Goal: Transaction & Acquisition: Purchase product/service

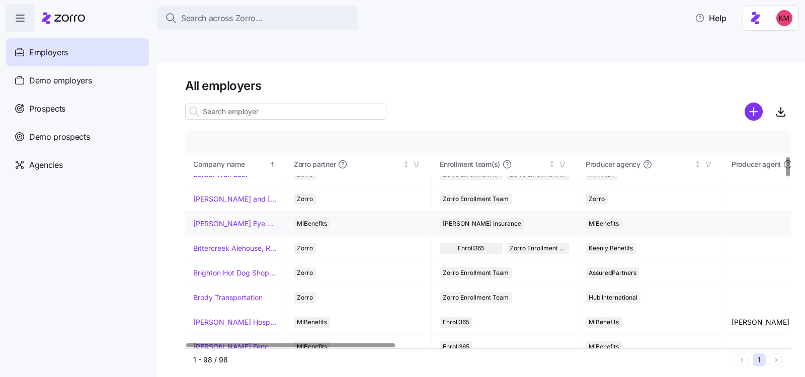
scroll to position [307, 0]
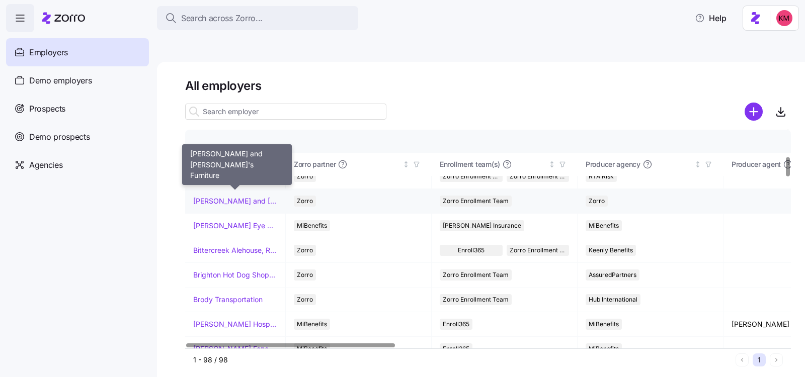
click at [223, 196] on link "Bernie and Phyl's Furniture" at bounding box center [235, 201] width 84 height 10
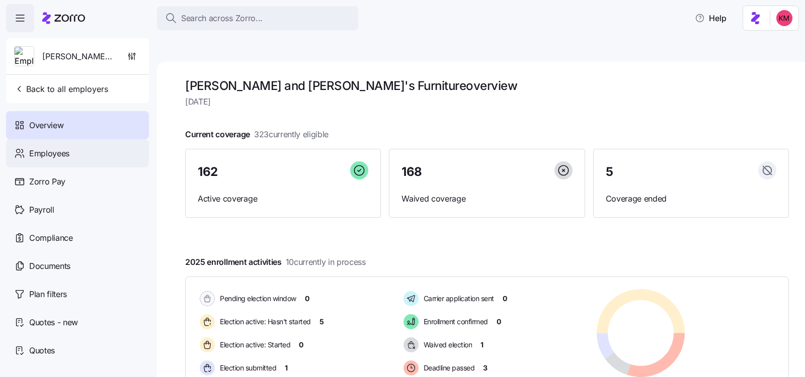
click at [66, 156] on span "Employees" at bounding box center [49, 153] width 40 height 13
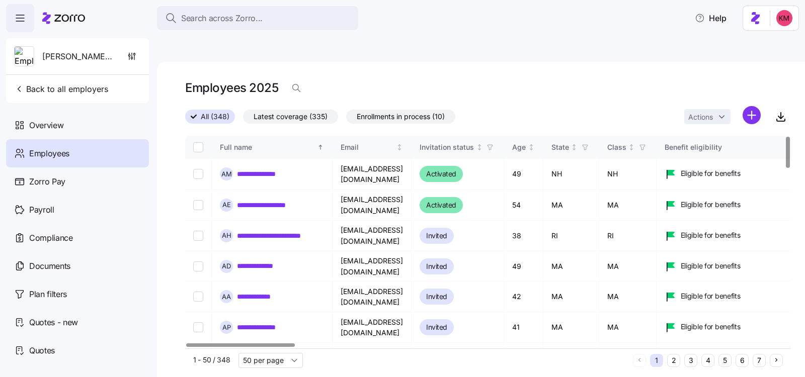
click at [186, 344] on div at bounding box center [240, 346] width 108 height 4
click at [784, 111] on icon "button" at bounding box center [781, 117] width 12 height 12
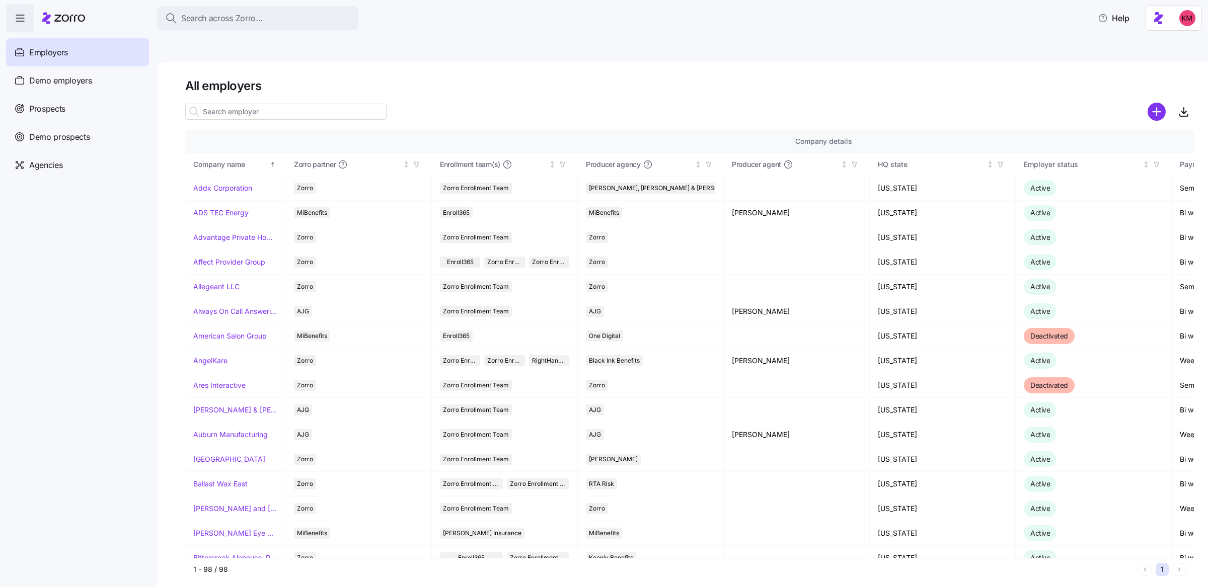
click at [596, 62] on div "All employers Company details Benefit status Company name Zorro partner Enrollm…" at bounding box center [682, 336] width 1051 height 549
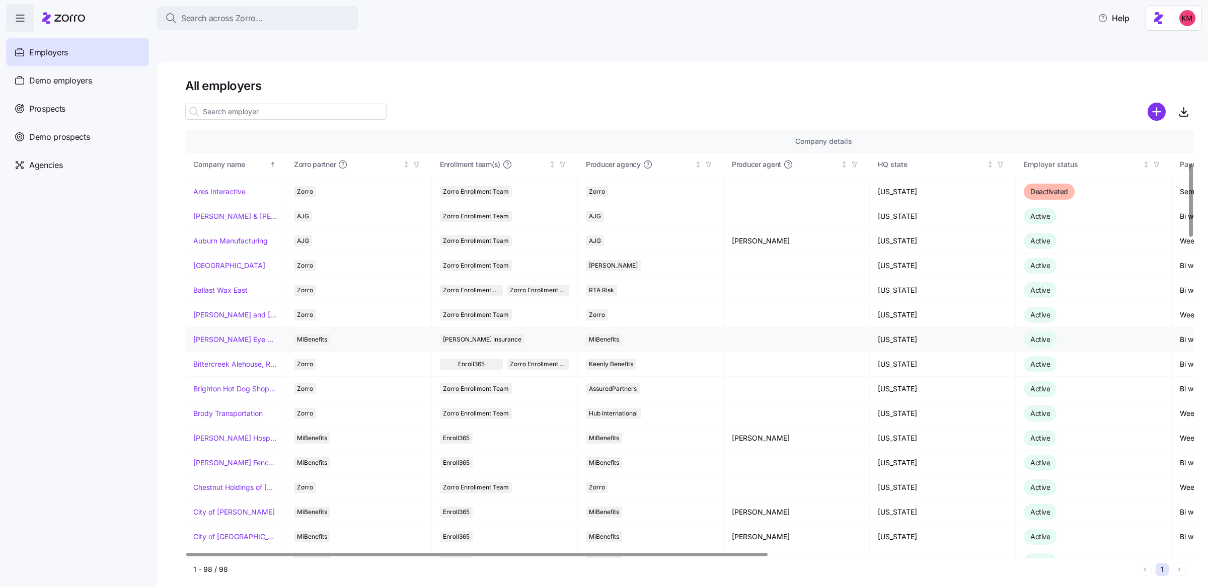
scroll to position [196, 0]
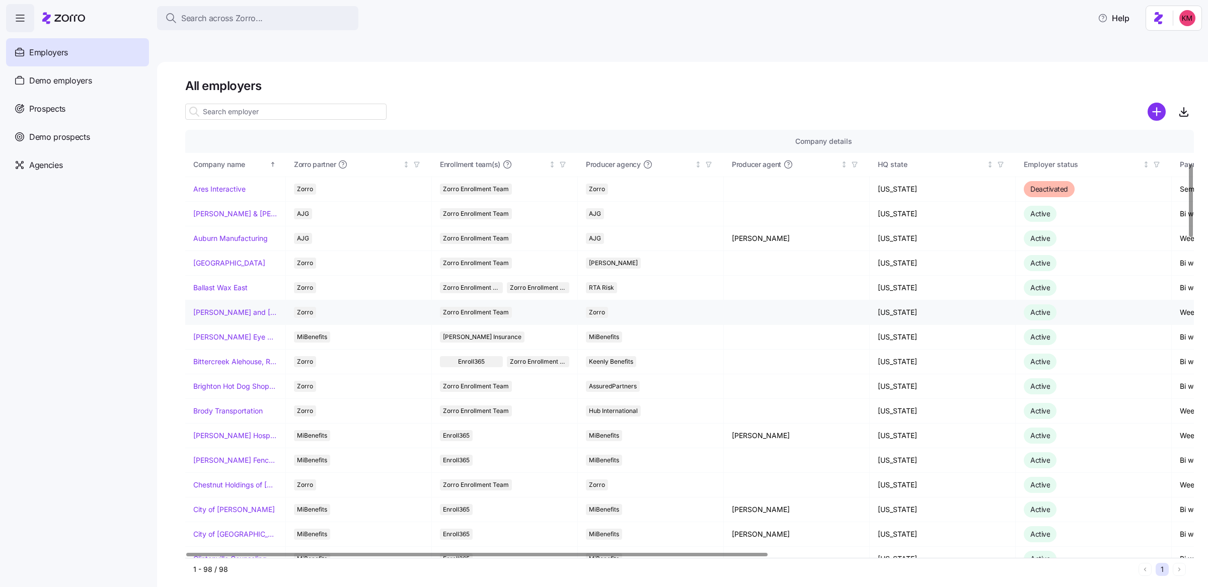
click at [226, 307] on link "[PERSON_NAME] and [PERSON_NAME]'s Furniture" at bounding box center [235, 312] width 84 height 10
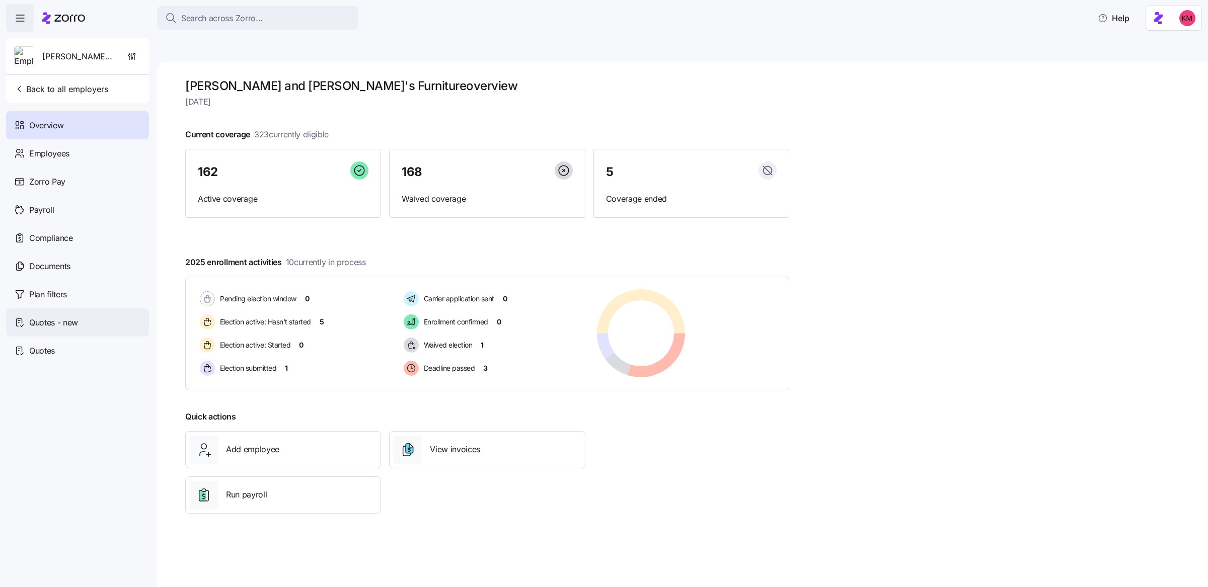
click at [56, 324] on span "Quotes - new" at bounding box center [53, 323] width 49 height 13
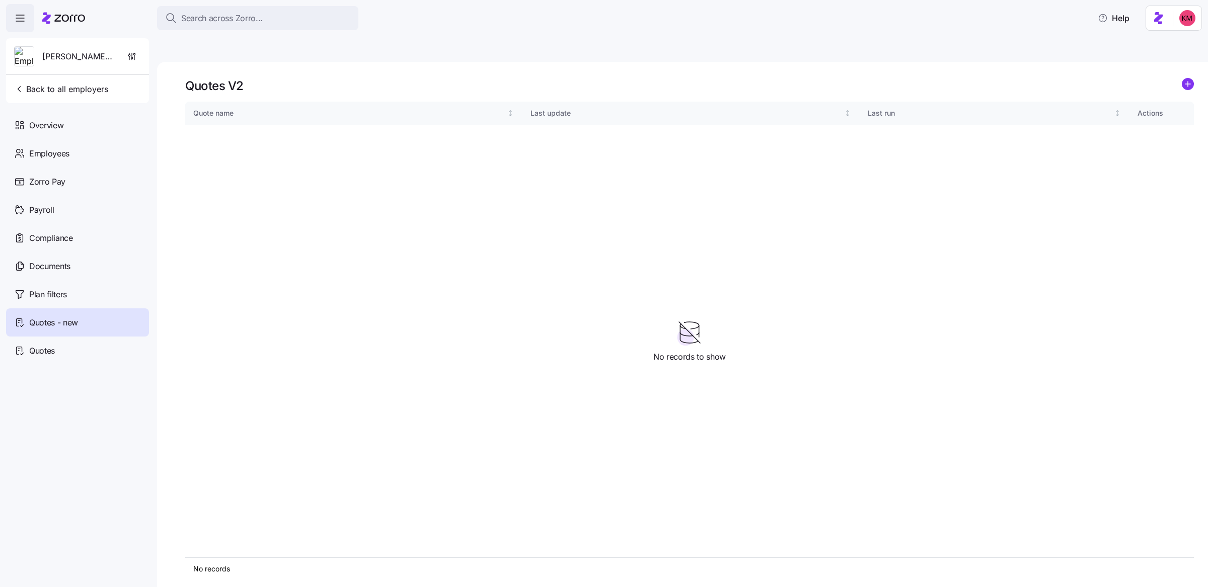
click at [1182, 78] on icon "add icon" at bounding box center [1188, 84] width 12 height 12
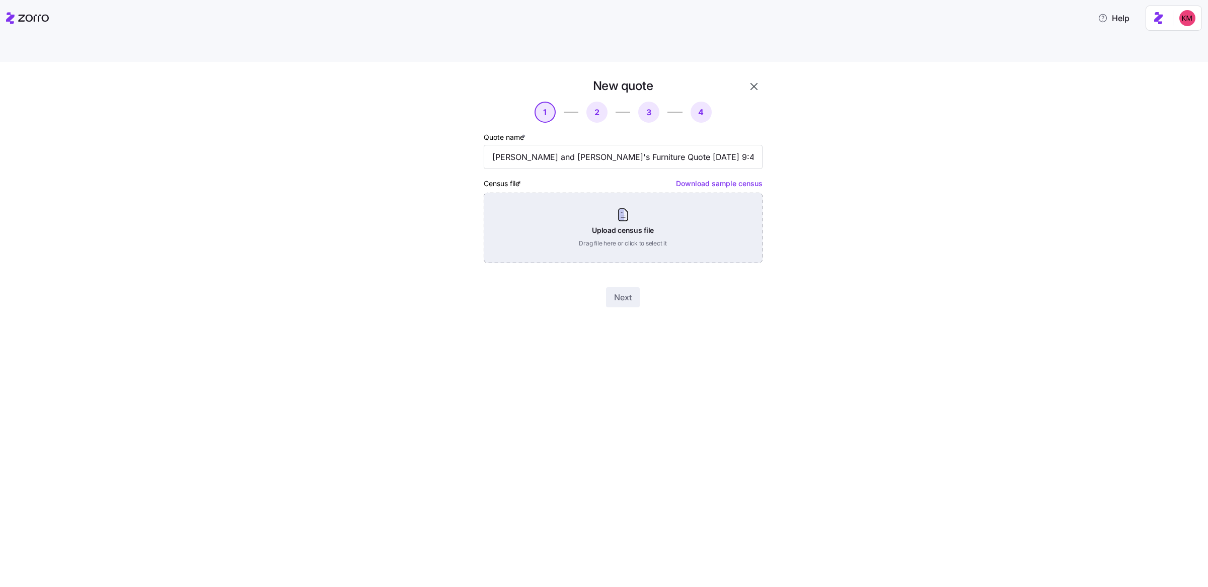
click at [582, 214] on div "Upload census file Drag file here or click to select it" at bounding box center [623, 228] width 279 height 70
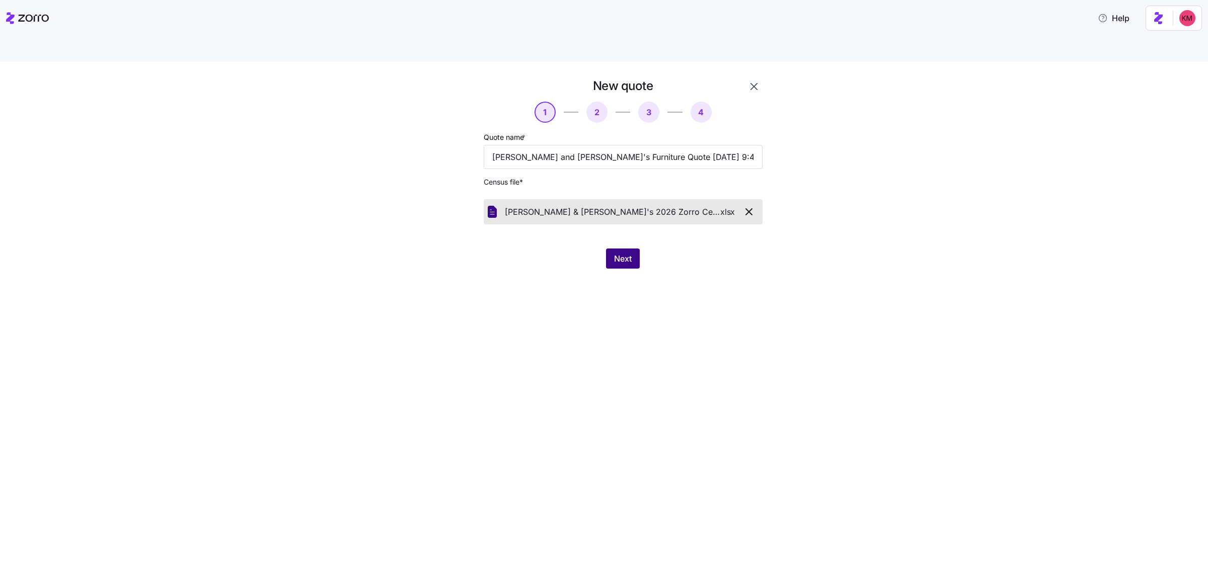
click at [619, 253] on span "Next" at bounding box center [623, 259] width 18 height 12
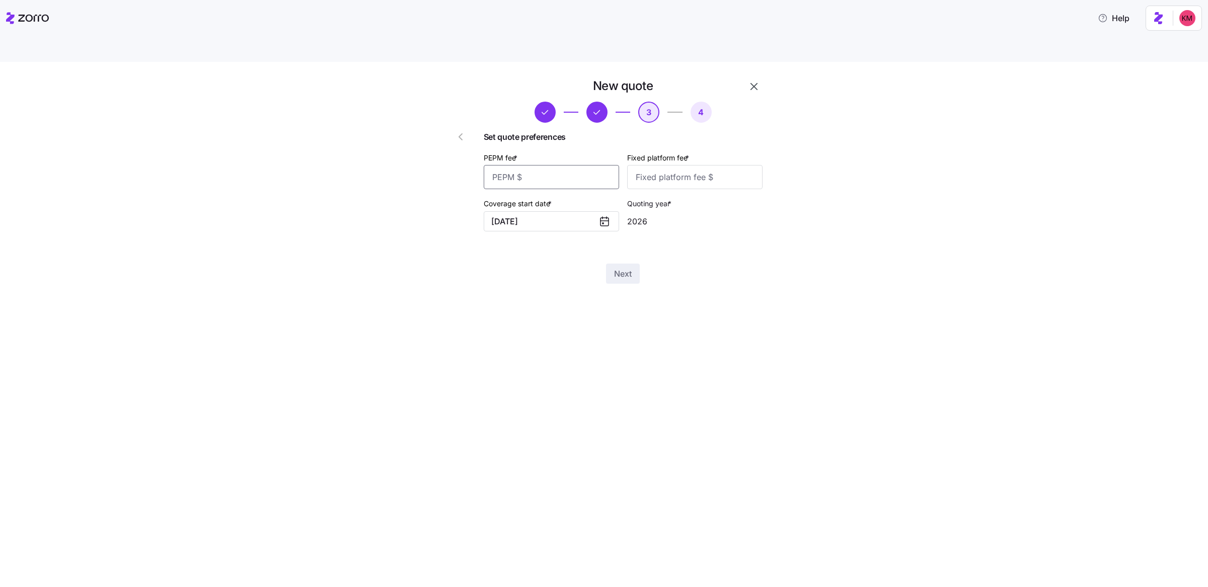
click at [543, 165] on input "PEPM fee *" at bounding box center [551, 177] width 135 height 24
type input "30"
type input "100"
click at [610, 264] on button "Next" at bounding box center [623, 274] width 34 height 20
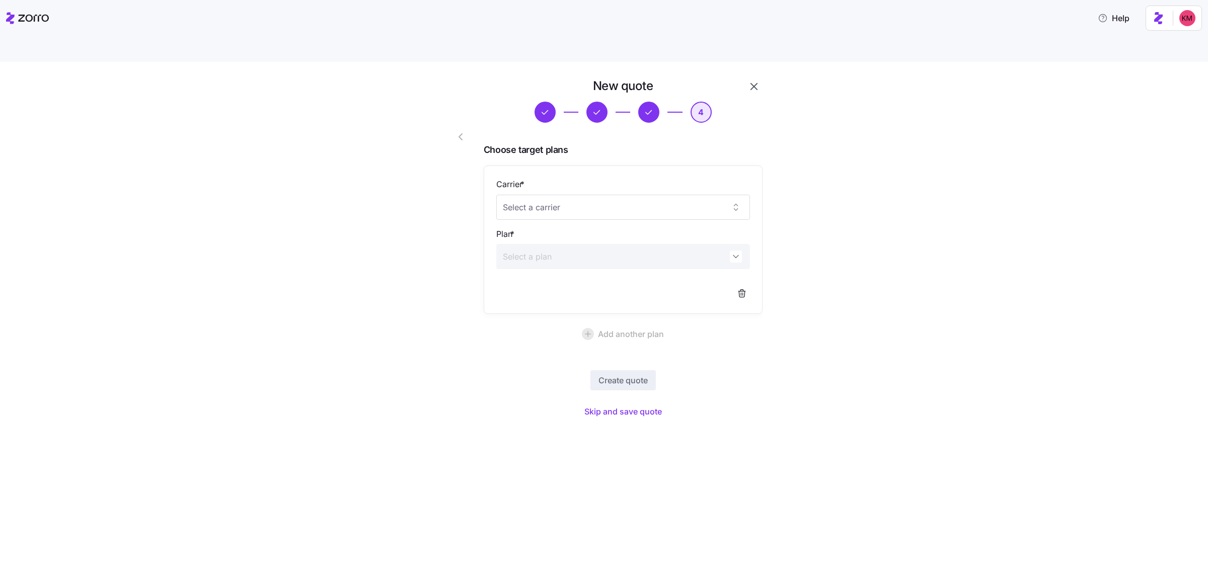
click at [731, 380] on div "Create quote Skip and save quote" at bounding box center [623, 395] width 279 height 50
click at [619, 406] on span "Skip and save quote" at bounding box center [622, 412] width 77 height 12
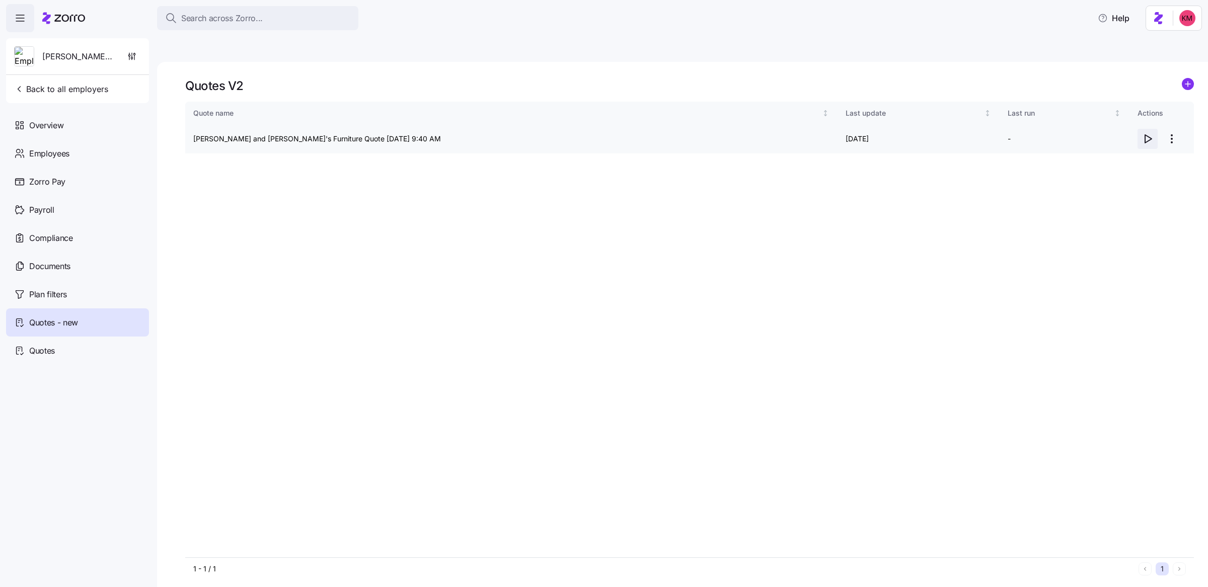
click at [1147, 133] on icon "button" at bounding box center [1147, 139] width 12 height 12
click at [50, 348] on span "Quotes" at bounding box center [42, 351] width 26 height 13
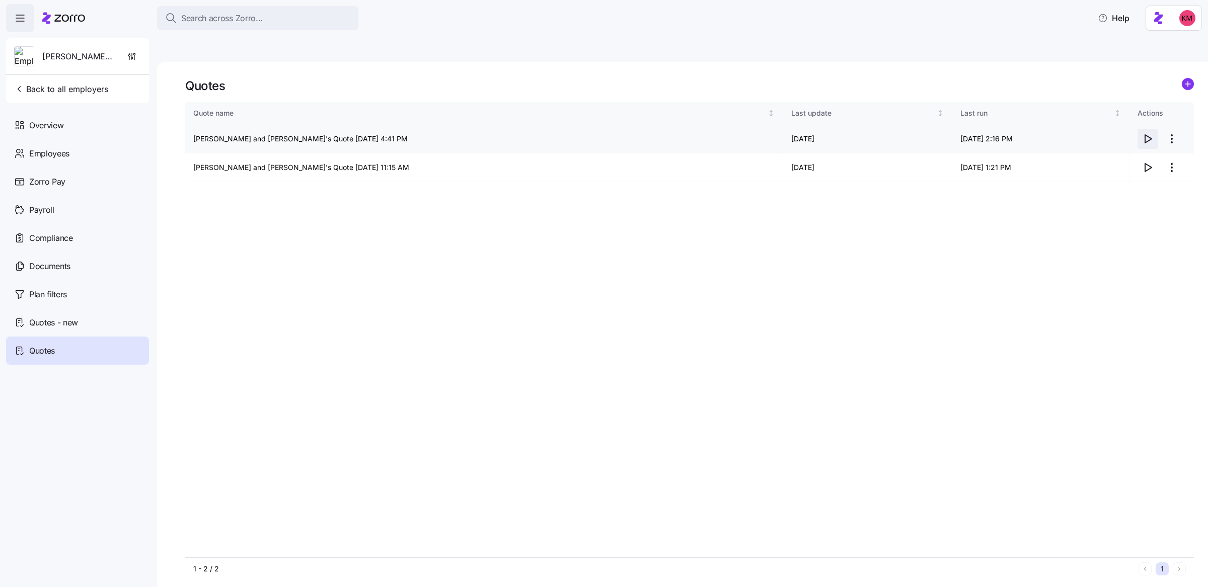
click at [1146, 133] on icon "button" at bounding box center [1147, 139] width 12 height 12
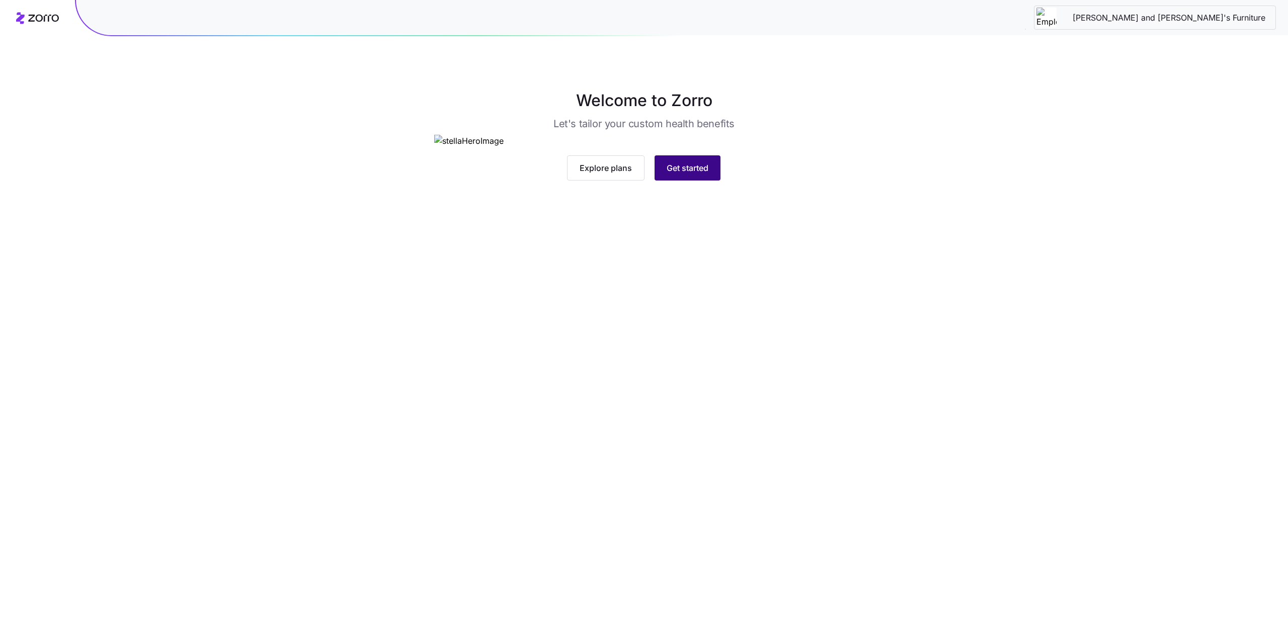
click at [689, 174] on span "Get started" at bounding box center [688, 168] width 42 height 12
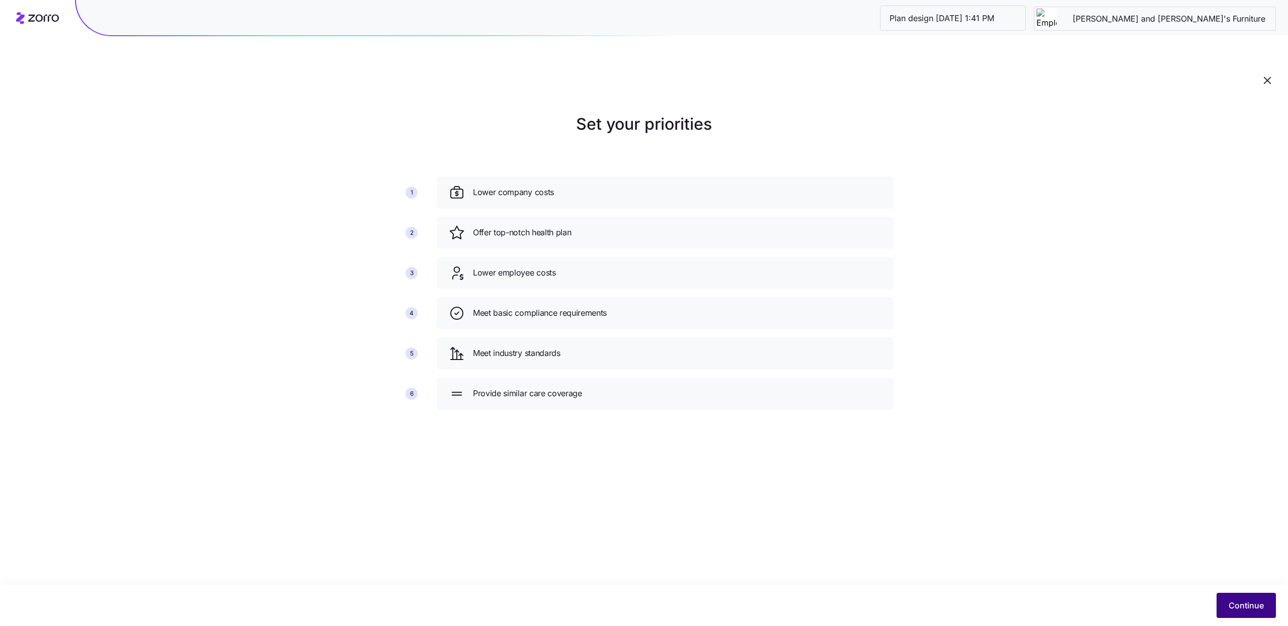
click at [1231, 615] on button "Continue" at bounding box center [1246, 605] width 59 height 25
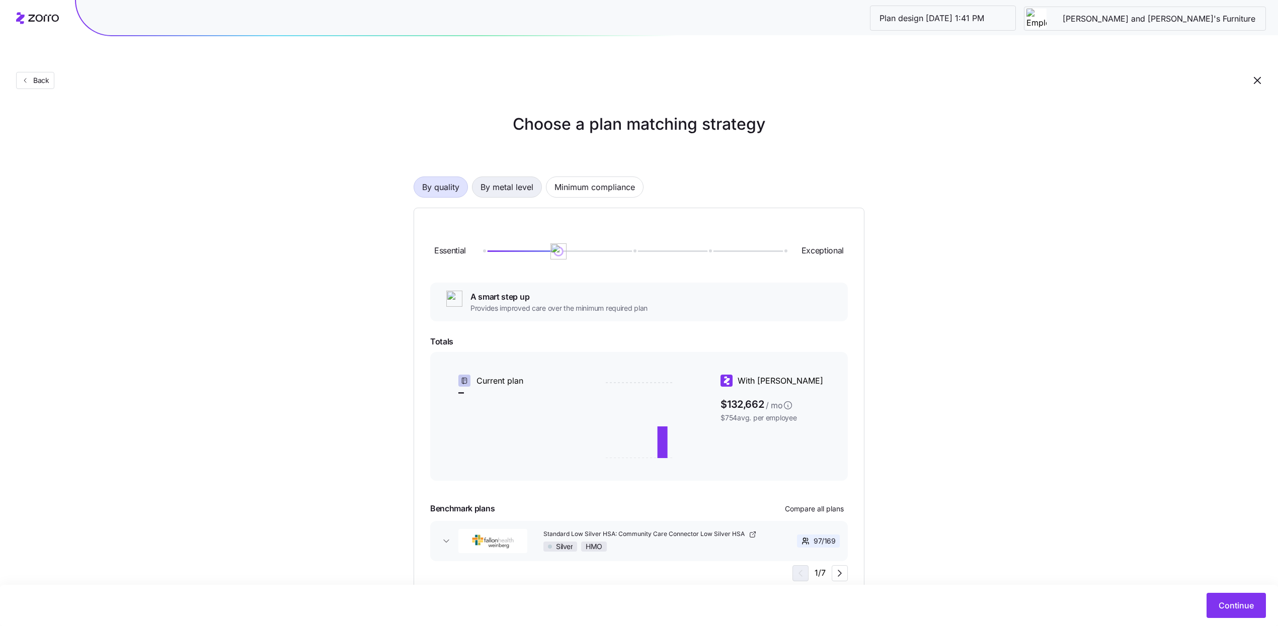
click at [518, 177] on span "By metal level" at bounding box center [507, 187] width 53 height 20
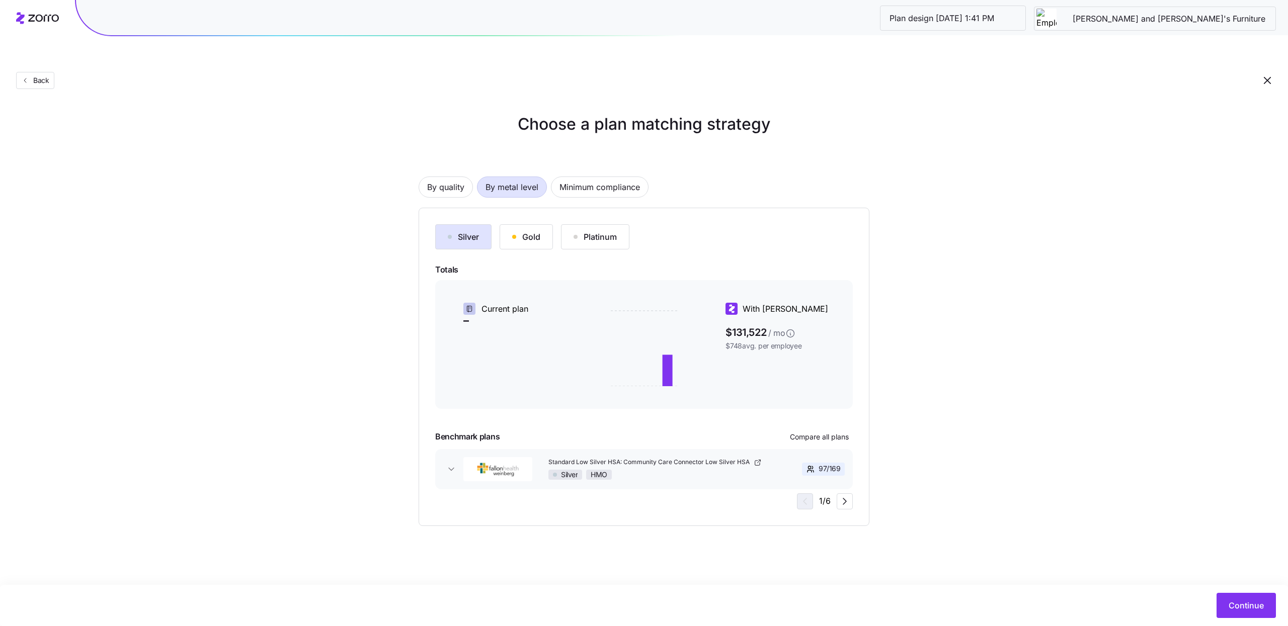
click at [483, 224] on button "Silver" at bounding box center [463, 236] width 56 height 25
click at [1230, 598] on button "Continue" at bounding box center [1246, 605] width 59 height 25
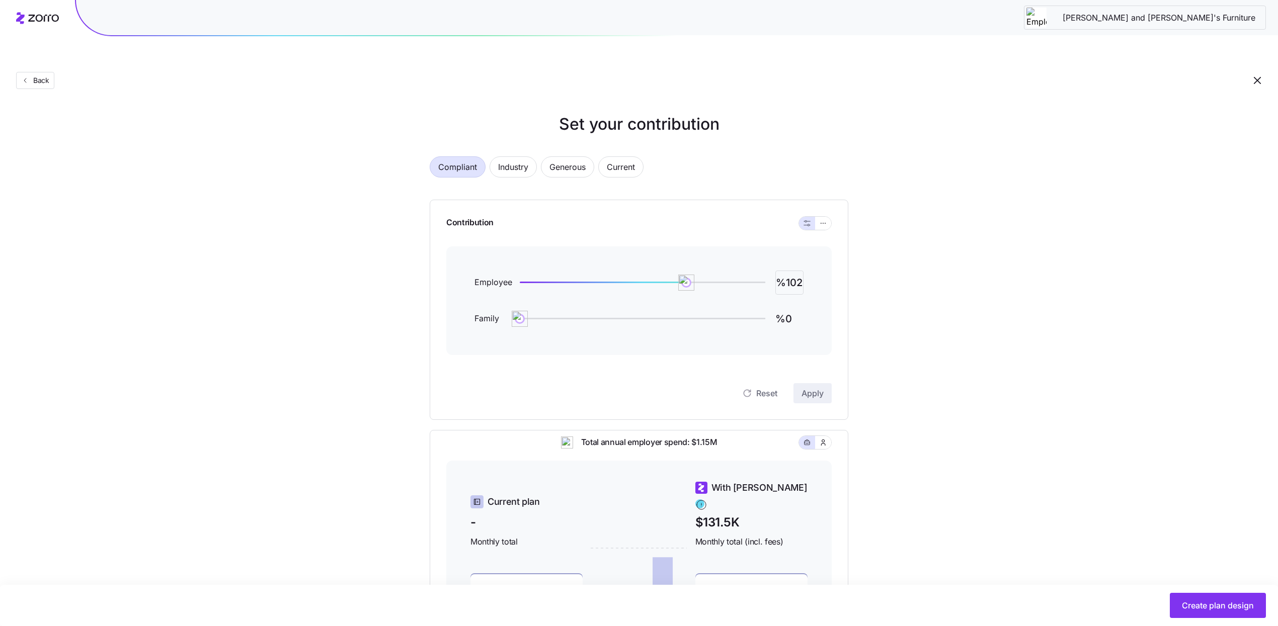
click at [789, 271] on input "%102" at bounding box center [789, 283] width 28 height 24
click at [827, 217] on button "button" at bounding box center [823, 223] width 16 height 13
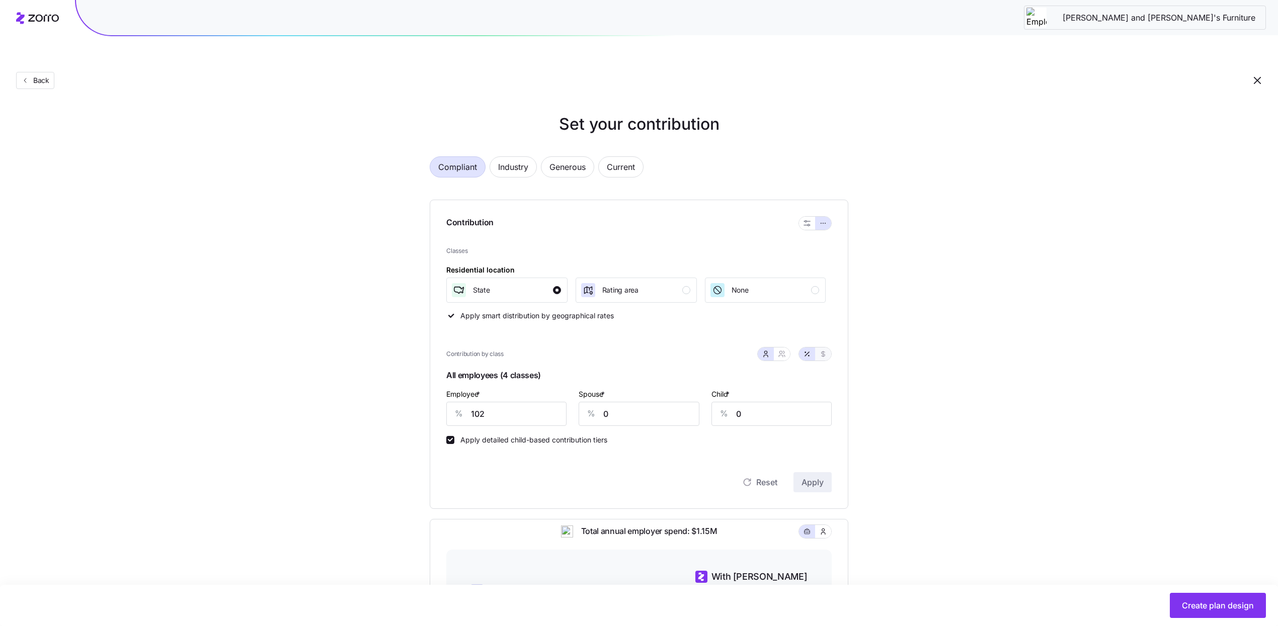
click at [825, 350] on icon "button" at bounding box center [823, 354] width 8 height 8
click at [517, 402] on input "590" at bounding box center [506, 414] width 120 height 24
type input "400"
type input "600"
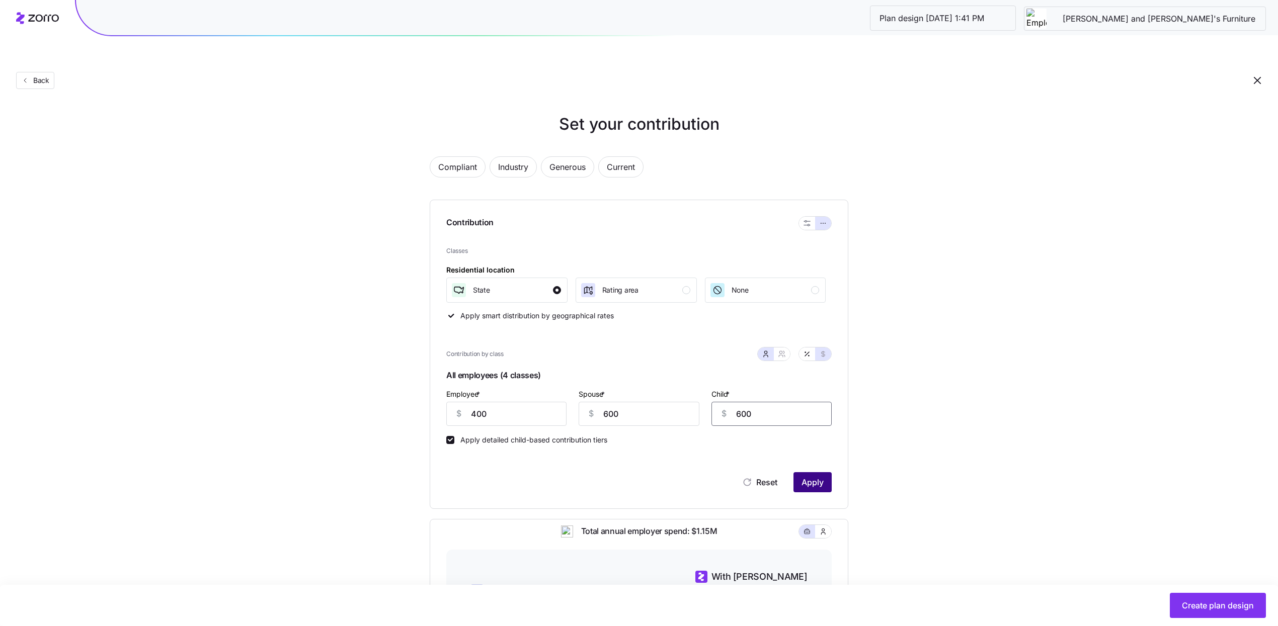
type input "600"
click at [825, 473] on button "Apply" at bounding box center [813, 483] width 38 height 20
click at [779, 350] on button "button" at bounding box center [782, 354] width 8 height 8
type input "1000"
type input "1360"
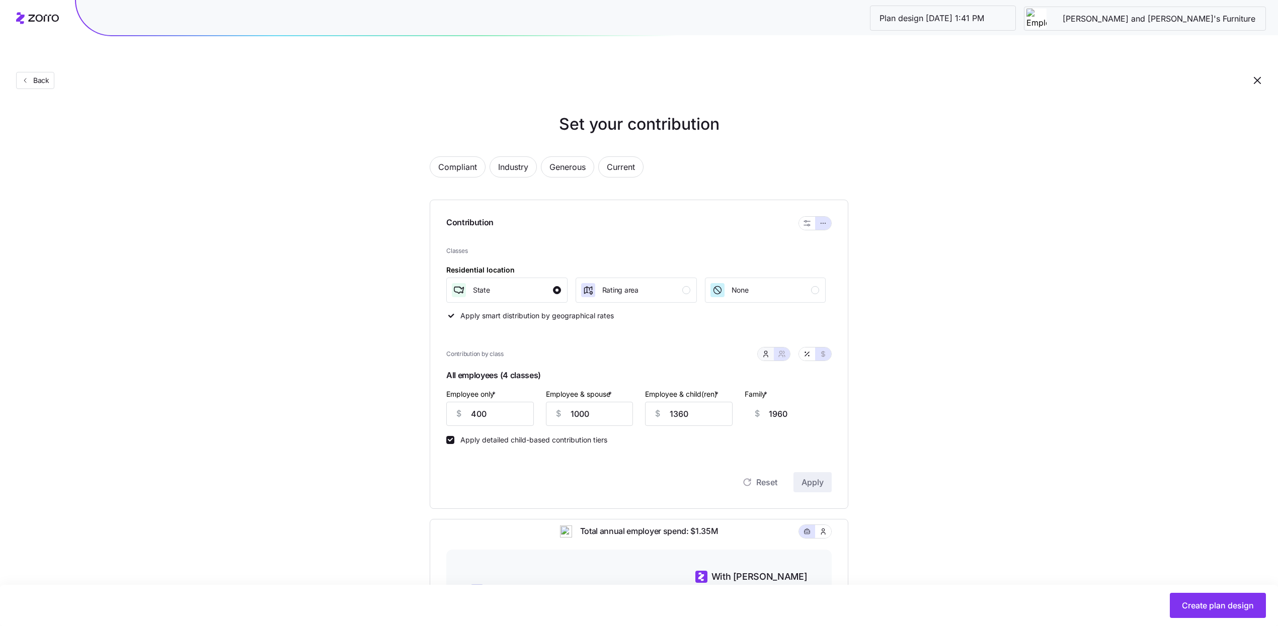
click at [766, 350] on icon "button" at bounding box center [766, 354] width 8 height 8
type input "600"
click at [811, 348] on button "button" at bounding box center [807, 354] width 16 height 13
type input "69"
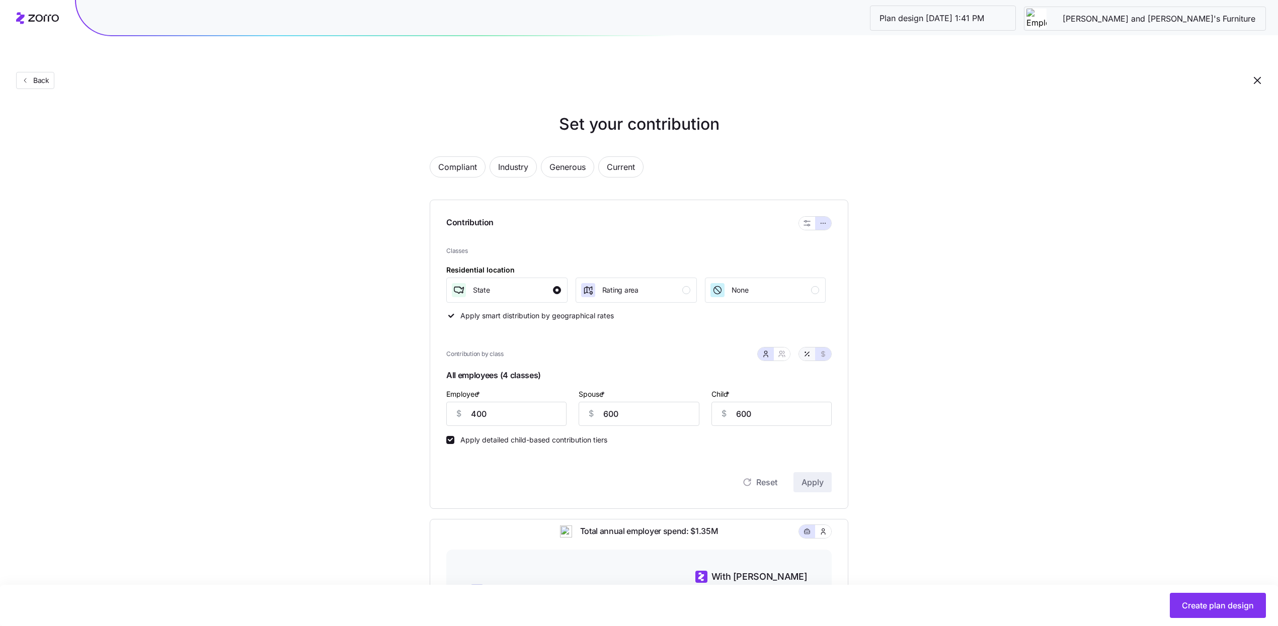
type input "103"
type input "252"
click at [816, 348] on button "button" at bounding box center [823, 354] width 16 height 13
type input "400"
type input "600"
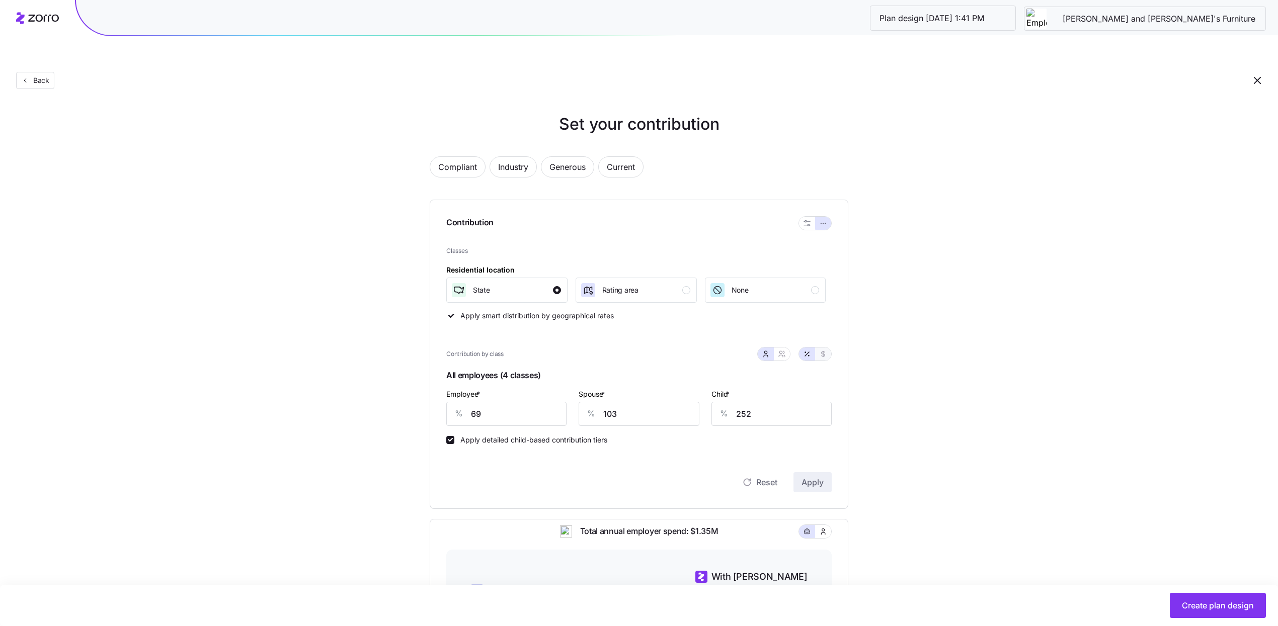
type input "600"
click at [615, 402] on input "600" at bounding box center [639, 414] width 120 height 24
type input "200"
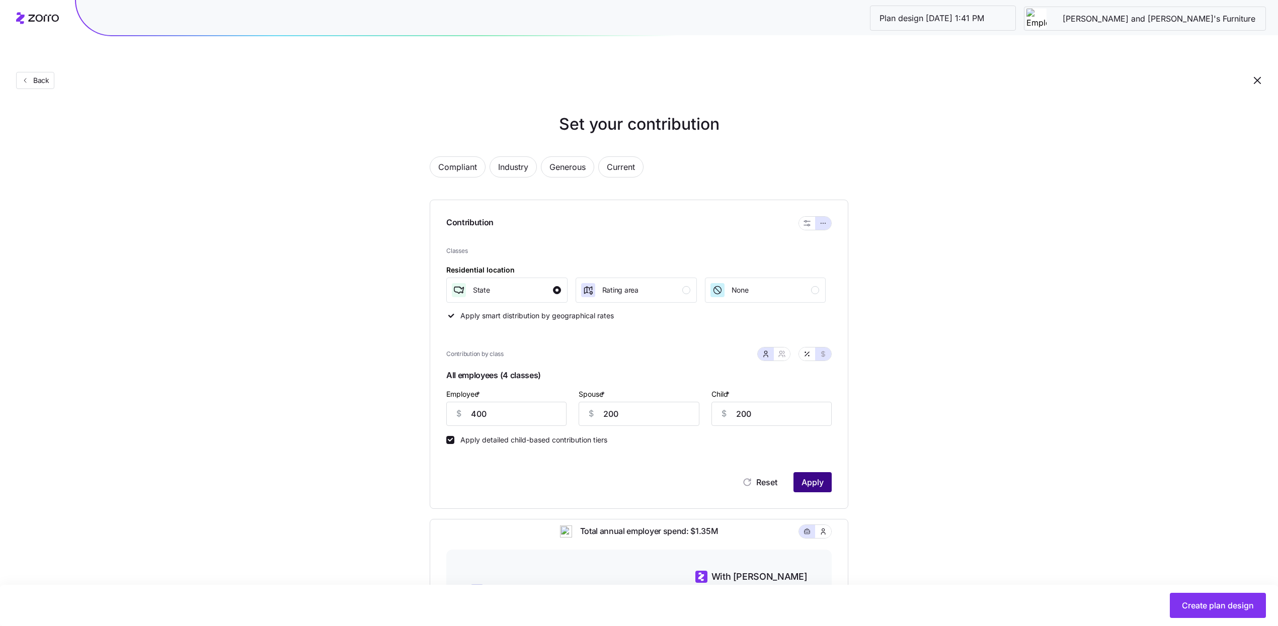
click at [811, 477] on span "Apply" at bounding box center [813, 483] width 22 height 12
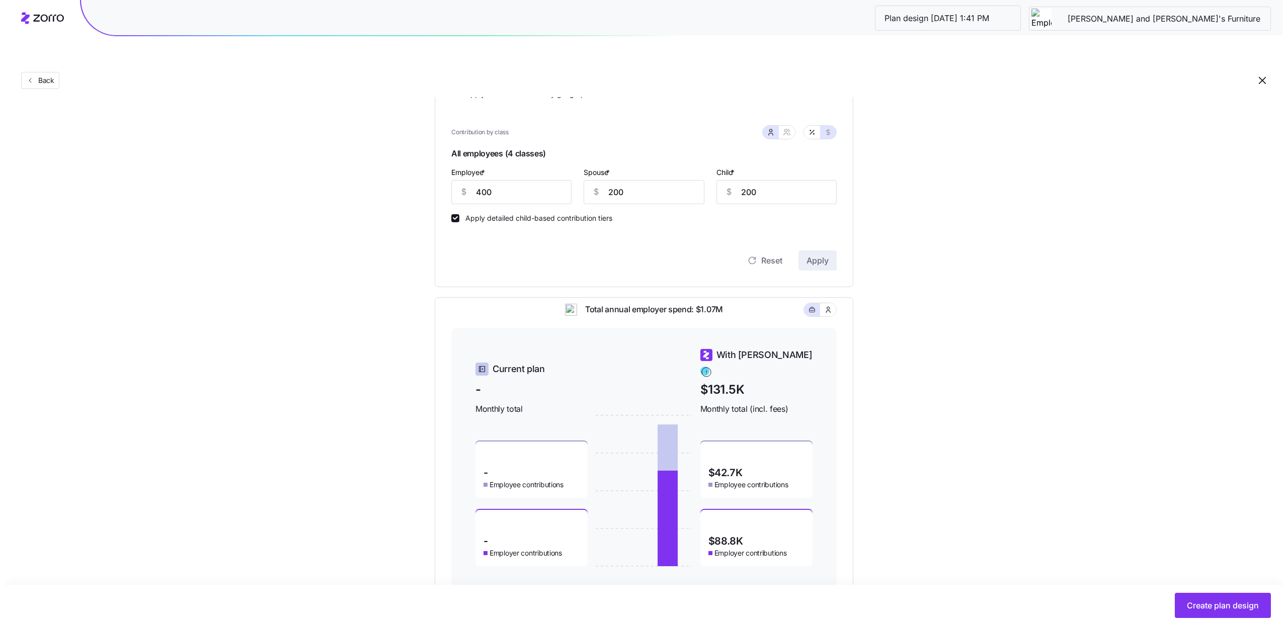
scroll to position [230, 0]
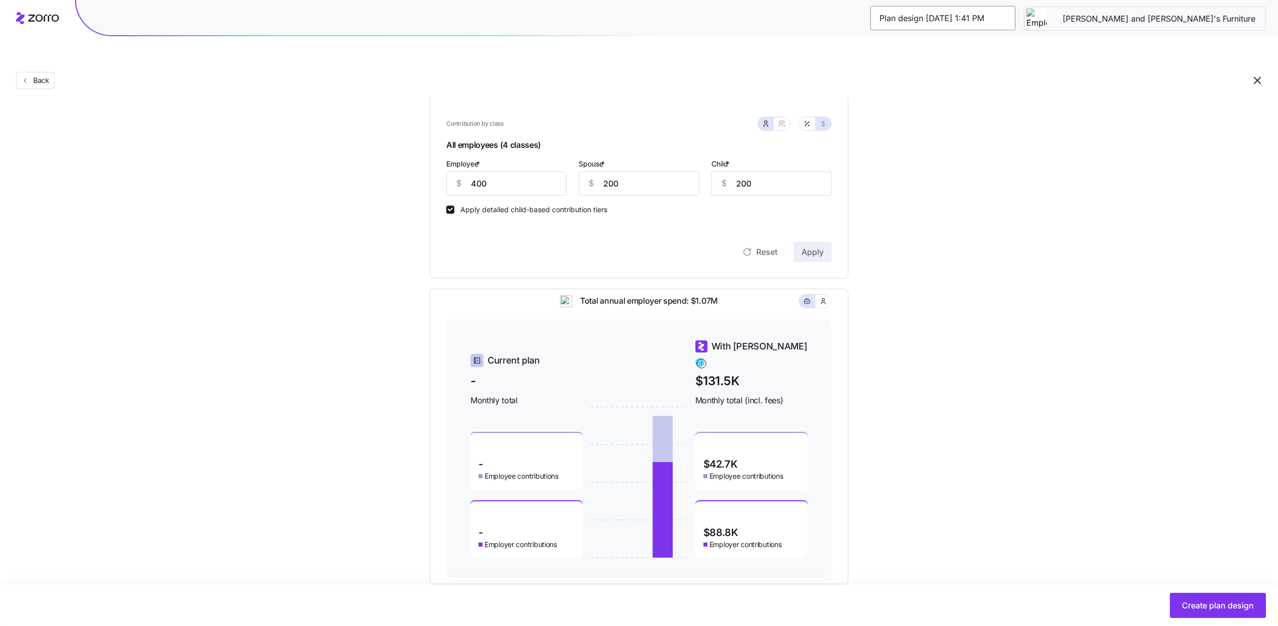
click at [1015, 25] on input "Plan design 10/08/2025 1:41 PM" at bounding box center [943, 18] width 145 height 24
type input "Low Cost Silver"
click at [1074, 398] on div "Low Cost Silver Bernie and Phyl's Furniture Back Set your contribution Complian…" at bounding box center [644, 221] width 1288 height 856
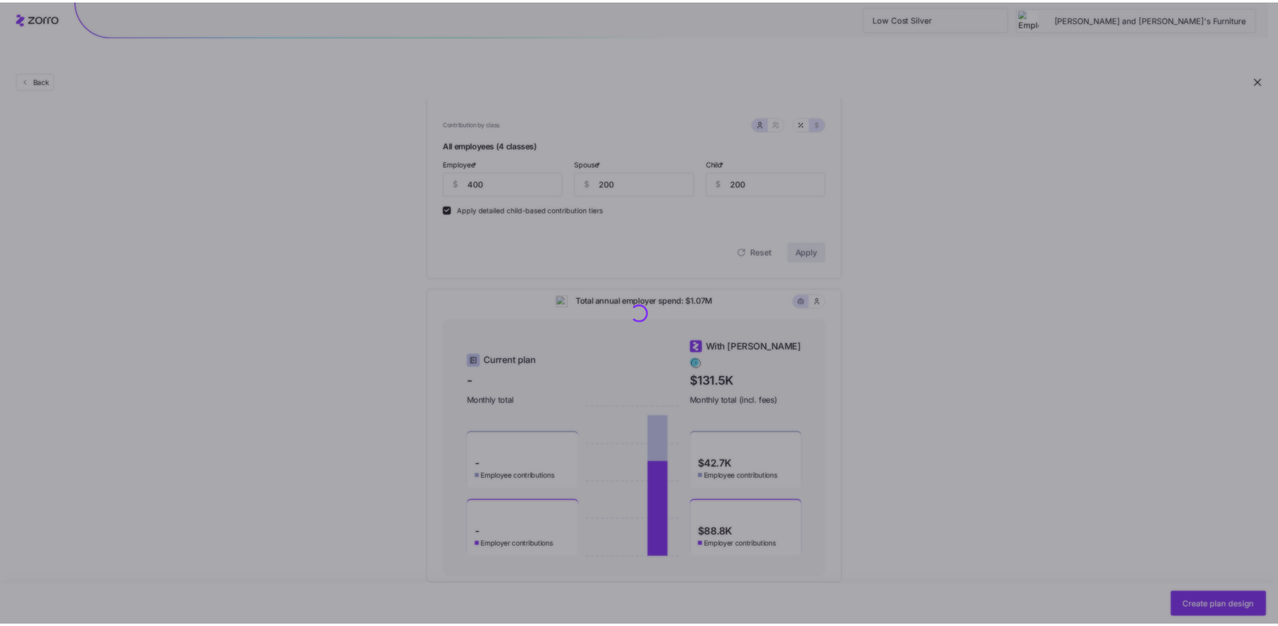
scroll to position [0, 0]
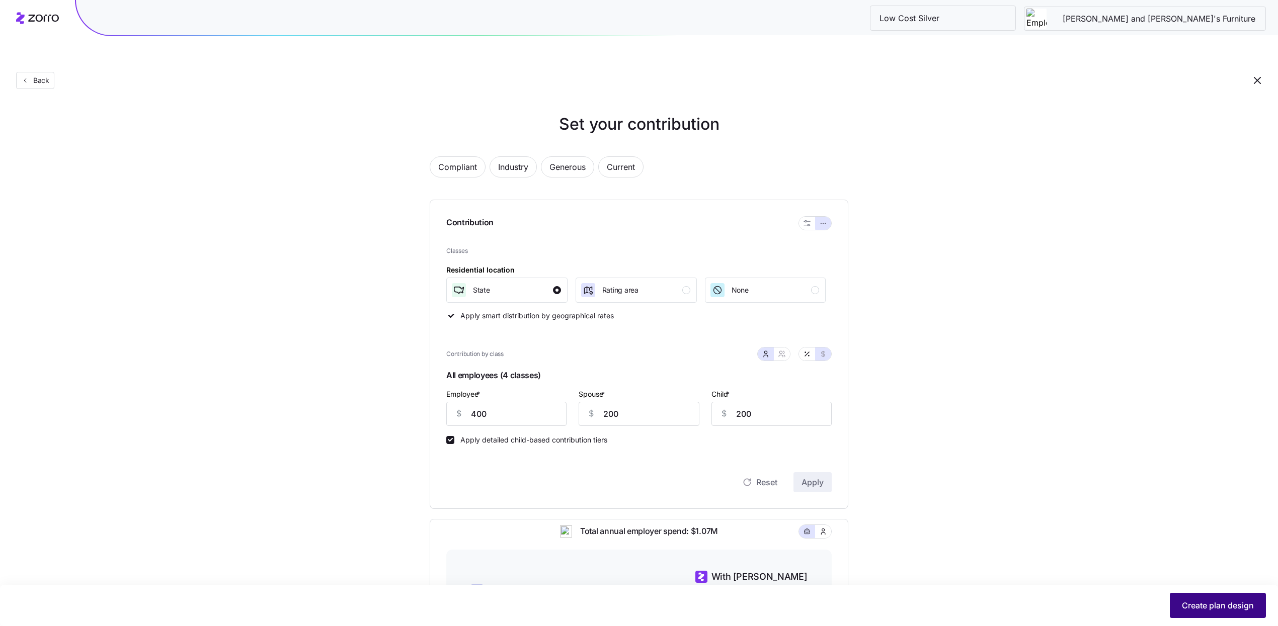
click at [1208, 601] on span "Create plan design" at bounding box center [1218, 606] width 72 height 12
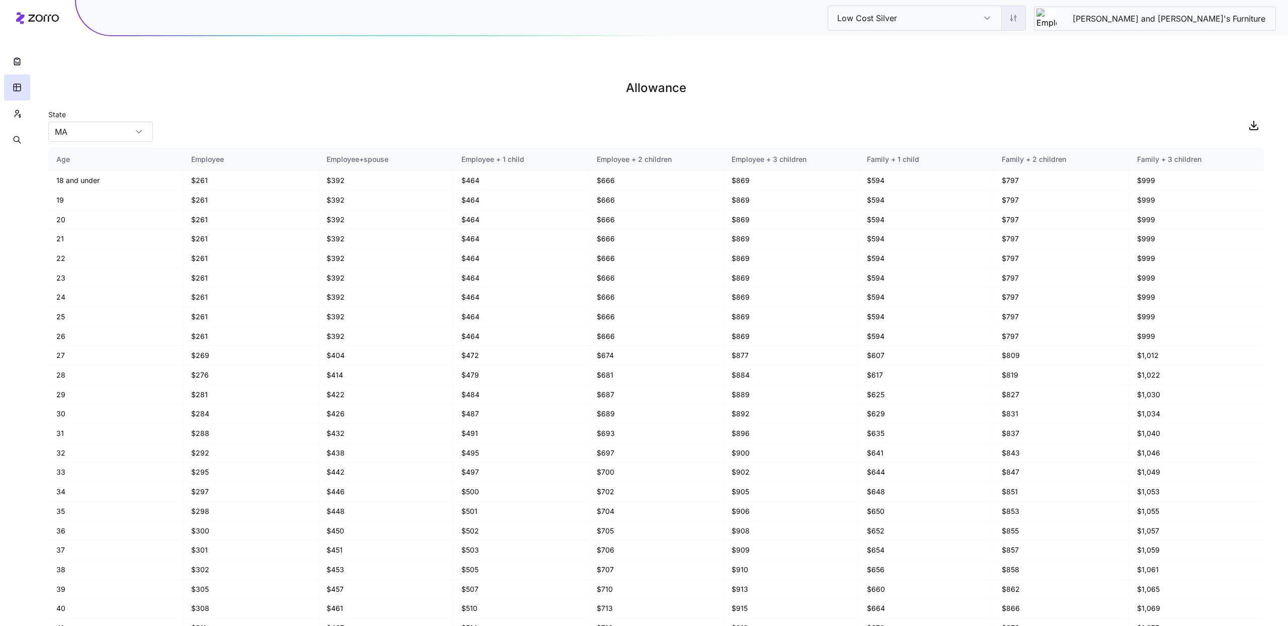
click at [1092, 19] on html "Low Cost Silver Low Cost Silver Bernie and Phyl's Furniture Allowance State MA …" at bounding box center [644, 364] width 1288 height 728
click at [1076, 43] on div "Edit contribution" at bounding box center [1062, 45] width 100 height 16
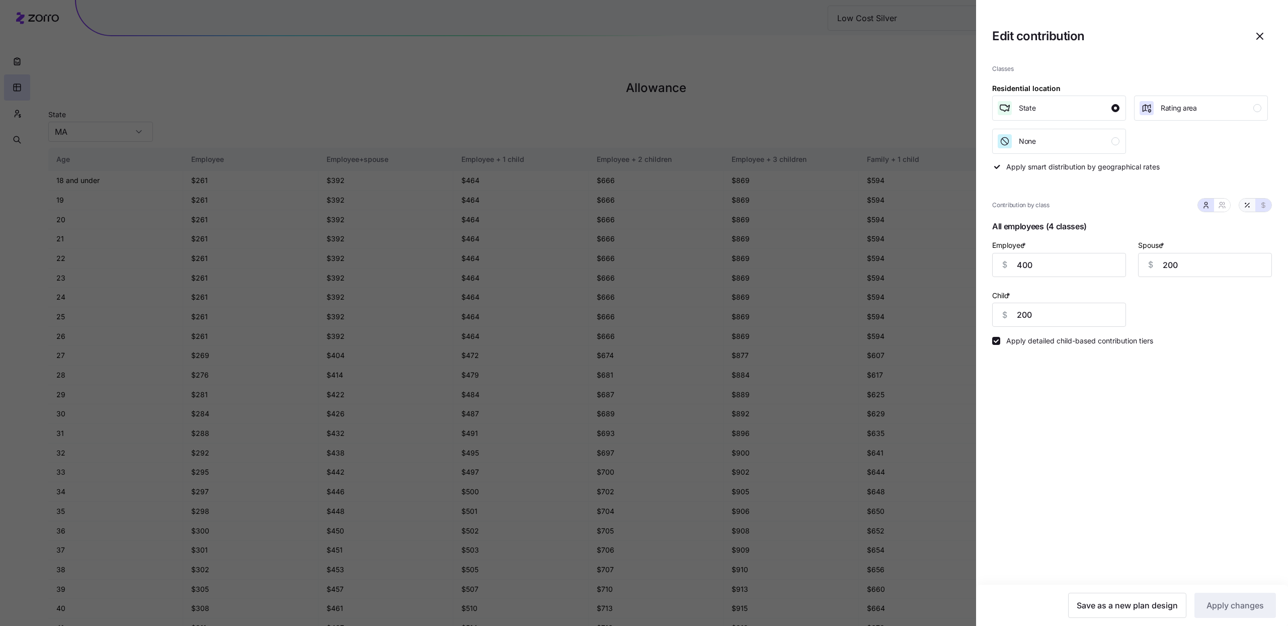
click at [1244, 207] on icon "button" at bounding box center [1247, 205] width 8 height 8
type input "69"
type input "34"
type input "84"
click at [1082, 270] on input "69" at bounding box center [1059, 265] width 134 height 24
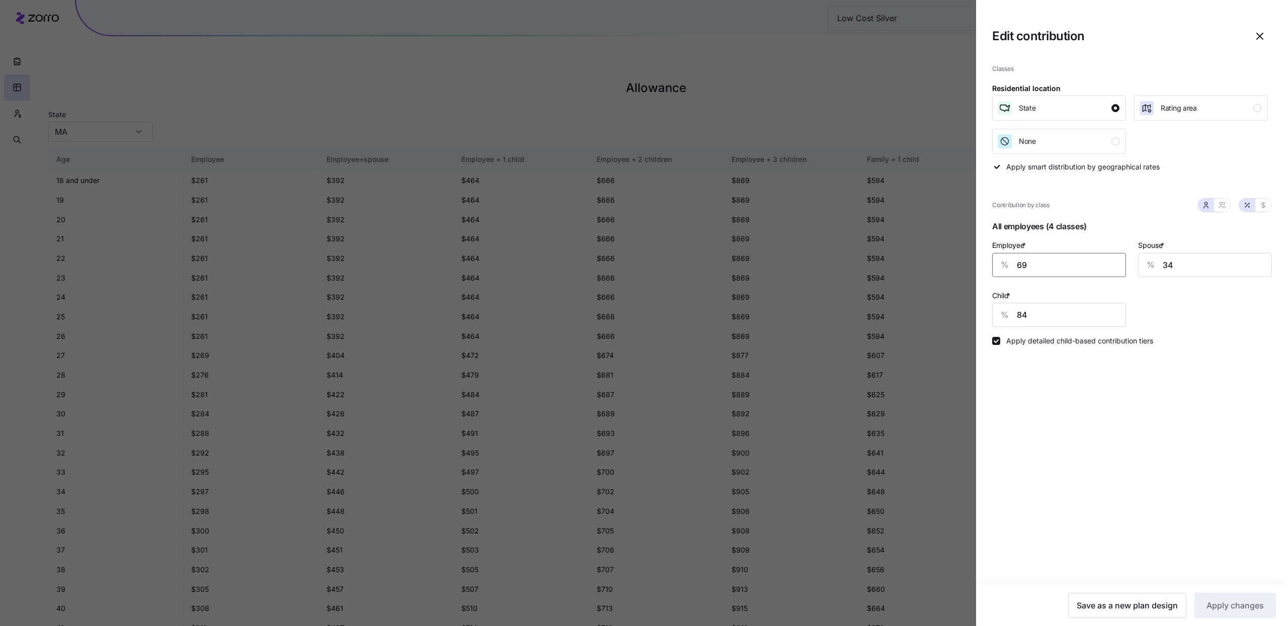
click at [1082, 270] on input "69" at bounding box center [1059, 265] width 134 height 24
type input "75"
click at [1216, 204] on button "button" at bounding box center [1222, 205] width 16 height 13
type input "55"
type input "79"
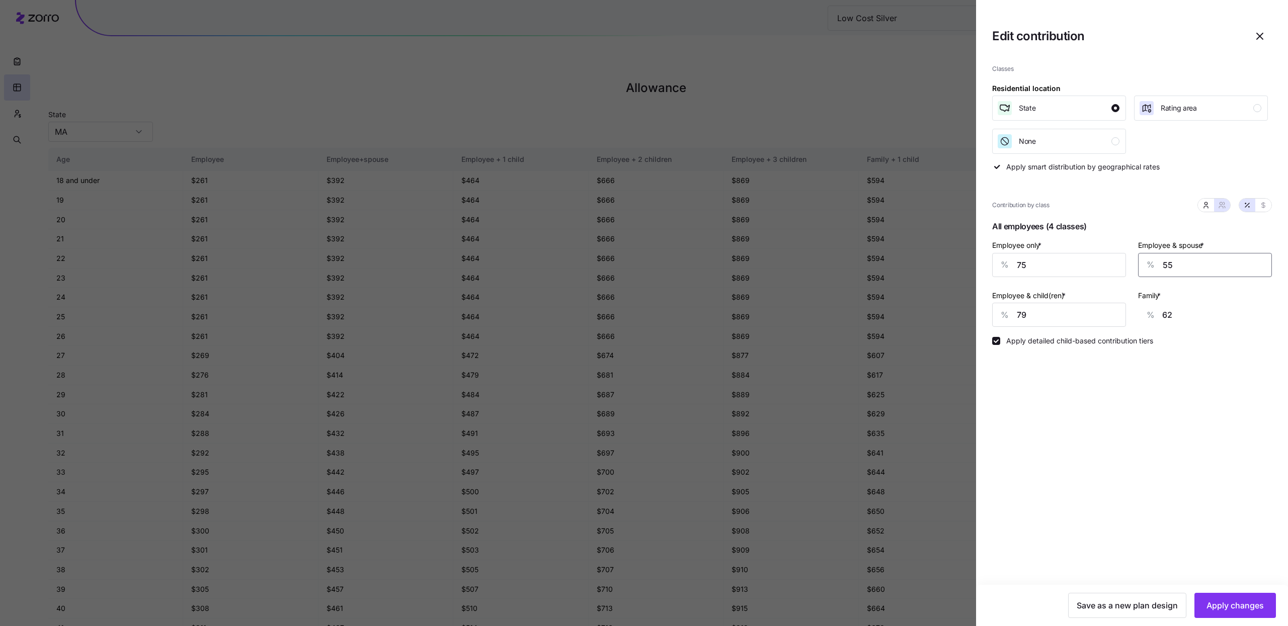
click at [1184, 266] on input "55" at bounding box center [1205, 265] width 134 height 24
type input "5"
type input "25"
type input "56"
type input "63"
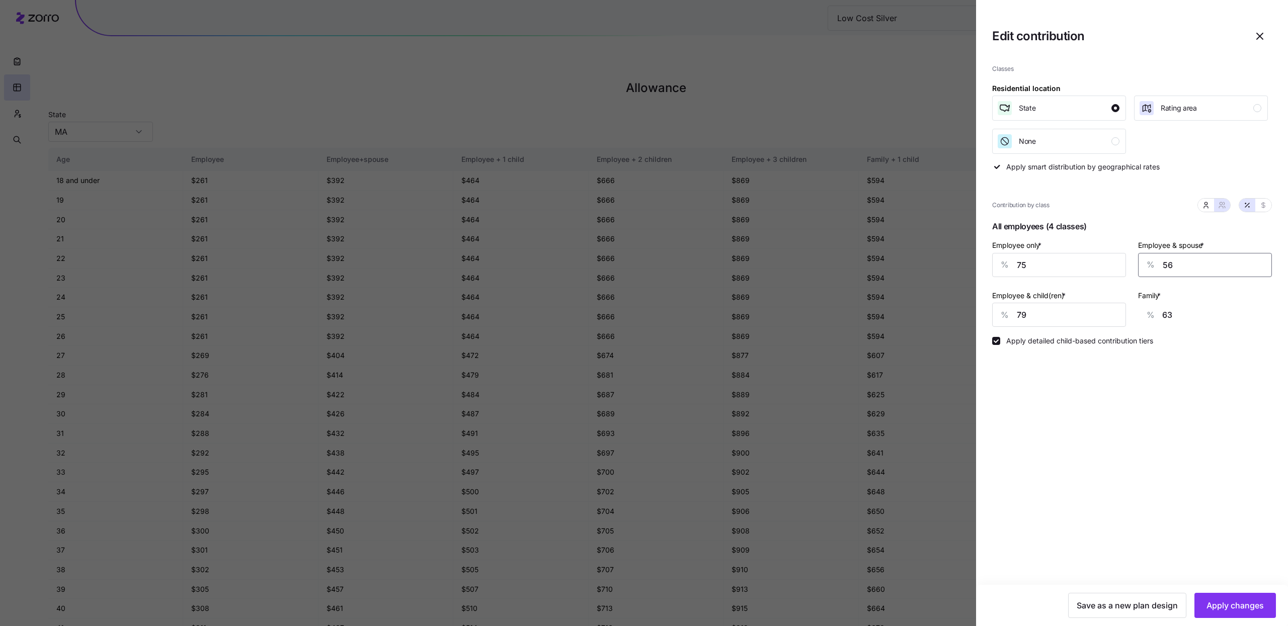
type input "56"
type input "6"
type input "18"
type input "67"
type input "56"
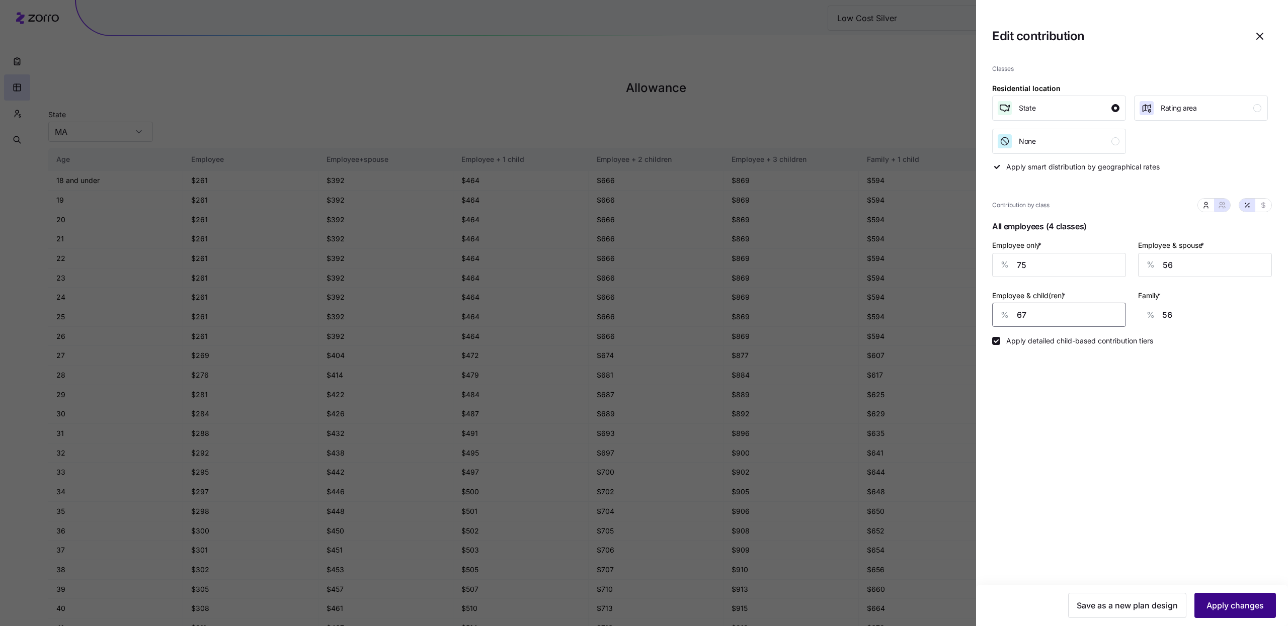
type input "67"
click at [1228, 605] on span "Apply changes" at bounding box center [1235, 606] width 57 height 12
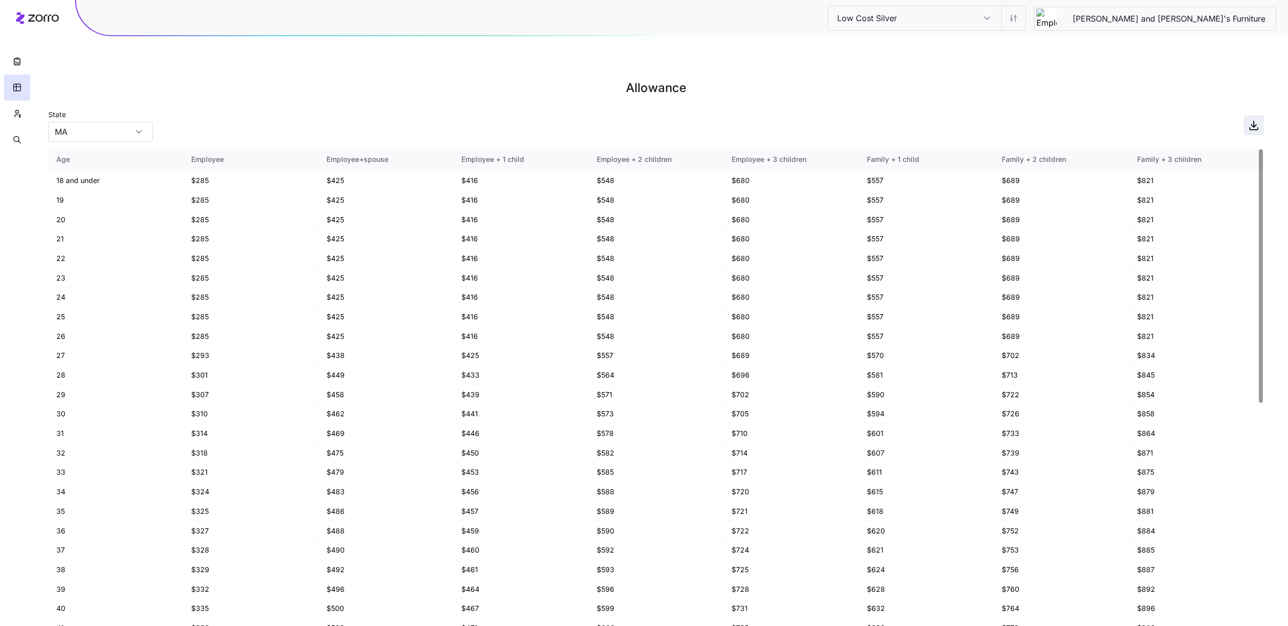
click at [1244, 116] on span "button" at bounding box center [1253, 125] width 19 height 19
click at [19, 112] on icon "button" at bounding box center [17, 111] width 3 height 3
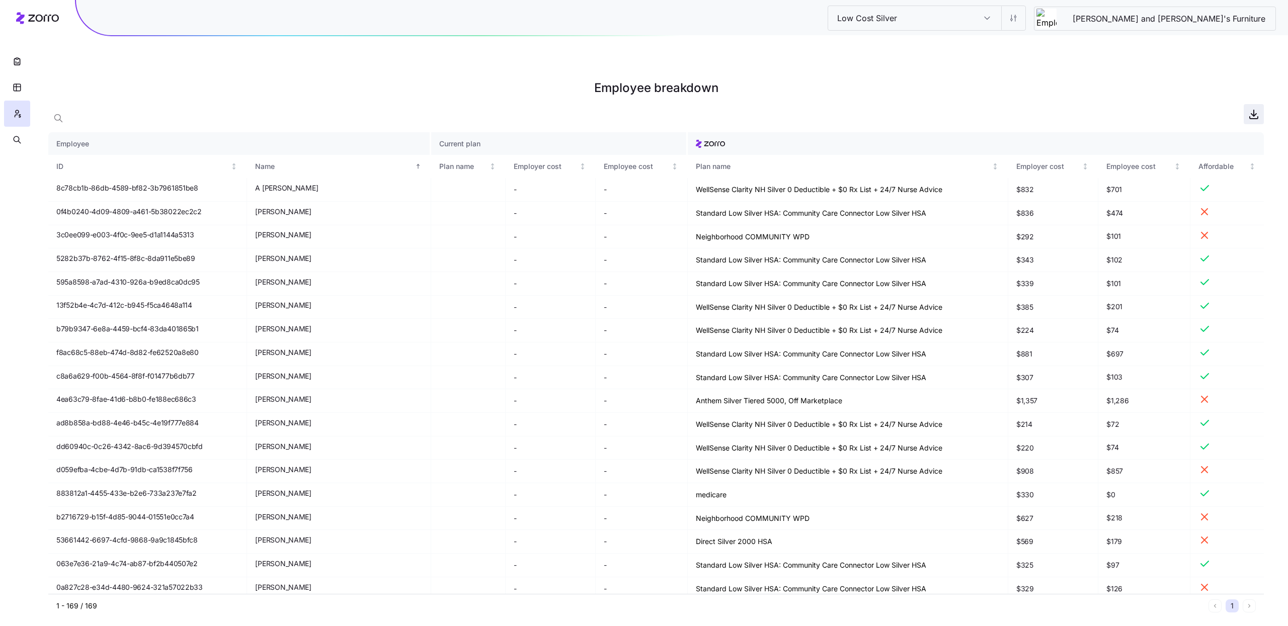
click at [1258, 108] on icon "button" at bounding box center [1254, 114] width 12 height 12
click at [1110, 21] on html "Low Cost Silver Low Cost Silver Bernie and Phyl's Furniture Employee breakdown …" at bounding box center [644, 364] width 1288 height 728
click at [775, 51] on html "Low Cost Silver Low Cost Silver Bernie and Phyl's Furniture Employee breakdown …" at bounding box center [644, 364] width 1288 height 728
click at [1001, 20] on input "Low Cost Silver" at bounding box center [987, 18] width 28 height 24
click at [1101, 18] on html "Low Cost Silver Low Cost Silver Bernie and Phyl's Furniture Employee breakdown …" at bounding box center [644, 364] width 1288 height 728
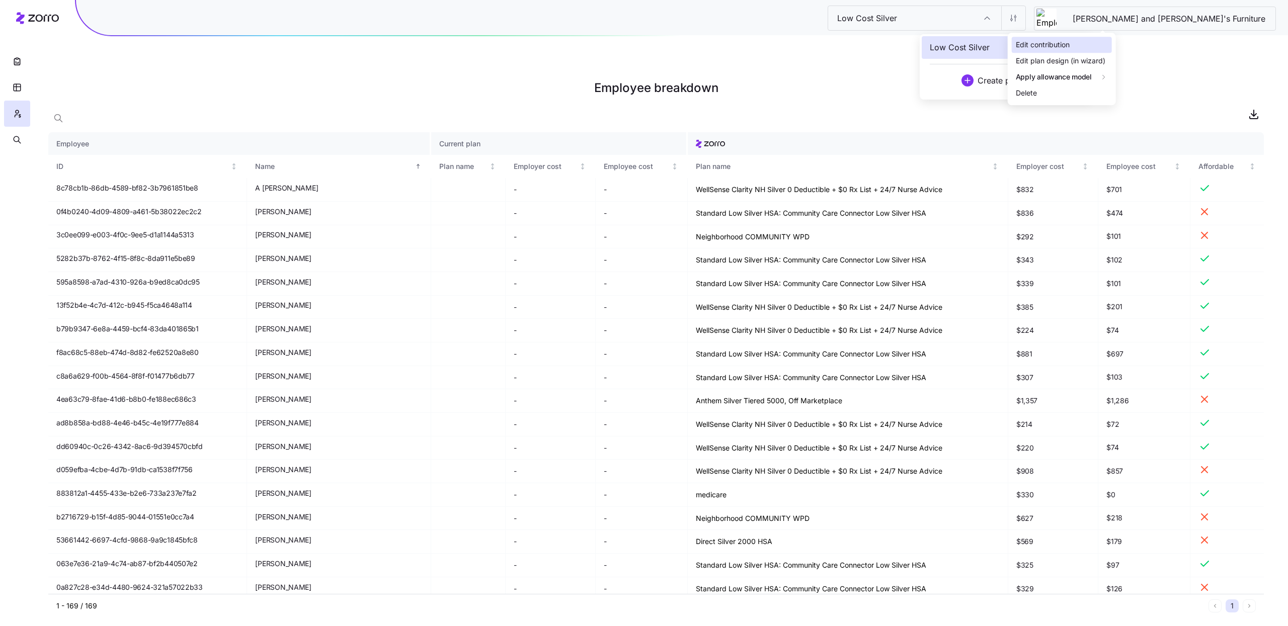
click at [1085, 39] on div "Edit contribution" at bounding box center [1062, 45] width 100 height 16
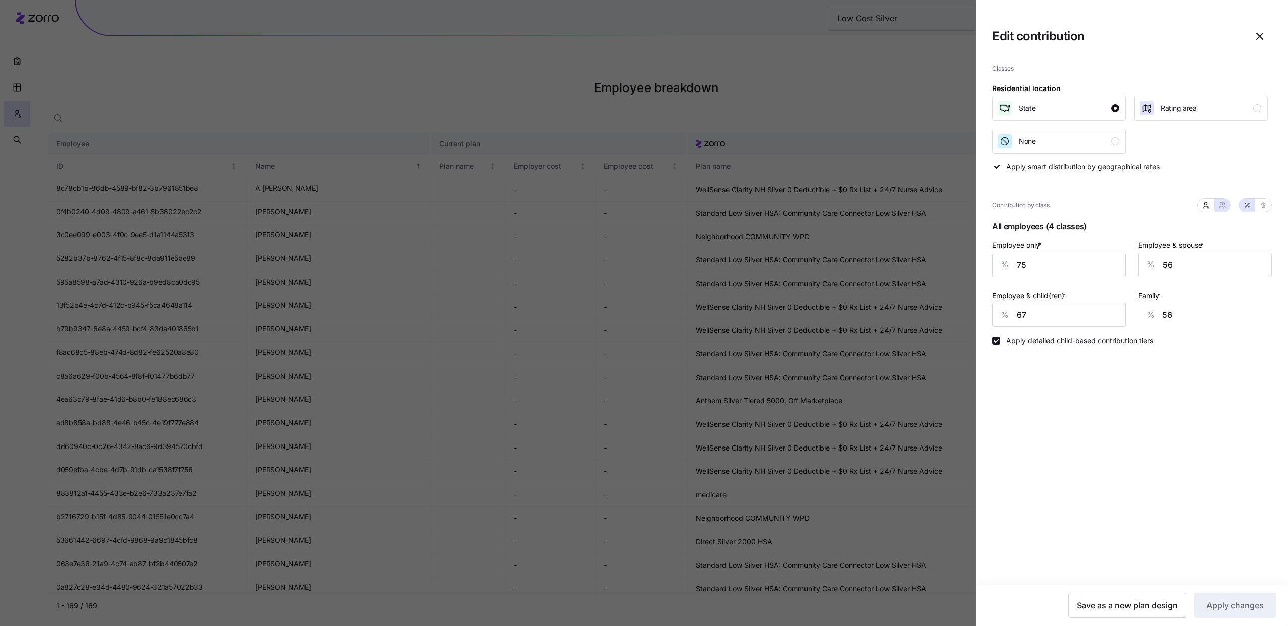
click at [1246, 33] on div "Edit contribution" at bounding box center [1132, 36] width 280 height 24
click at [1255, 35] on icon "button" at bounding box center [1260, 36] width 12 height 12
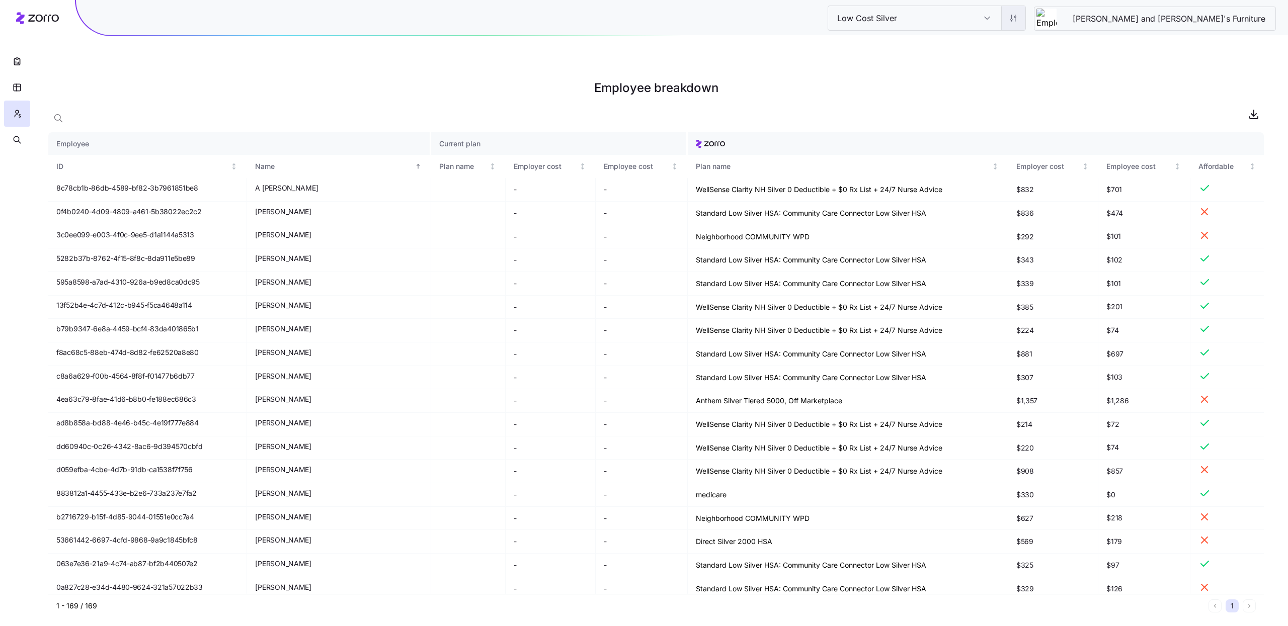
click at [1108, 21] on html "Low Cost Silver Low Cost Silver Bernie and Phyl's Furniture Employee breakdown …" at bounding box center [644, 364] width 1288 height 728
click at [1101, 61] on div "Edit plan design (in wizard)" at bounding box center [1061, 60] width 90 height 11
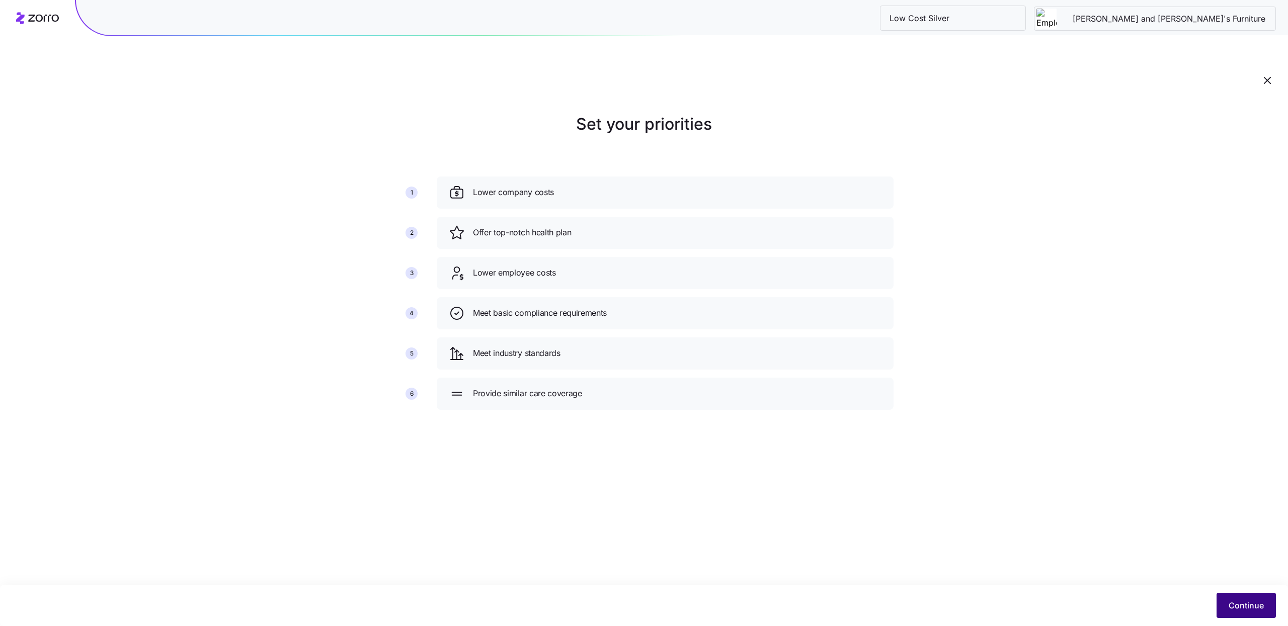
click at [1231, 599] on button "Continue" at bounding box center [1246, 605] width 59 height 25
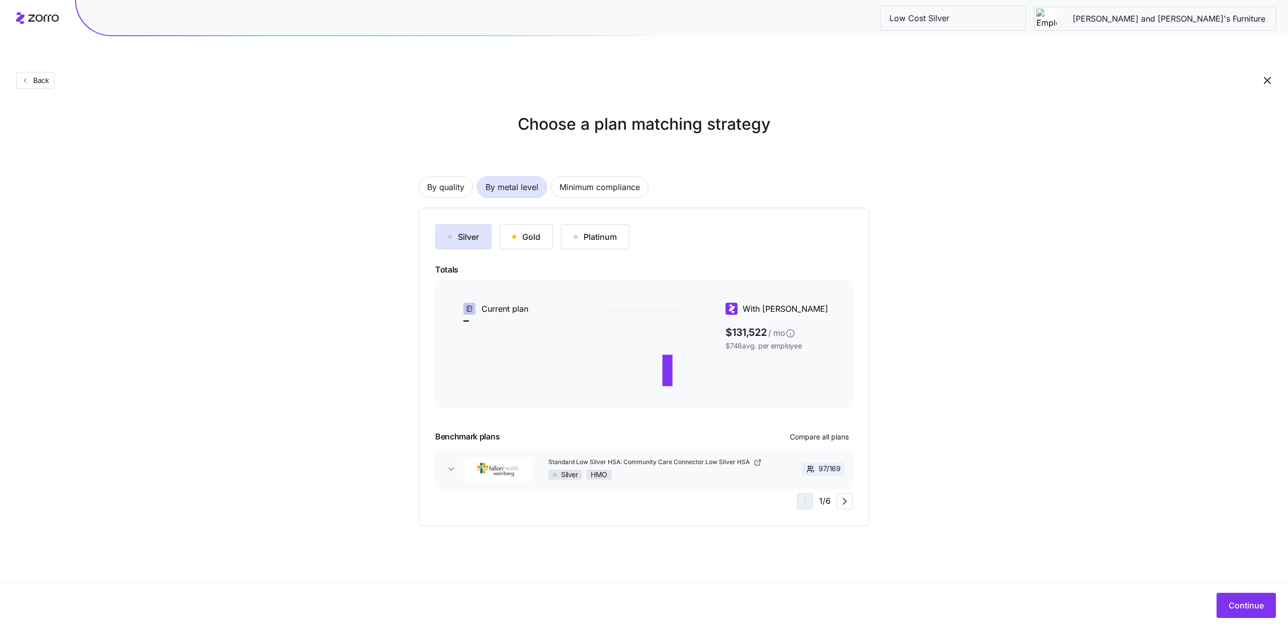
click at [517, 231] on div "Gold" at bounding box center [526, 237] width 28 height 12
click at [1236, 606] on span "Continue" at bounding box center [1246, 606] width 35 height 12
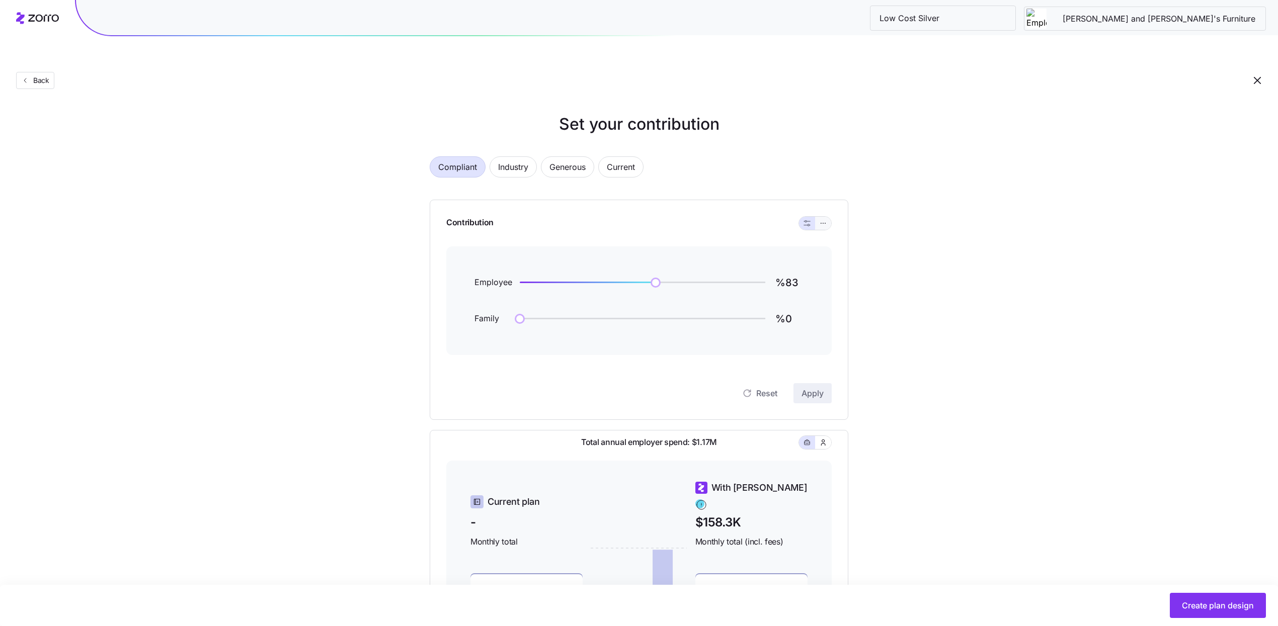
click at [823, 217] on button "button" at bounding box center [823, 223] width 16 height 13
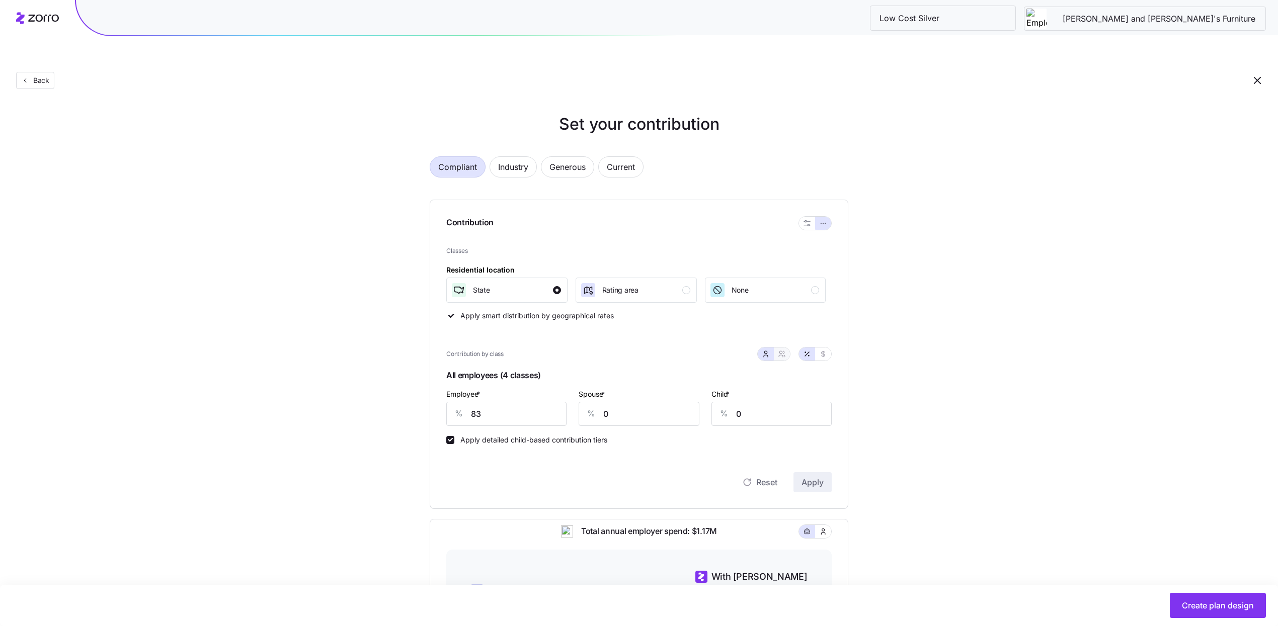
click at [787, 348] on button "button" at bounding box center [782, 354] width 16 height 13
type input "41"
type input "50"
click at [498, 402] on input "83" at bounding box center [490, 414] width 88 height 24
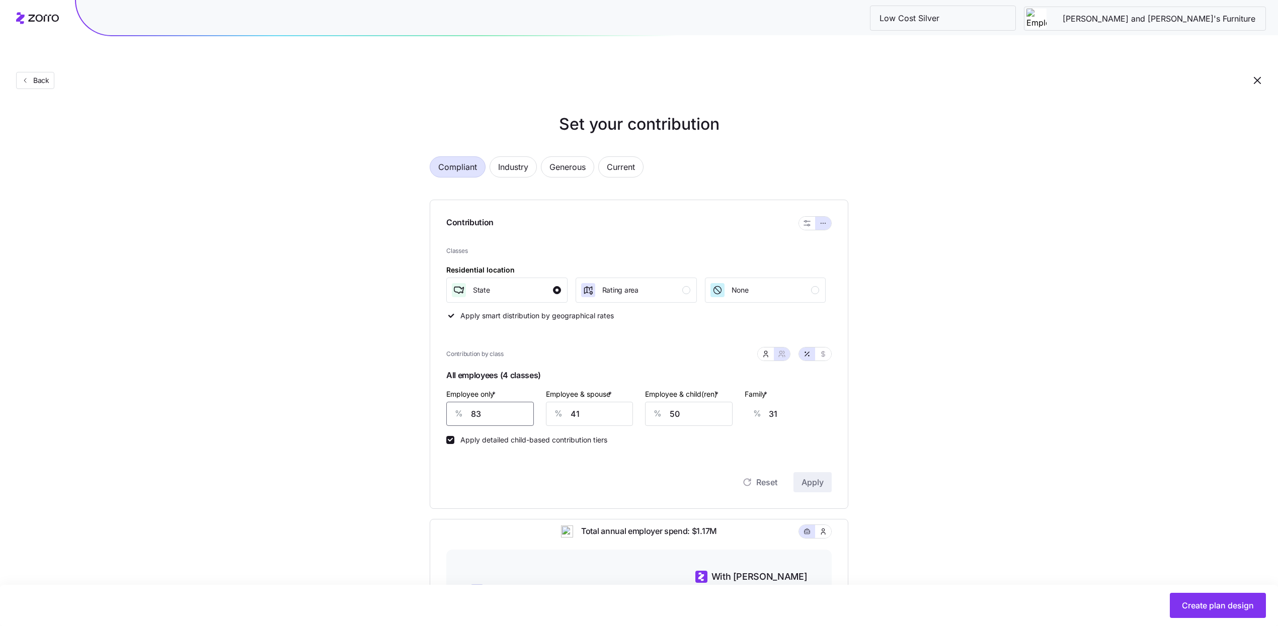
type input "7"
type input "60"
type input "75"
type input "34"
type input "75"
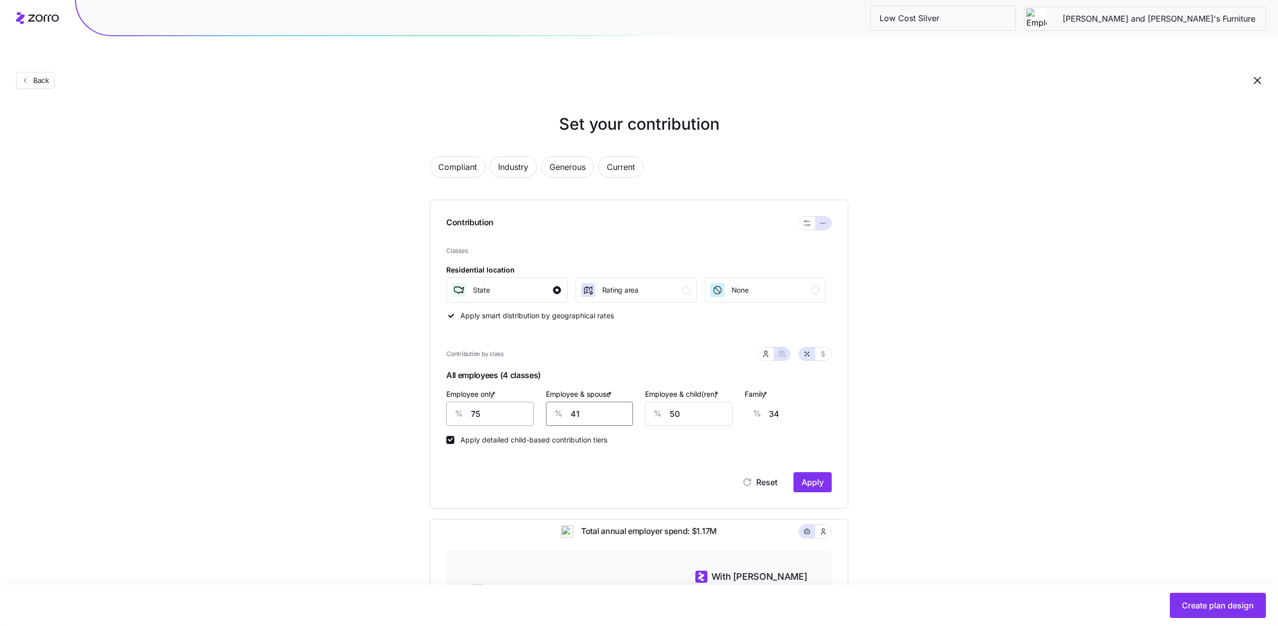
type input "5"
type input "7"
type input "56"
type input "45"
type input "56"
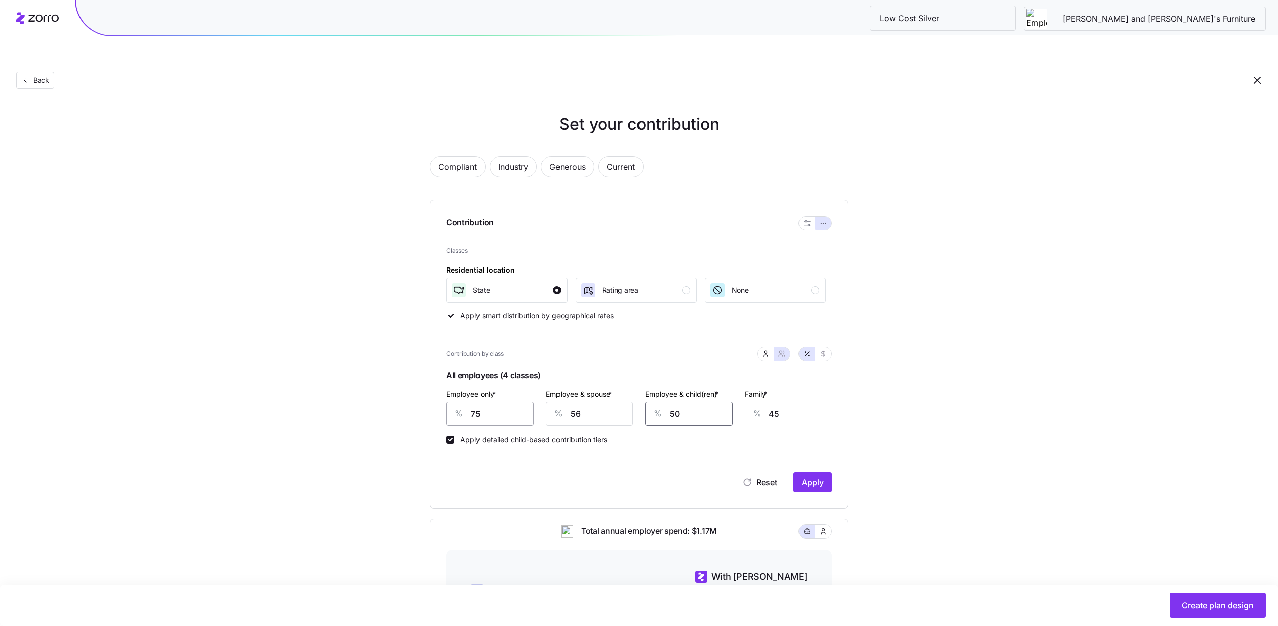
type input "6"
type input "18"
type input "67"
type input "56"
type input "67"
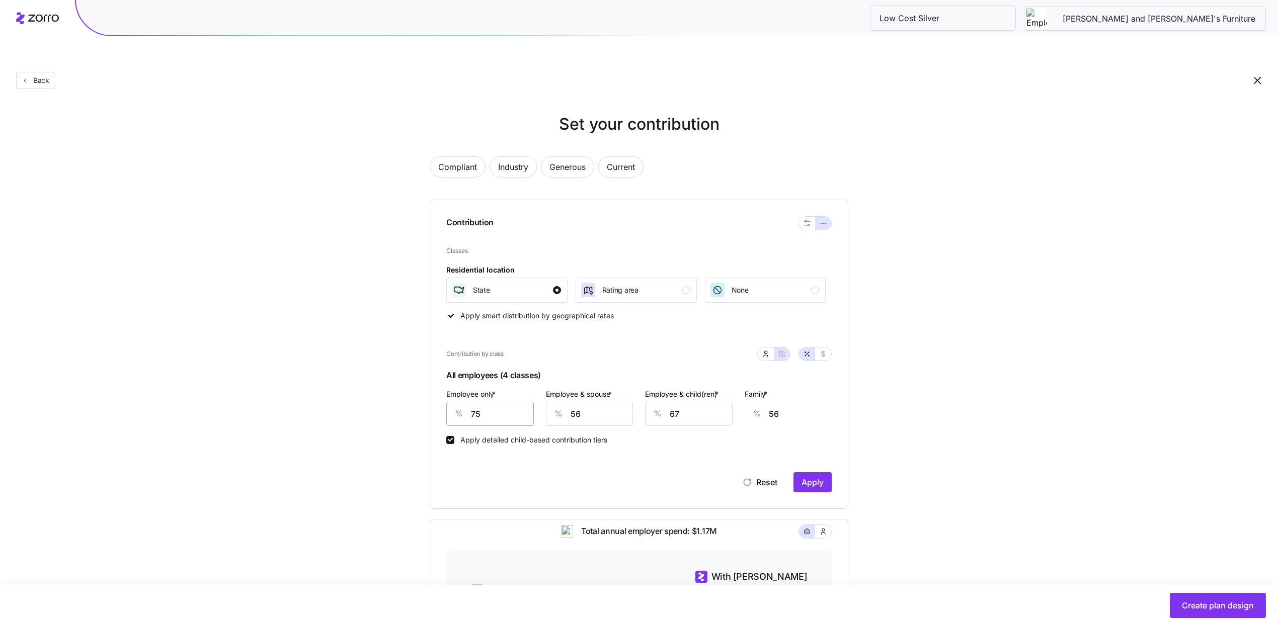
scroll to position [0, 24]
click at [802, 477] on span "Apply" at bounding box center [813, 483] width 22 height 12
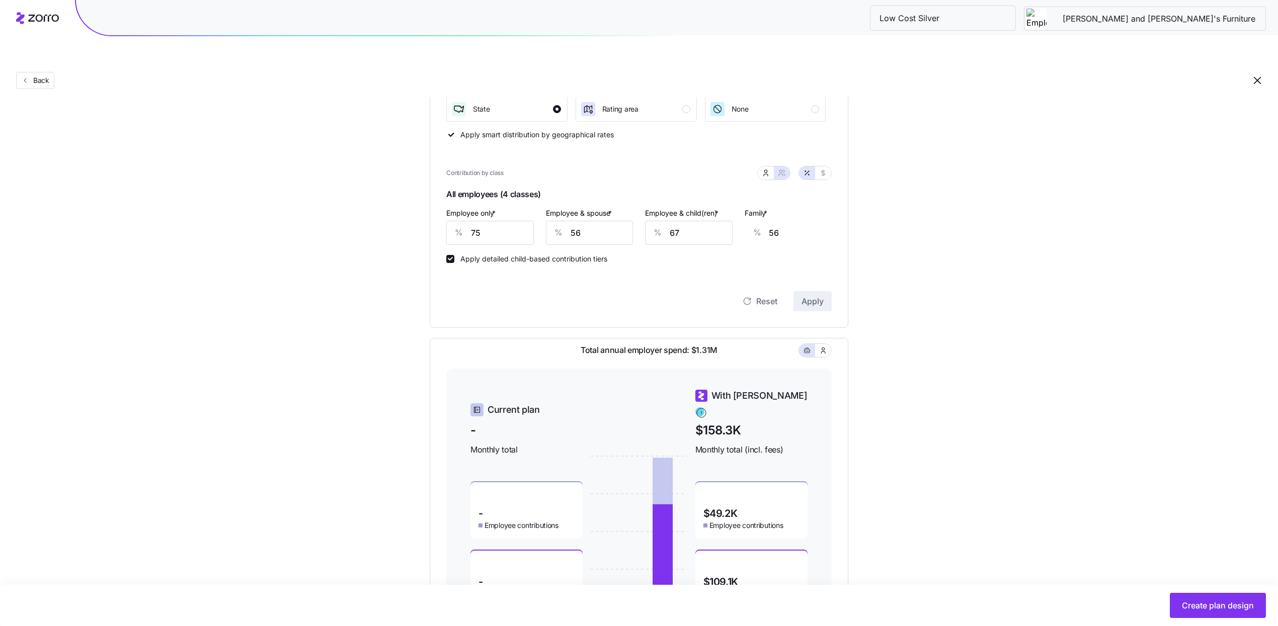
scroll to position [230, 0]
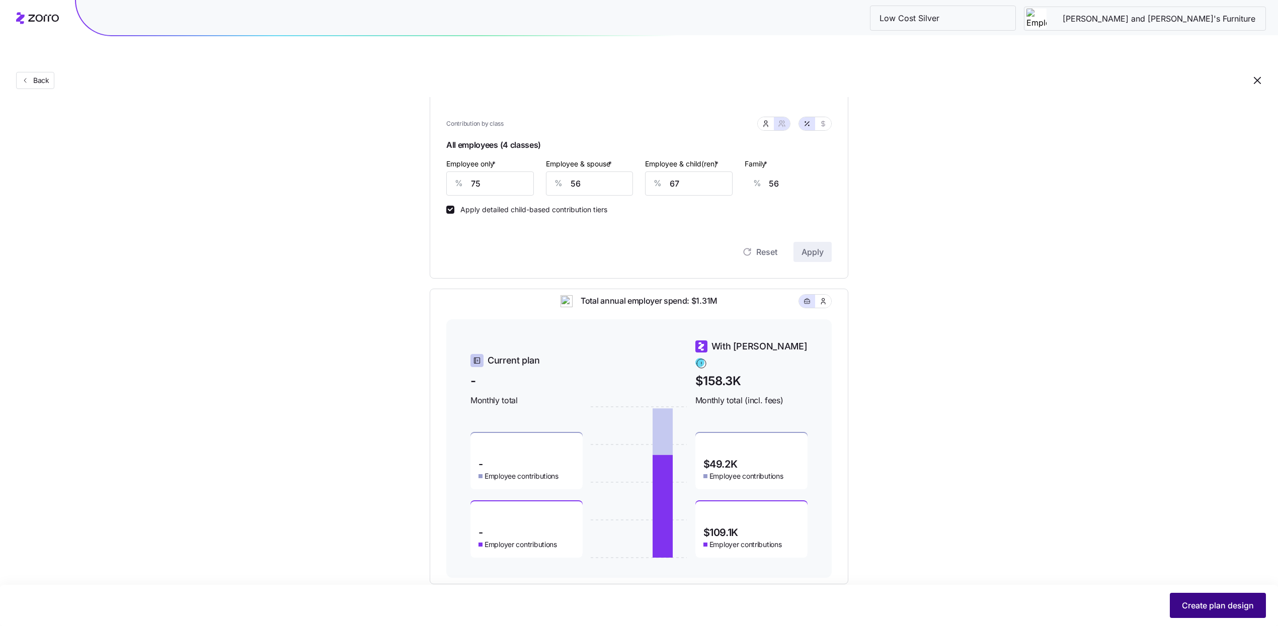
click at [1189, 610] on span "Create plan design" at bounding box center [1218, 606] width 72 height 12
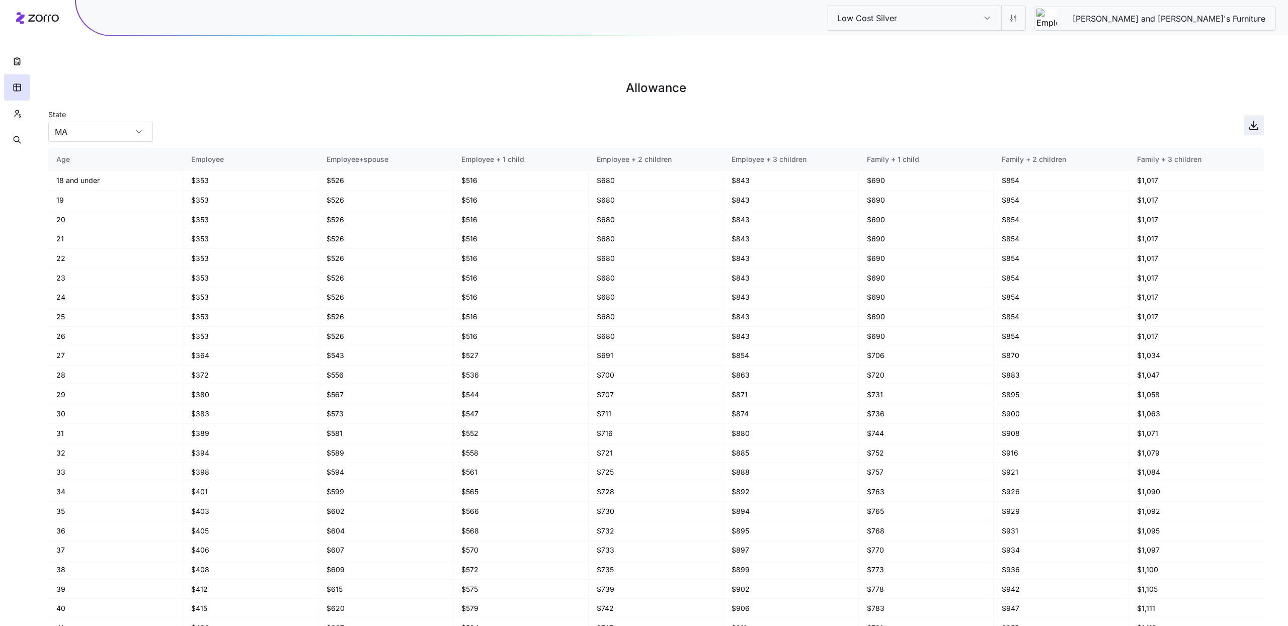
click at [1252, 119] on icon "button" at bounding box center [1254, 125] width 12 height 12
click at [18, 117] on icon "button" at bounding box center [17, 114] width 9 height 10
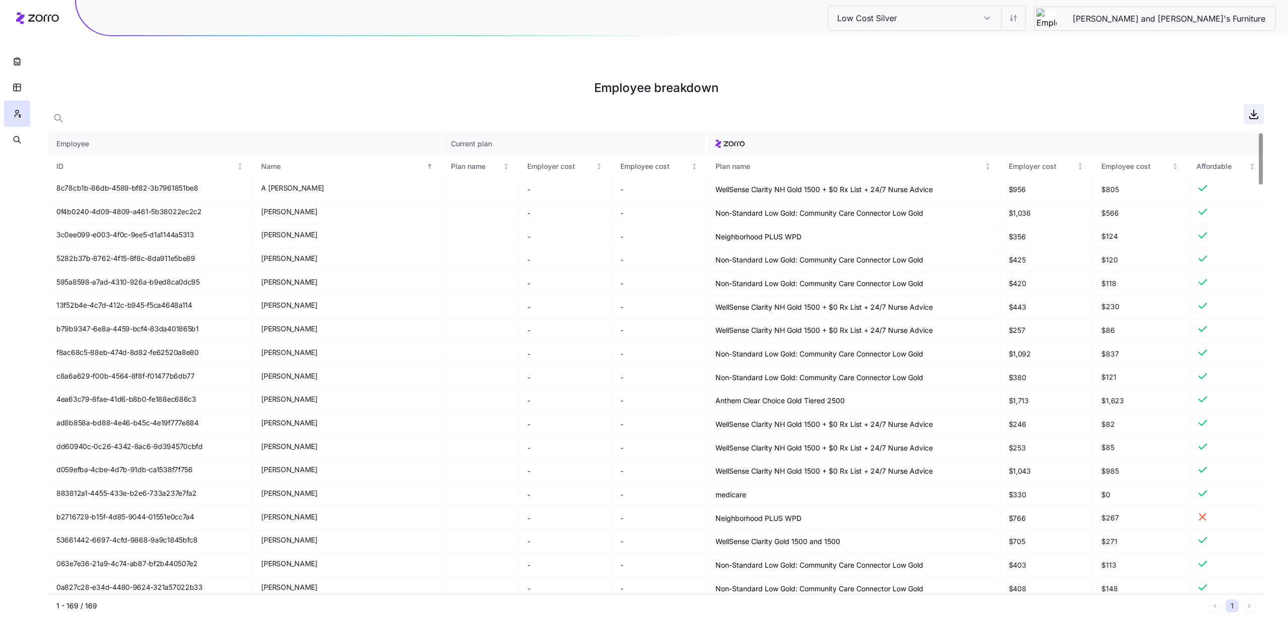
click at [1251, 108] on icon "button" at bounding box center [1254, 114] width 12 height 12
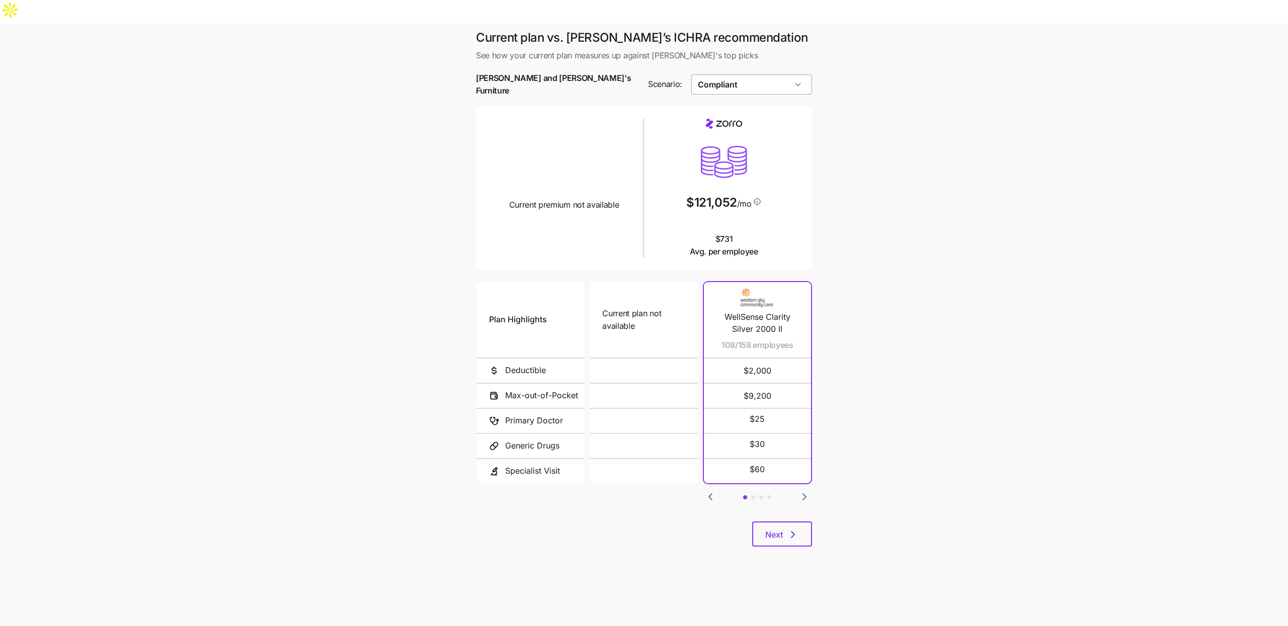
click at [750, 74] on input "Compliant" at bounding box center [751, 84] width 121 height 20
click at [754, 86] on div "Low Cost Silver" at bounding box center [751, 85] width 113 height 19
click at [755, 74] on input "Low Cost Silver" at bounding box center [751, 84] width 121 height 20
click at [756, 100] on div "Compliant" at bounding box center [751, 105] width 113 height 19
type input "Compliant"
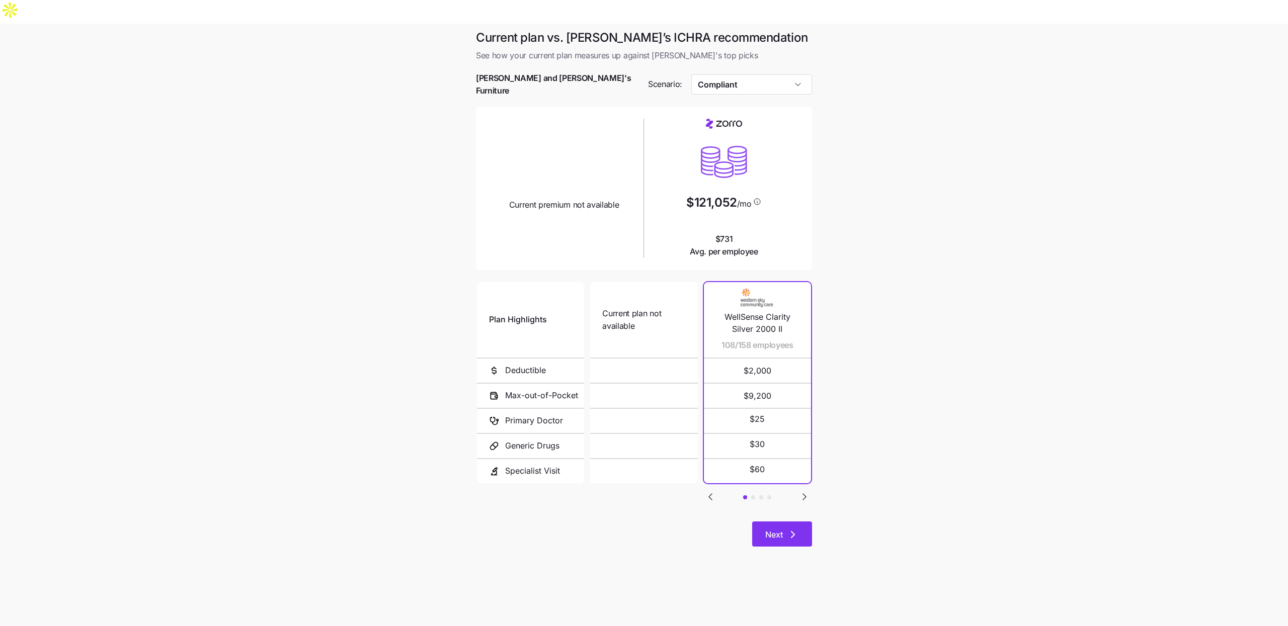
click at [794, 529] on icon "button" at bounding box center [793, 535] width 12 height 12
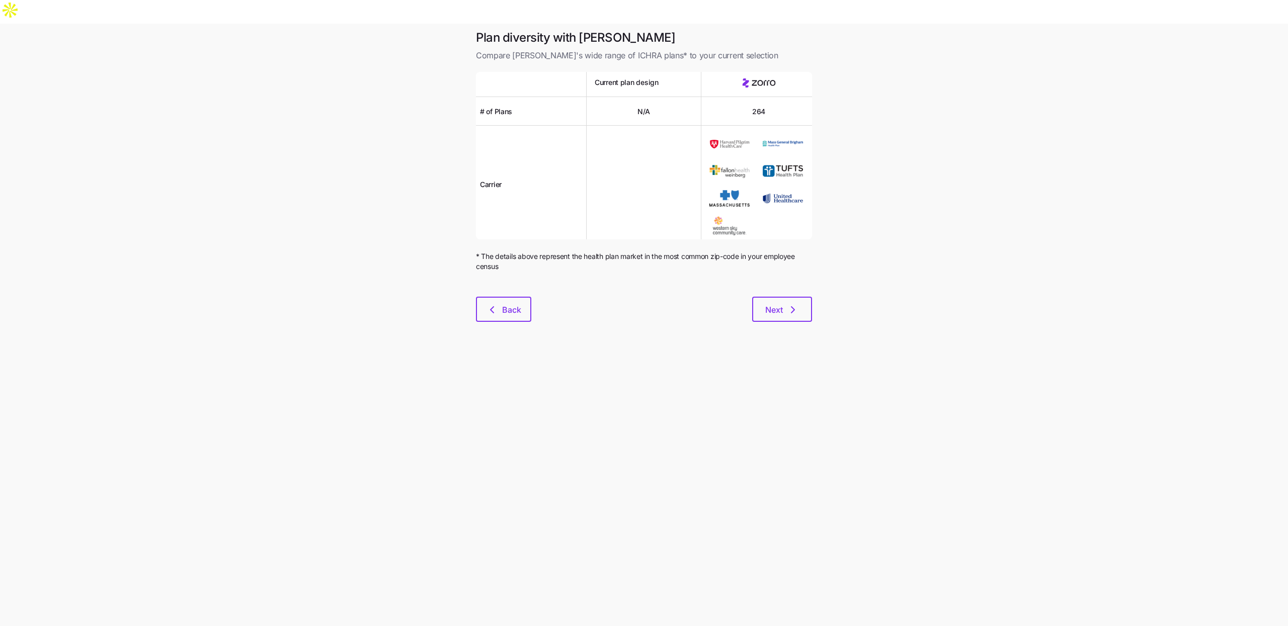
click at [777, 302] on div "Plan diversity with Zorro Compare Zorro's wide range of ICHRA plans* to your cu…" at bounding box center [644, 182] width 352 height 304
click at [777, 304] on span "Next" at bounding box center [774, 310] width 18 height 12
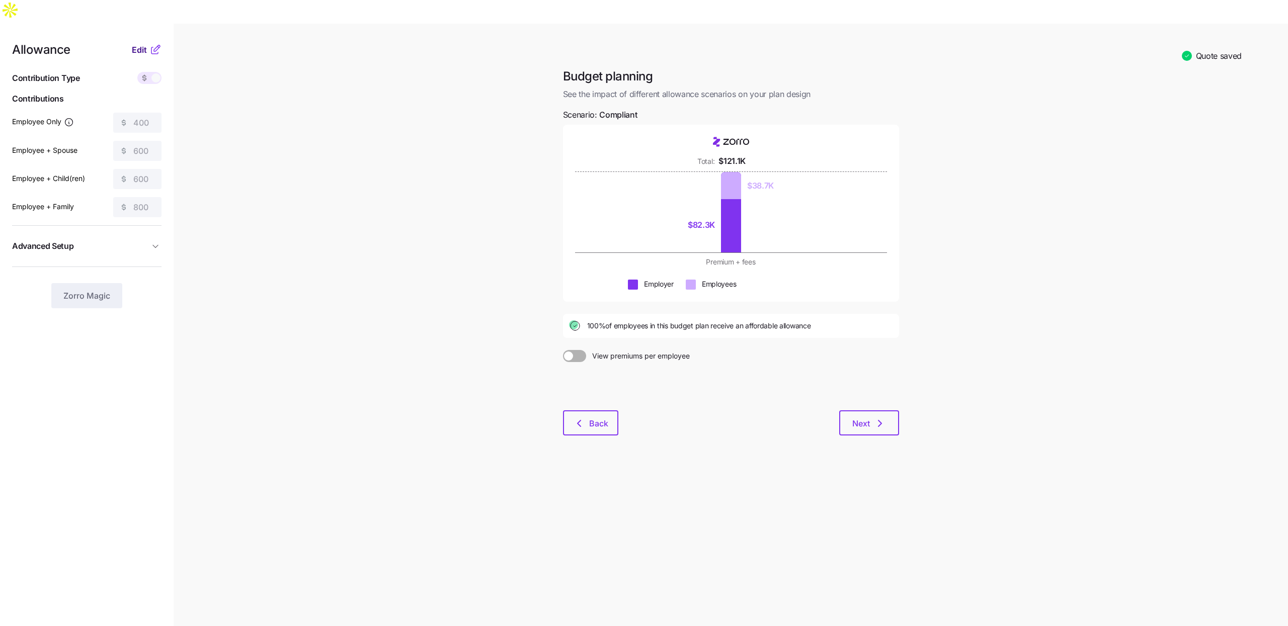
click at [132, 44] on span "Edit" at bounding box center [139, 50] width 15 height 12
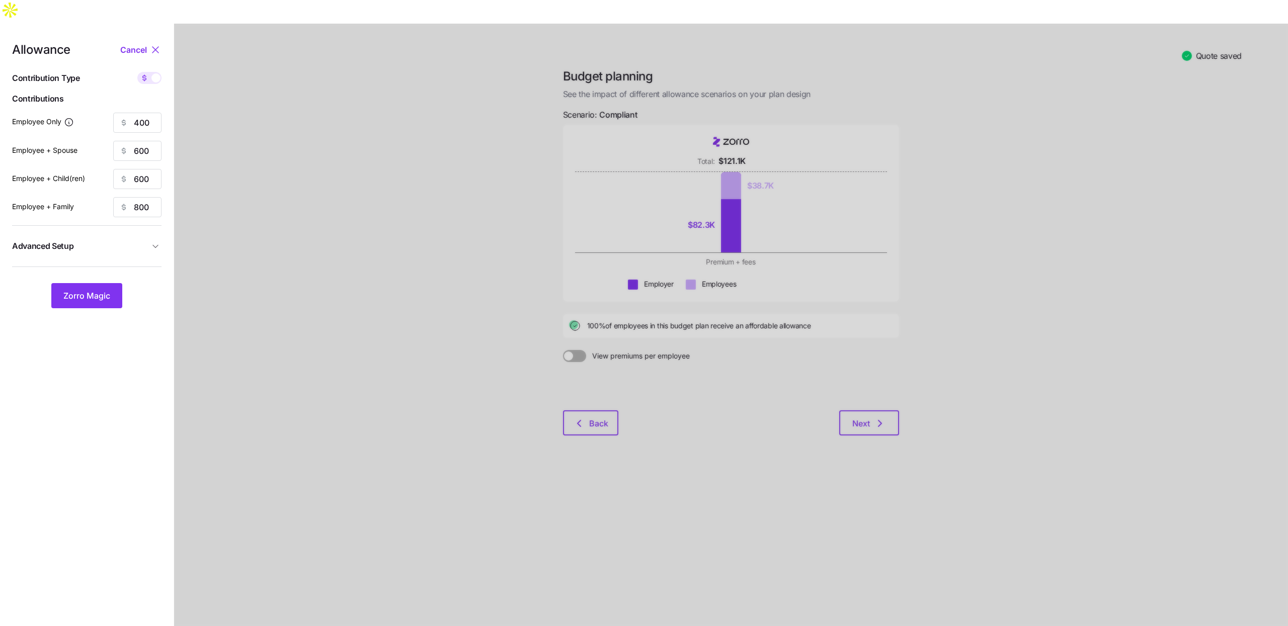
click at [153, 73] on span at bounding box center [155, 77] width 9 height 9
click at [137, 72] on input "checkbox" at bounding box center [137, 72] width 0 height 0
type input "75"
type input "56"
type input "67"
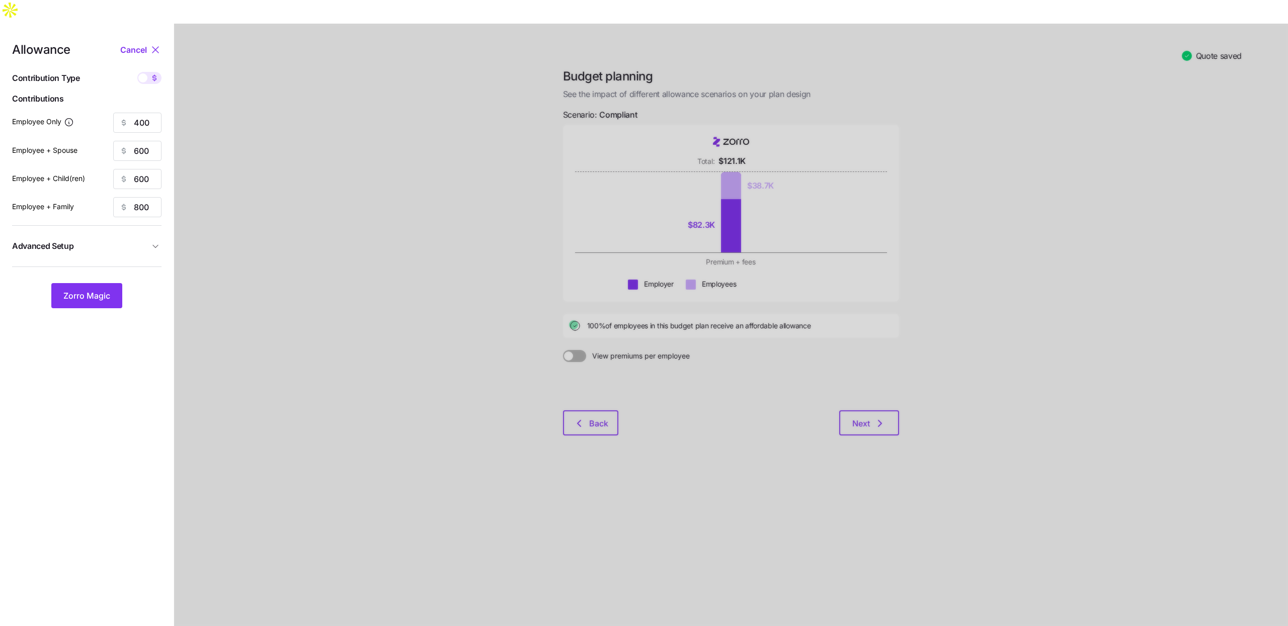
type input "56"
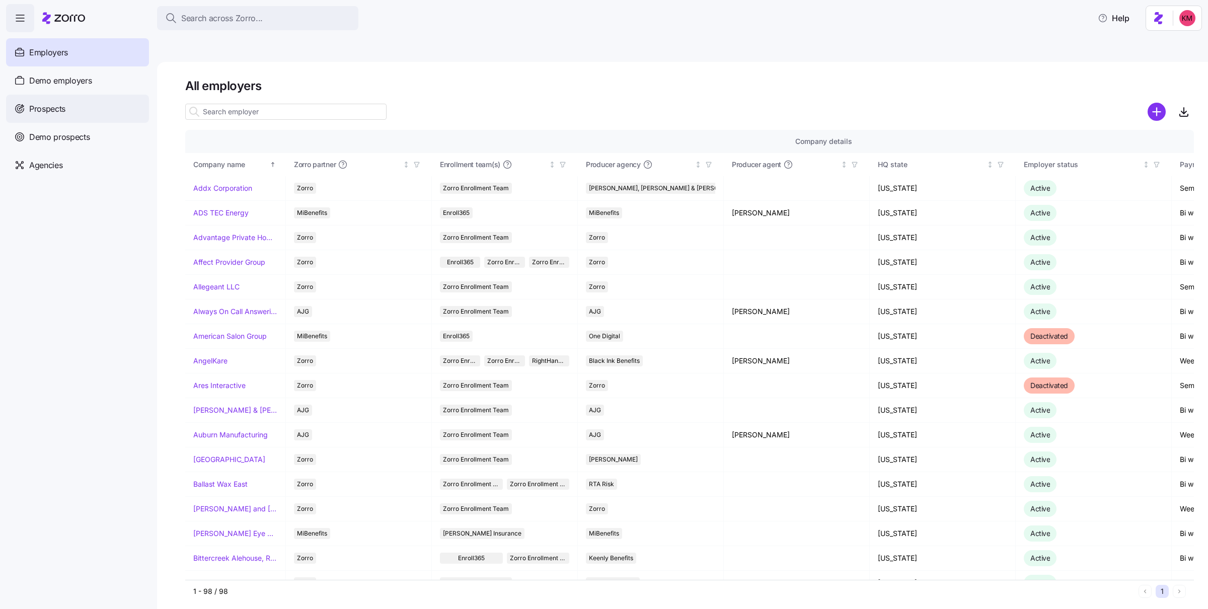
click at [104, 113] on div "Prospects" at bounding box center [77, 109] width 143 height 28
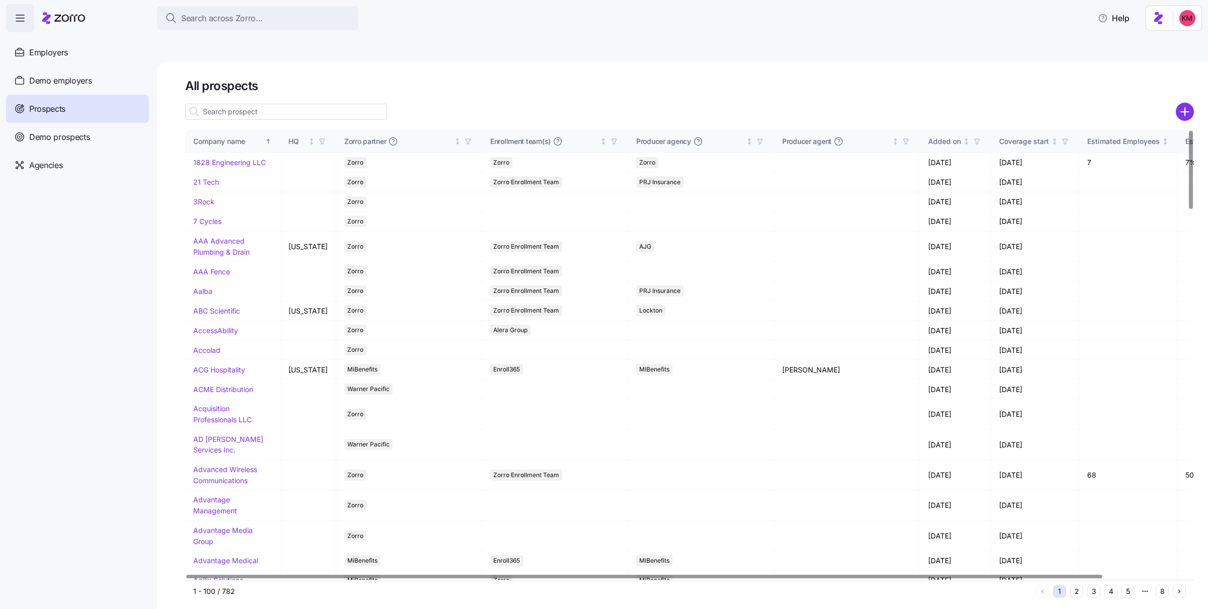
click at [238, 104] on input at bounding box center [285, 112] width 201 height 16
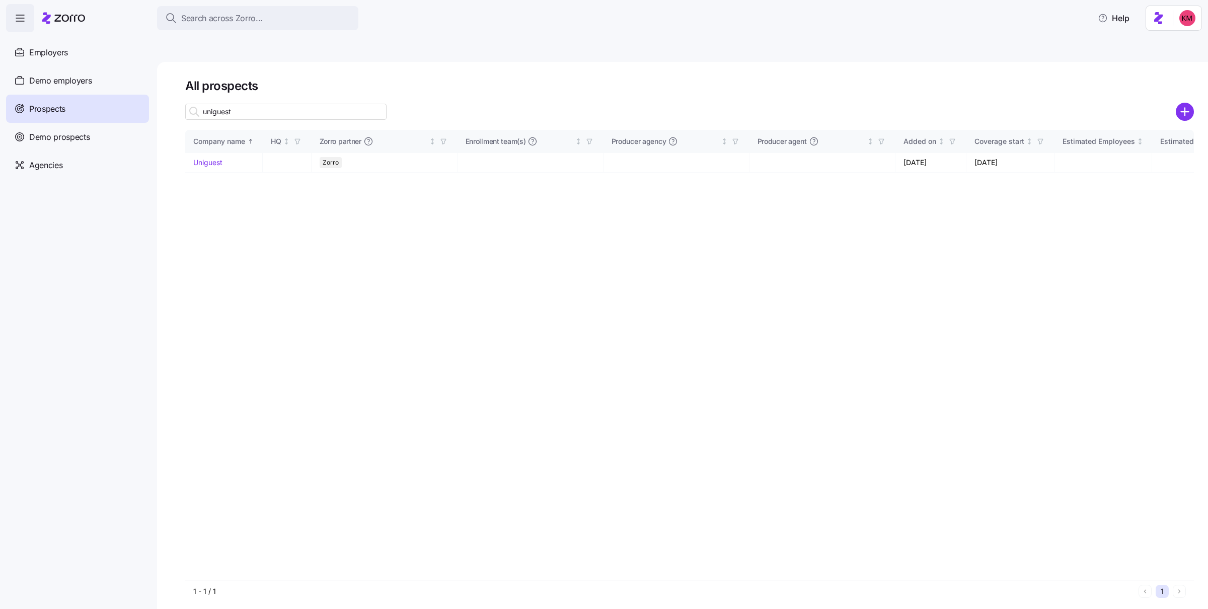
click at [268, 104] on input "uniguest" at bounding box center [285, 112] width 201 height 16
click at [292, 104] on input "uniguest" at bounding box center [285, 112] width 201 height 16
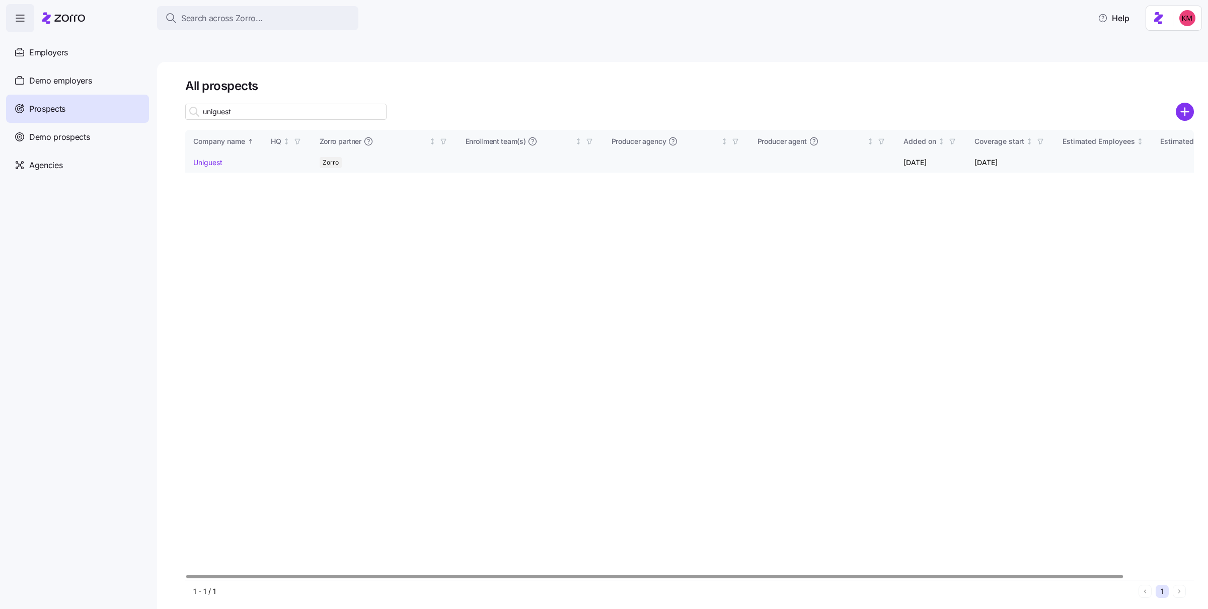
type input "uniguest"
click at [213, 158] on link "Uniguest" at bounding box center [207, 162] width 29 height 9
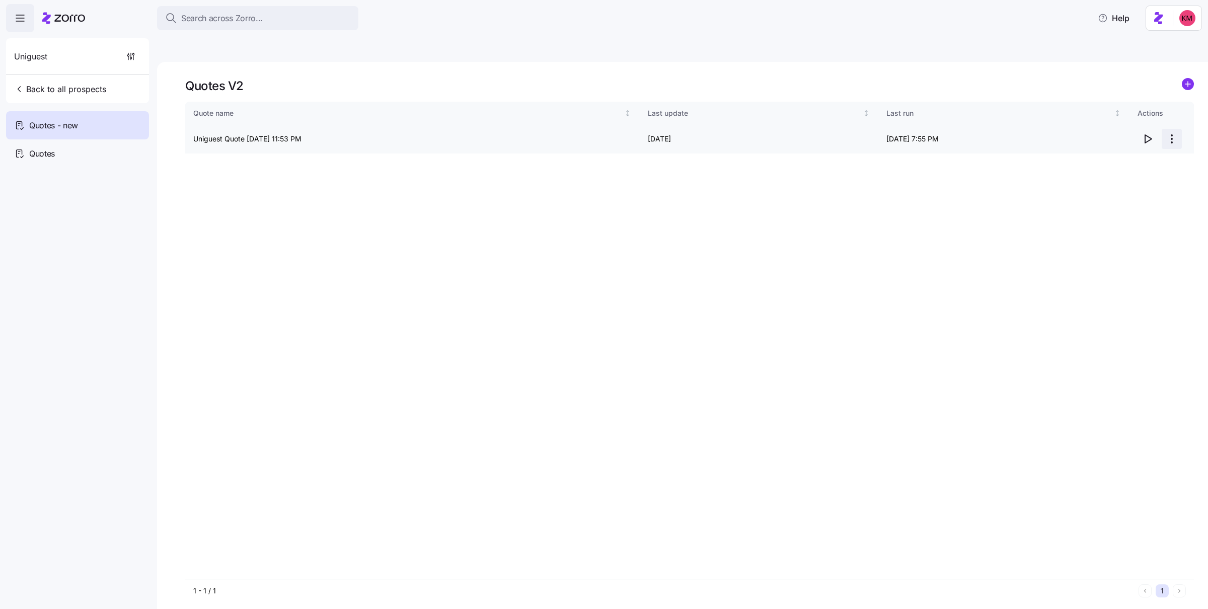
click at [1168, 112] on html "Search across Zorro... Help Uniguest Back to all prospects Quotes - new Quotes …" at bounding box center [604, 352] width 1208 height 704
click at [1013, 140] on html "Search across Zorro... Help Uniguest Back to all prospects Quotes - new Quotes …" at bounding box center [604, 352] width 1208 height 704
click at [1169, 118] on html "Search across Zorro... Help Uniguest Back to all prospects Quotes - new Quotes …" at bounding box center [604, 352] width 1208 height 704
click at [1145, 137] on div "Edit quote" at bounding box center [1131, 140] width 93 height 16
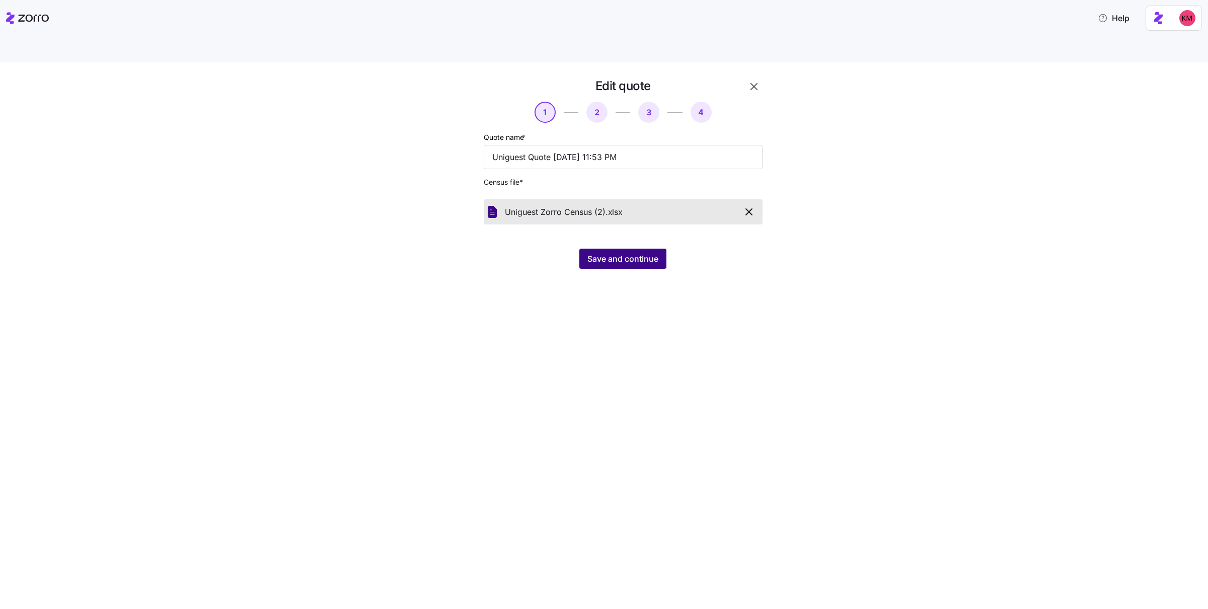
click at [621, 249] on button "Save and continue" at bounding box center [622, 259] width 87 height 20
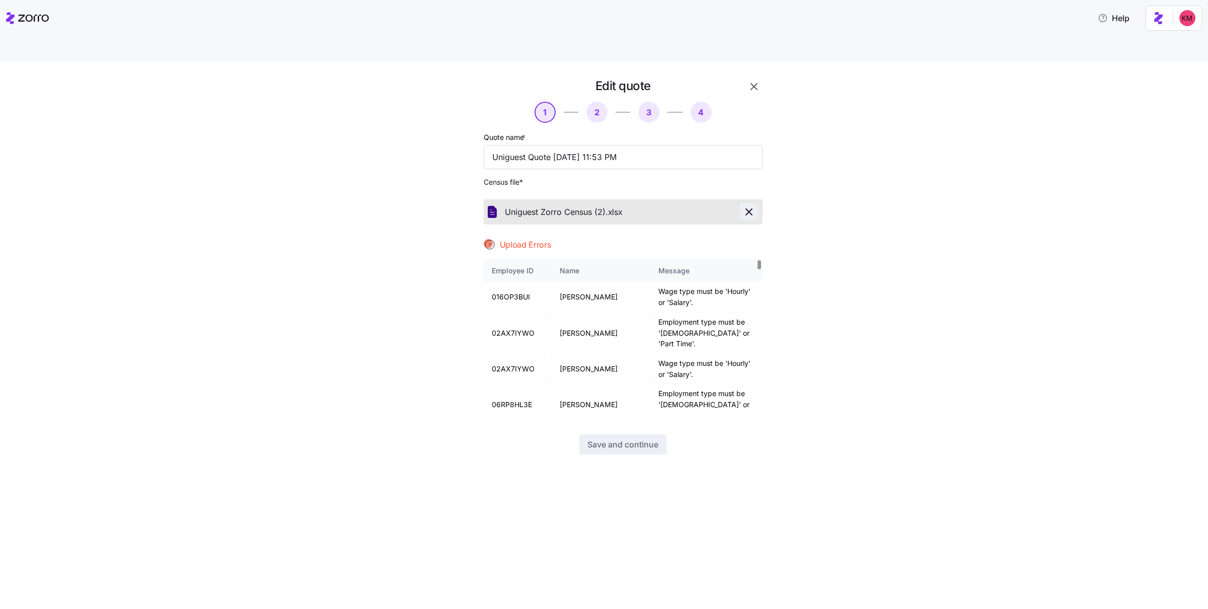
click at [754, 206] on icon "button" at bounding box center [749, 212] width 12 height 12
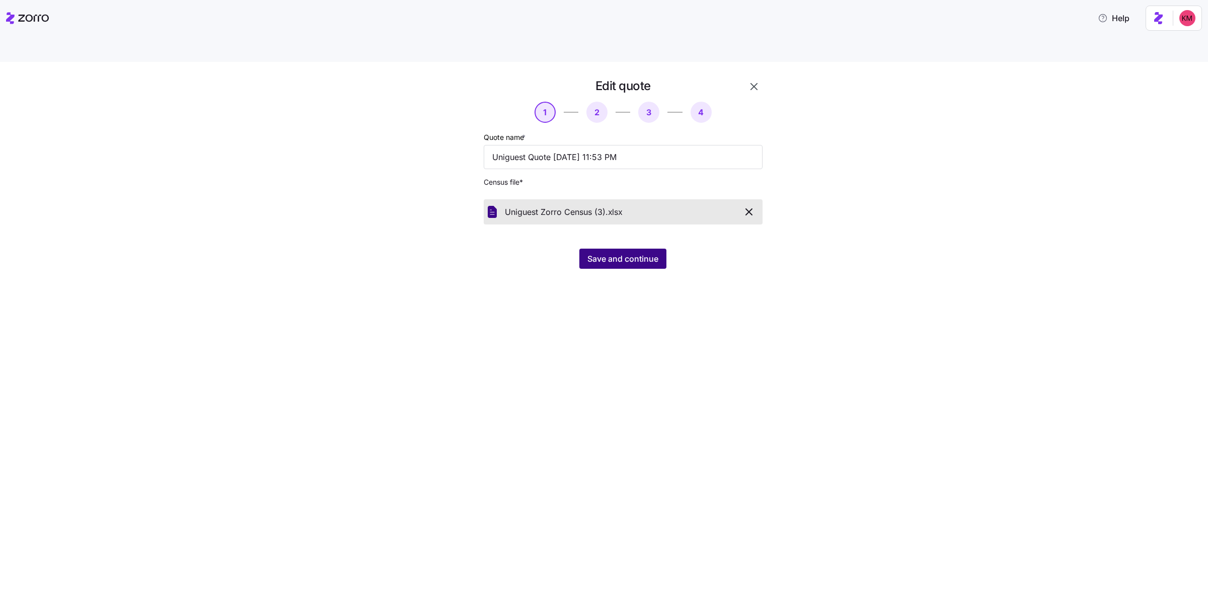
click at [636, 253] on span "Save and continue" at bounding box center [622, 259] width 71 height 12
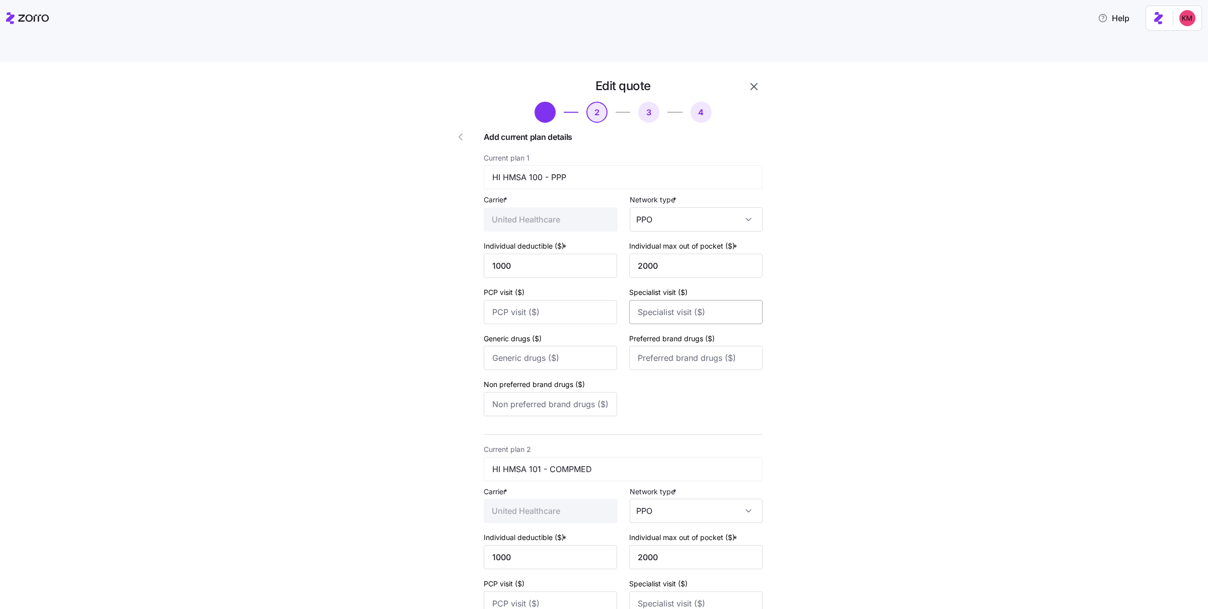
type input "6000"
type input "7000"
type input "1650"
type input "7000"
type input "EPO"
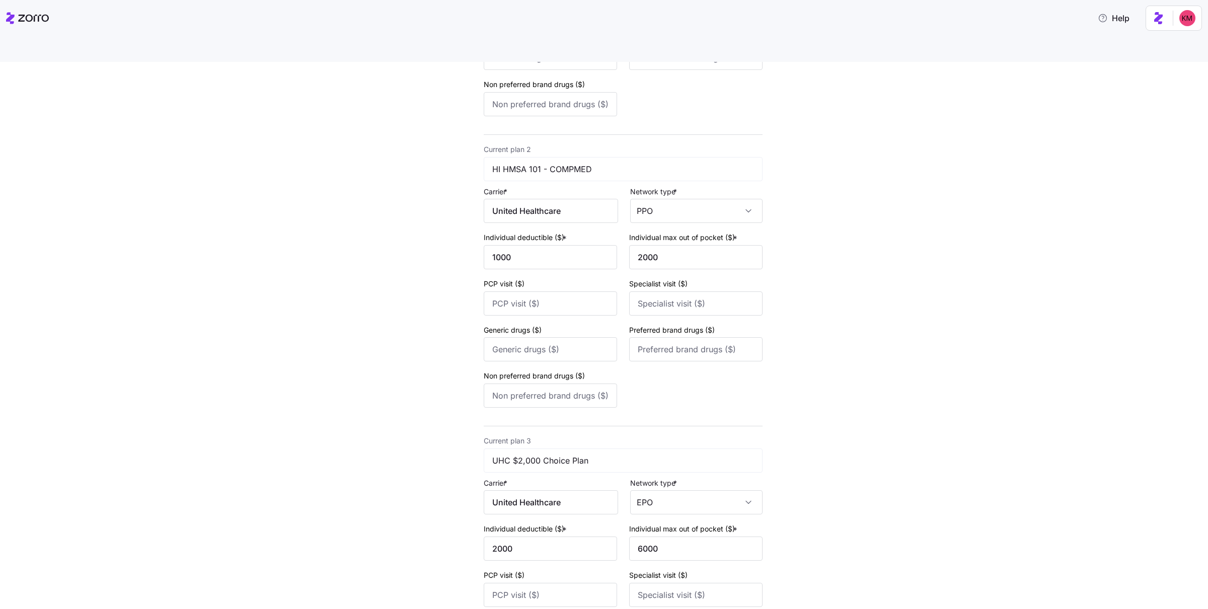
scroll to position [1056, 0]
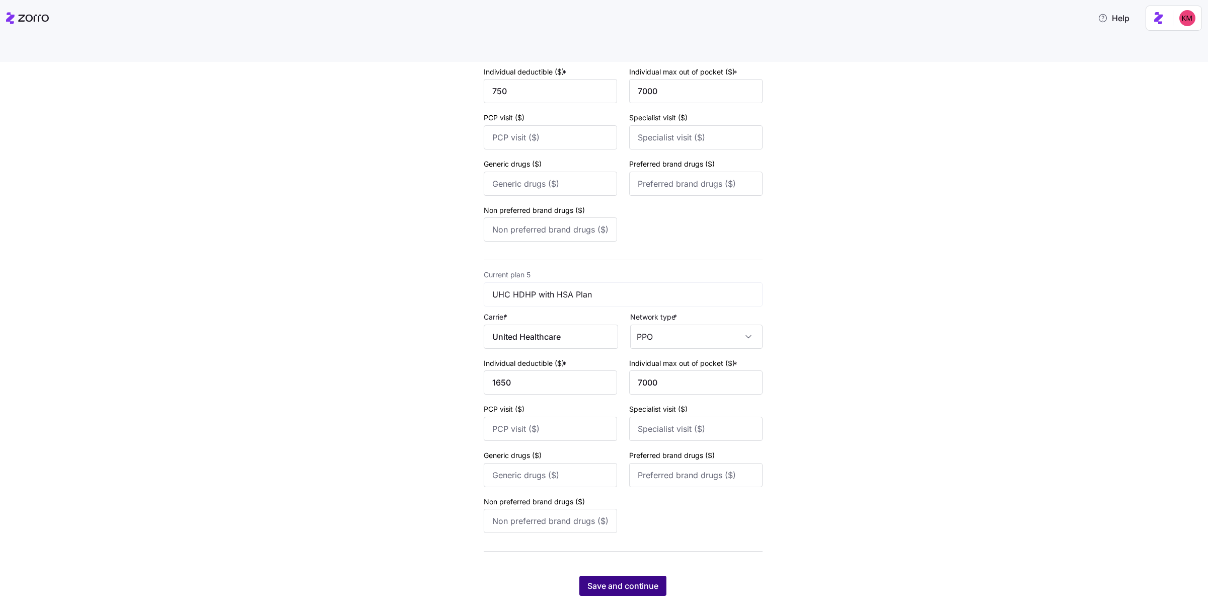
click at [651, 580] on span "Save and continue" at bounding box center [622, 586] width 71 height 12
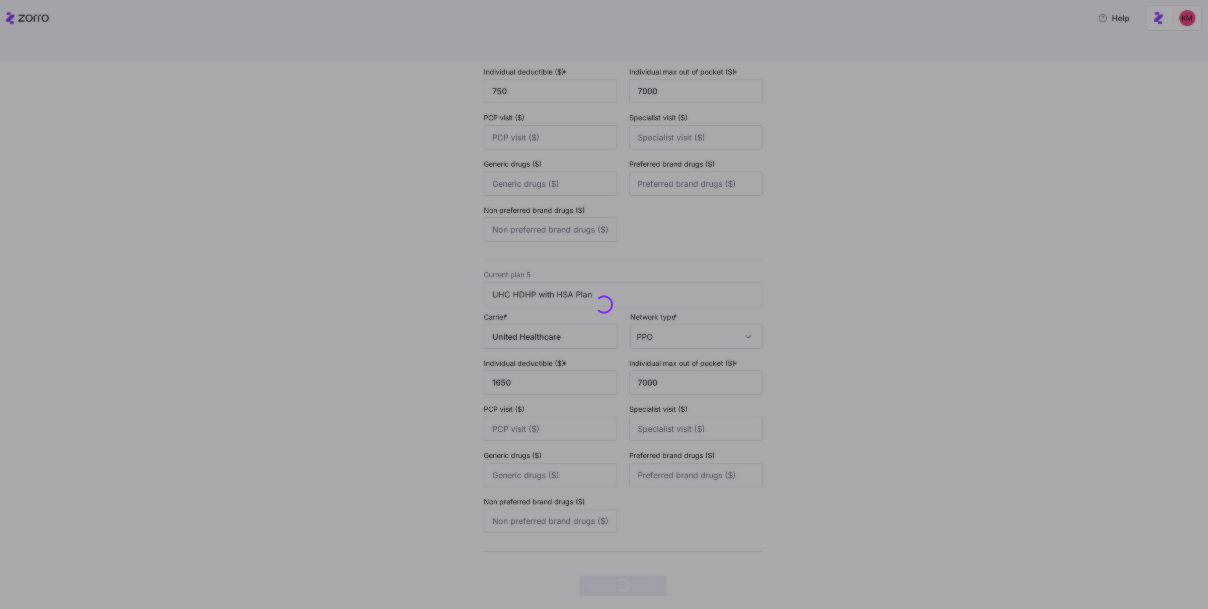
scroll to position [0, 0]
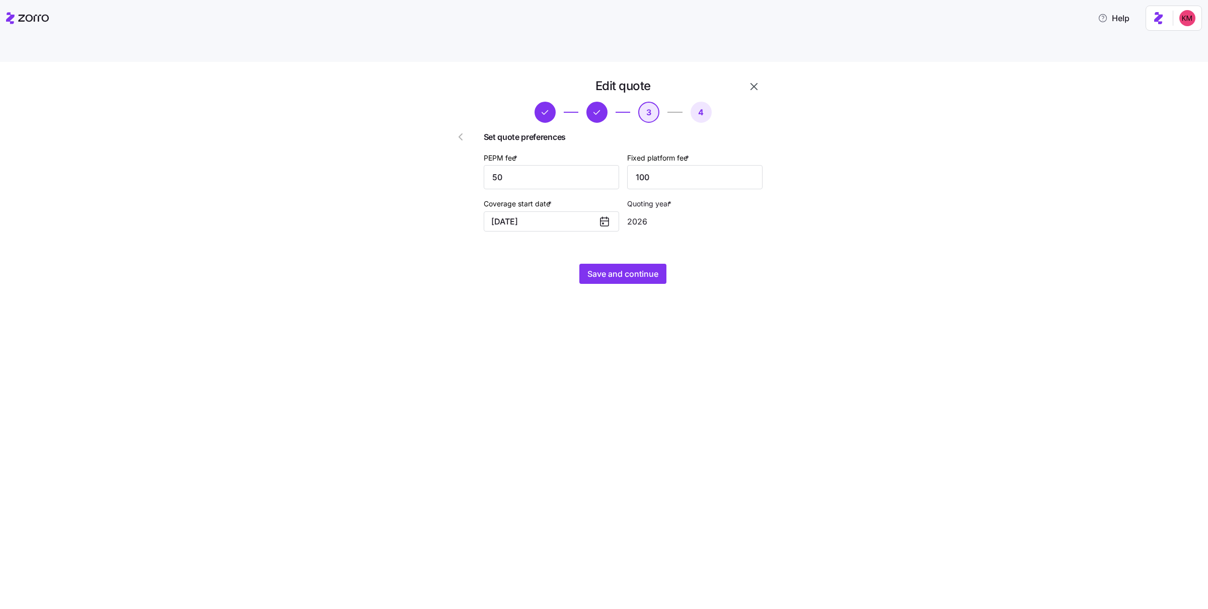
drag, startPoint x: 720, startPoint y: 298, endPoint x: 688, endPoint y: 266, distance: 44.8
click at [719, 299] on div "Edit quote 3 4 Set quote preferences PEPM fee * 50 Fixed platform fee * 100 Cov…" at bounding box center [604, 347] width 1208 height 571
click at [596, 268] on span "Save and continue" at bounding box center [622, 274] width 71 height 12
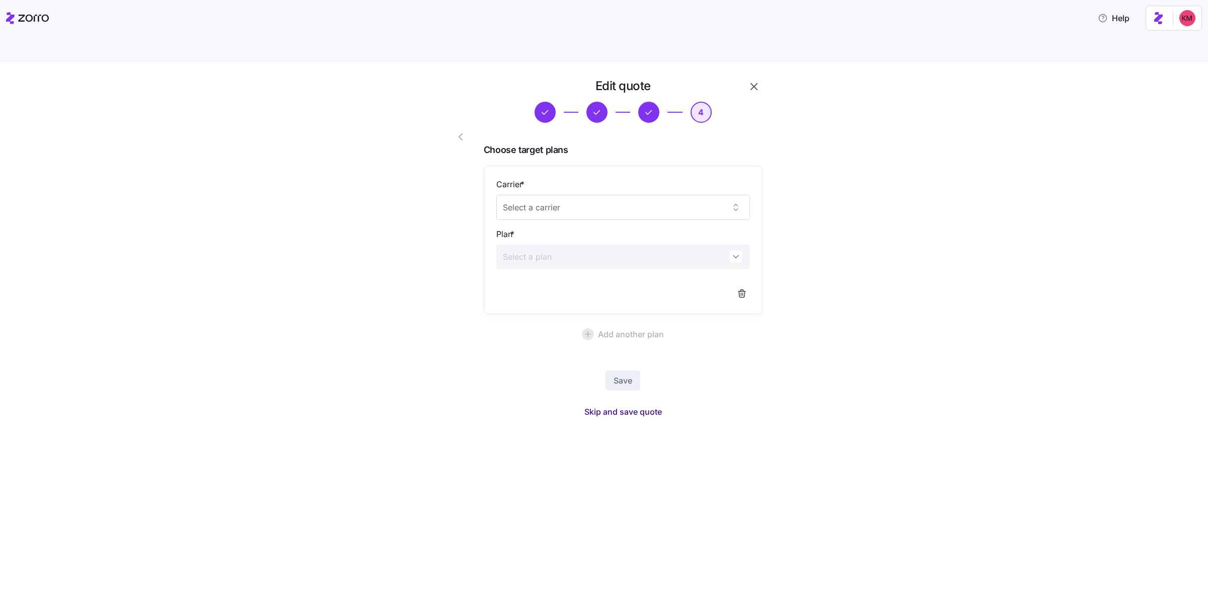
click at [637, 406] on span "Skip and save quote" at bounding box center [622, 412] width 77 height 12
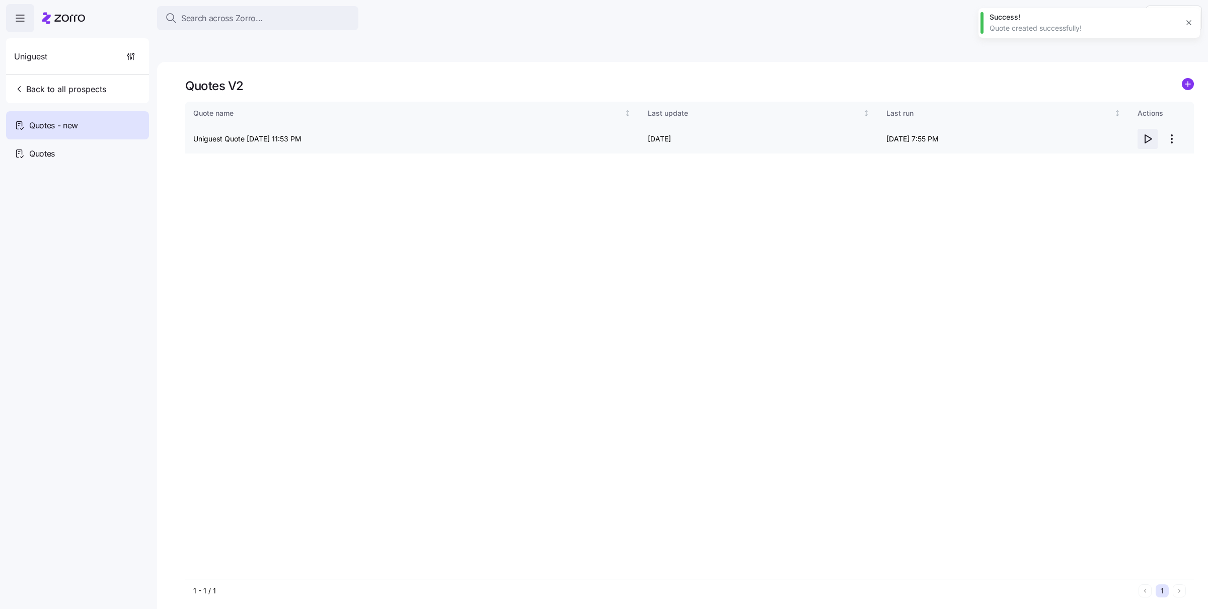
click at [1148, 133] on icon "button" at bounding box center [1147, 139] width 12 height 12
click at [39, 55] on span "Uniguest" at bounding box center [30, 56] width 33 height 13
click at [30, 19] on span "button" at bounding box center [20, 18] width 27 height 27
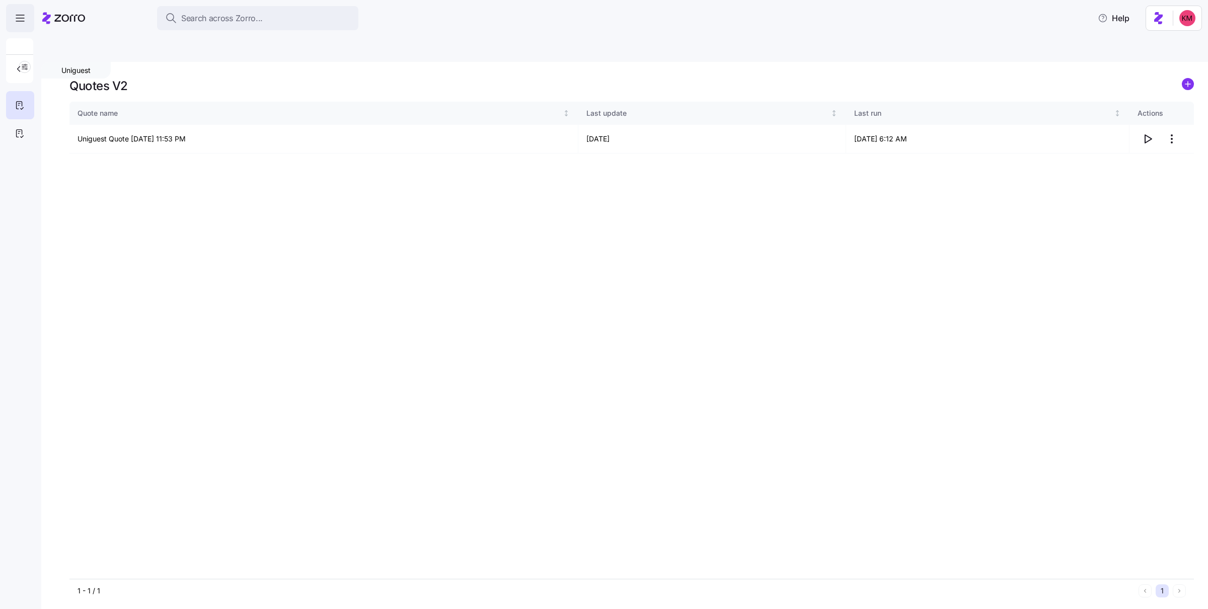
click at [17, 22] on icon "button" at bounding box center [20, 18] width 12 height 12
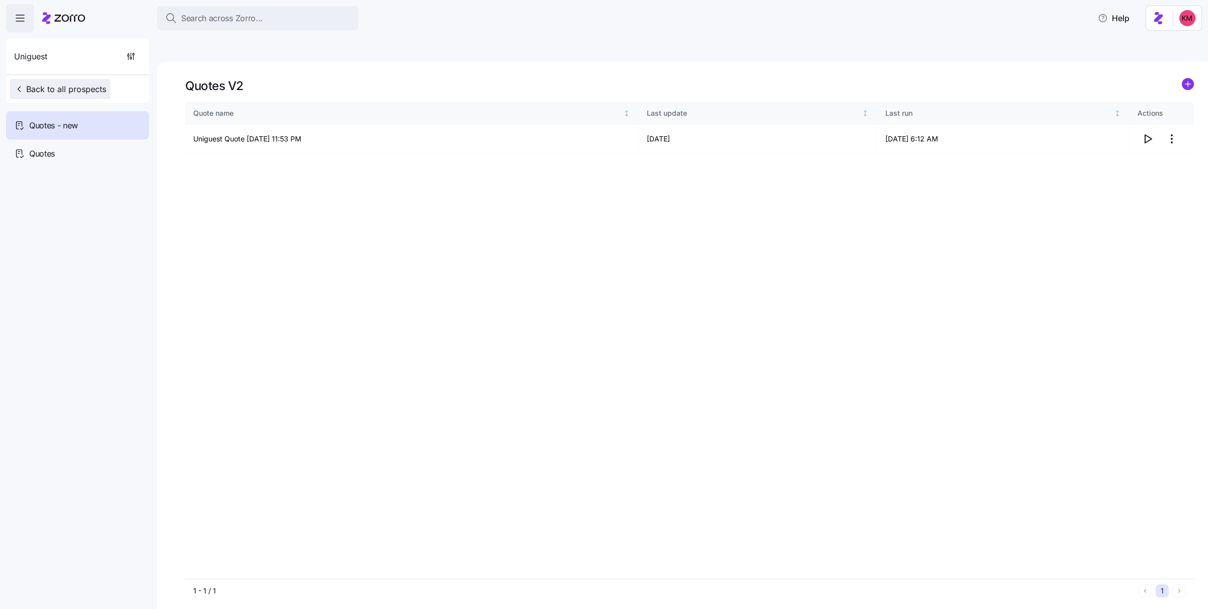
click at [38, 90] on span "Back to all prospects" at bounding box center [60, 89] width 92 height 12
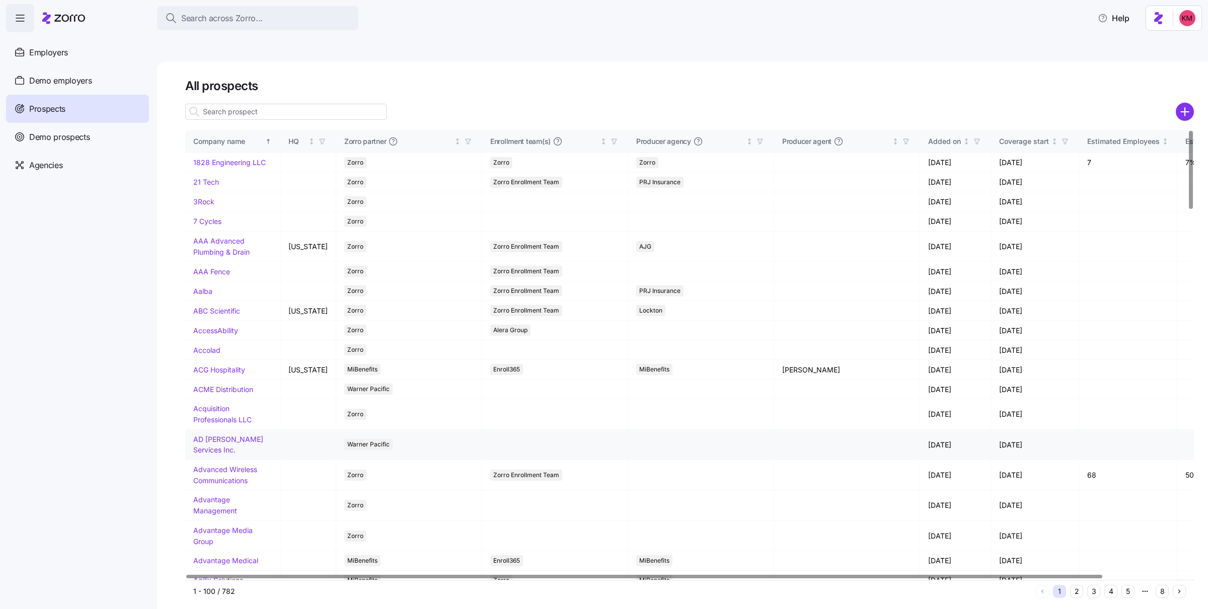
drag, startPoint x: 80, startPoint y: 83, endPoint x: 546, endPoint y: 419, distance: 575.1
click at [80, 83] on span "Demo employers" at bounding box center [60, 80] width 63 height 13
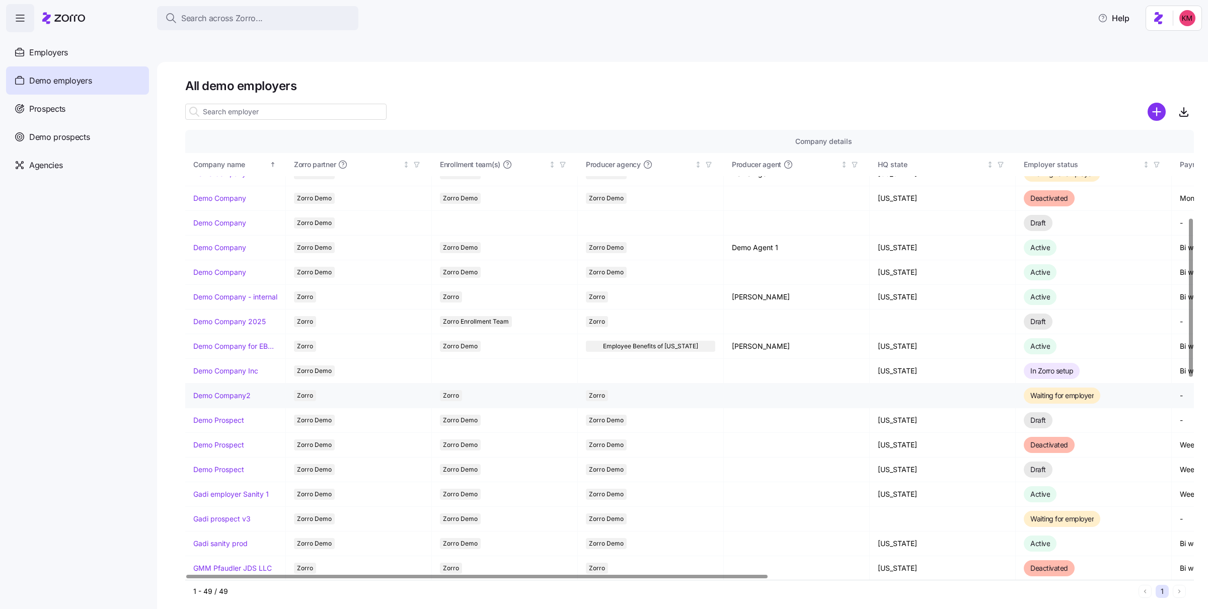
scroll to position [406, 0]
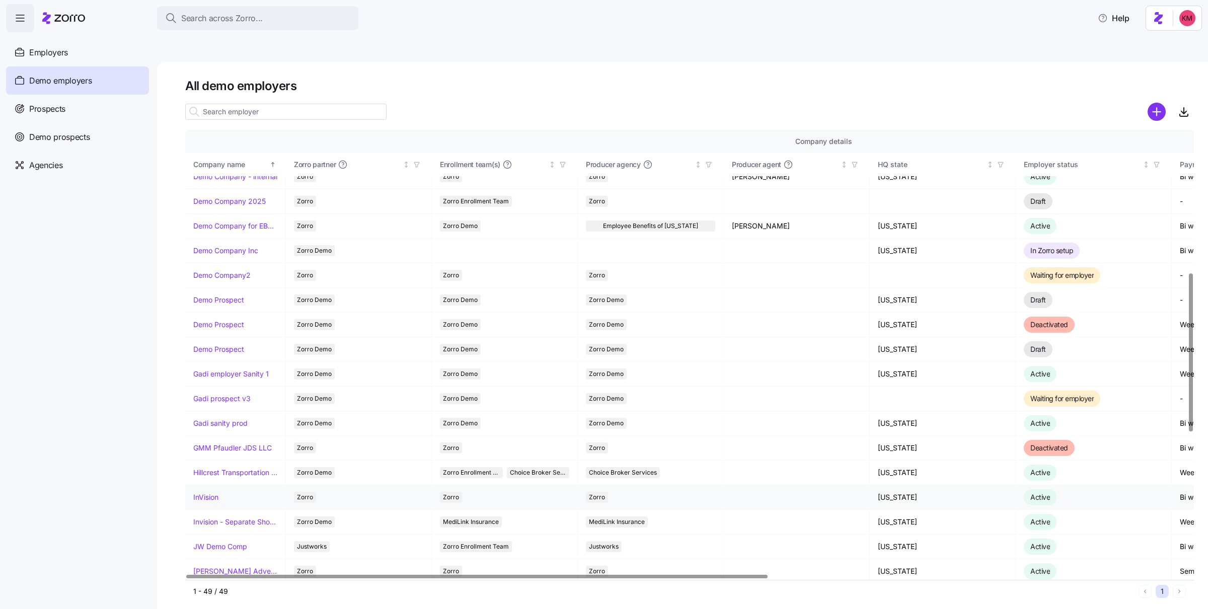
click at [210, 492] on link "InVision" at bounding box center [205, 497] width 25 height 10
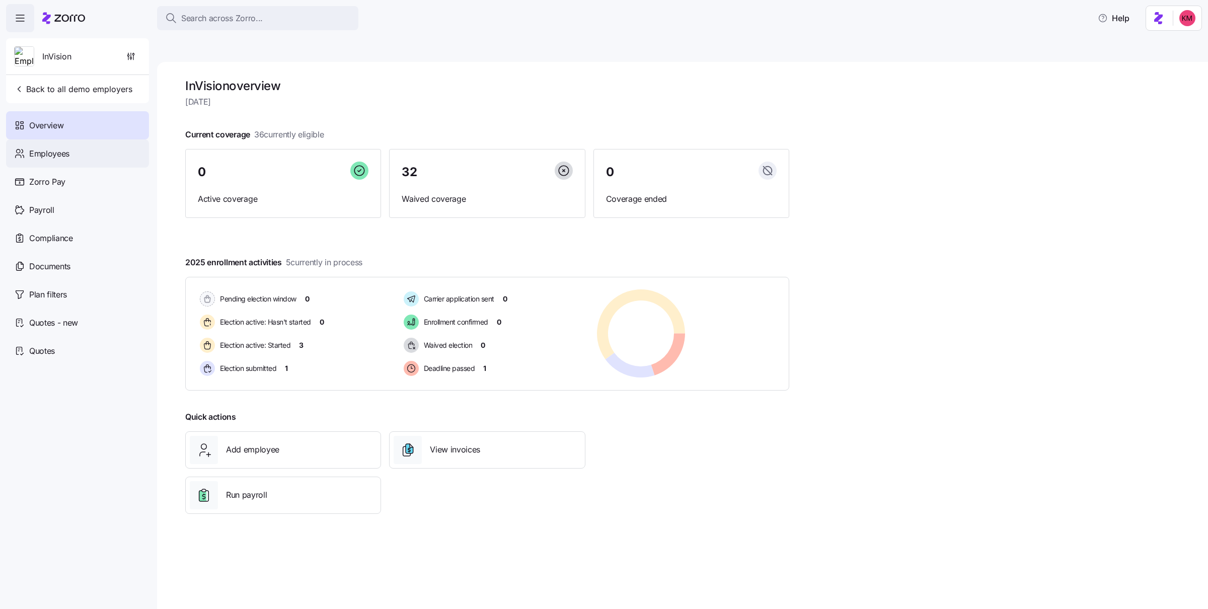
click at [93, 151] on div "Employees" at bounding box center [77, 153] width 143 height 28
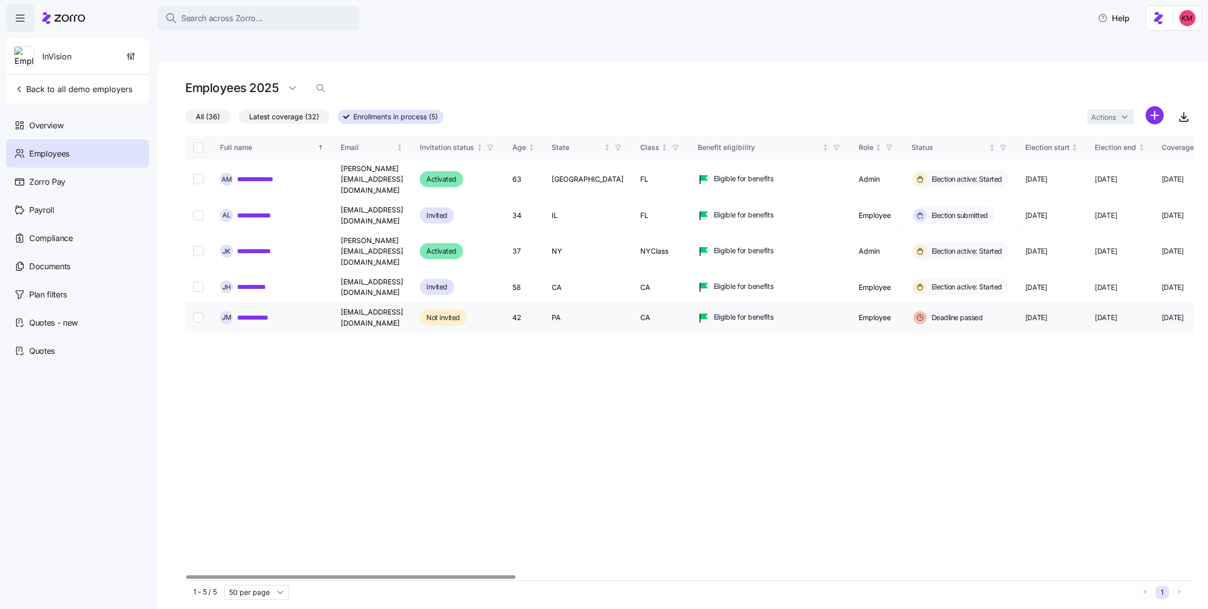
click at [257, 312] on link "**********" at bounding box center [261, 317] width 48 height 10
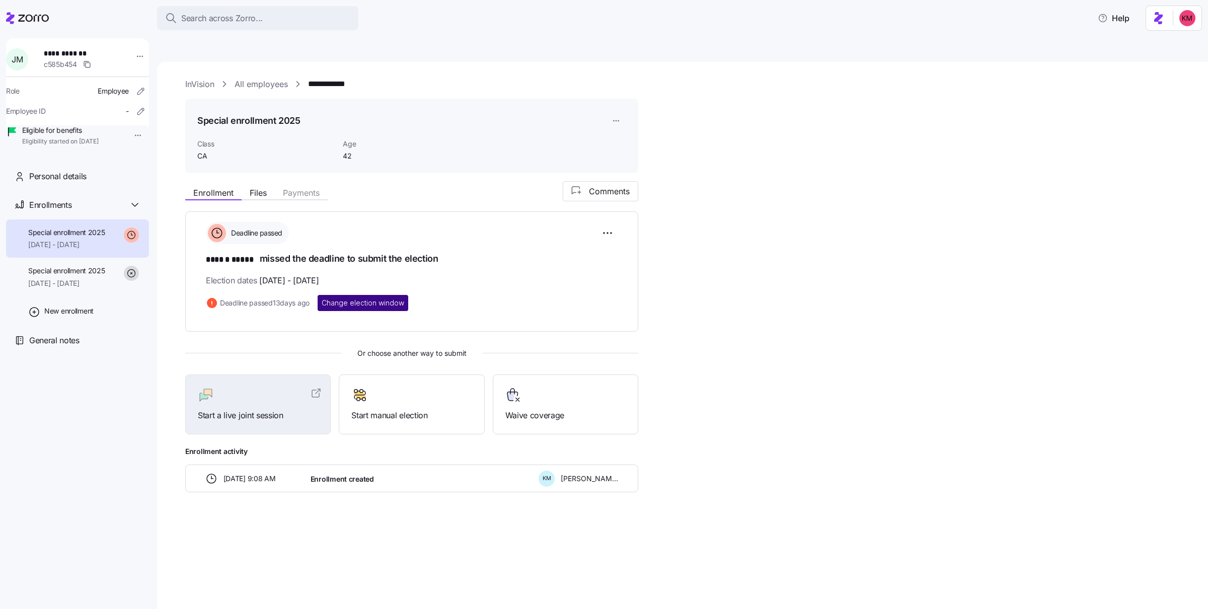
click at [389, 298] on span "Change election window" at bounding box center [363, 303] width 83 height 10
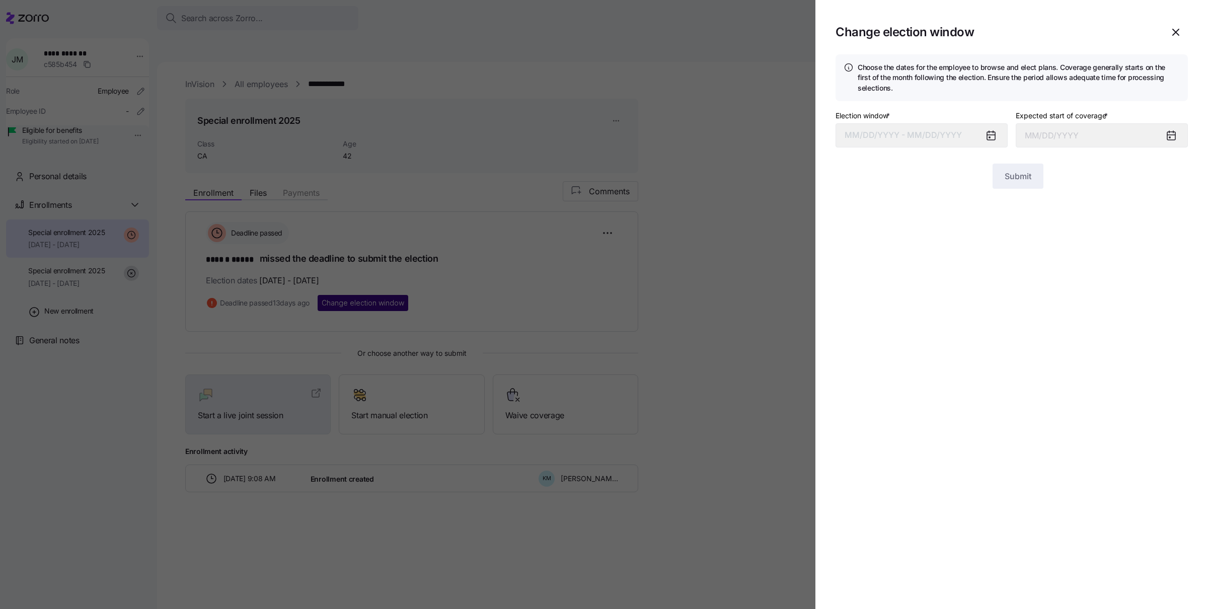
type input "November 1, 2025"
click at [911, 132] on button "09/18/2025 – 09/25/2025" at bounding box center [921, 135] width 172 height 24
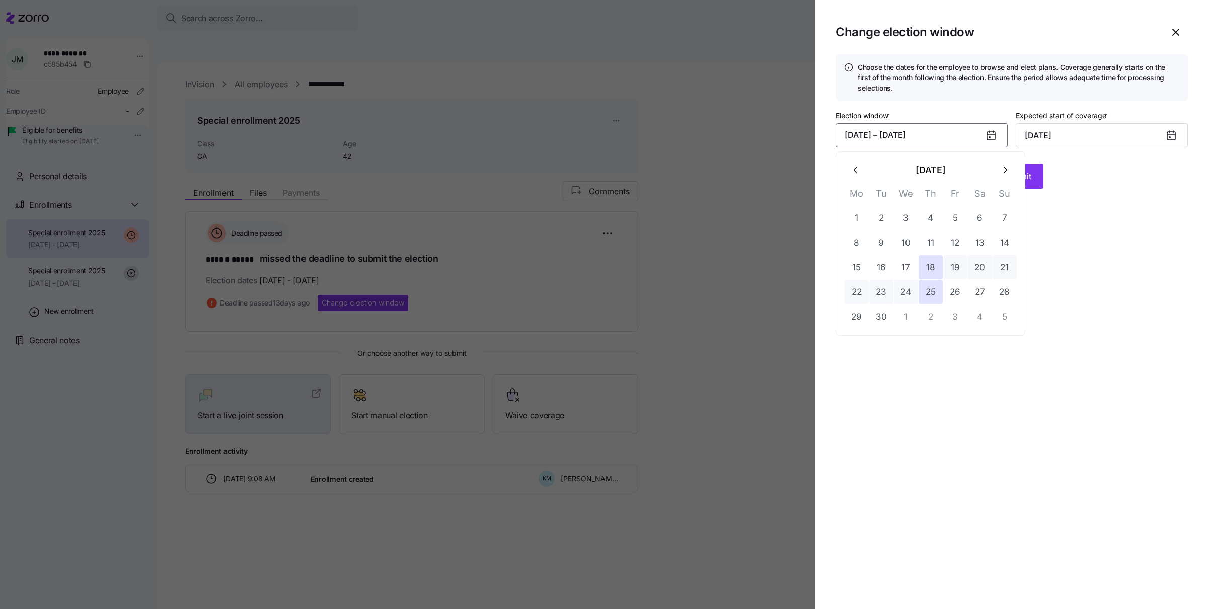
click at [1006, 165] on icon "button" at bounding box center [1004, 170] width 11 height 11
click at [936, 216] on button "2" at bounding box center [930, 218] width 24 height 24
click at [945, 243] on button "10" at bounding box center [955, 242] width 24 height 24
click at [1028, 180] on span "Submit" at bounding box center [1017, 176] width 27 height 12
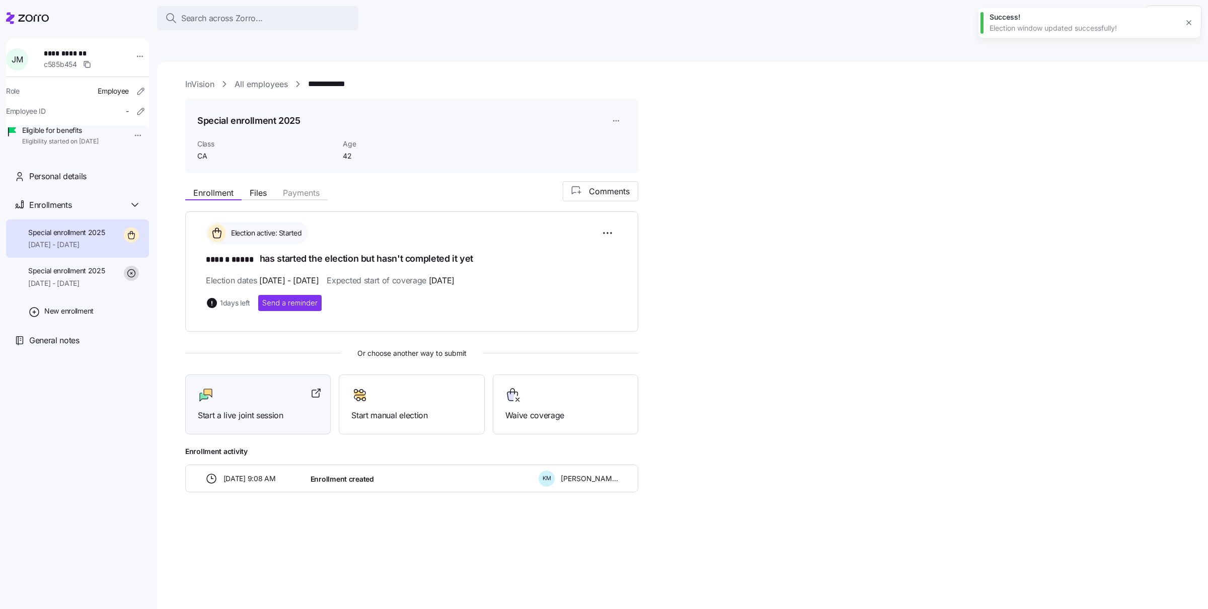
click at [264, 409] on span "Start a live joint session" at bounding box center [258, 415] width 120 height 13
click at [259, 78] on link "All employees" at bounding box center [260, 84] width 53 height 13
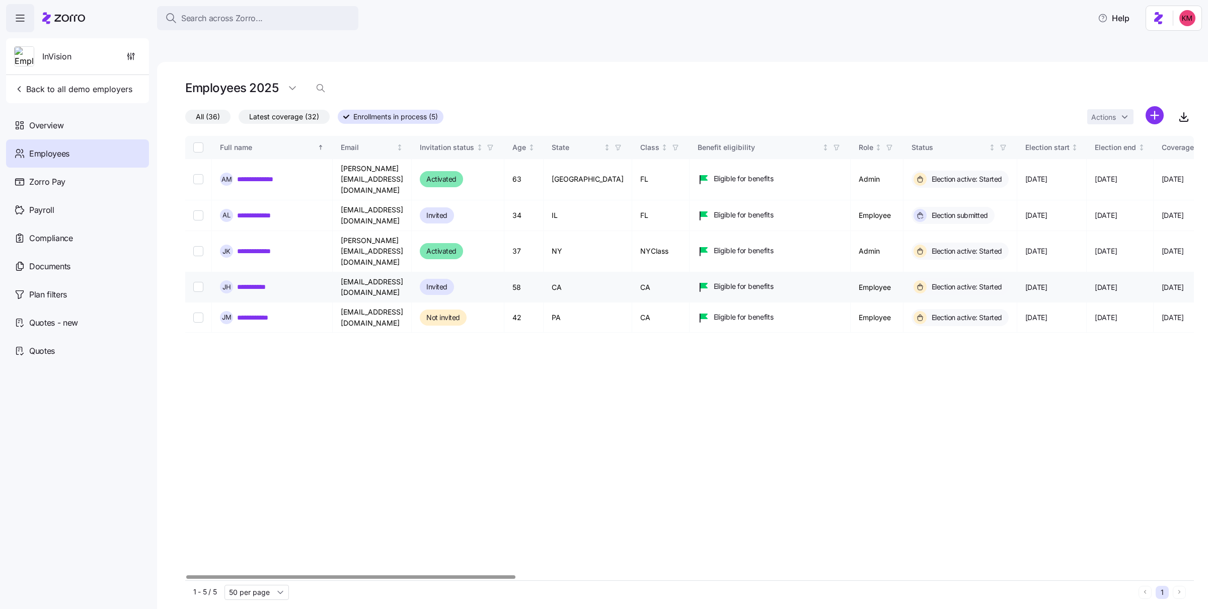
click at [254, 282] on link "**********" at bounding box center [256, 287] width 38 height 10
click at [251, 282] on link "**********" at bounding box center [256, 287] width 38 height 10
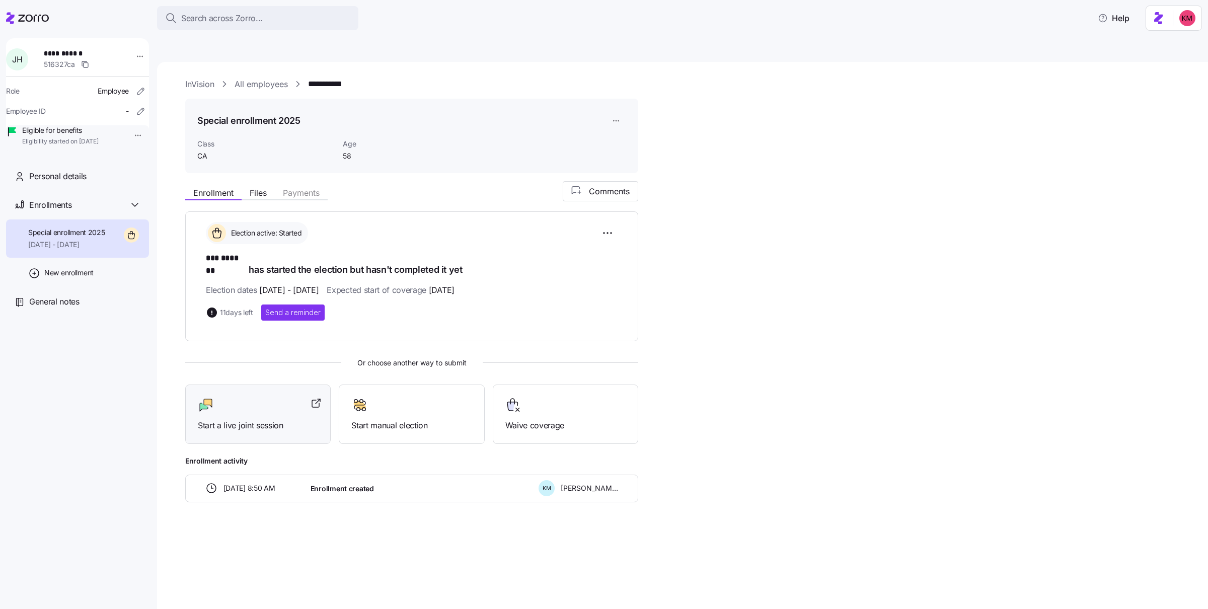
click at [253, 397] on div at bounding box center [258, 405] width 120 height 16
click at [47, 10] on div at bounding box center [27, 18] width 43 height 28
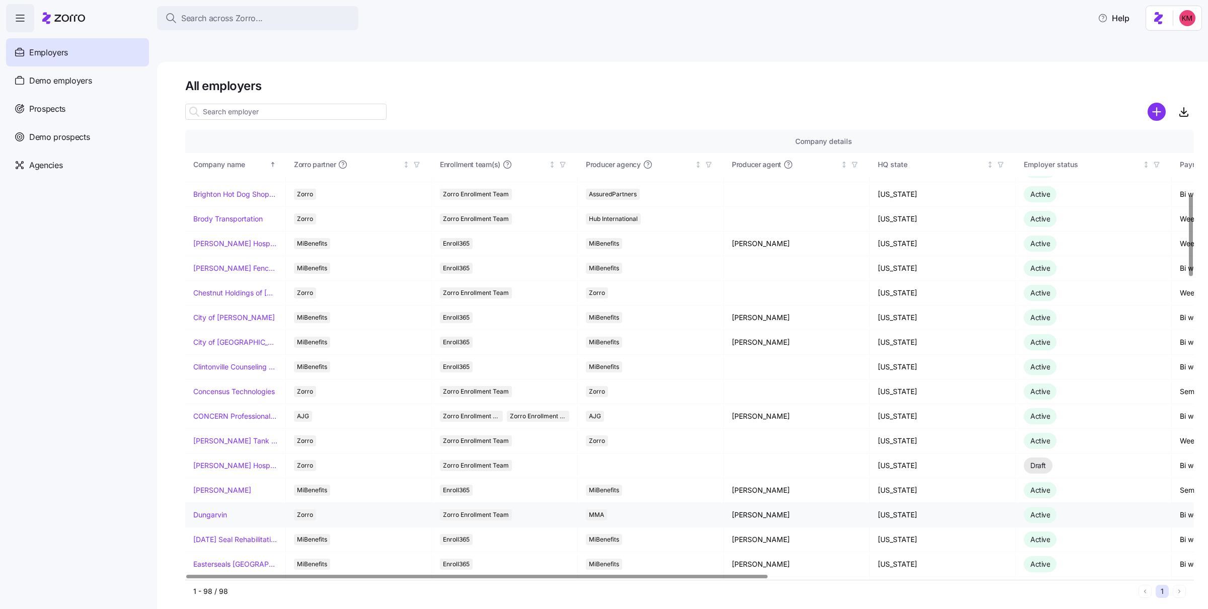
scroll to position [455, 0]
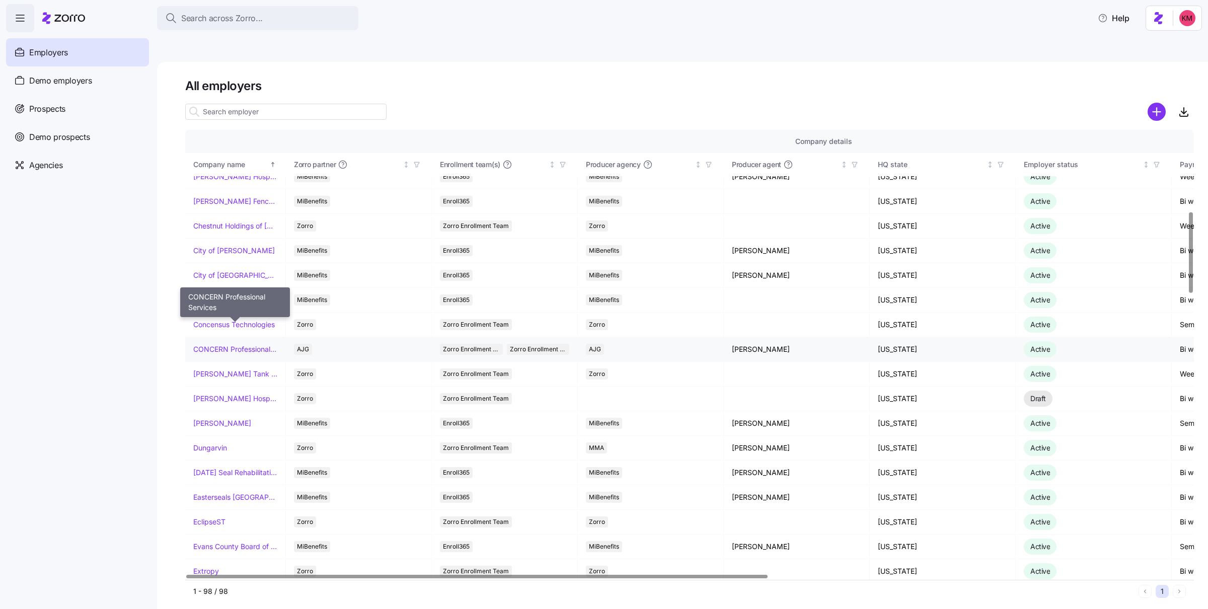
click at [216, 344] on link "CONCERN Professional Services" at bounding box center [235, 349] width 84 height 10
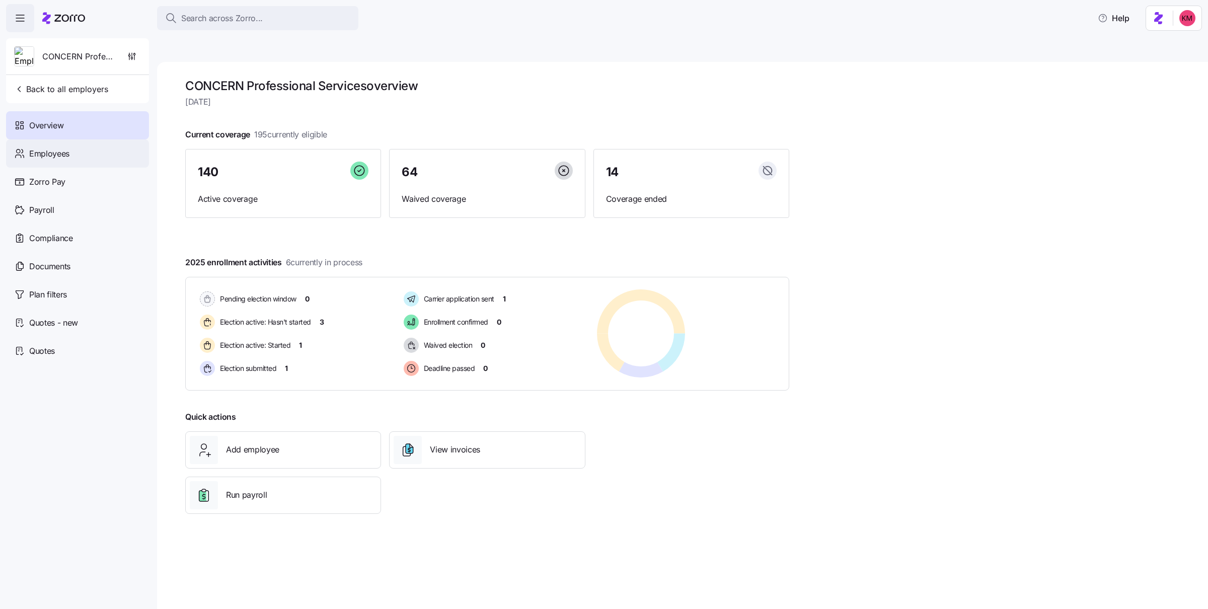
click at [58, 149] on span "Employees" at bounding box center [49, 153] width 40 height 13
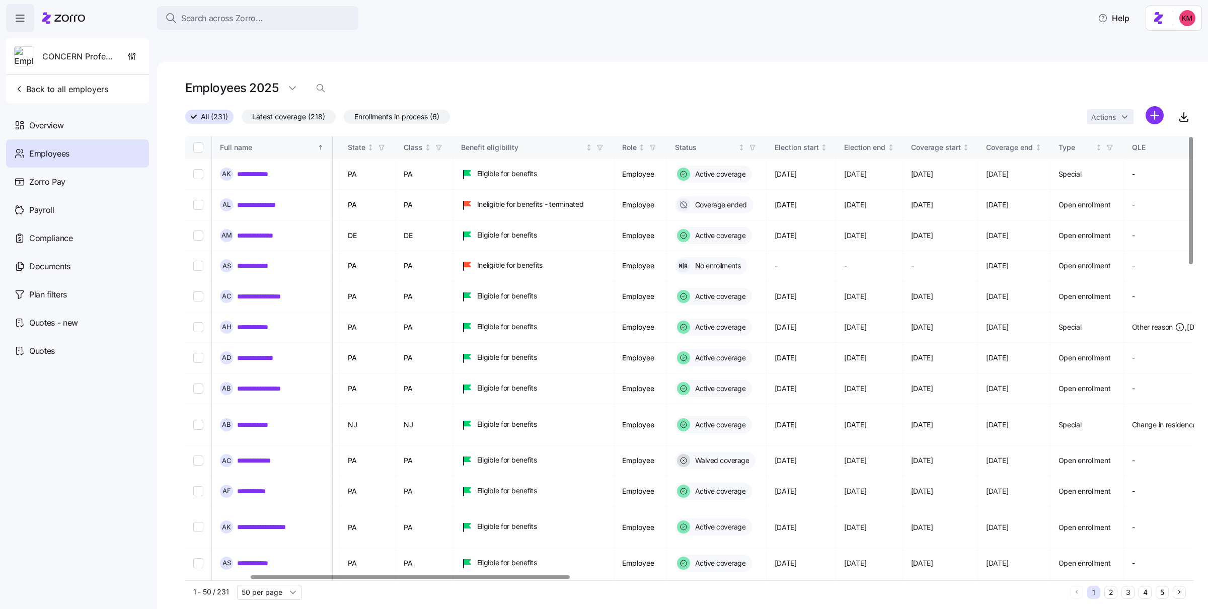
scroll to position [0, 211]
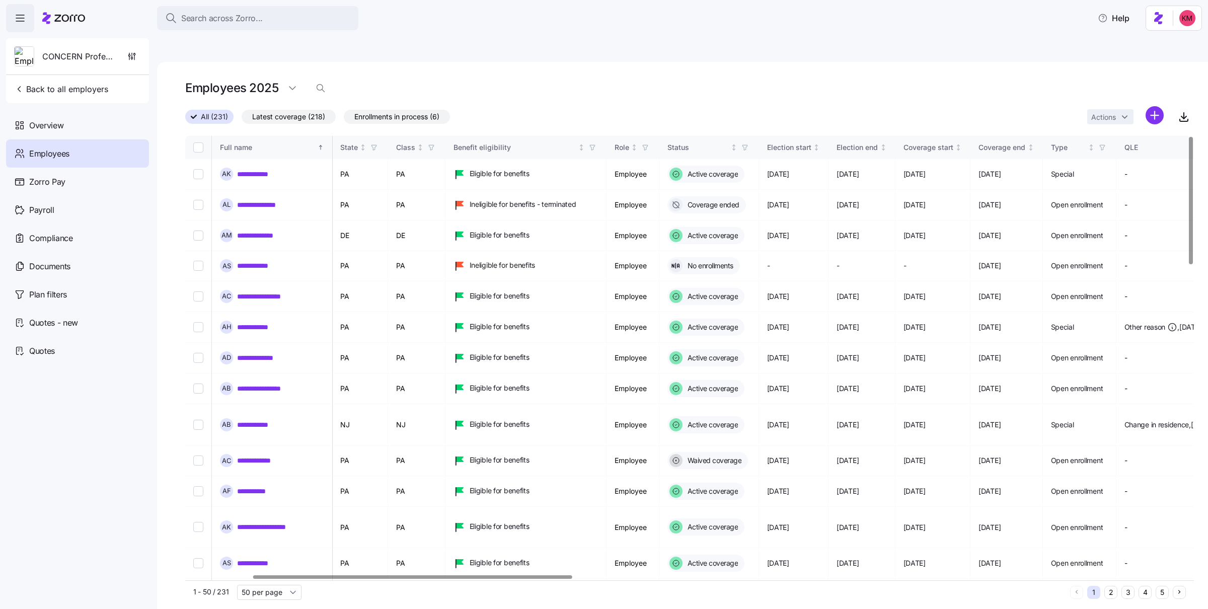
click at [410, 575] on div at bounding box center [412, 577] width 319 height 4
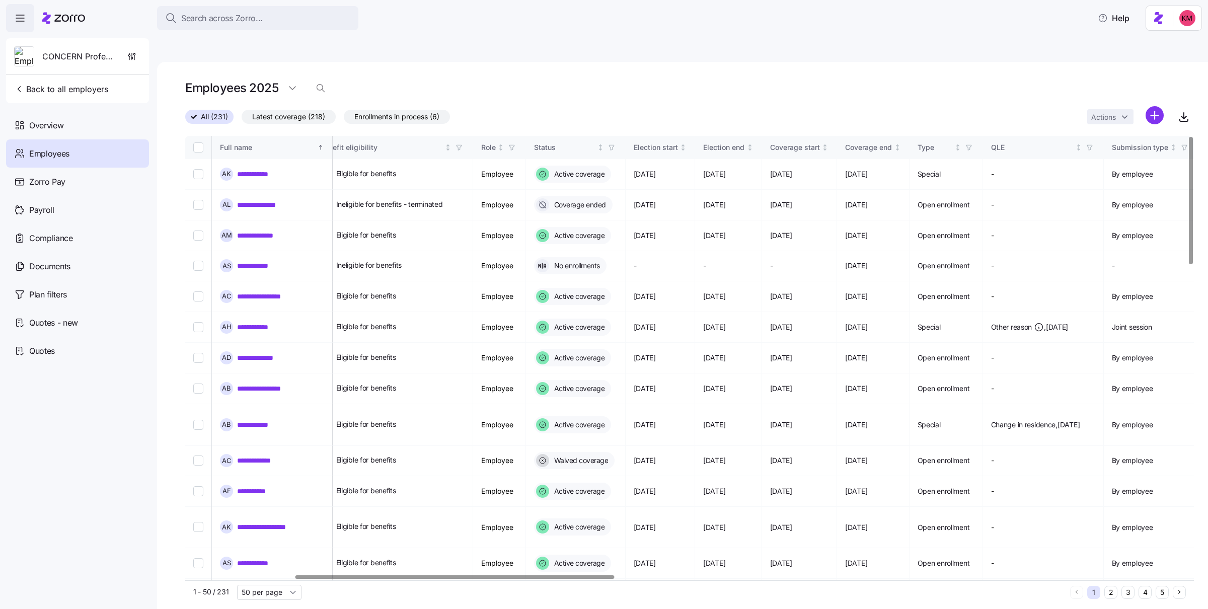
scroll to position [0, 391]
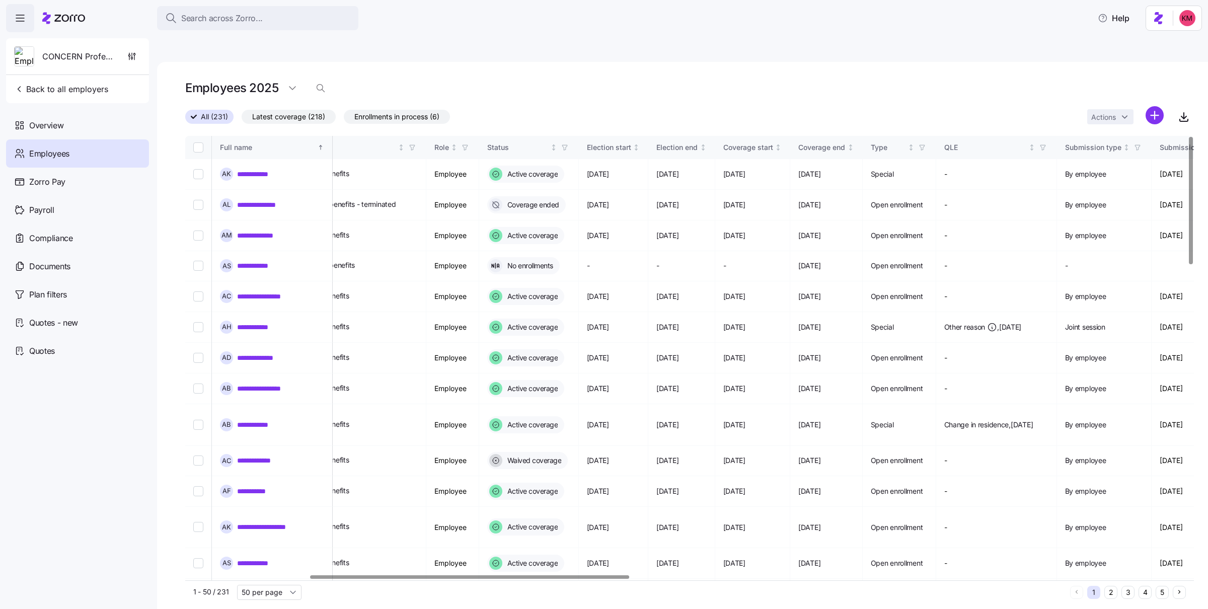
click at [505, 575] on div at bounding box center [469, 577] width 319 height 4
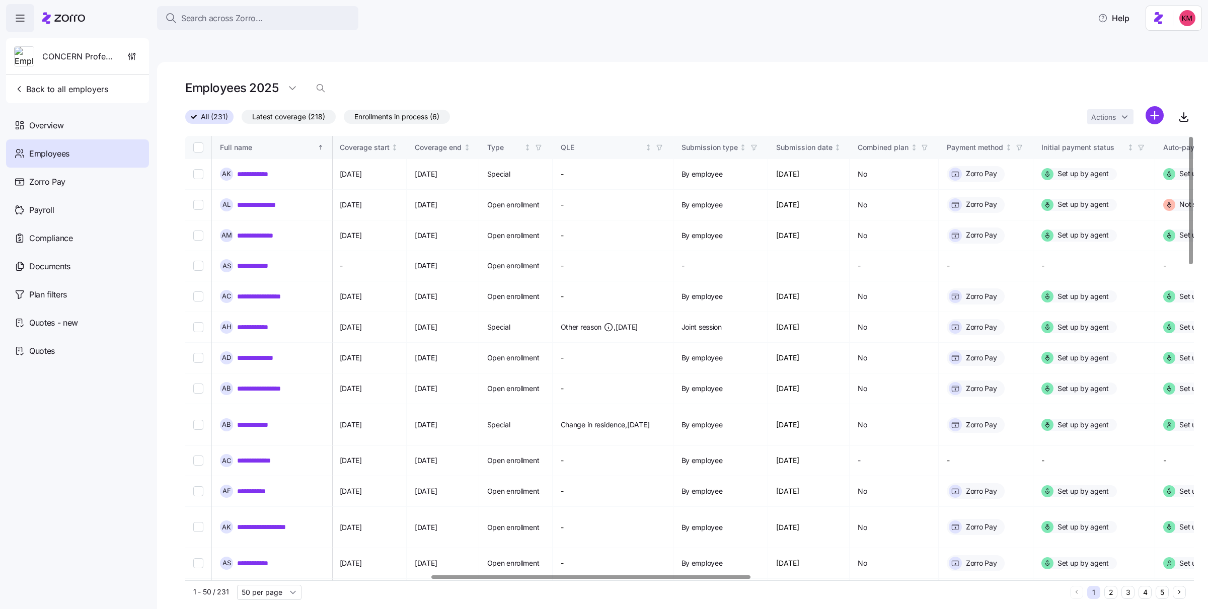
scroll to position [0, 775]
click at [671, 575] on div at bounding box center [590, 577] width 319 height 4
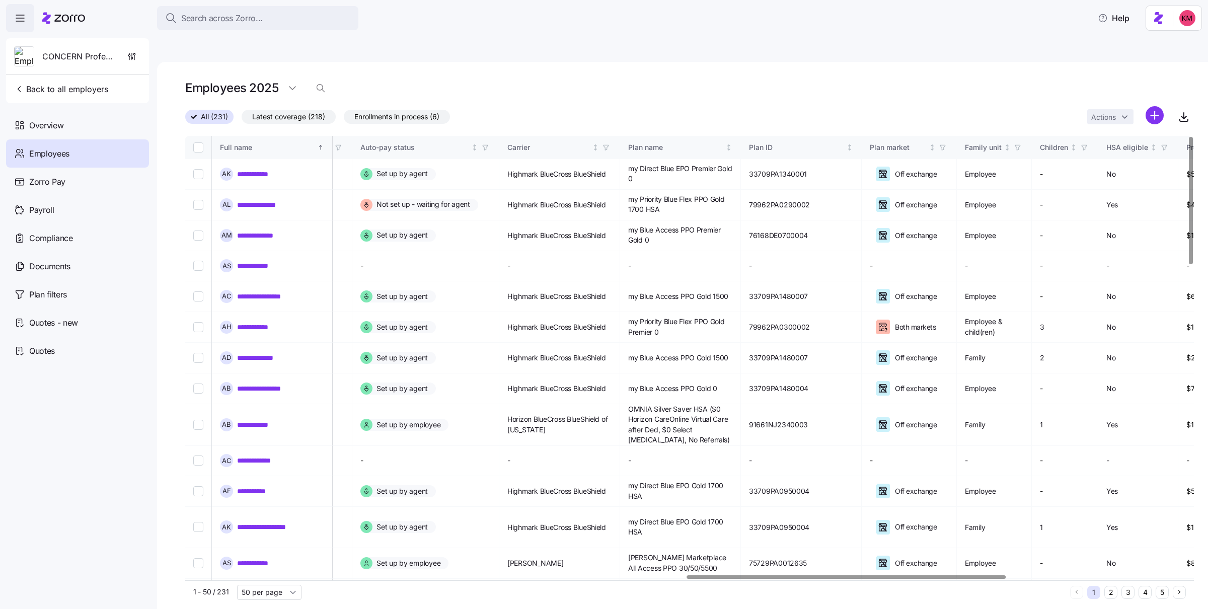
scroll to position [0, 1588]
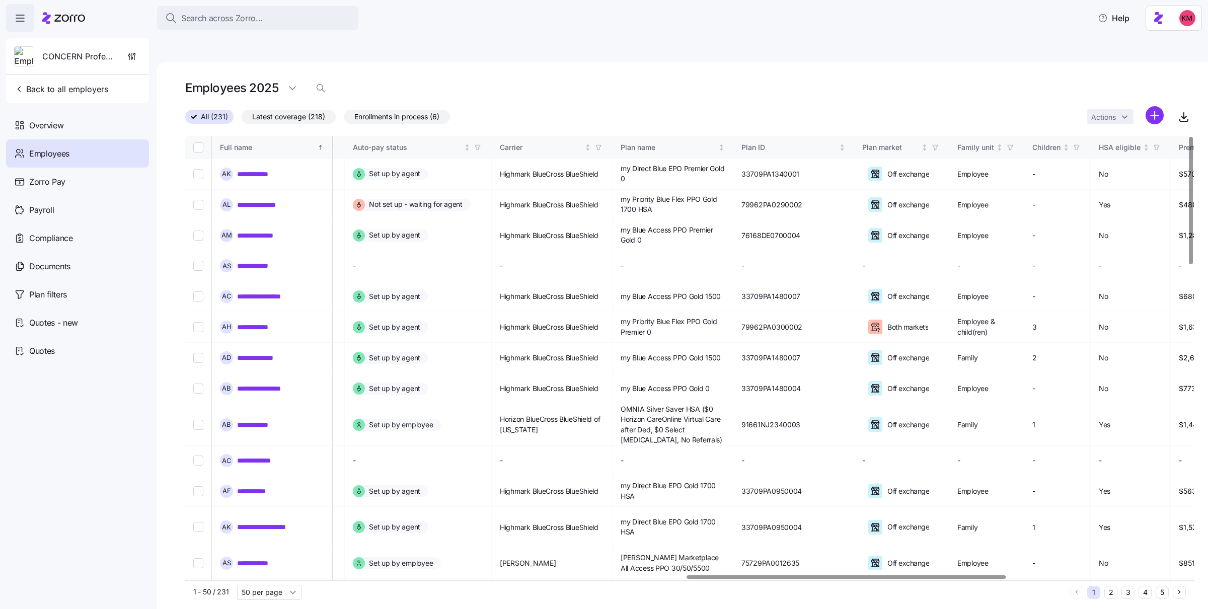
click at [847, 574] on div at bounding box center [686, 577] width 1002 height 6
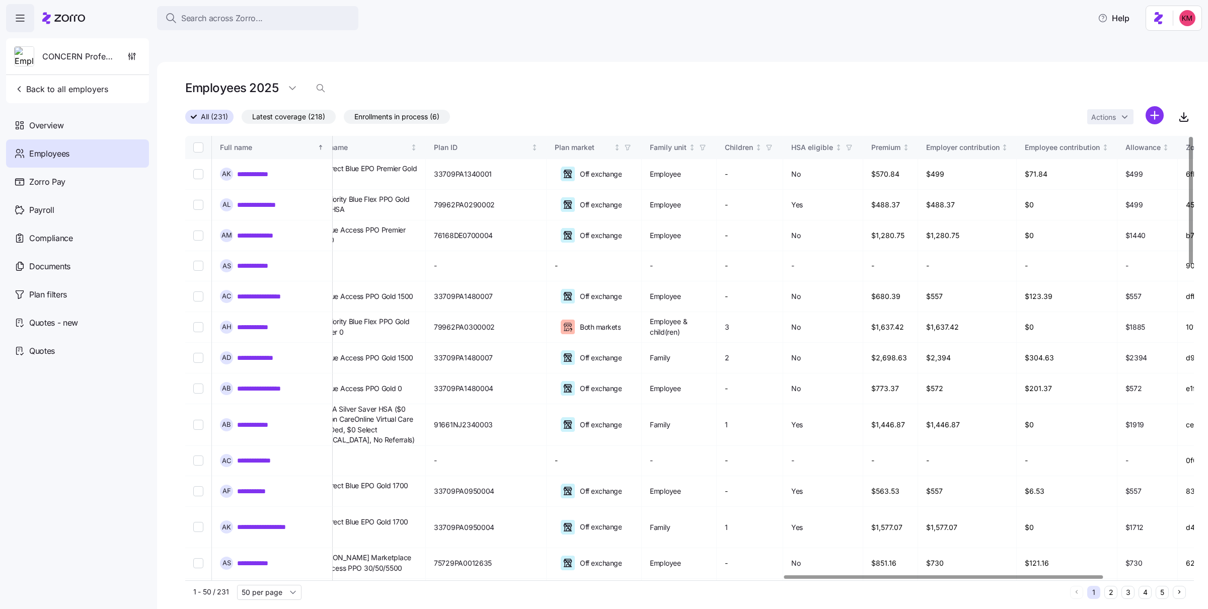
scroll to position [0, 1898]
click at [898, 575] on div at bounding box center [943, 577] width 319 height 4
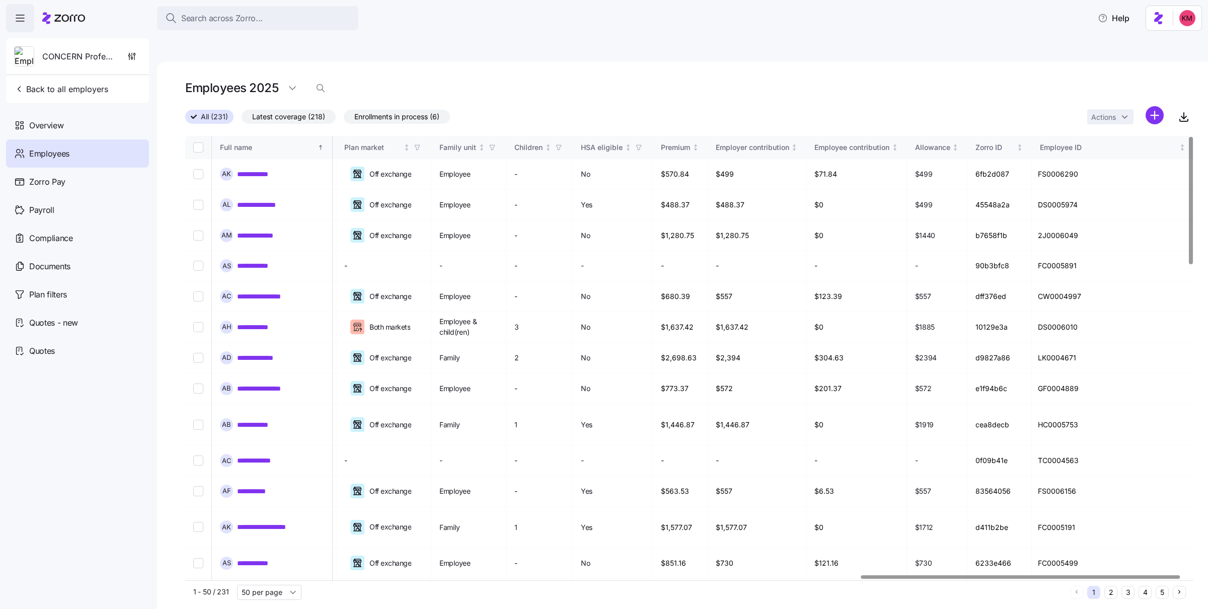
scroll to position [0, 2157]
click at [947, 575] on div at bounding box center [1027, 577] width 319 height 4
drag, startPoint x: 988, startPoint y: 559, endPoint x: 975, endPoint y: 560, distance: 13.6
click at [975, 580] on div "1 - 50 / 231 50 per page 1 2 3 4 5" at bounding box center [689, 592] width 1008 height 24
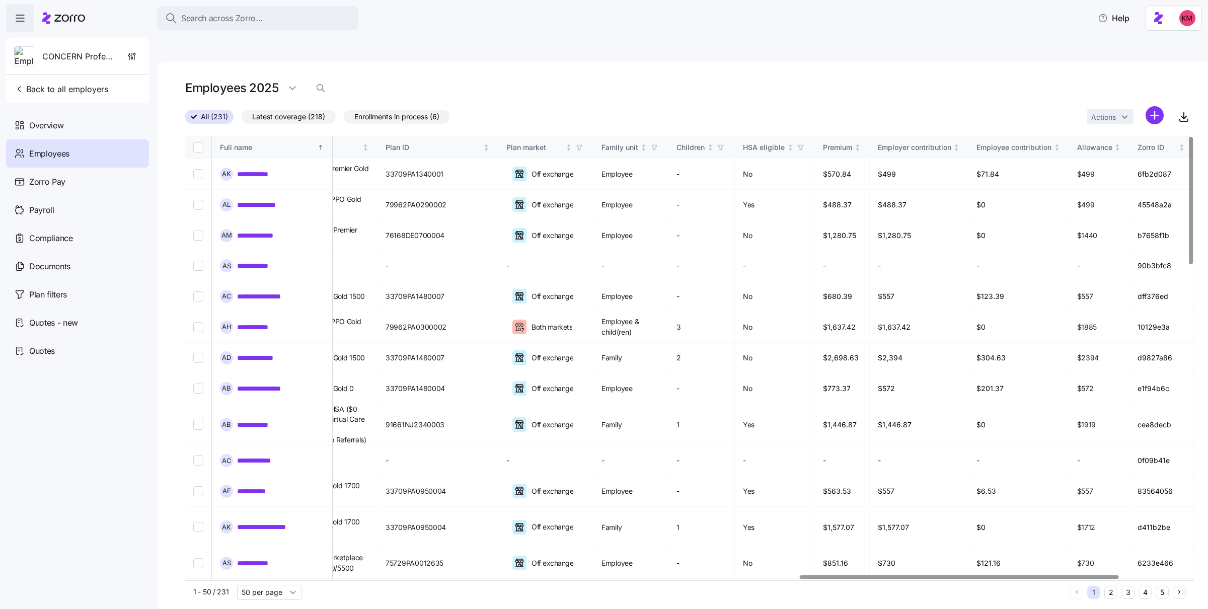
scroll to position [0, 1940]
click at [899, 575] on div at bounding box center [959, 577] width 319 height 4
click at [885, 575] on div at bounding box center [959, 577] width 319 height 4
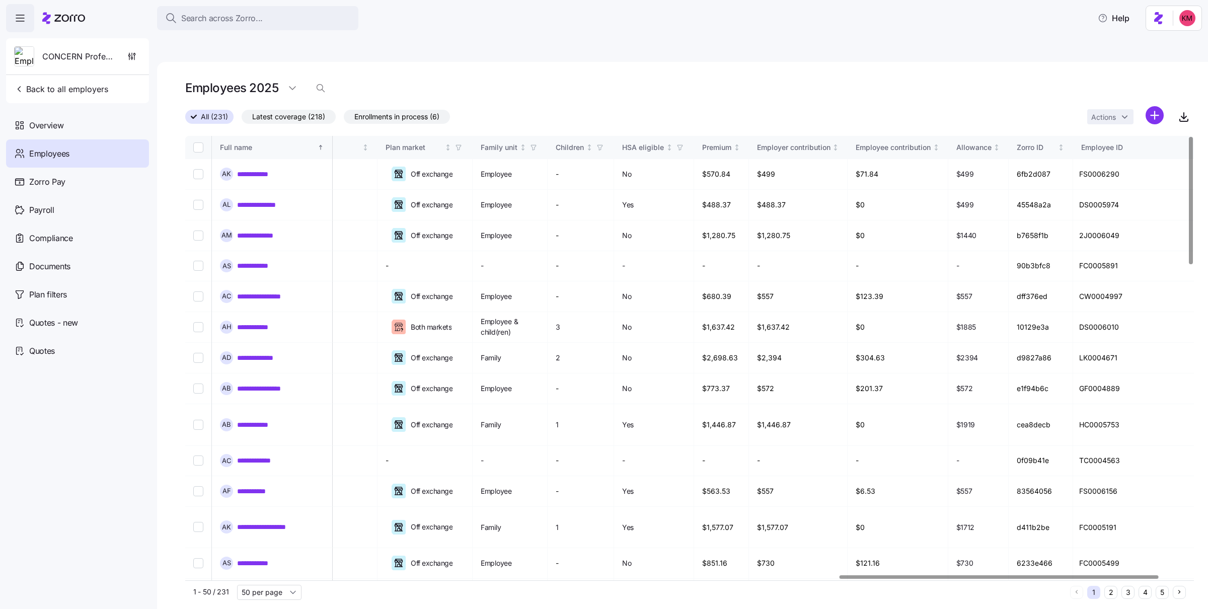
scroll to position [0, 2076]
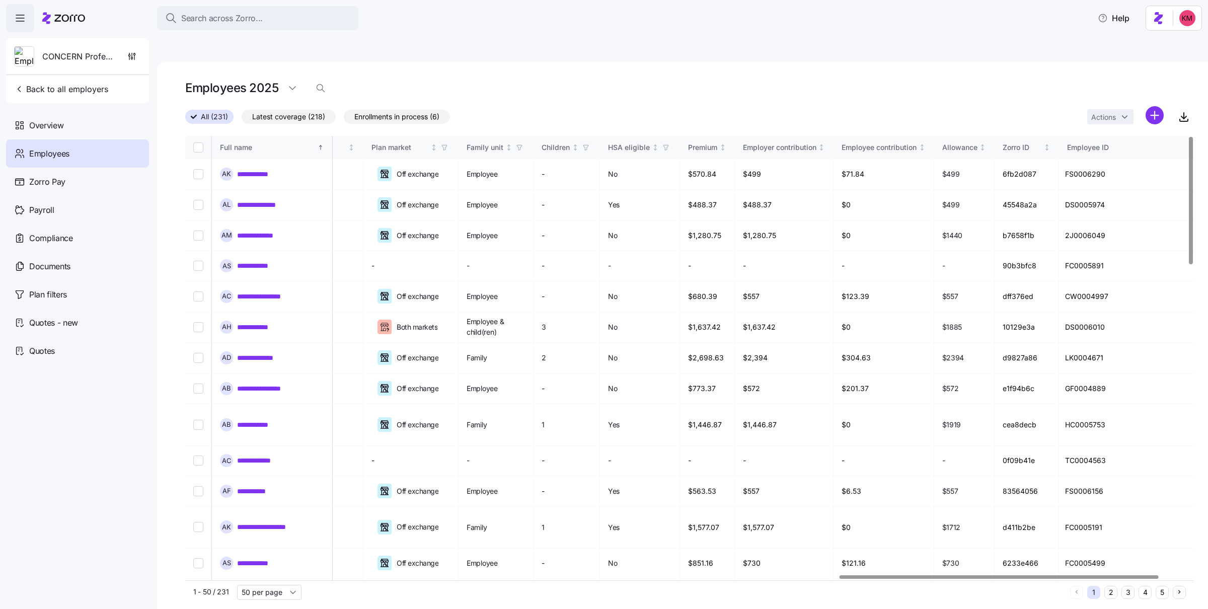
click at [927, 575] on div at bounding box center [998, 577] width 319 height 4
click at [46, 206] on span "Payroll" at bounding box center [41, 210] width 25 height 13
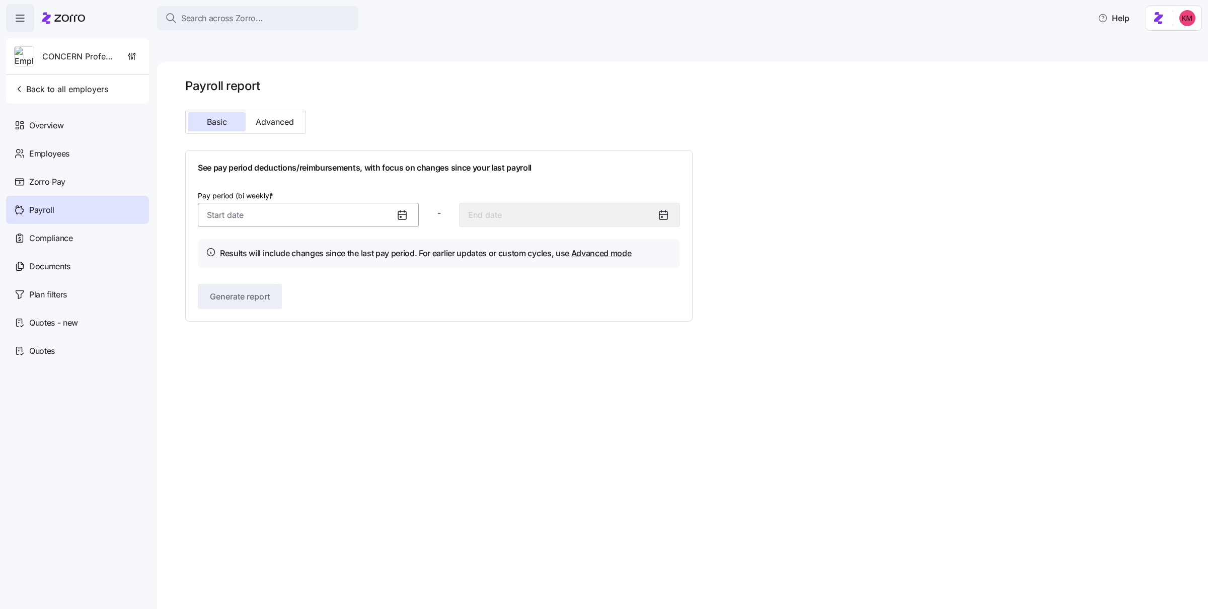
click at [323, 203] on input "Pay period (bi weekly) *" at bounding box center [308, 215] width 221 height 24
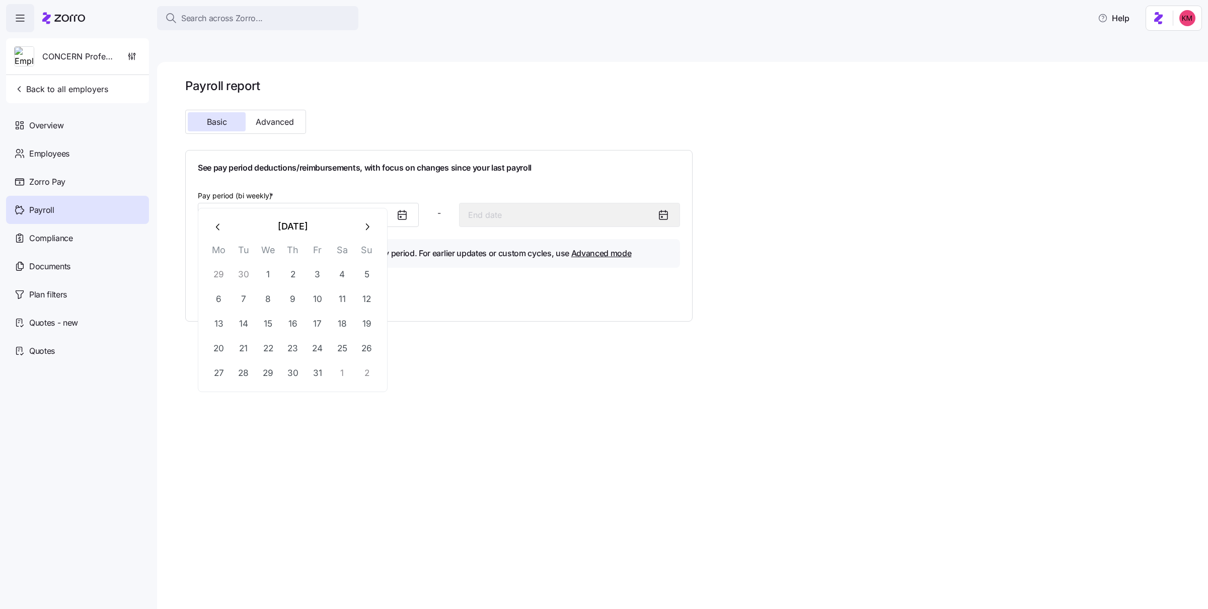
click at [217, 228] on icon "button" at bounding box center [218, 226] width 11 height 11
click at [221, 318] on button "15" at bounding box center [219, 324] width 24 height 24
type input "September 15, 2025"
type input "September 28, 2025"
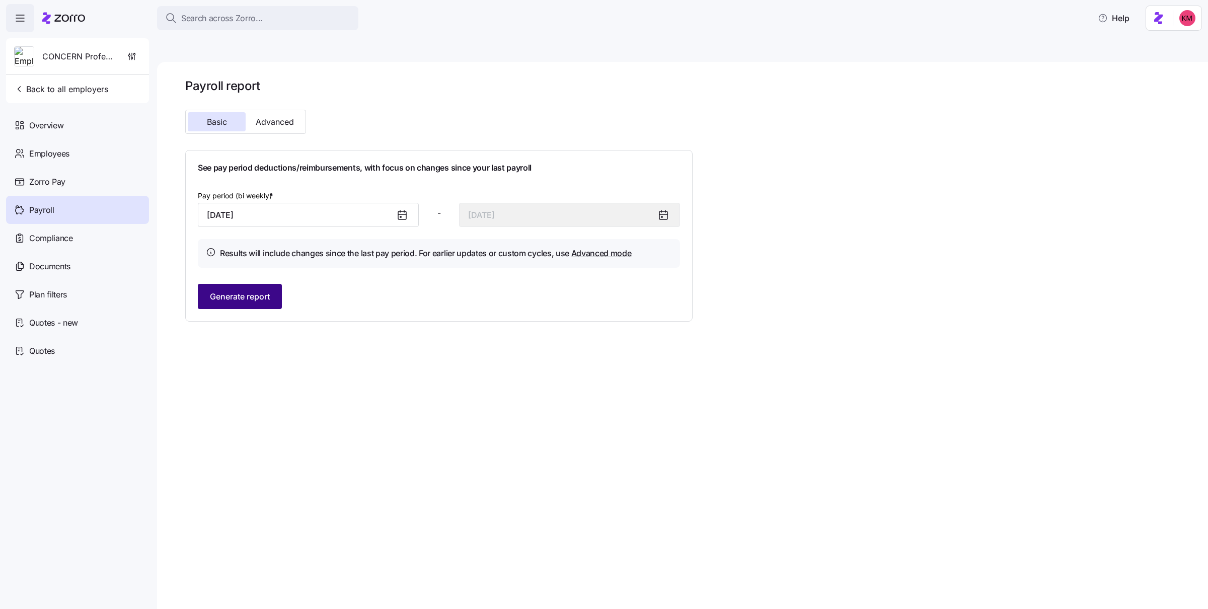
click at [249, 290] on span "Generate report" at bounding box center [240, 296] width 60 height 12
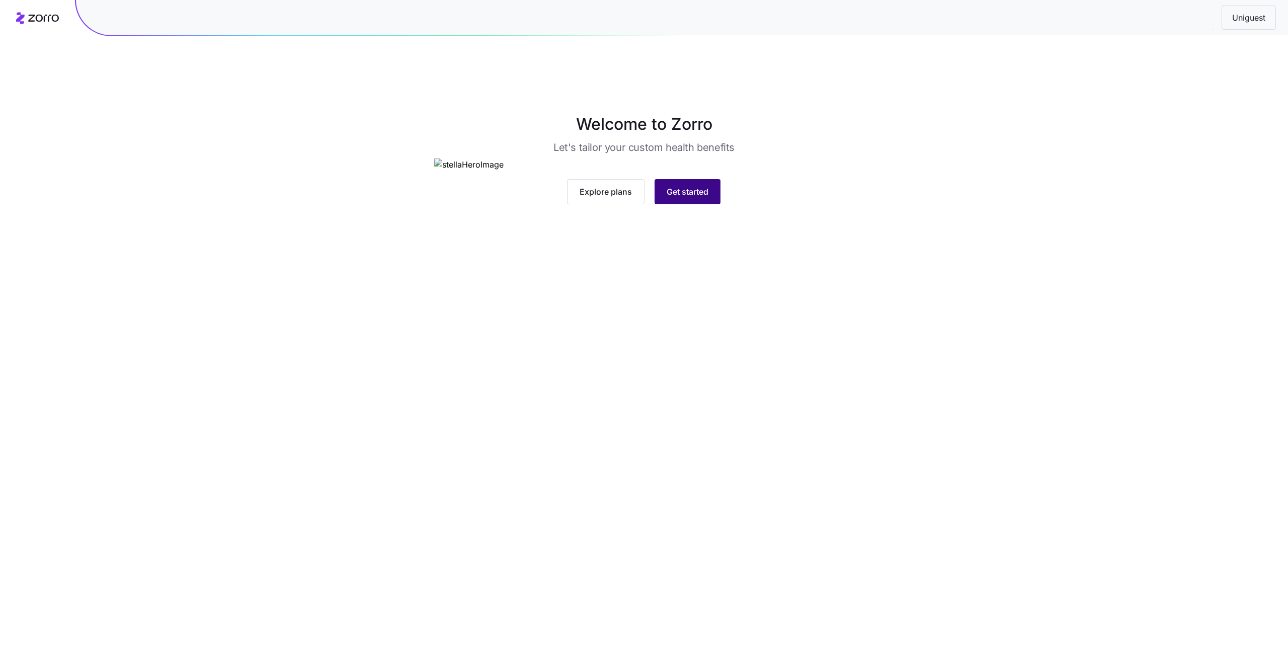
click at [682, 198] on span "Get started" at bounding box center [688, 192] width 42 height 12
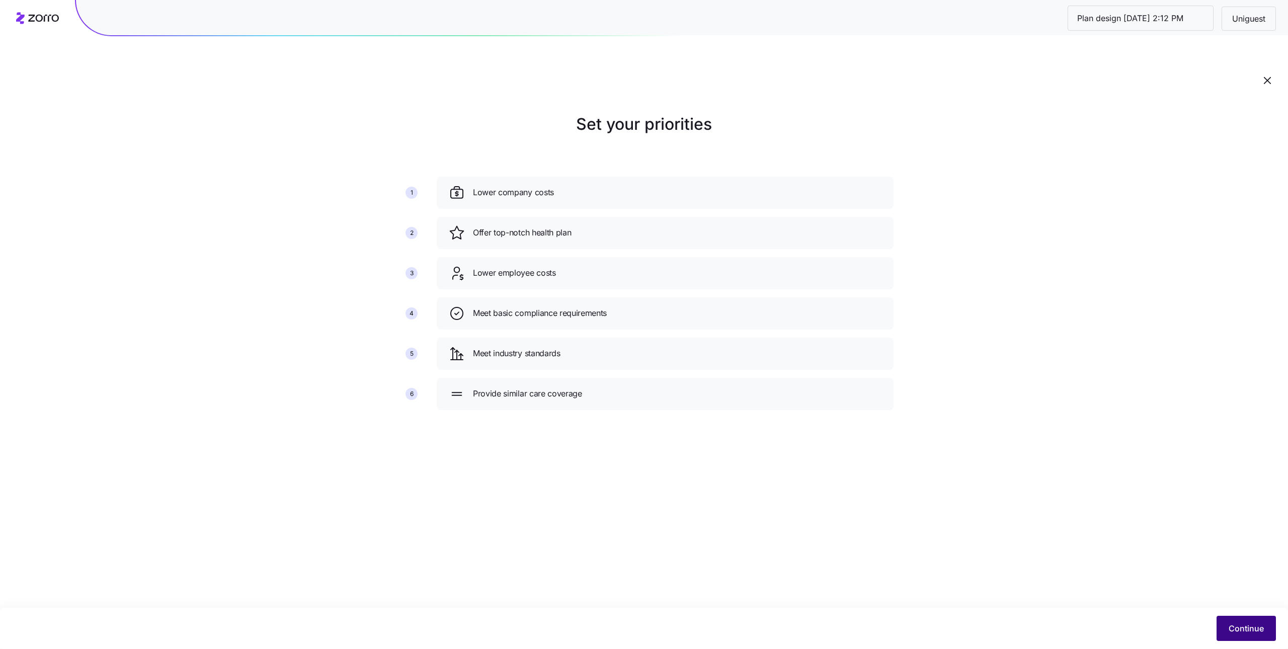
click at [1220, 629] on button "Continue" at bounding box center [1246, 628] width 59 height 25
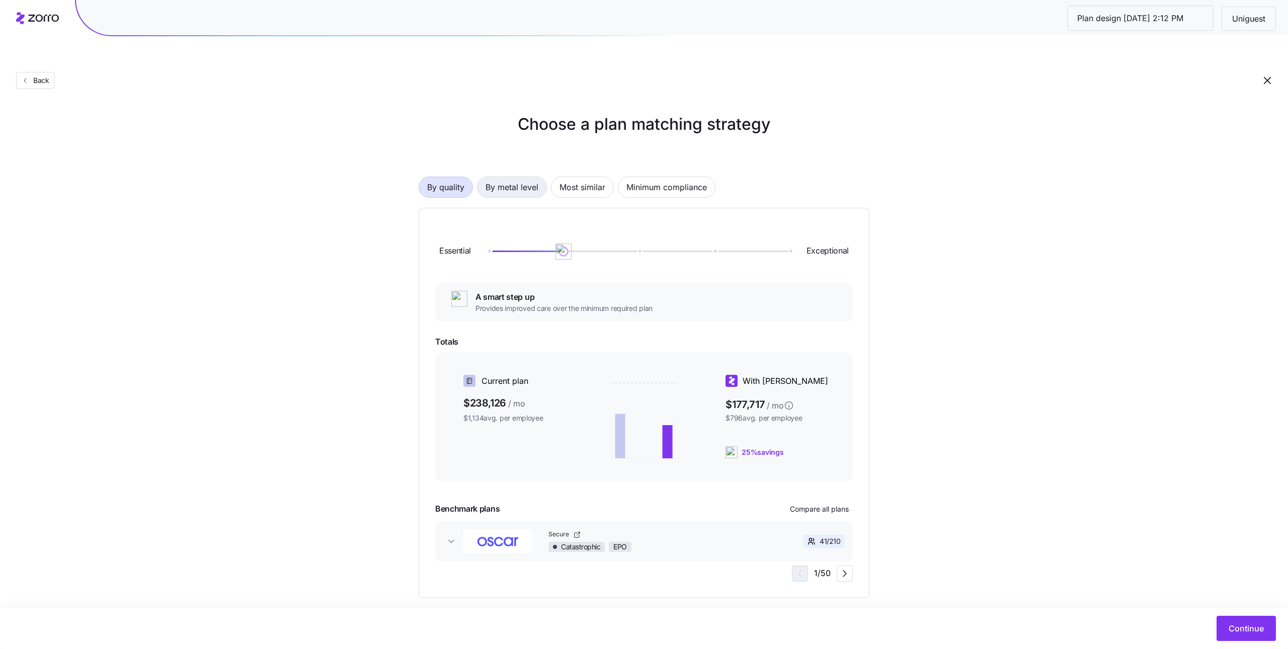
click at [543, 177] on button "By metal level" at bounding box center [512, 187] width 70 height 21
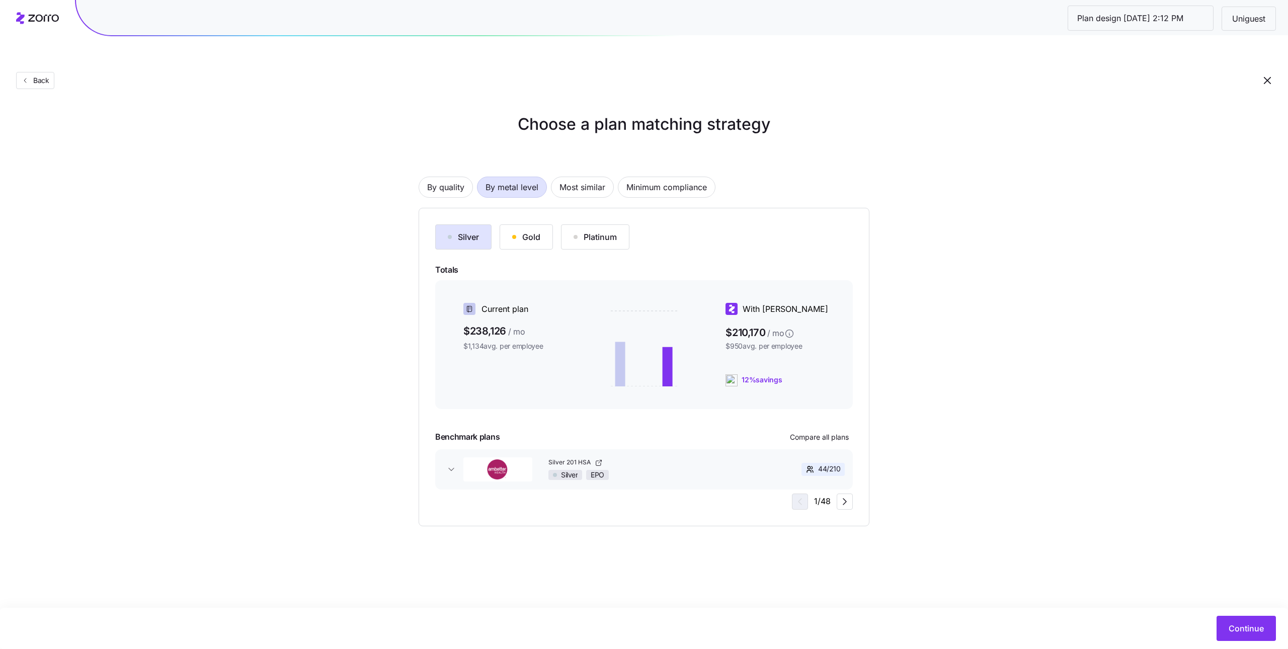
click at [538, 177] on span "By metal level" at bounding box center [512, 187] width 53 height 20
click at [802, 413] on div at bounding box center [644, 419] width 418 height 12
click at [808, 432] on span "Compare all plans" at bounding box center [819, 437] width 59 height 10
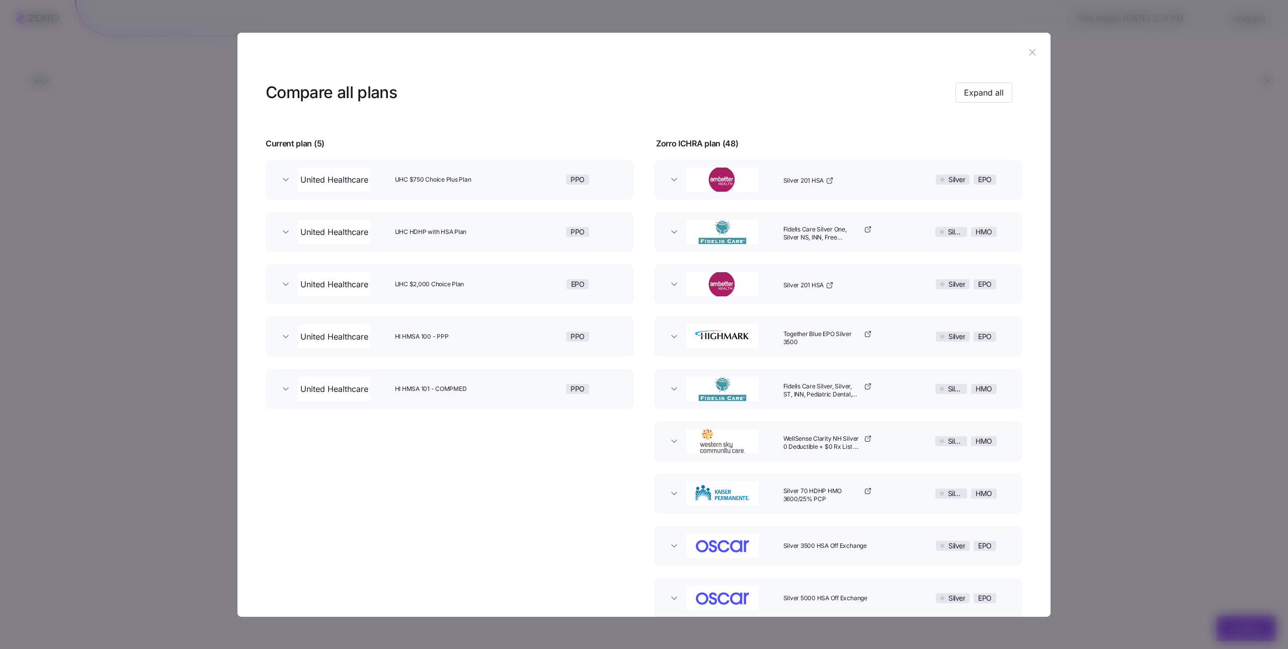
click at [1016, 57] on header at bounding box center [644, 53] width 813 height 40
click at [1017, 56] on header at bounding box center [644, 53] width 813 height 40
click at [1043, 54] on header at bounding box center [644, 53] width 813 height 40
click at [1030, 56] on icon "button" at bounding box center [1032, 52] width 11 height 11
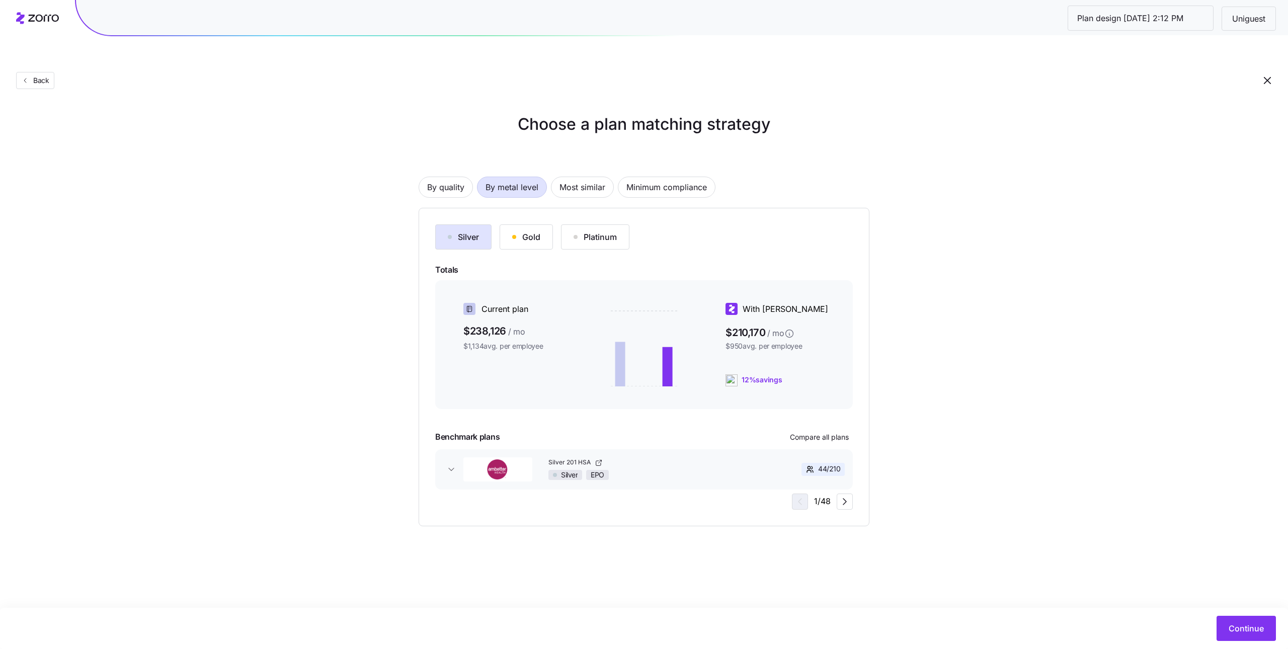
click at [543, 224] on button "Gold" at bounding box center [526, 236] width 53 height 25
click at [604, 231] on div "Platinum" at bounding box center [595, 237] width 43 height 12
click at [520, 224] on button "Gold" at bounding box center [526, 236] width 53 height 25
click at [463, 229] on div "Silver Gold Platinum Totals Current plan $238,126 / mo $1,134 avg. per employee…" at bounding box center [644, 366] width 418 height 285
click at [465, 224] on button "Silver" at bounding box center [463, 236] width 56 height 25
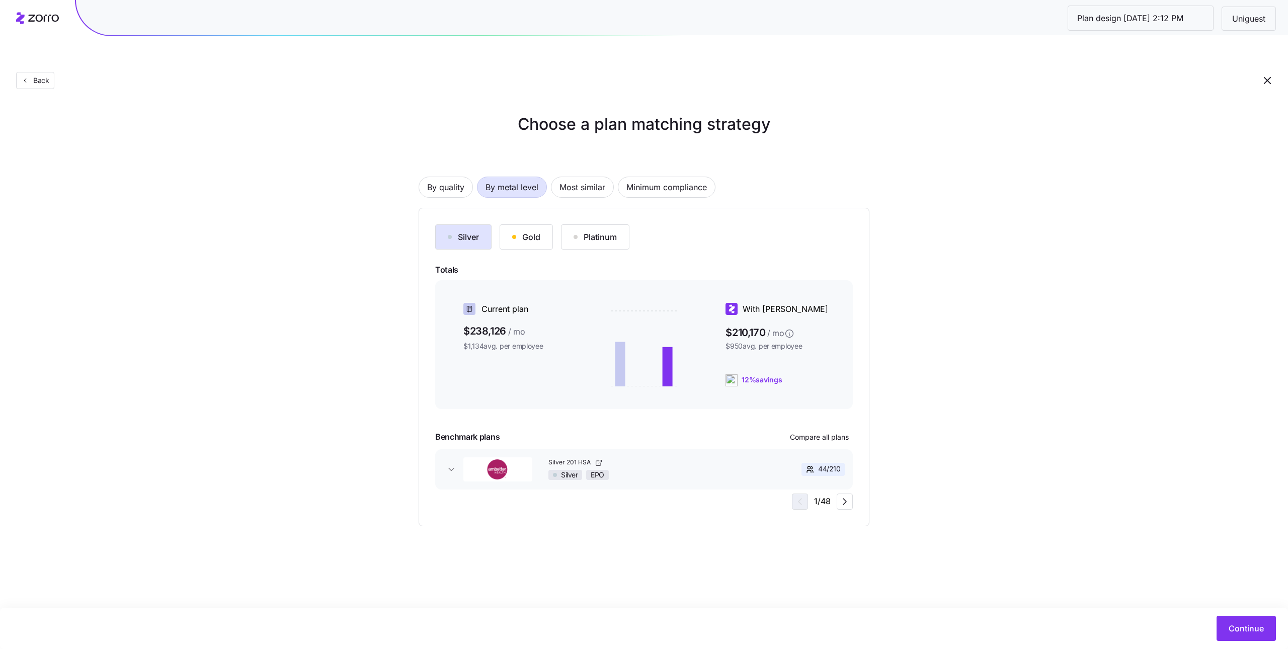
click at [543, 224] on button "Gold" at bounding box center [526, 236] width 53 height 25
click at [805, 432] on span "Compare all plans" at bounding box center [819, 437] width 59 height 10
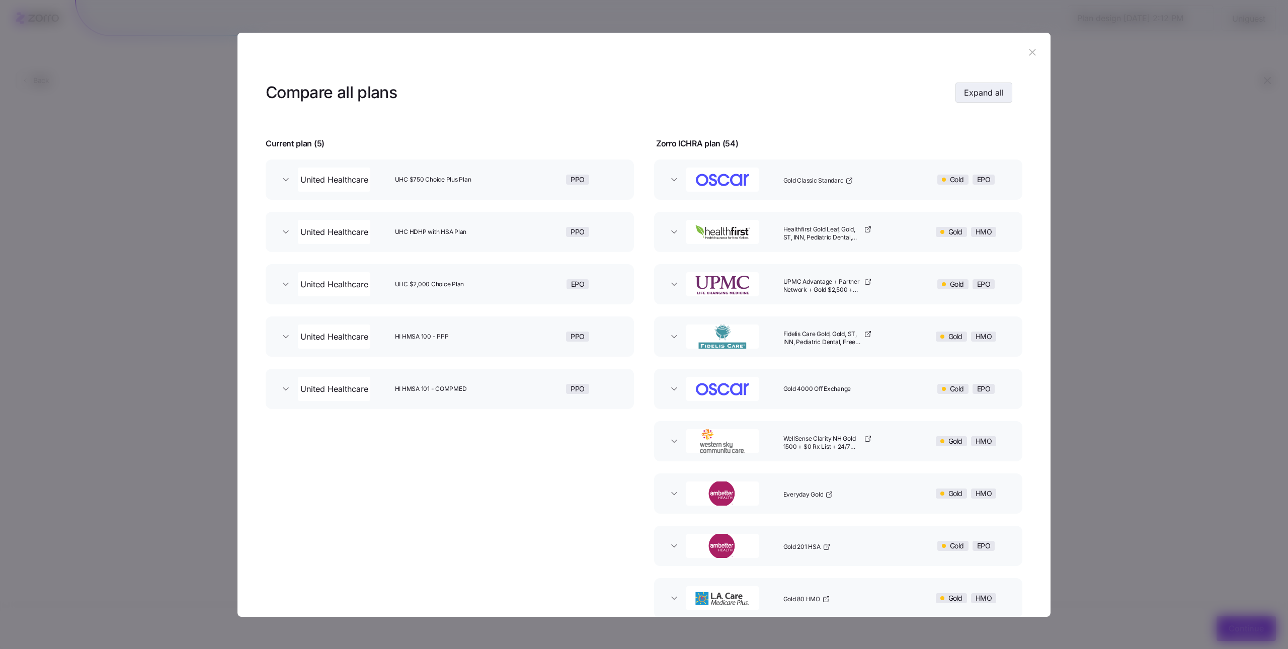
click at [975, 95] on span "Expand all" at bounding box center [984, 93] width 40 height 12
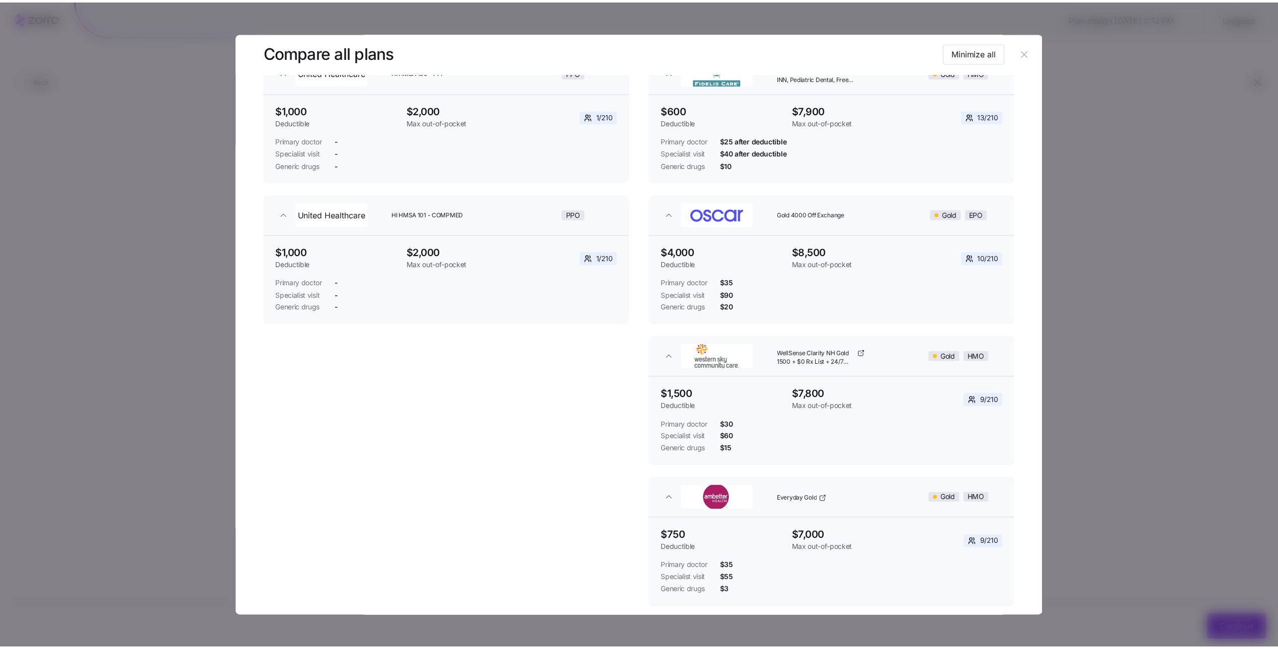
scroll to position [484, 0]
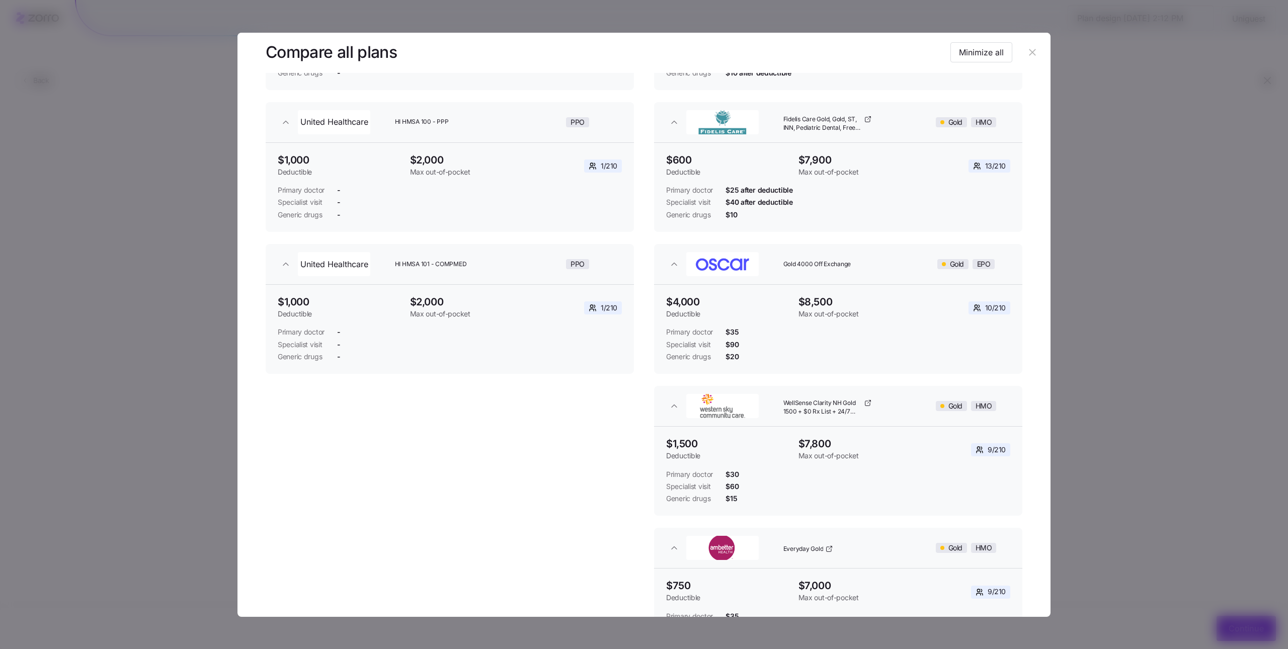
click at [1027, 44] on header at bounding box center [644, 53] width 813 height 40
click at [1033, 50] on button "button" at bounding box center [1033, 53] width 16 height 16
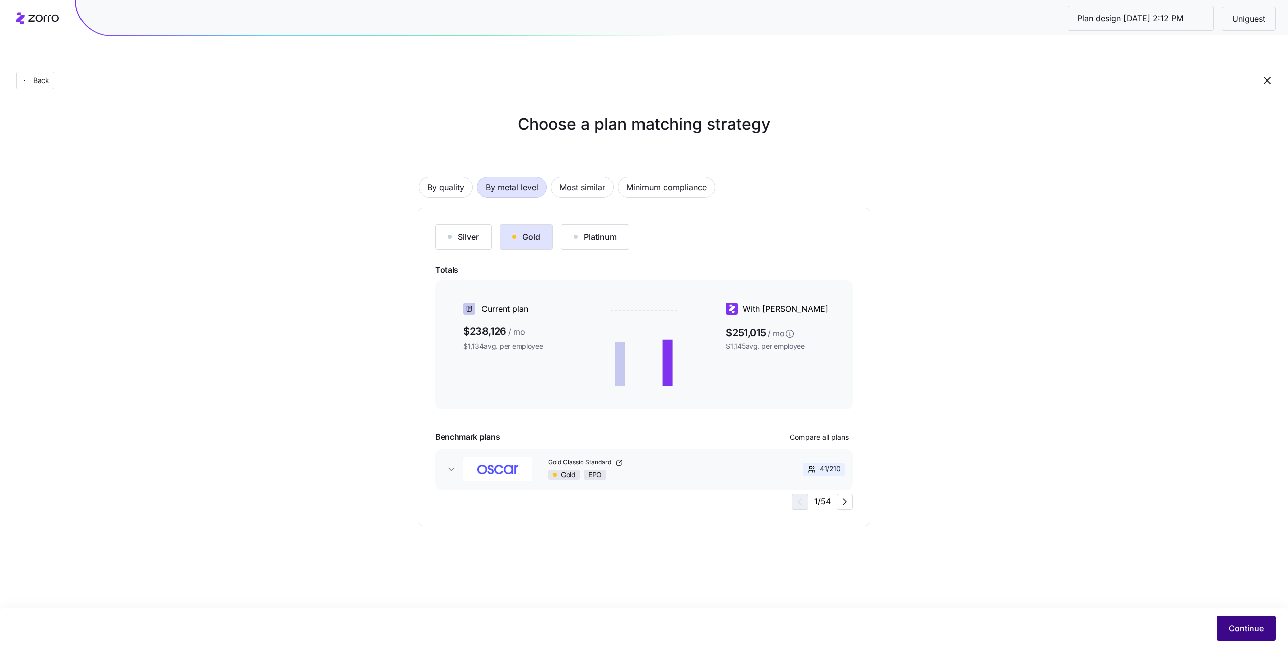
click at [1229, 629] on span "Continue" at bounding box center [1246, 628] width 35 height 12
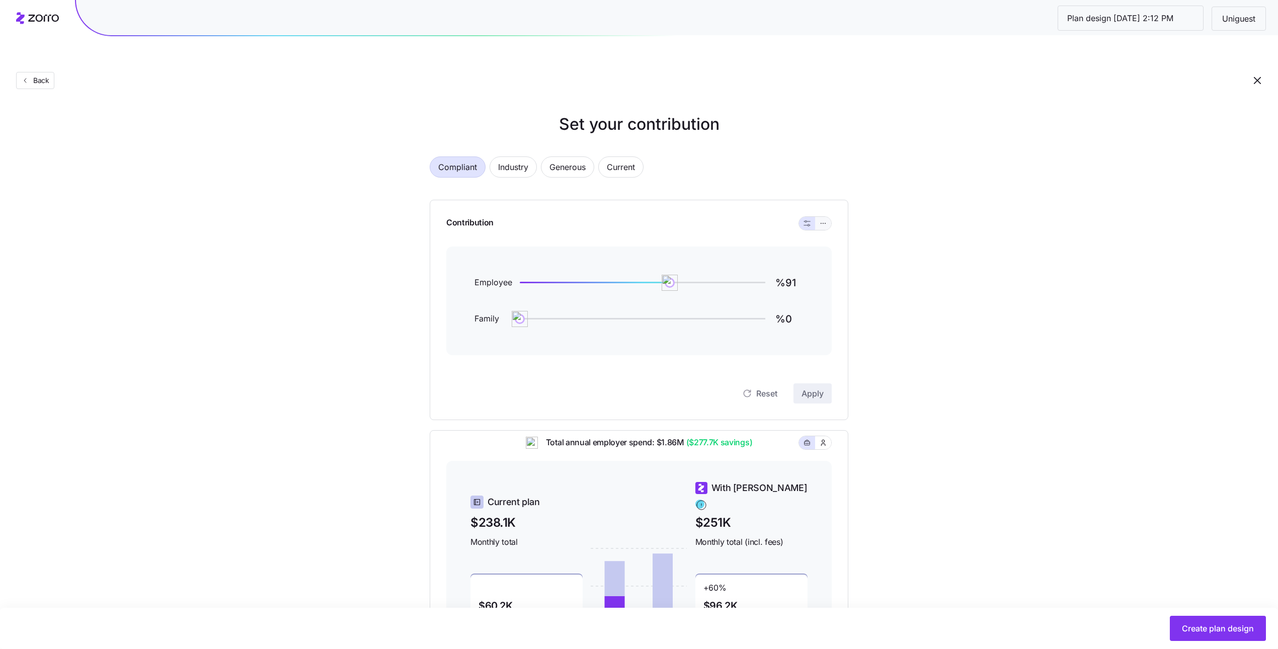
click at [820, 217] on icon "button" at bounding box center [823, 223] width 7 height 12
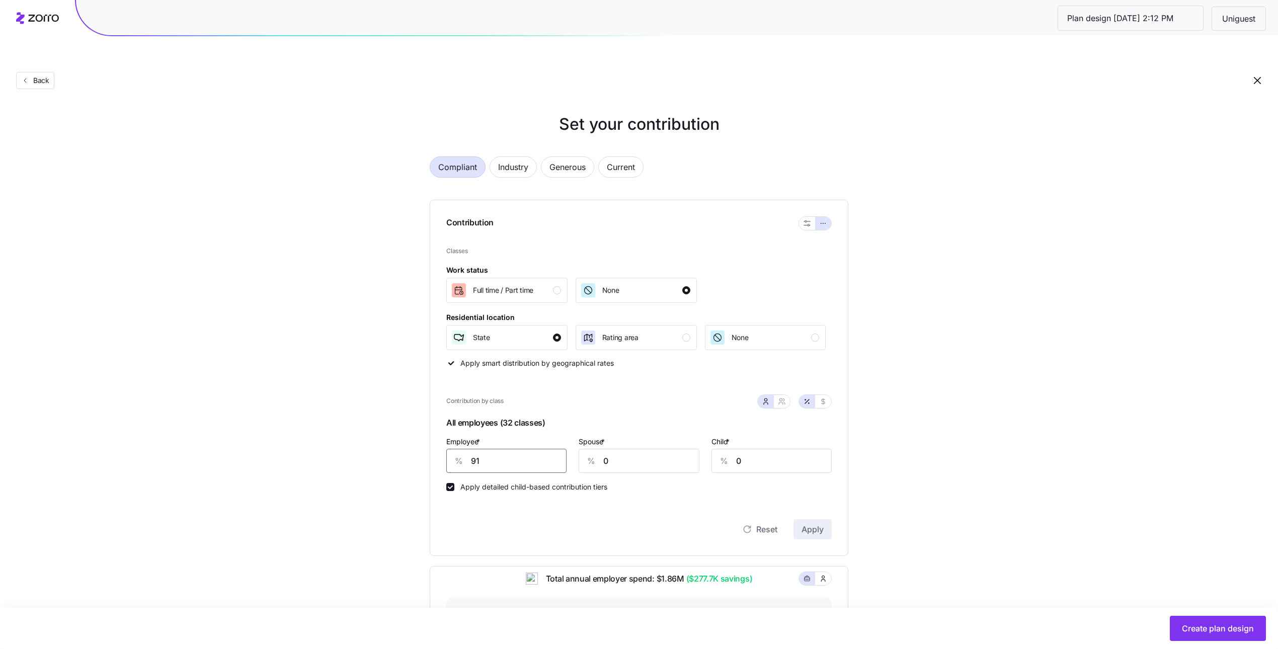
click at [522, 449] on input "91" at bounding box center [506, 461] width 120 height 24
type input "81"
click at [782, 398] on icon "button" at bounding box center [782, 402] width 8 height 8
type input "76"
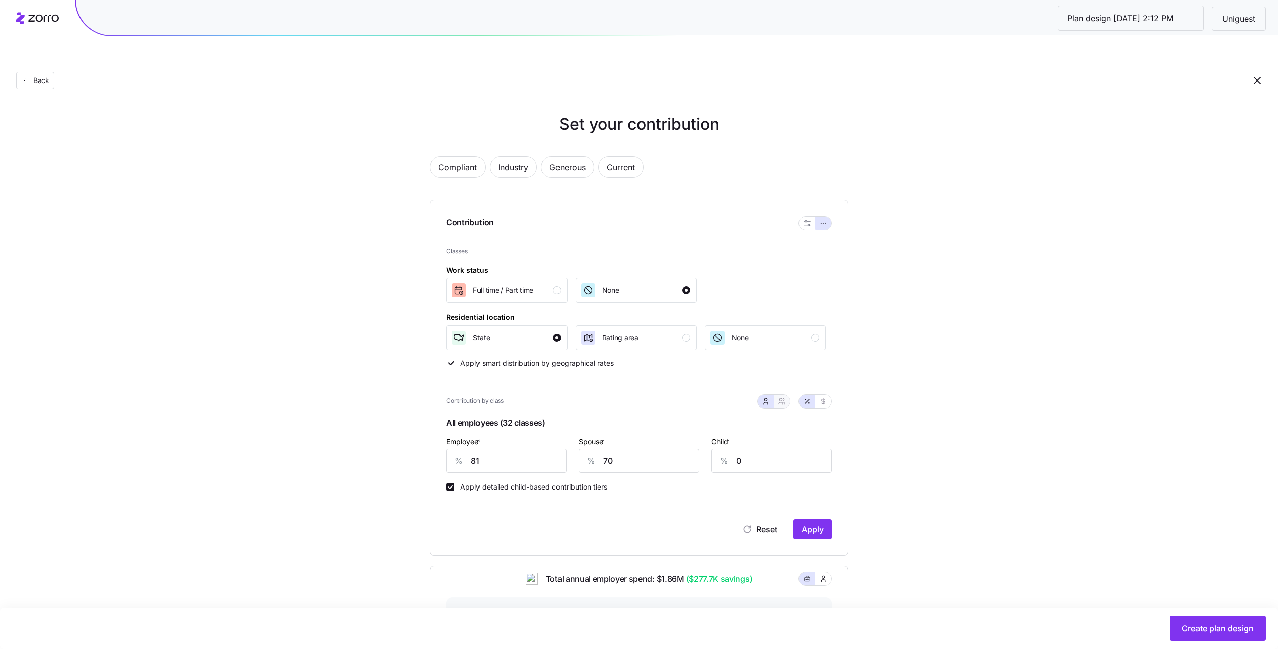
type input "47"
click at [584, 449] on input "76" at bounding box center [590, 461] width 88 height 24
type input "7"
type input "5"
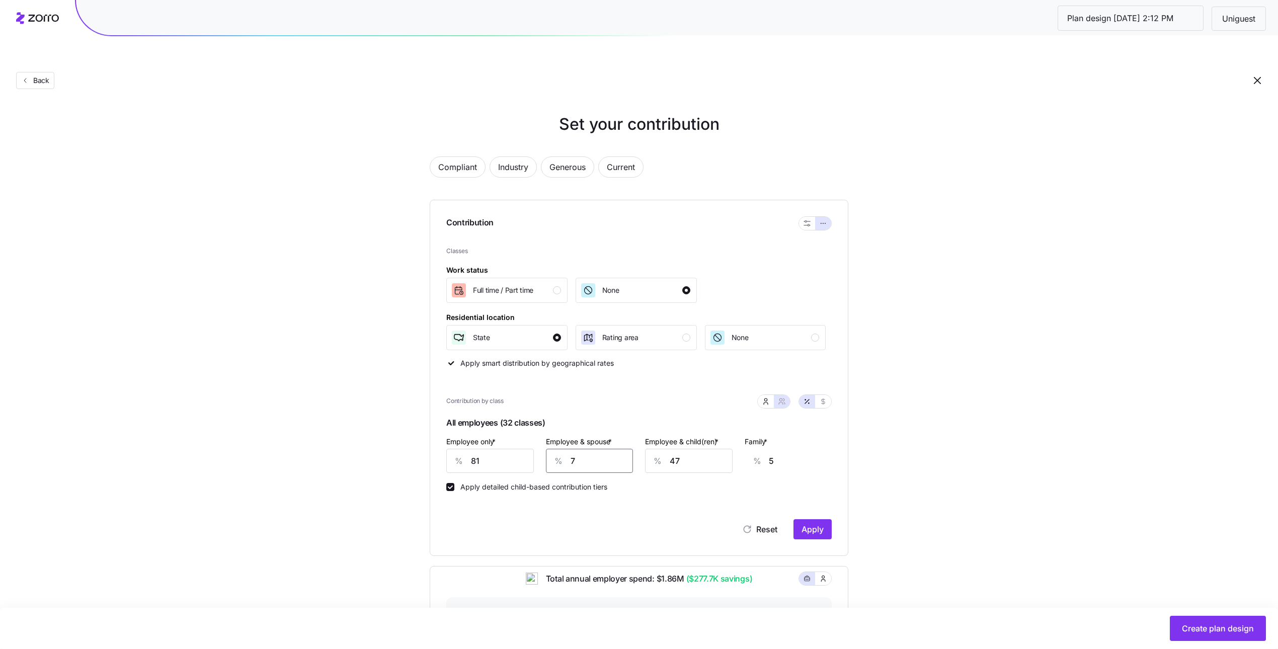
type input "70"
type input "52"
type input "70"
type input "7"
type input "26"
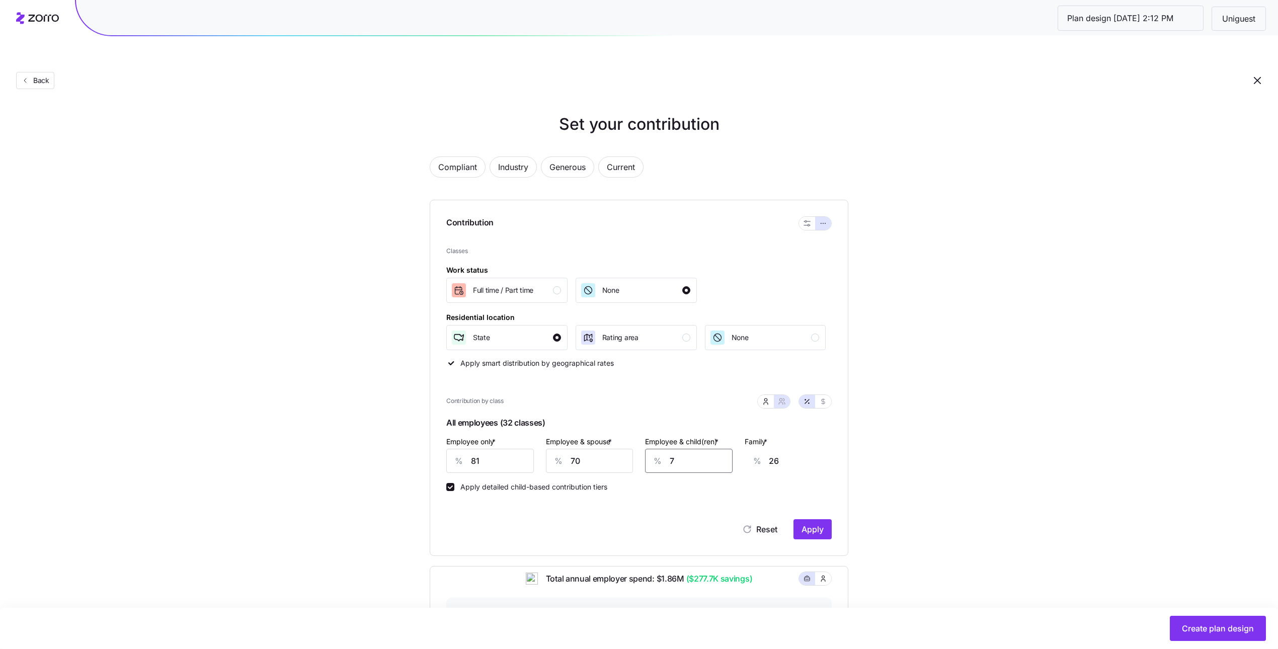
type input "75"
type input "69"
type input "75"
click at [651, 388] on div "Contribution by class" at bounding box center [638, 401] width 385 height 26
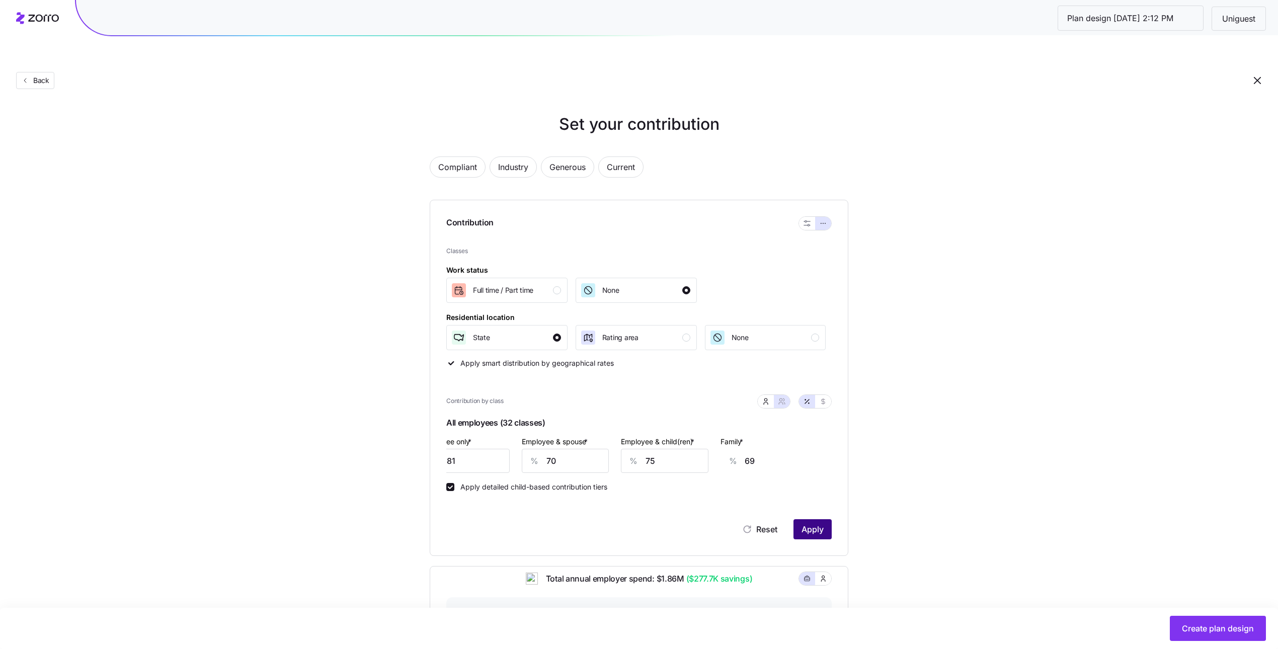
click at [823, 523] on span "Apply" at bounding box center [813, 529] width 22 height 12
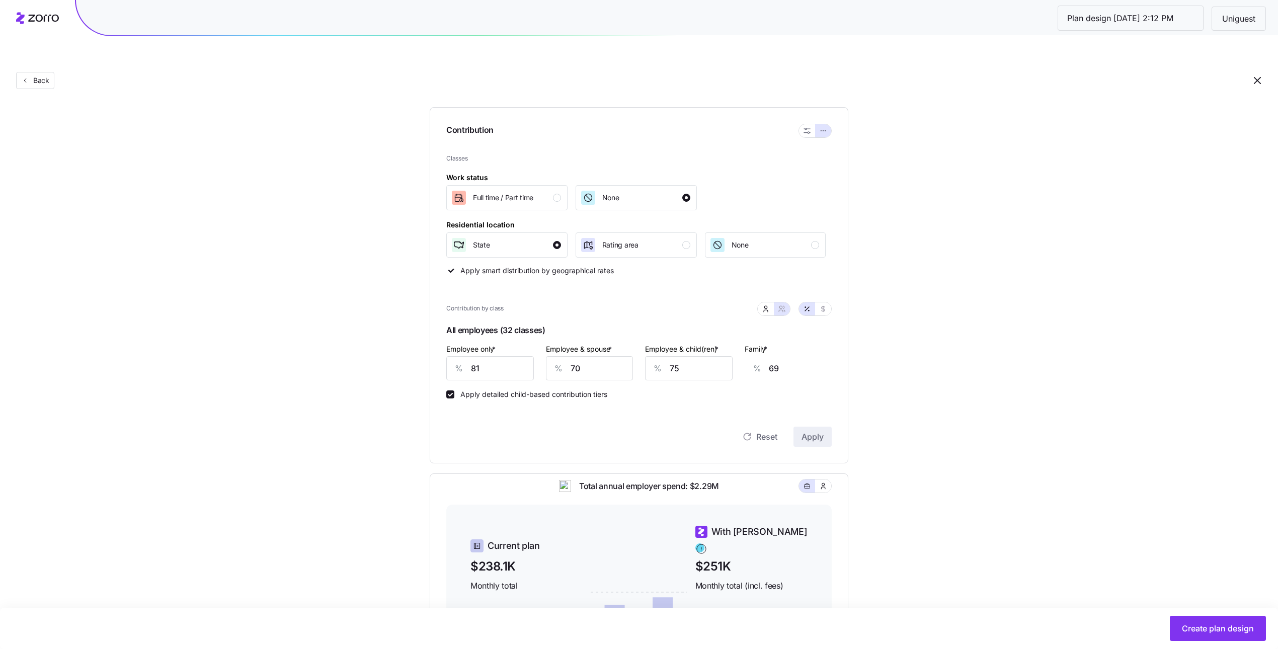
scroll to position [256, 0]
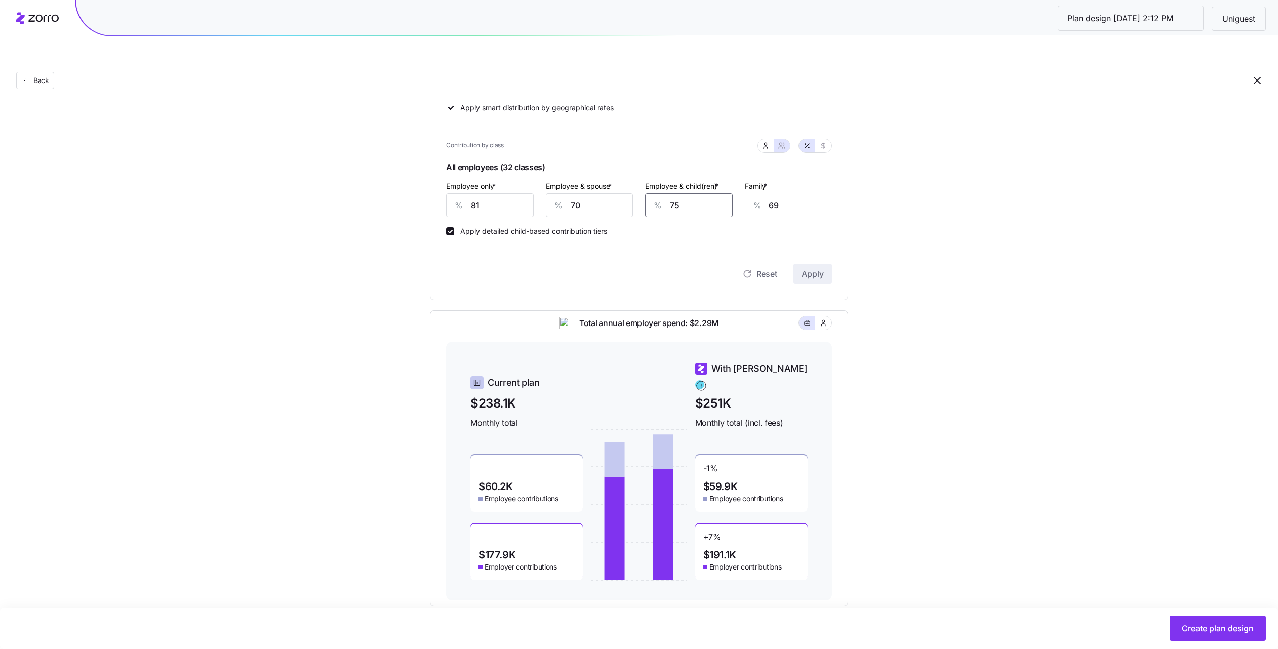
click at [674, 193] on input "75" at bounding box center [689, 205] width 88 height 24
click at [507, 193] on input "81" at bounding box center [490, 205] width 88 height 24
type input "7"
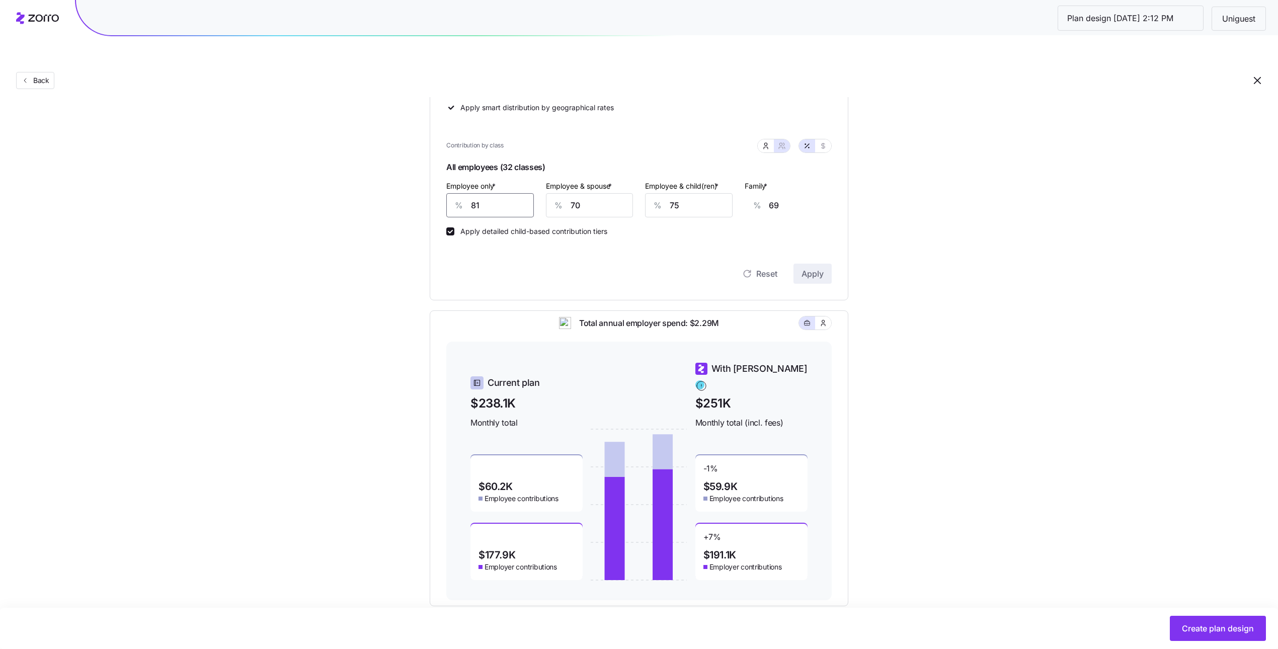
type input "96"
type input "75"
type input "71"
type input "75"
click at [814, 268] on span "Apply" at bounding box center [813, 274] width 22 height 12
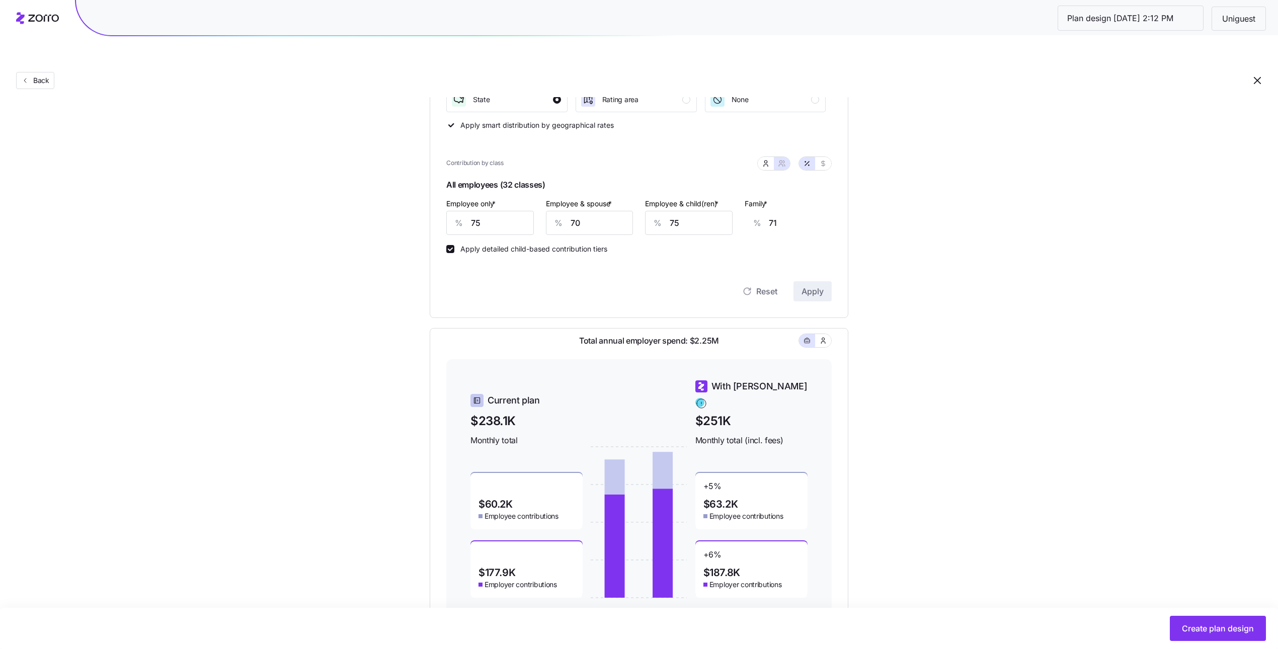
scroll to position [246, 0]
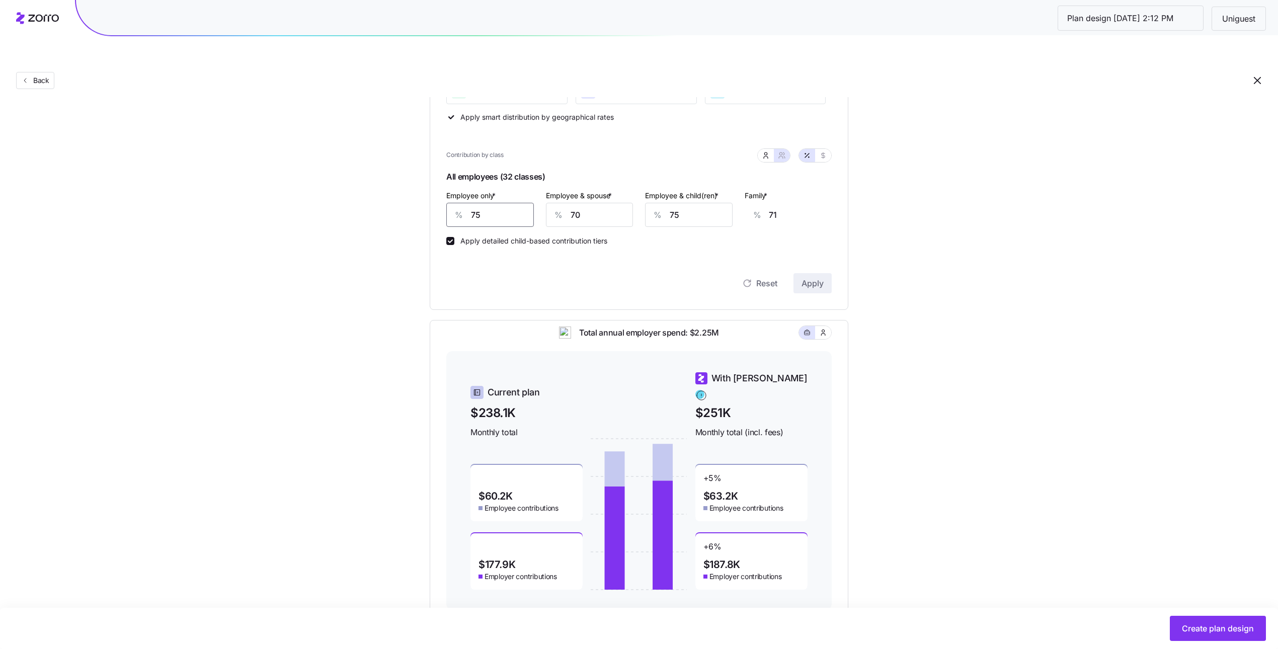
click at [516, 203] on input "75" at bounding box center [490, 215] width 88 height 24
type input "8"
type input "96"
type input "81"
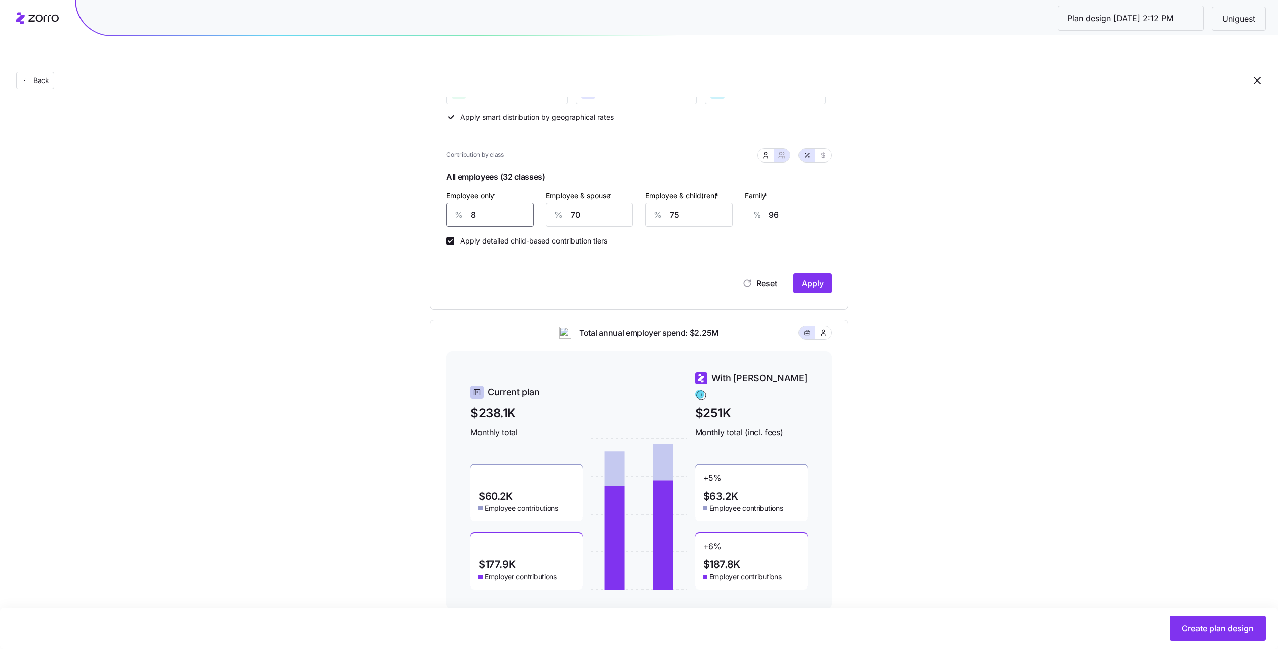
type input "69"
type input "81"
click at [804, 273] on button "Apply" at bounding box center [813, 283] width 38 height 20
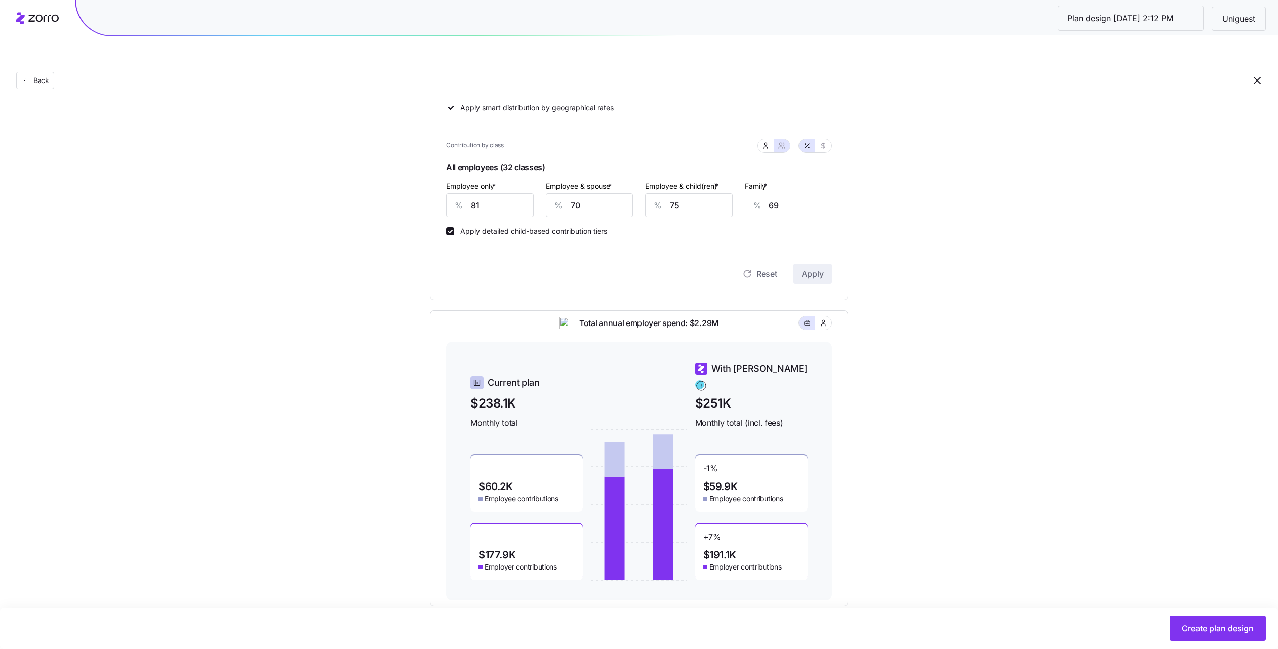
scroll to position [253, 0]
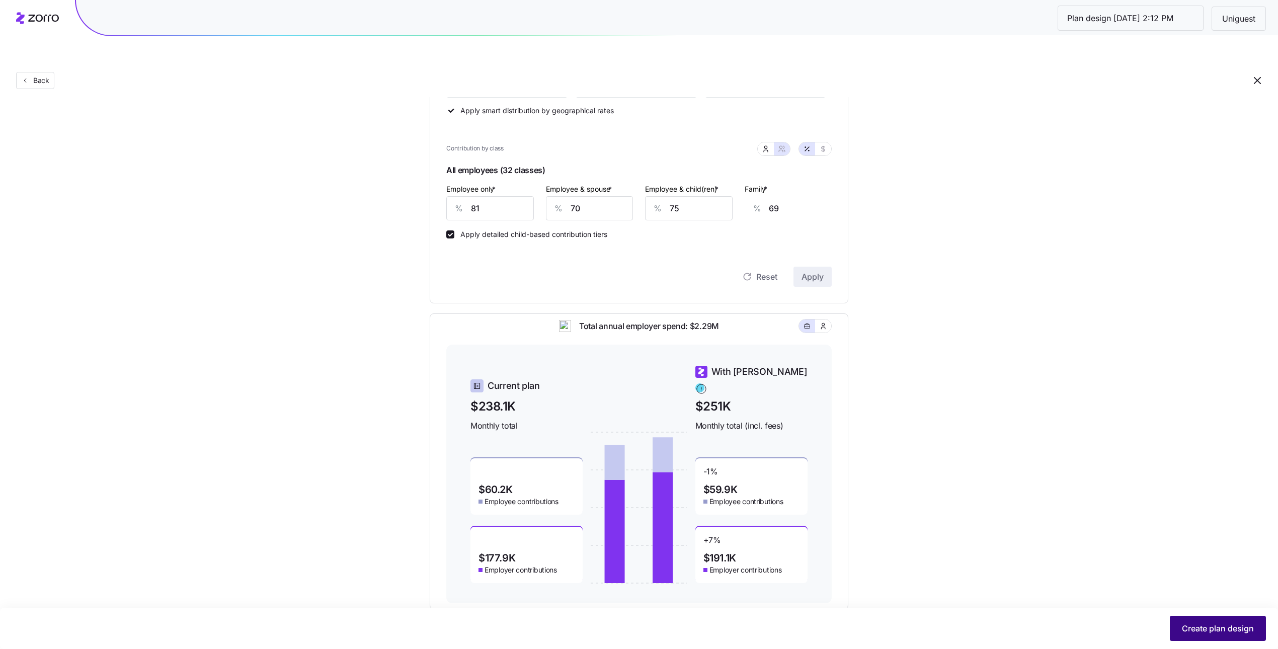
click at [1190, 625] on span "Create plan design" at bounding box center [1218, 628] width 72 height 12
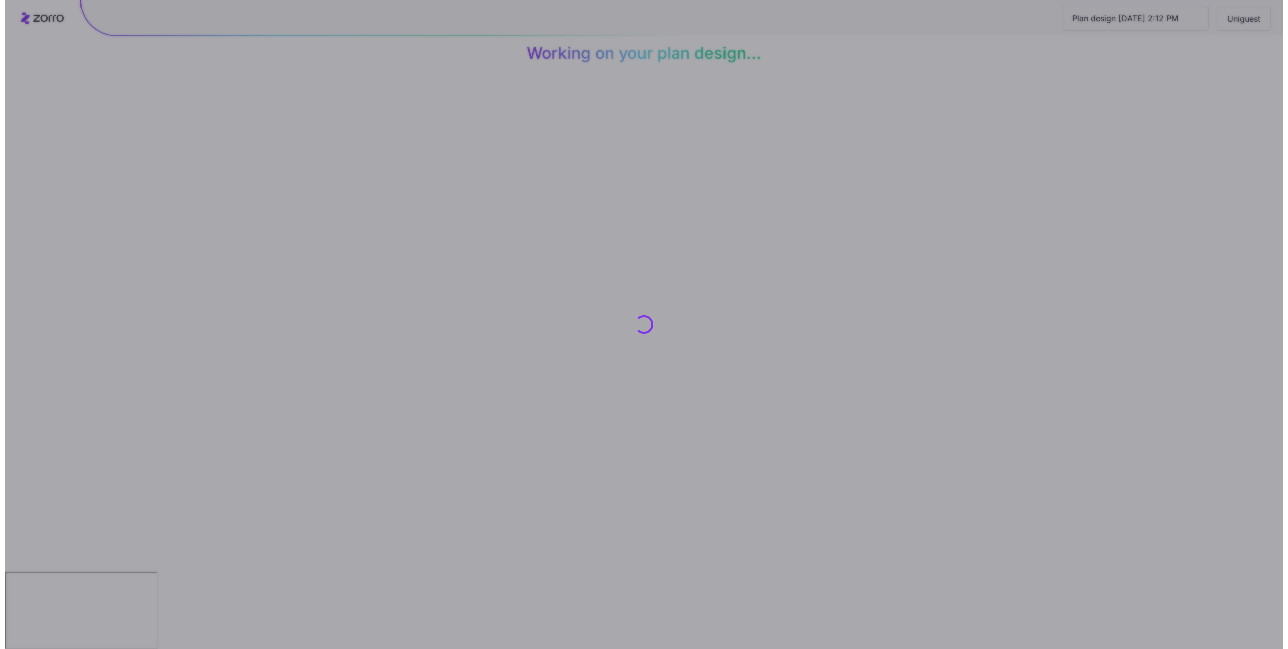
scroll to position [0, 0]
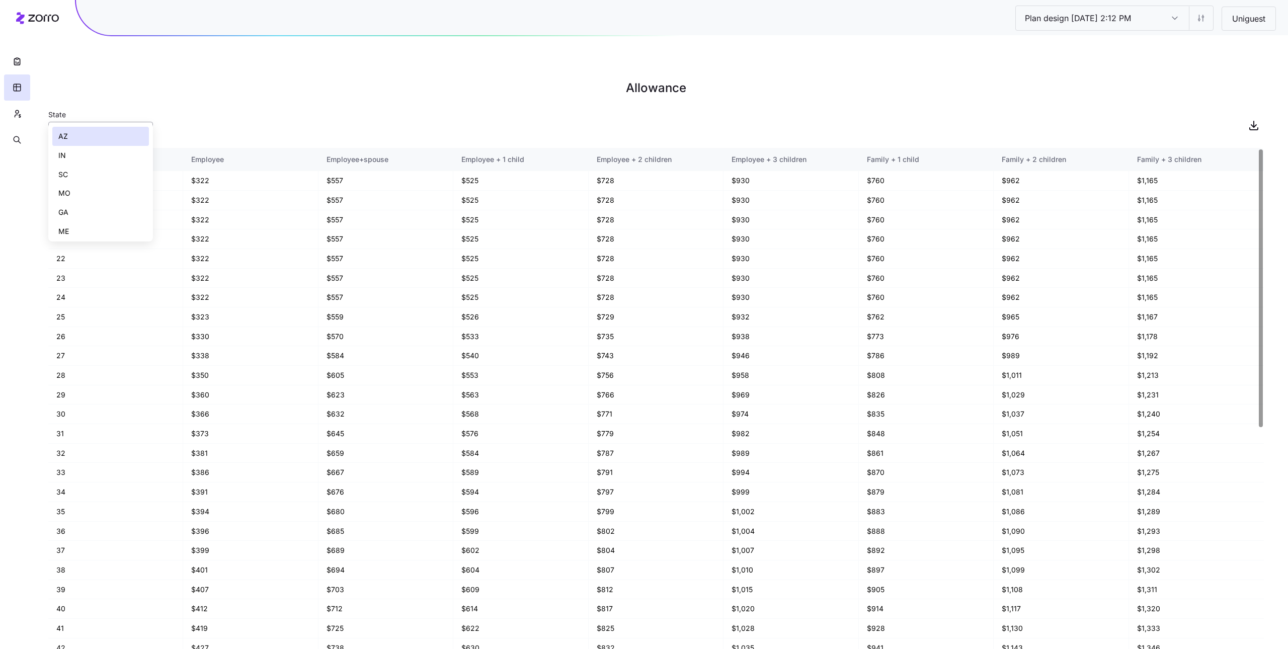
click at [103, 122] on input "AZ" at bounding box center [100, 132] width 105 height 20
click at [103, 156] on div "IN" at bounding box center [100, 155] width 97 height 19
click at [109, 122] on input "IN" at bounding box center [100, 132] width 105 height 20
click at [105, 172] on div "SC" at bounding box center [100, 174] width 97 height 19
type input "SC"
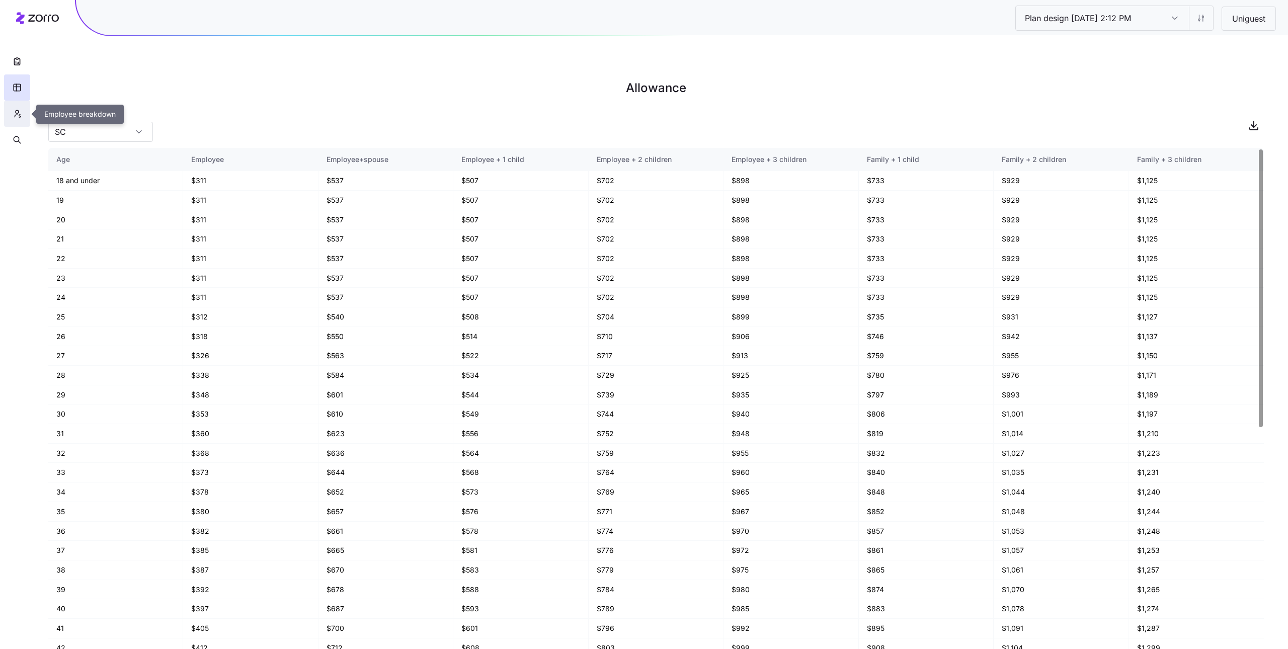
click at [13, 117] on icon "button" at bounding box center [17, 114] width 9 height 10
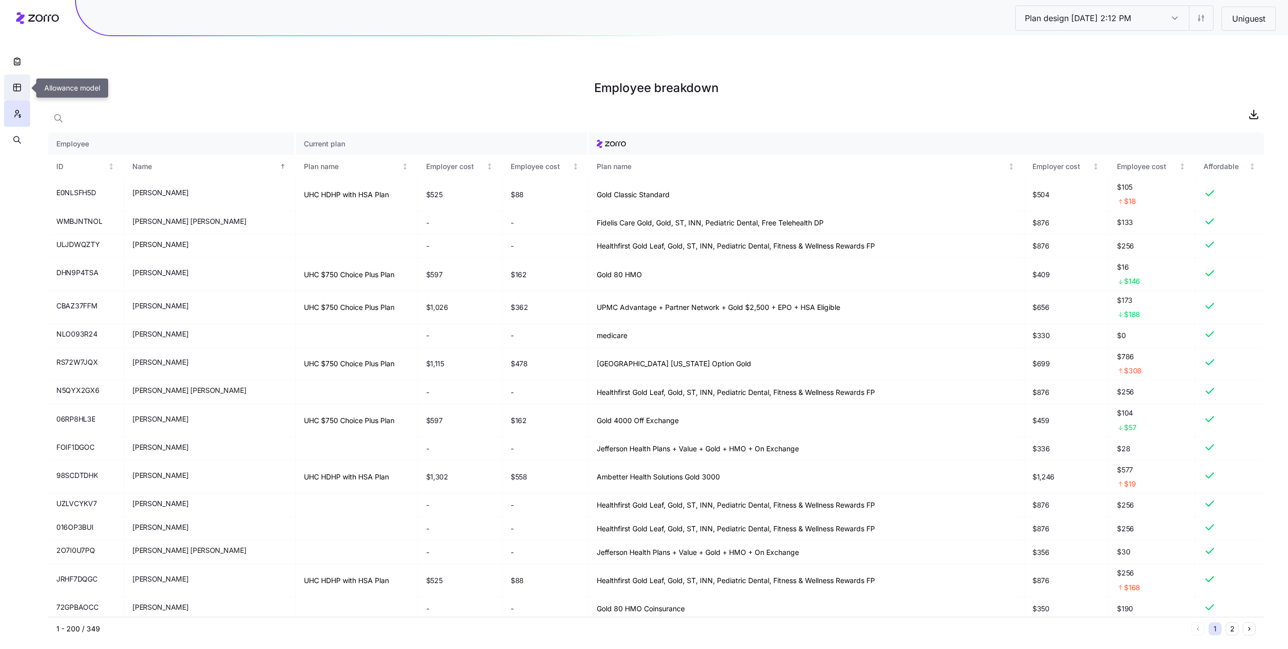
click at [15, 86] on icon "button" at bounding box center [17, 88] width 9 height 10
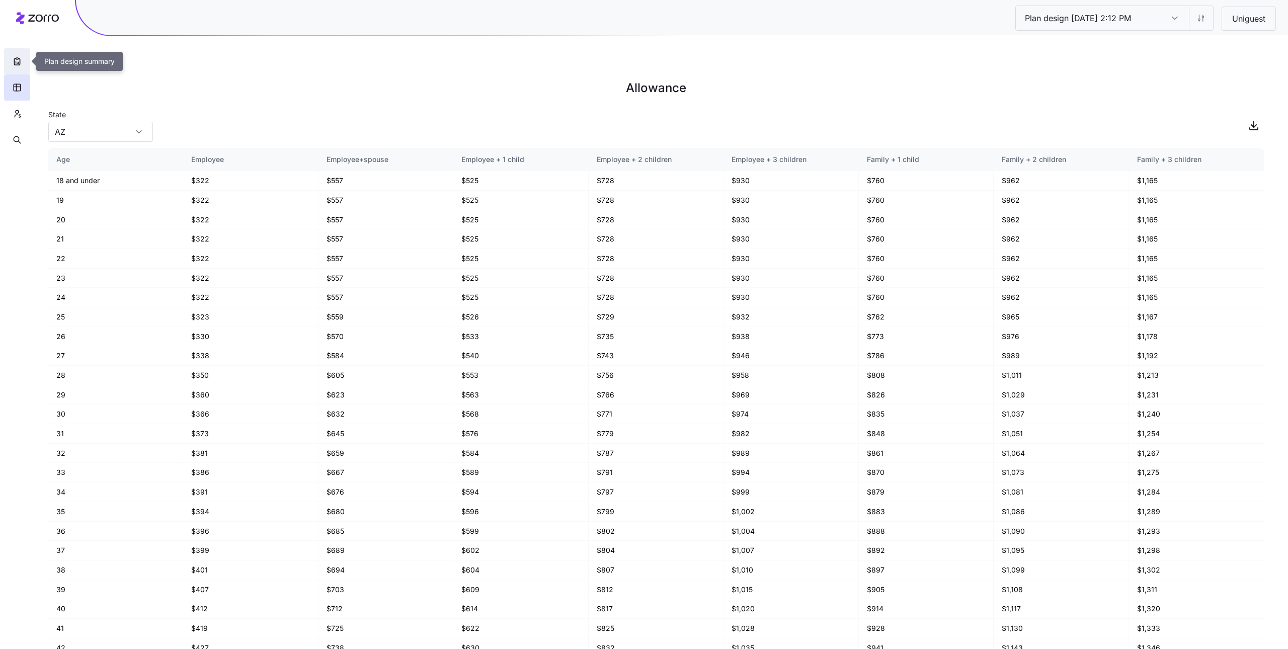
click at [17, 63] on icon "button" at bounding box center [17, 61] width 10 height 10
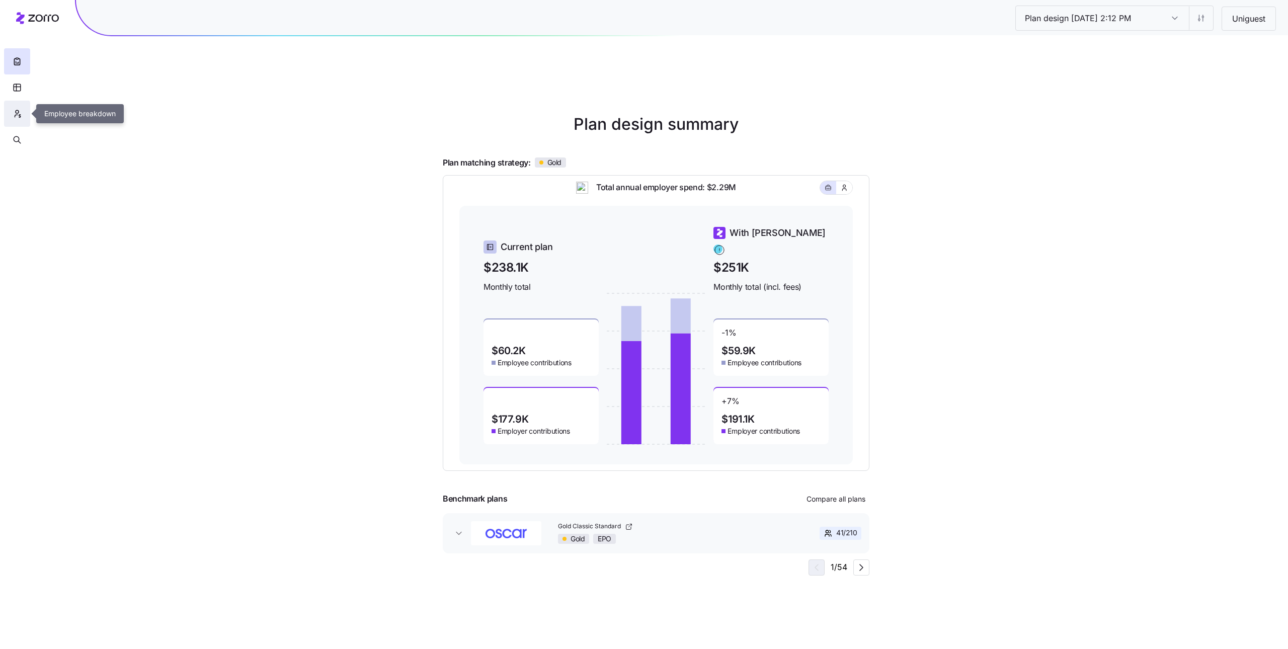
click at [11, 110] on button "button" at bounding box center [17, 114] width 26 height 26
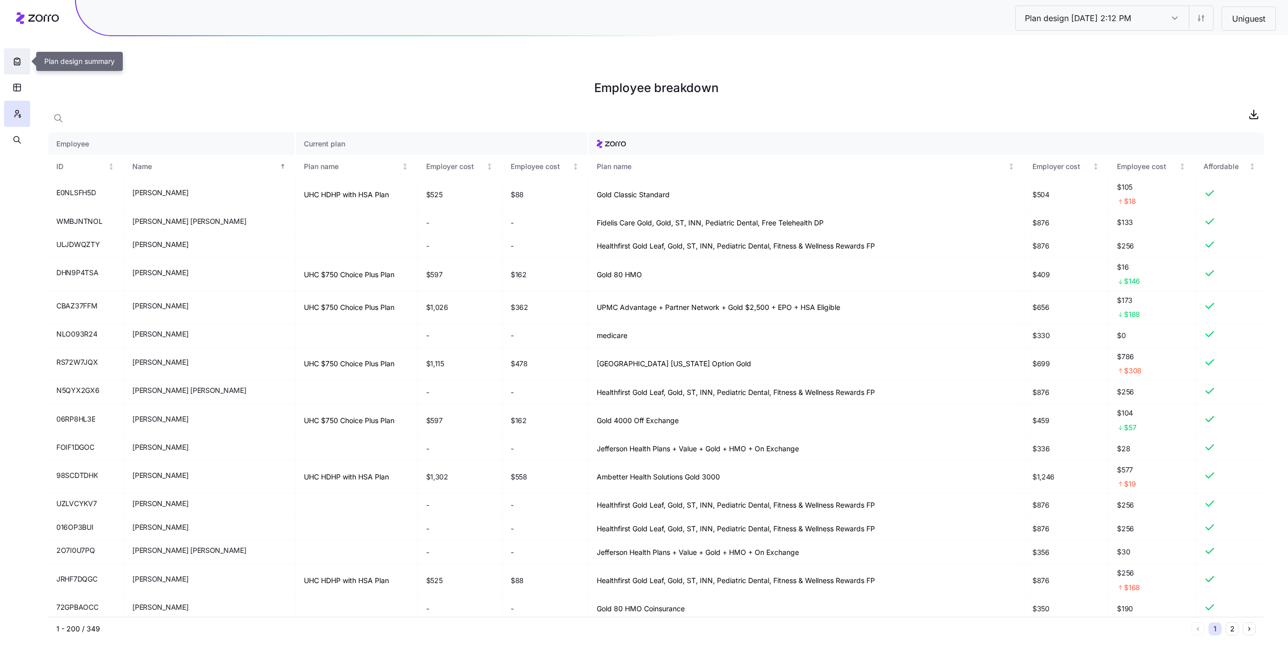
click at [14, 61] on icon "button" at bounding box center [17, 61] width 6 height 7
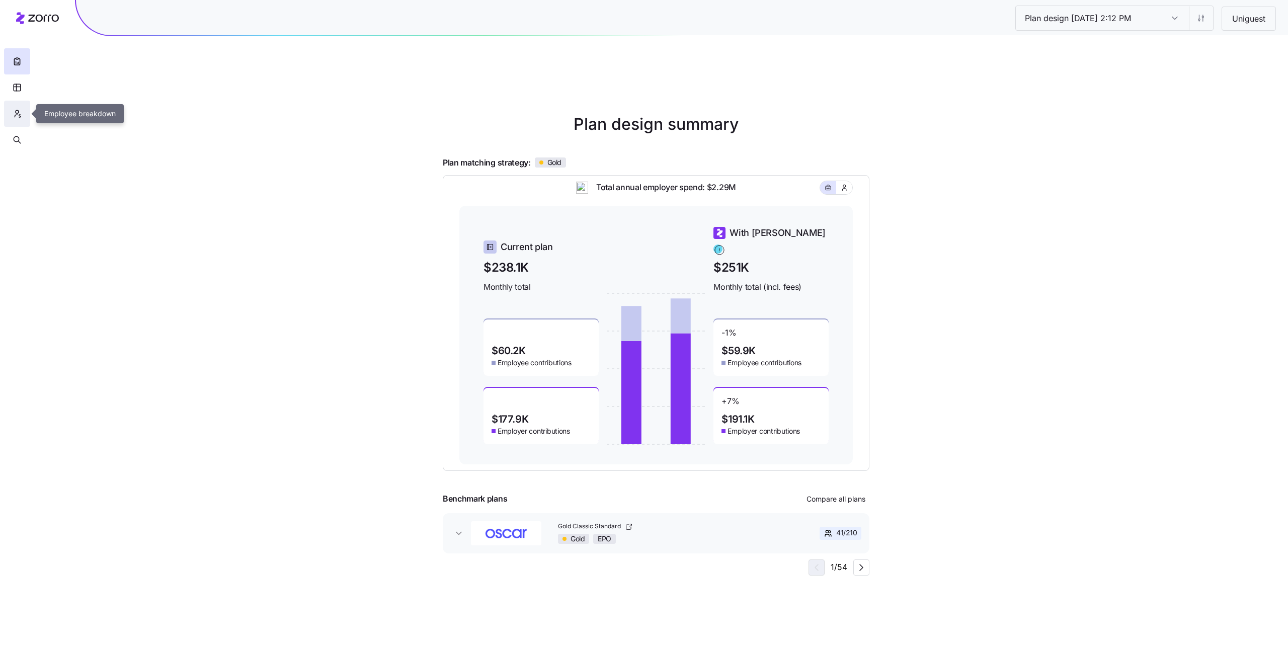
click at [19, 115] on icon "button" at bounding box center [20, 116] width 2 height 3
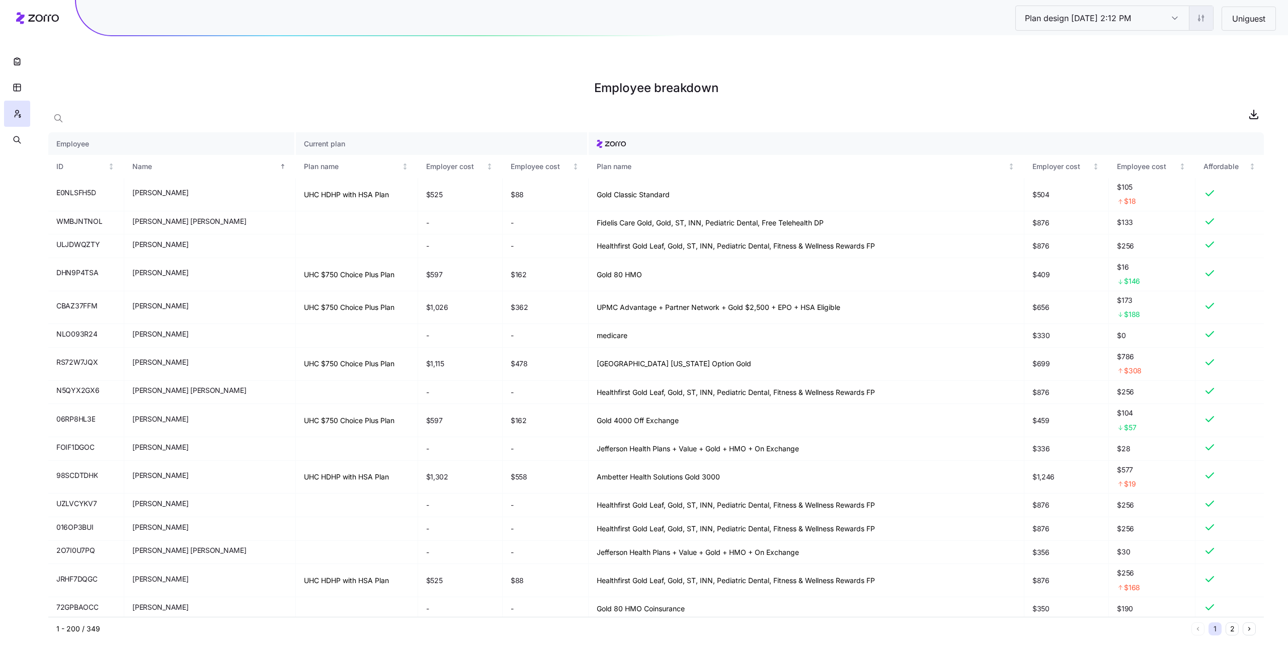
click at [1197, 24] on html "Plan design 10/08/2025 2:12 PM Plan design 10/08/2025 2:12 PM Uniguest Employee…" at bounding box center [644, 375] width 1288 height 750
click at [1165, 49] on div "Edit contribution" at bounding box center [1140, 44] width 54 height 11
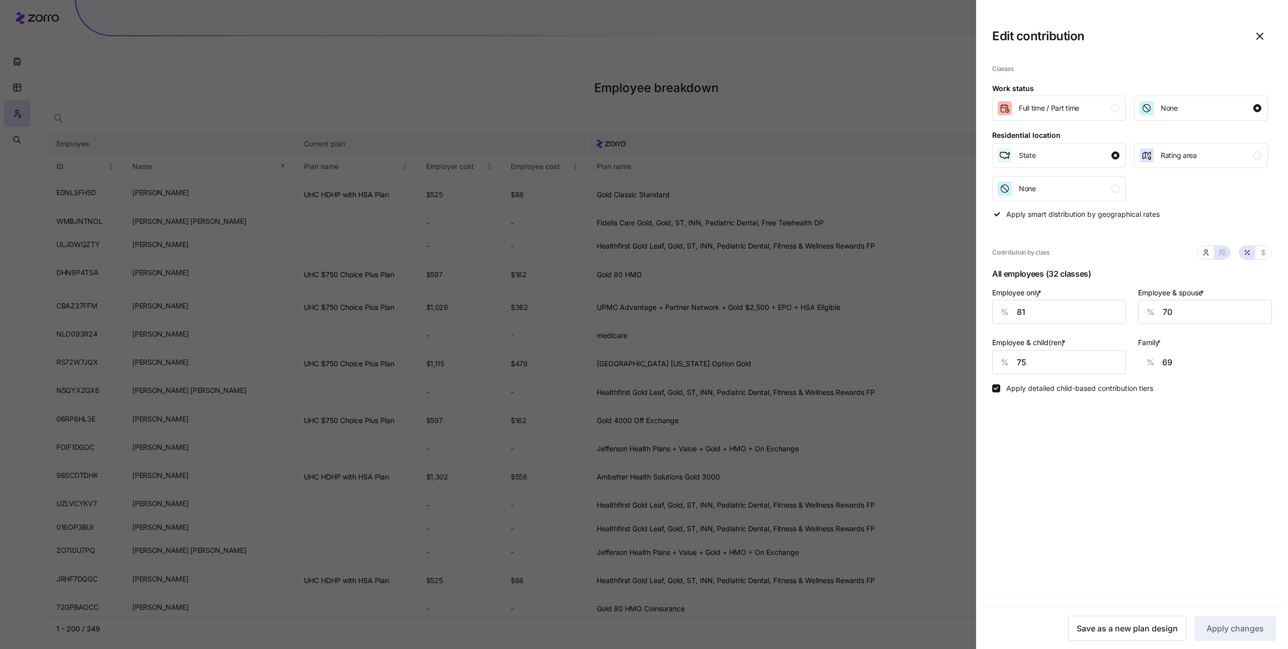
drag, startPoint x: 1253, startPoint y: 35, endPoint x: 1228, endPoint y: 33, distance: 25.3
click at [1253, 35] on span "button" at bounding box center [1259, 36] width 23 height 23
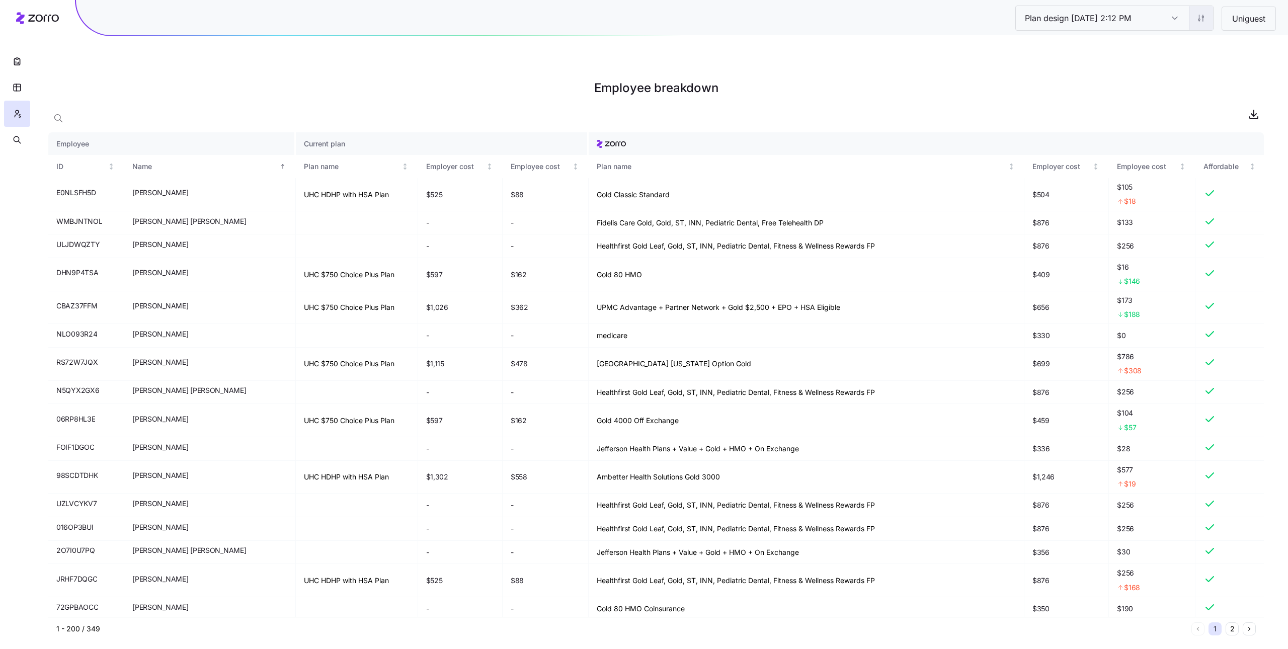
click at [1191, 20] on html "Plan design 10/08/2025 2:12 PM Plan design 10/08/2025 2:12 PM Uniguest Employee…" at bounding box center [644, 375] width 1288 height 750
click at [1168, 57] on div "Edit plan design (in wizard)" at bounding box center [1158, 60] width 90 height 11
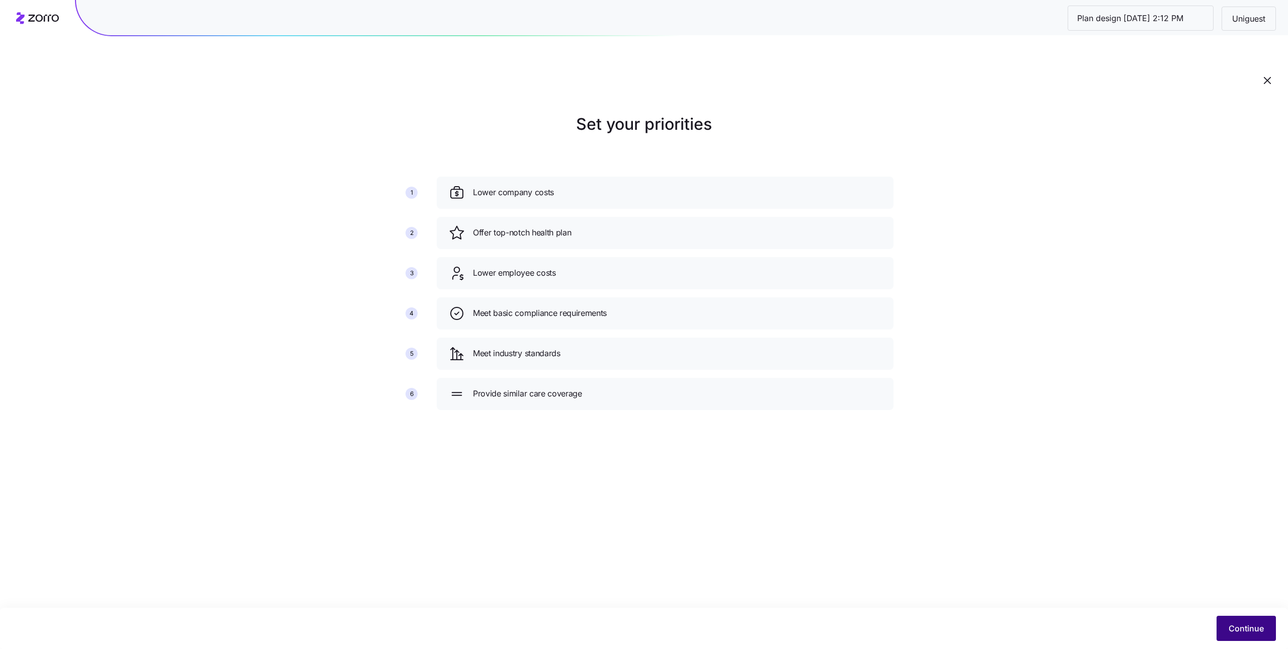
click at [1227, 635] on button "Continue" at bounding box center [1246, 628] width 59 height 25
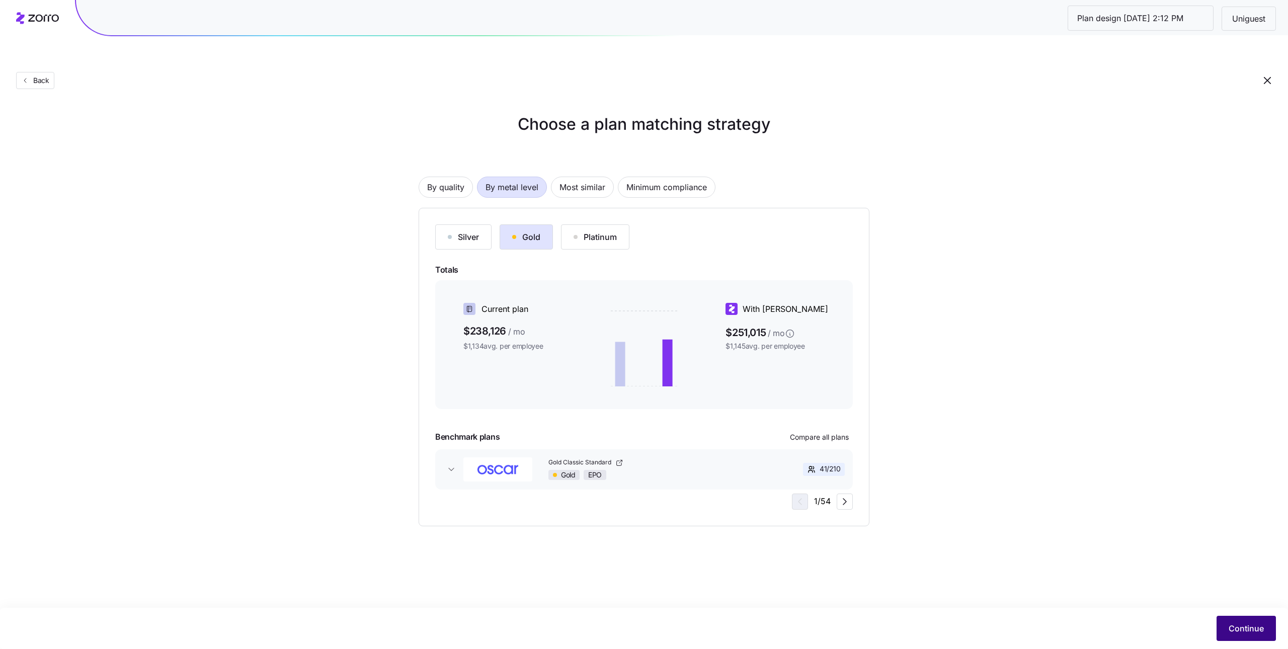
click at [1230, 622] on span "Continue" at bounding box center [1246, 628] width 35 height 12
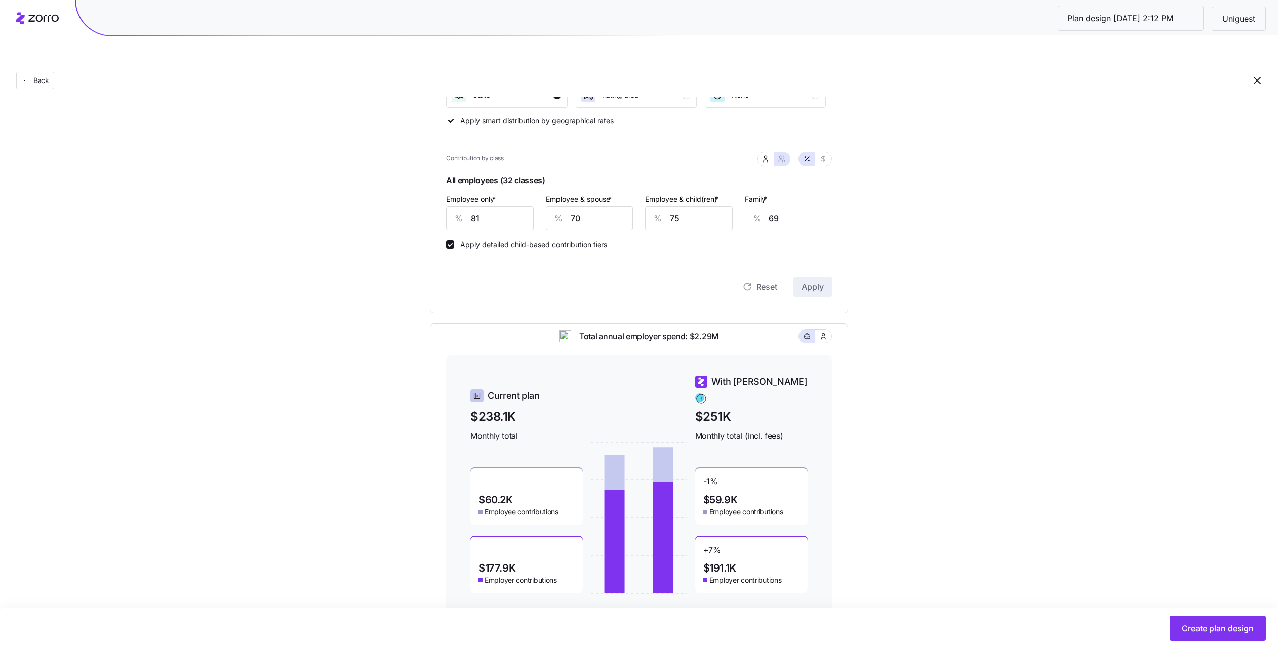
scroll to position [256, 0]
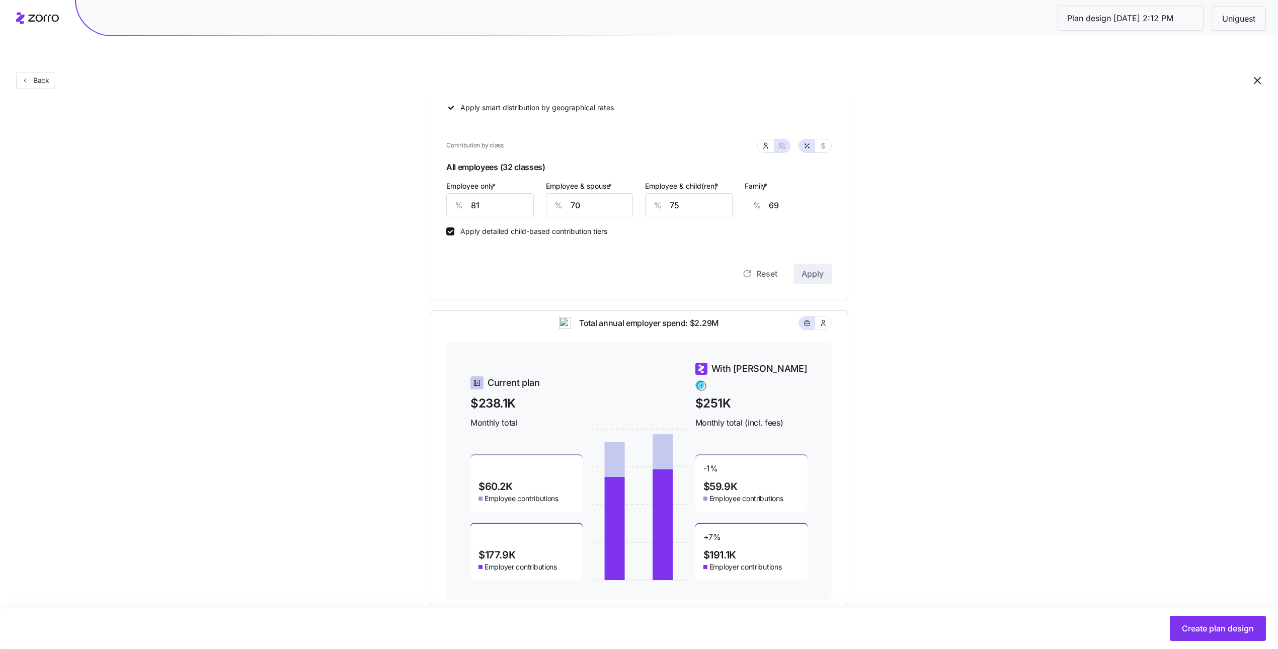
click at [1185, 602] on main "Set your contribution Compliant Industry Generous Current Contribution Classes …" at bounding box center [639, 219] width 1278 height 903
click at [1205, 628] on span "Create plan design" at bounding box center [1218, 628] width 72 height 12
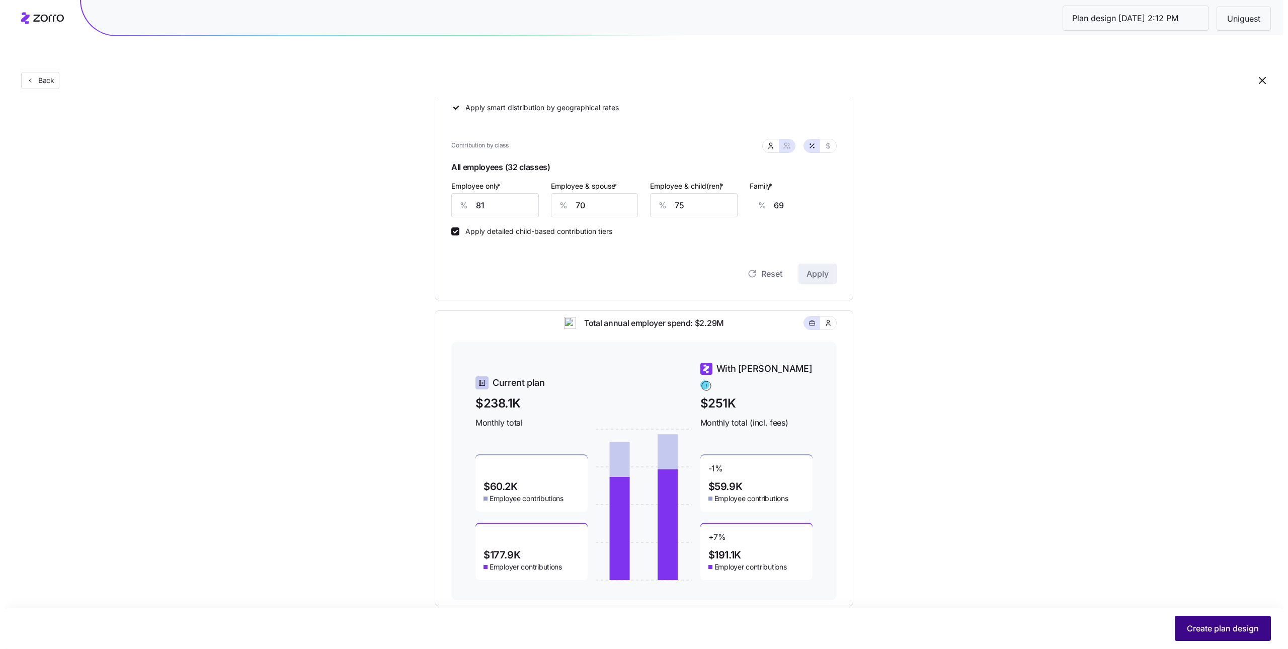
scroll to position [0, 0]
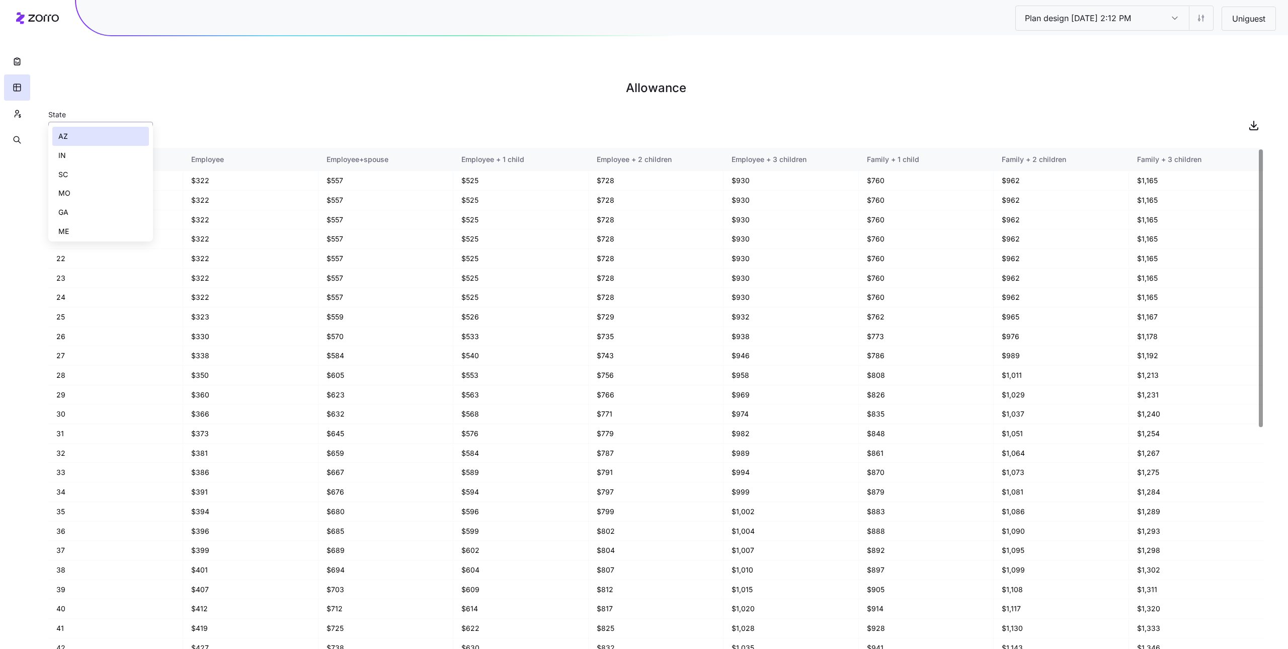
click at [139, 122] on div "AZ" at bounding box center [100, 132] width 105 height 20
click at [126, 153] on div "IN" at bounding box center [100, 155] width 97 height 19
click at [118, 122] on input "IN" at bounding box center [100, 132] width 105 height 20
click at [109, 193] on div "MO" at bounding box center [100, 193] width 97 height 19
type input "MO"
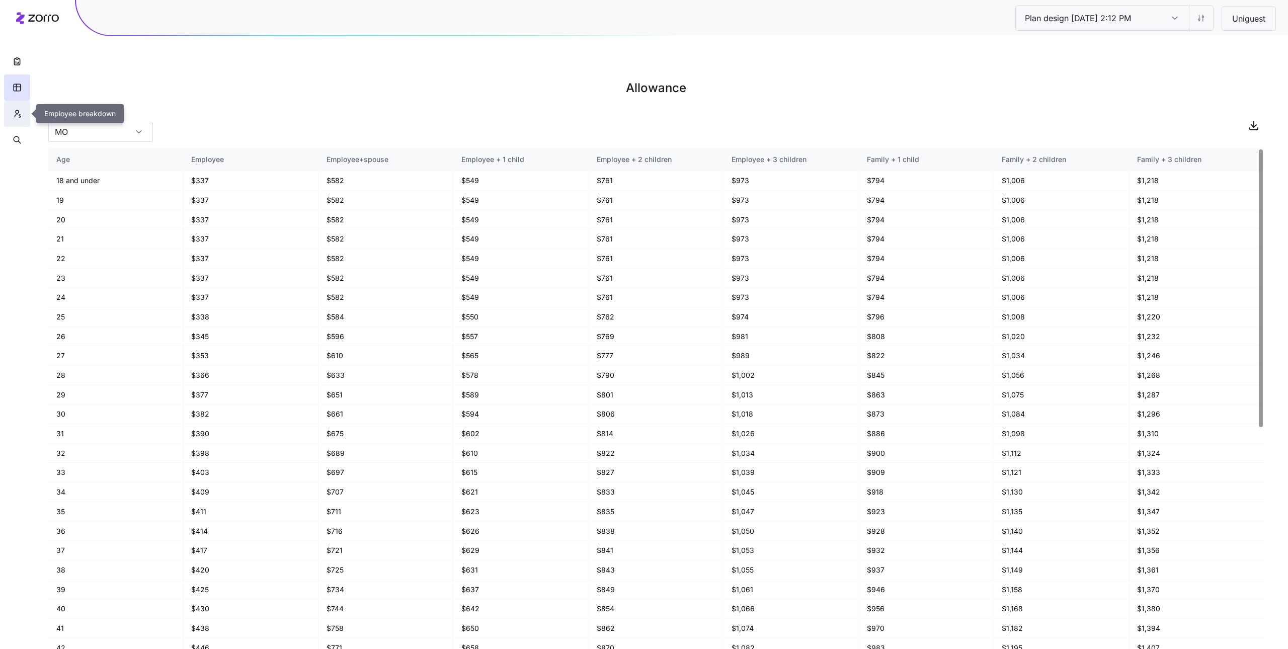
click at [19, 110] on icon "button" at bounding box center [17, 114] width 9 height 10
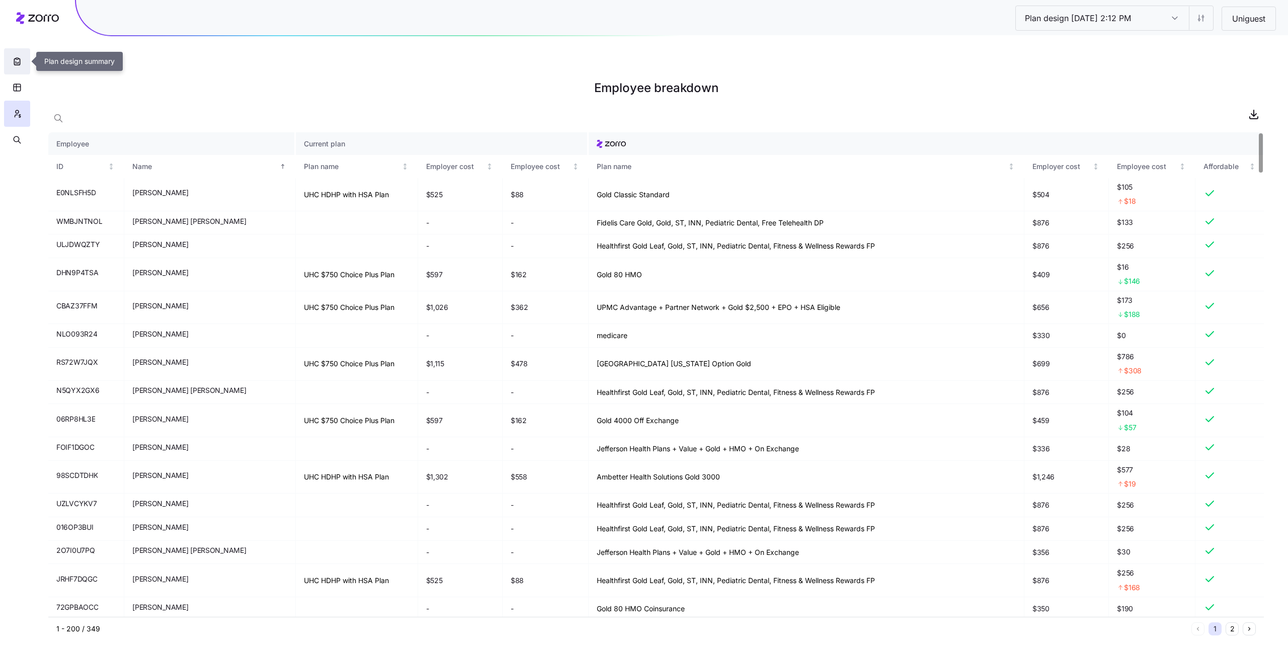
click at [12, 65] on icon "button" at bounding box center [17, 61] width 10 height 10
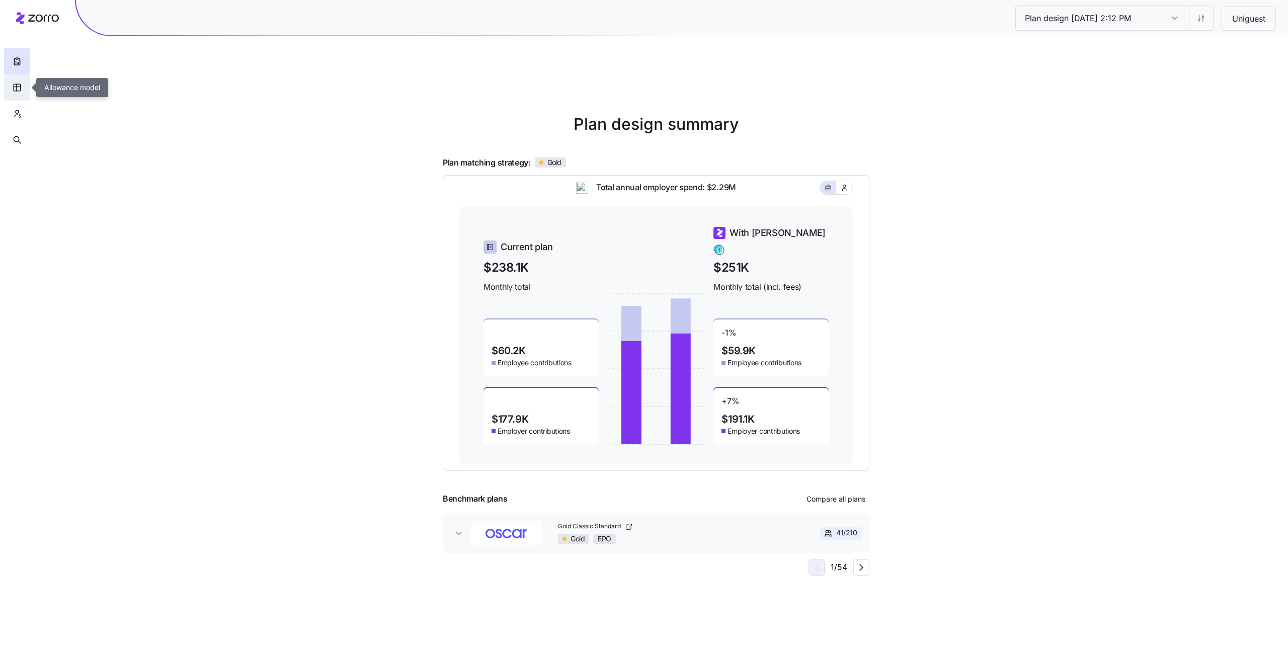
click at [20, 87] on icon "button" at bounding box center [17, 88] width 9 height 10
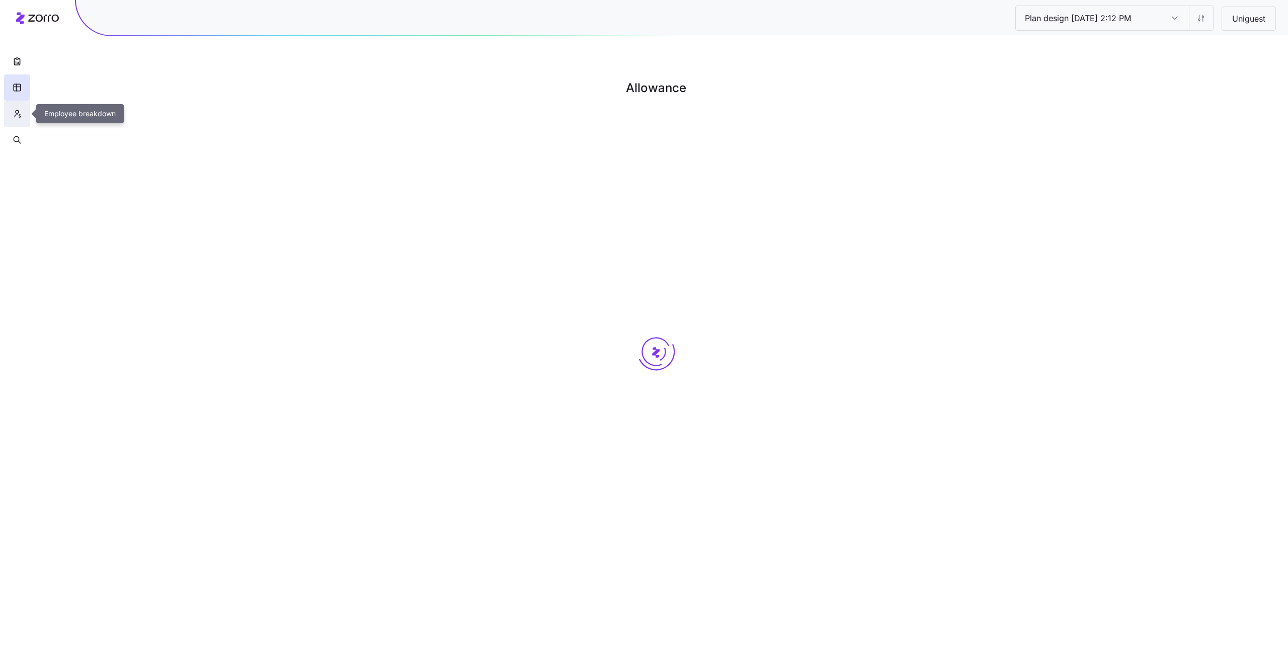
click at [16, 115] on icon "button" at bounding box center [17, 114] width 9 height 10
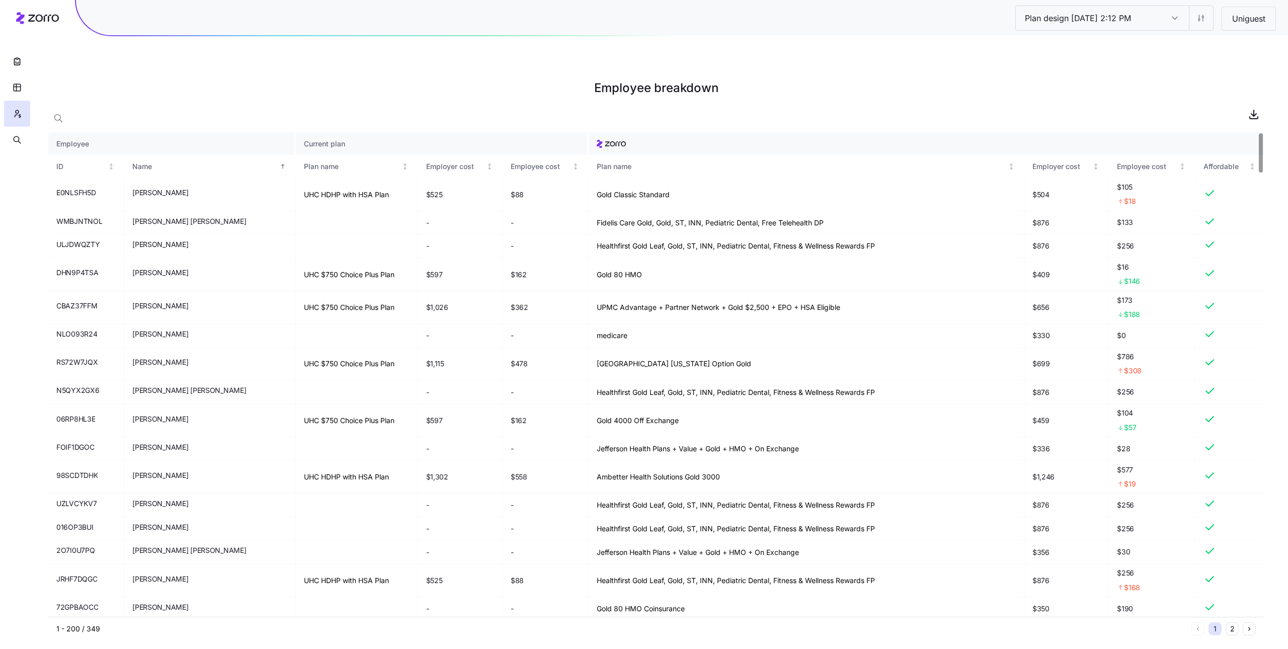
click at [21, 16] on div at bounding box center [17, 76] width 34 height 153
click at [31, 20] on div at bounding box center [17, 76] width 34 height 153
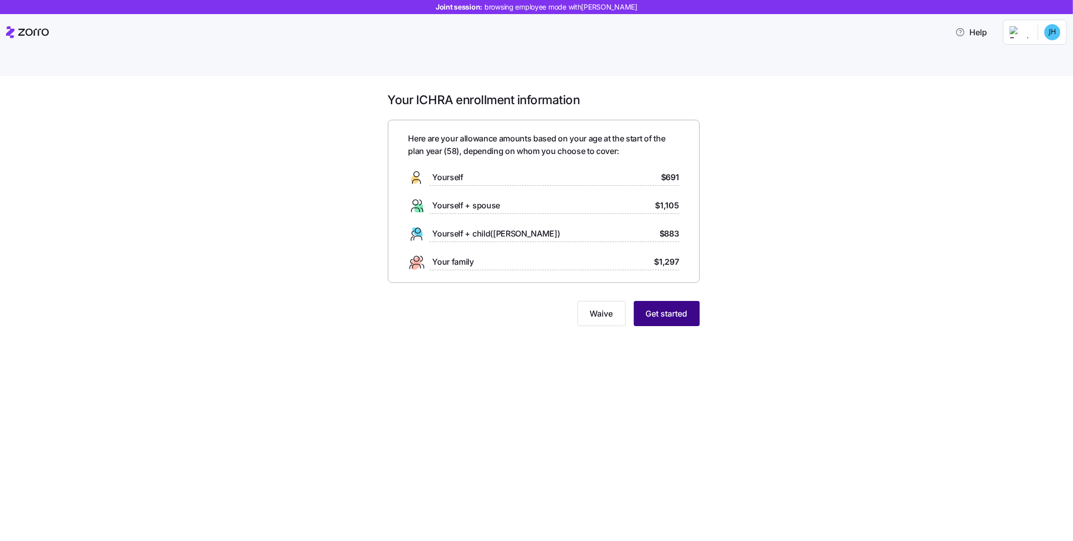
click at [692, 301] on button "Get started" at bounding box center [667, 313] width 66 height 25
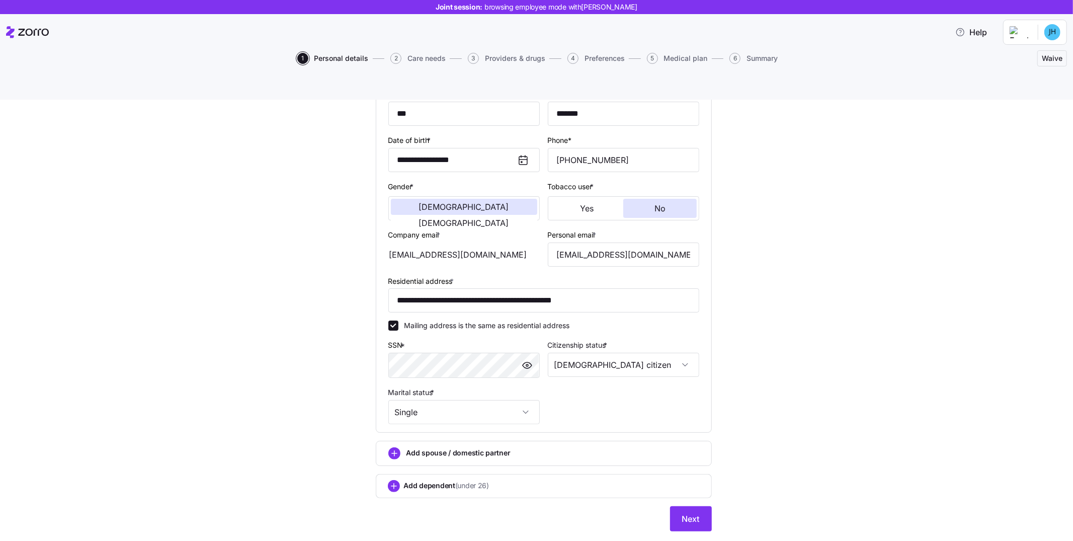
scroll to position [121, 0]
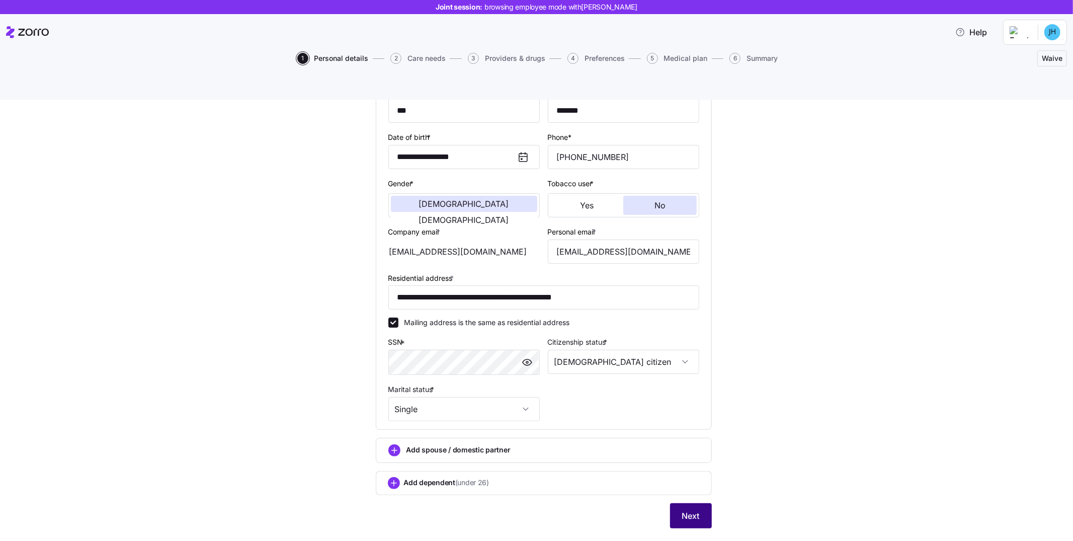
click at [677, 503] on button "Next" at bounding box center [691, 515] width 42 height 25
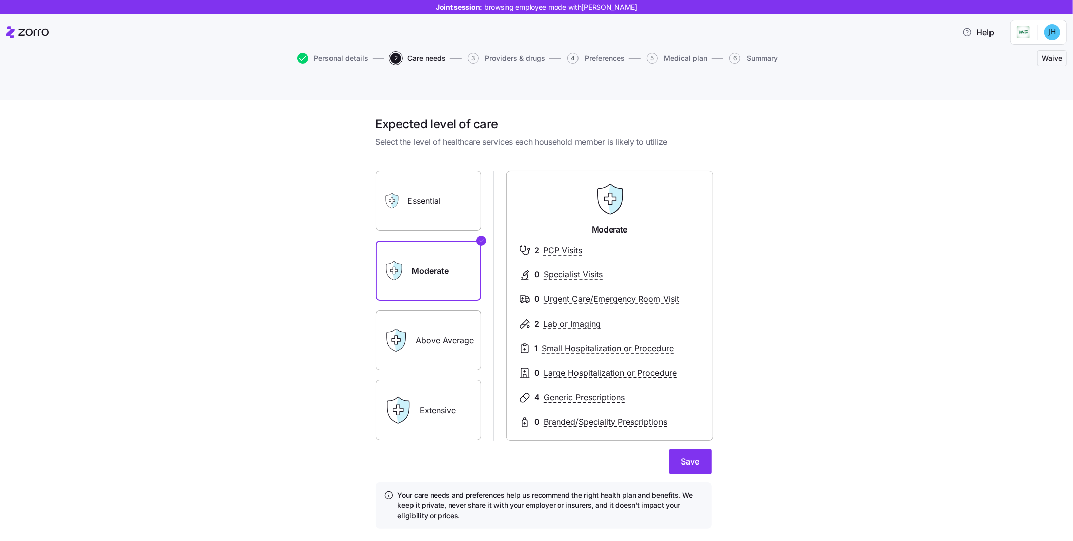
click at [452, 173] on label "Essential" at bounding box center [429, 201] width 106 height 60
click at [0, 0] on input "Essential" at bounding box center [0, 0] width 0 height 0
click at [443, 241] on label "Moderate" at bounding box center [429, 271] width 106 height 60
click at [0, 0] on input "Moderate" at bounding box center [0, 0] width 0 height 0
click at [448, 322] on label "Above Average" at bounding box center [429, 340] width 106 height 60
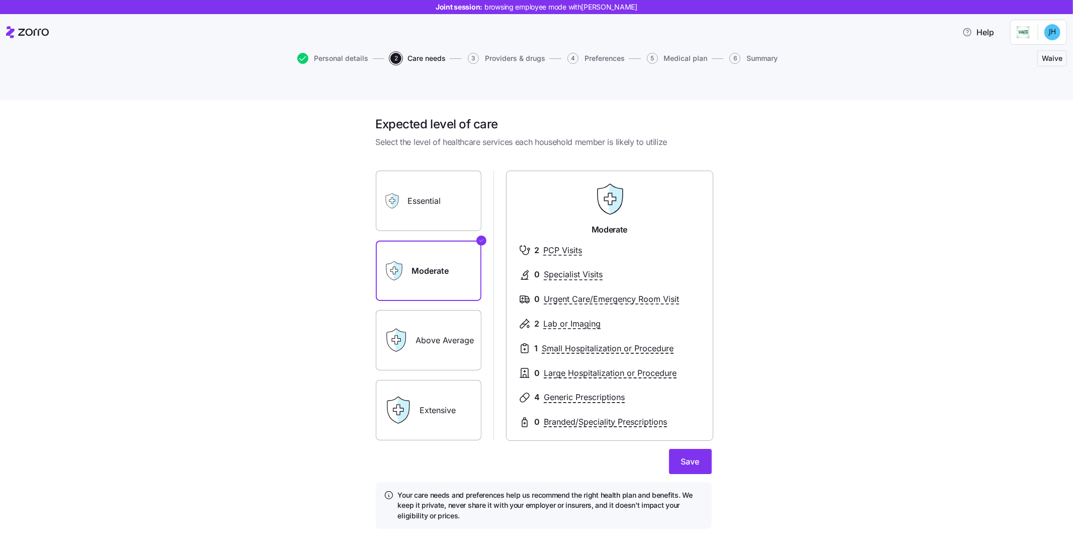
click at [0, 0] on input "Above Average" at bounding box center [0, 0] width 0 height 0
click at [450, 399] on label "Extensive" at bounding box center [429, 410] width 106 height 60
click at [0, 0] on input "Extensive" at bounding box center [0, 0] width 0 height 0
click at [426, 242] on label "Moderate" at bounding box center [429, 271] width 106 height 60
click at [0, 0] on input "Moderate" at bounding box center [0, 0] width 0 height 0
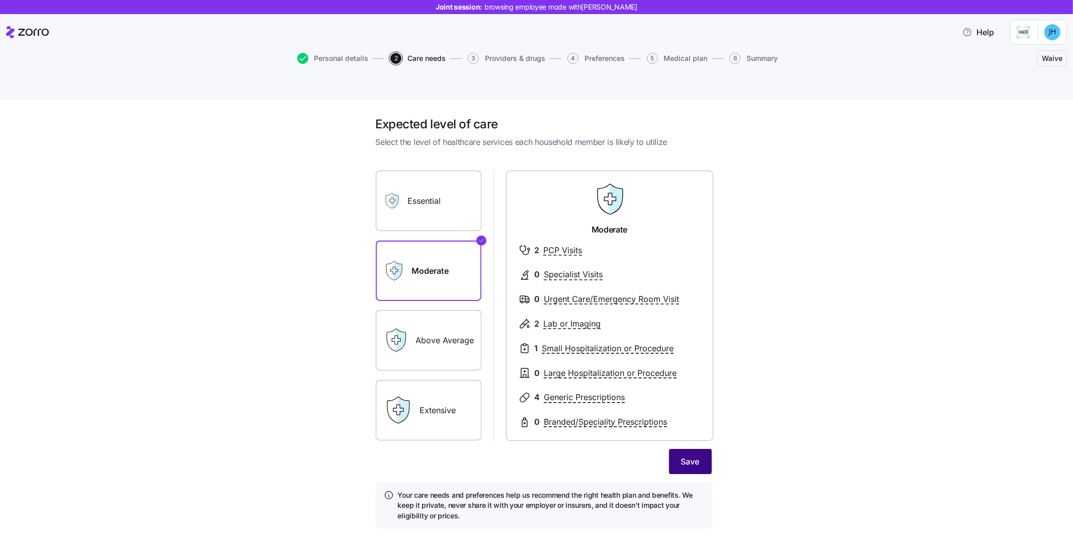
click at [697, 449] on button "Save" at bounding box center [690, 461] width 43 height 25
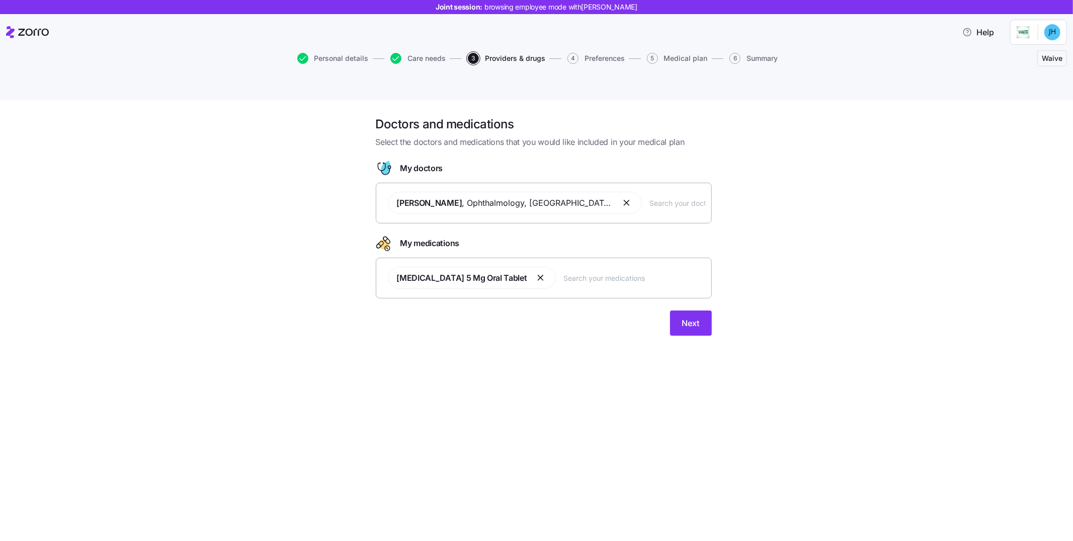
click at [692, 197] on input "text" at bounding box center [677, 202] width 55 height 11
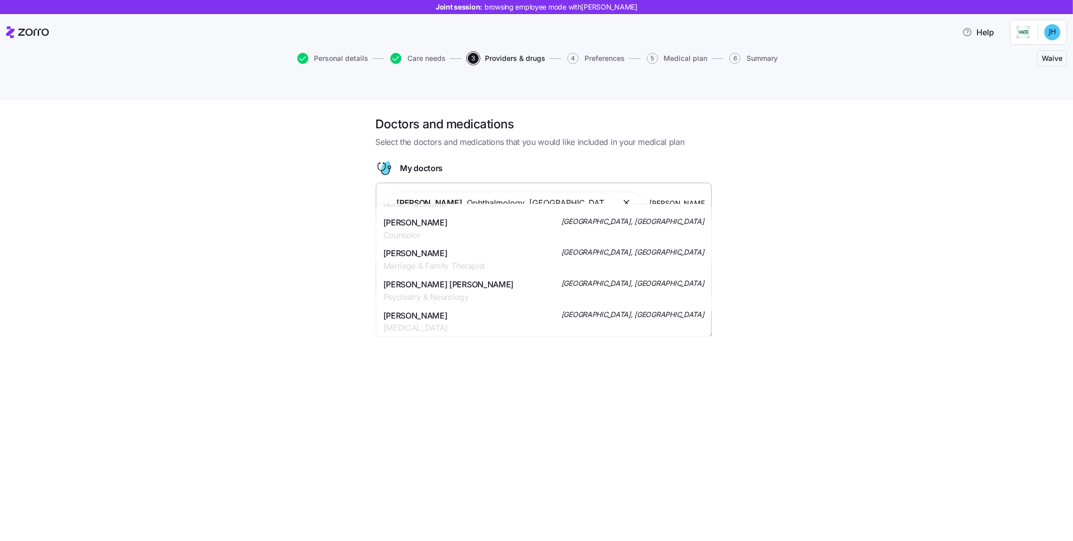
scroll to position [602, 0]
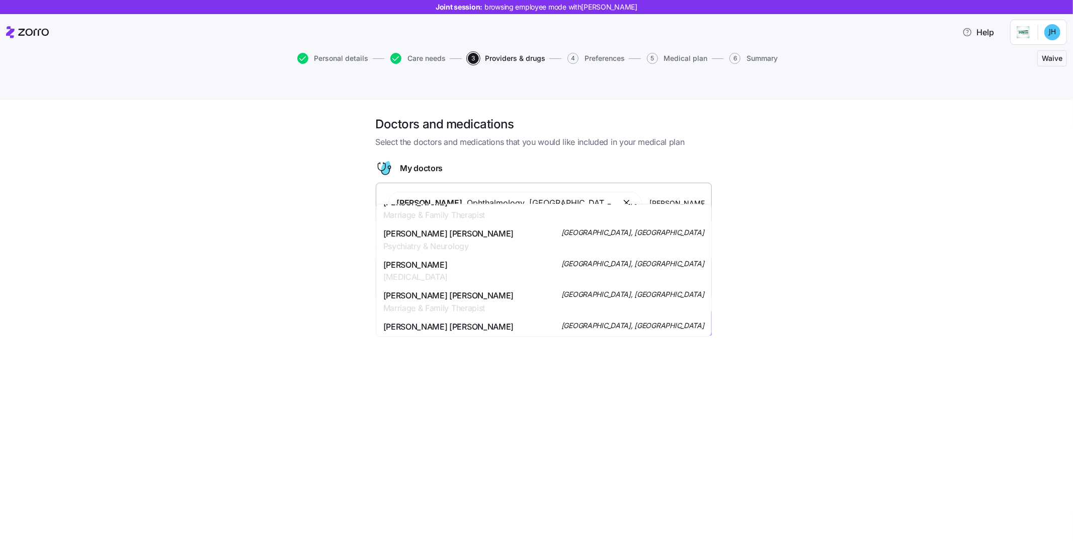
type input "[PERSON_NAME]"
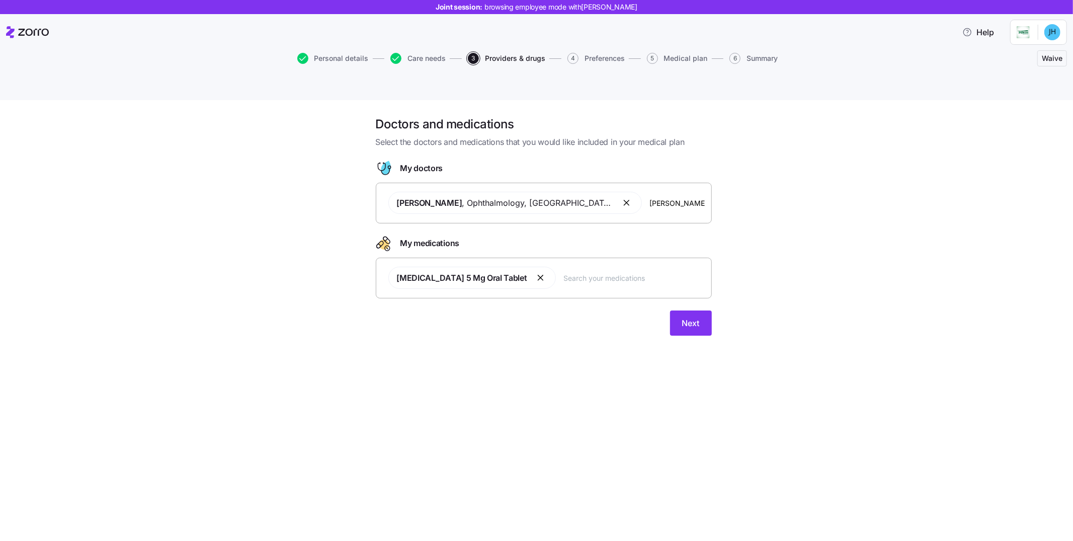
drag, startPoint x: 806, startPoint y: 257, endPoint x: 731, endPoint y: 255, distance: 75.0
click at [806, 257] on div "Doctors and medications Select the doctors and medications that you would like …" at bounding box center [543, 231] width 1031 height 231
click at [624, 272] on input "text" at bounding box center [634, 277] width 141 height 11
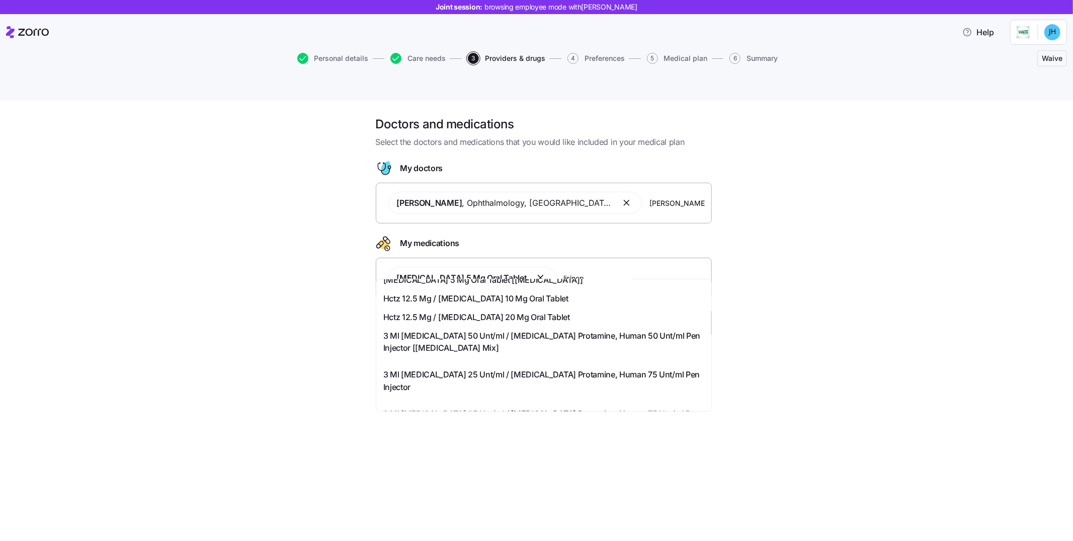
scroll to position [289, 0]
type input "lisinop"
click at [821, 343] on div "Doctors and medications Select the doctors and medications that you would like …" at bounding box center [536, 332] width 1073 height 464
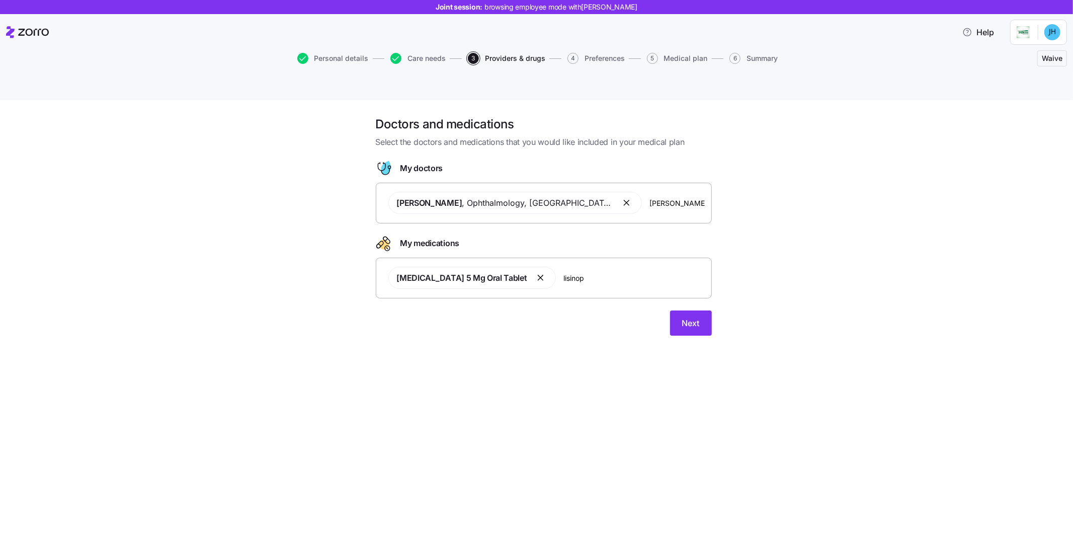
click at [706, 312] on div "Doctors and medications Select the doctors and medications that you would like …" at bounding box center [544, 231] width 352 height 231
click at [703, 310] on button "Next" at bounding box center [691, 322] width 42 height 25
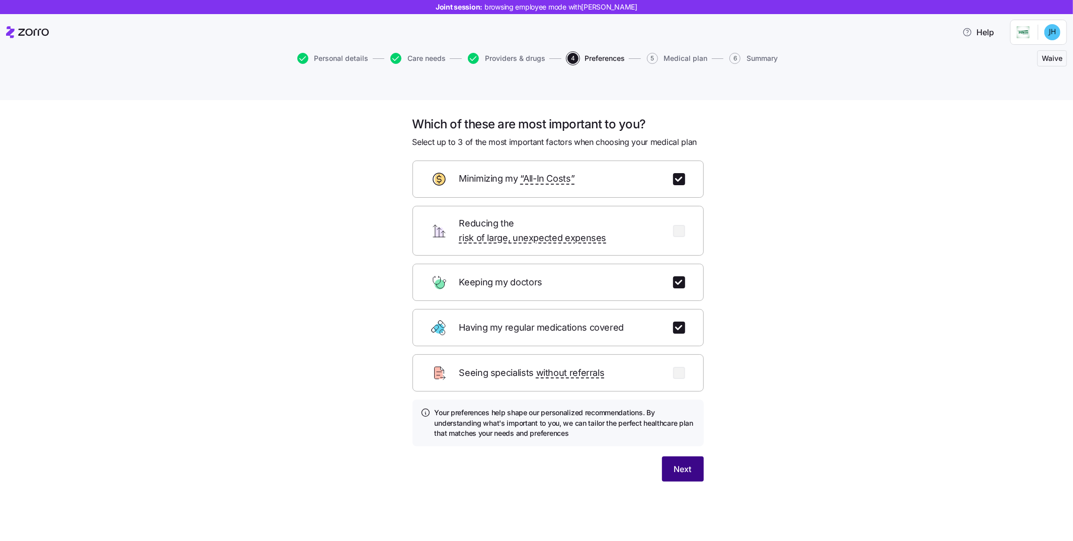
click at [680, 463] on span "Next" at bounding box center [683, 469] width 18 height 12
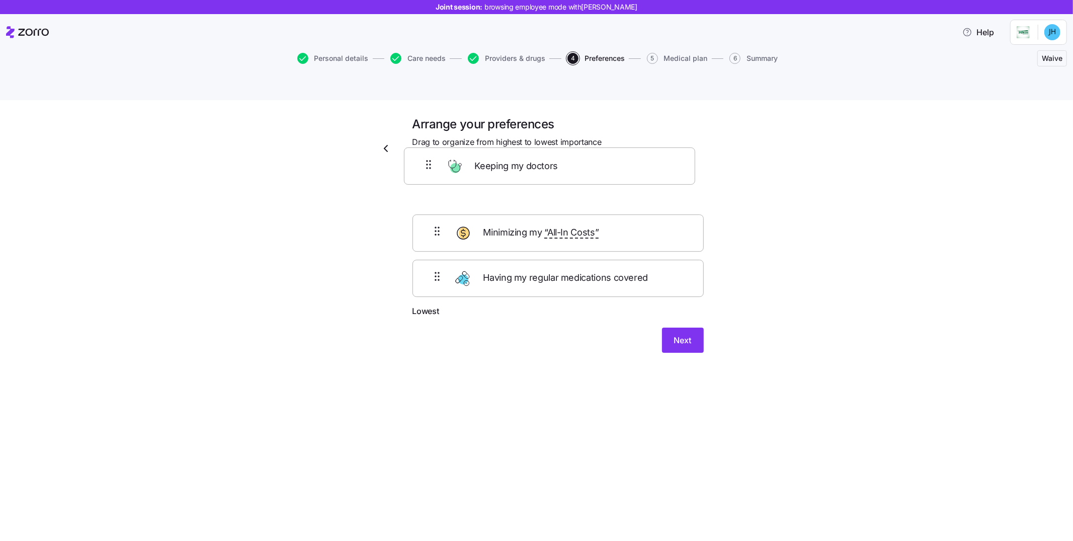
drag, startPoint x: 441, startPoint y: 214, endPoint x: 432, endPoint y: 161, distance: 54.5
click at [432, 177] on div "Minimizing my “All-In Costs” Keeping my doctors Having my regular medications c…" at bounding box center [558, 241] width 291 height 128
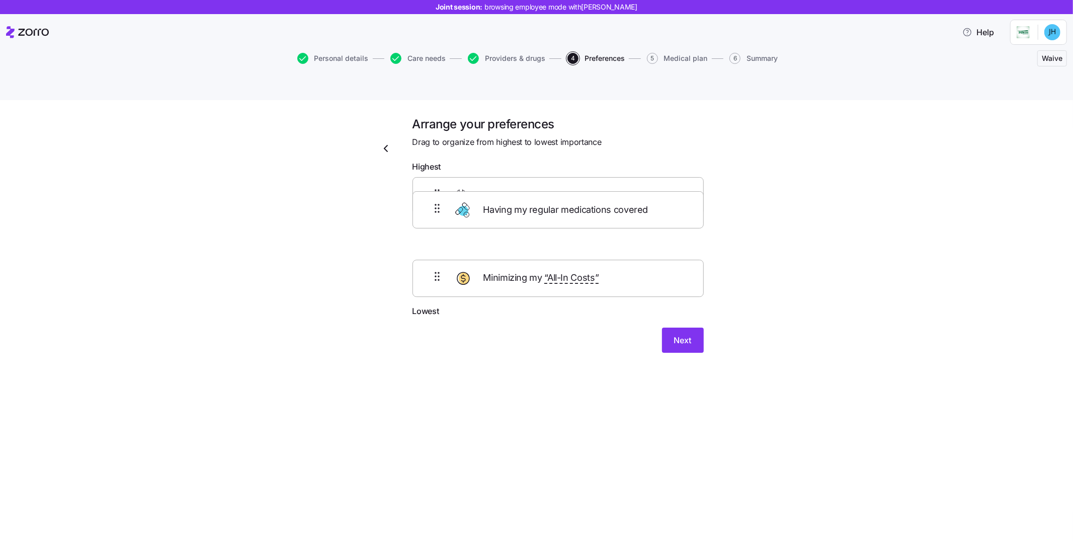
drag, startPoint x: 441, startPoint y: 254, endPoint x: 441, endPoint y: 196, distance: 57.4
click at [441, 196] on div "Keeping my doctors Minimizing my “All-In Costs” Having my regular medications c…" at bounding box center [558, 241] width 291 height 128
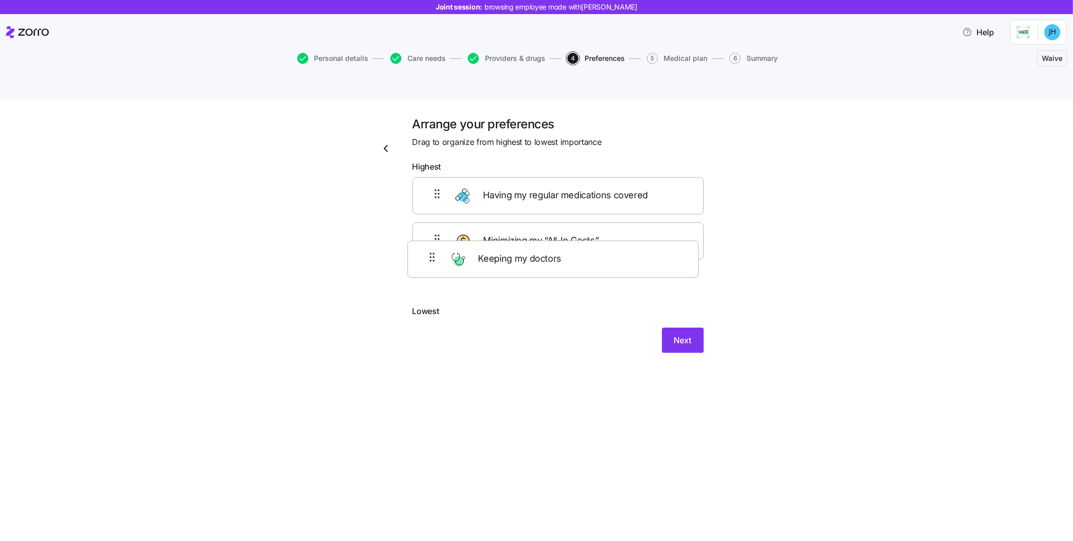
drag, startPoint x: 437, startPoint y: 177, endPoint x: 432, endPoint y: 264, distance: 87.2
click at [432, 264] on div "Keeping my doctors Having my regular medications covered Minimizing my “All-In …" at bounding box center [558, 241] width 291 height 128
drag, startPoint x: 440, startPoint y: 210, endPoint x: 440, endPoint y: 243, distance: 32.2
click at [440, 243] on div "Minimizing my “All-In Costs” Having my regular medications covered Keeping my d…" at bounding box center [558, 241] width 291 height 128
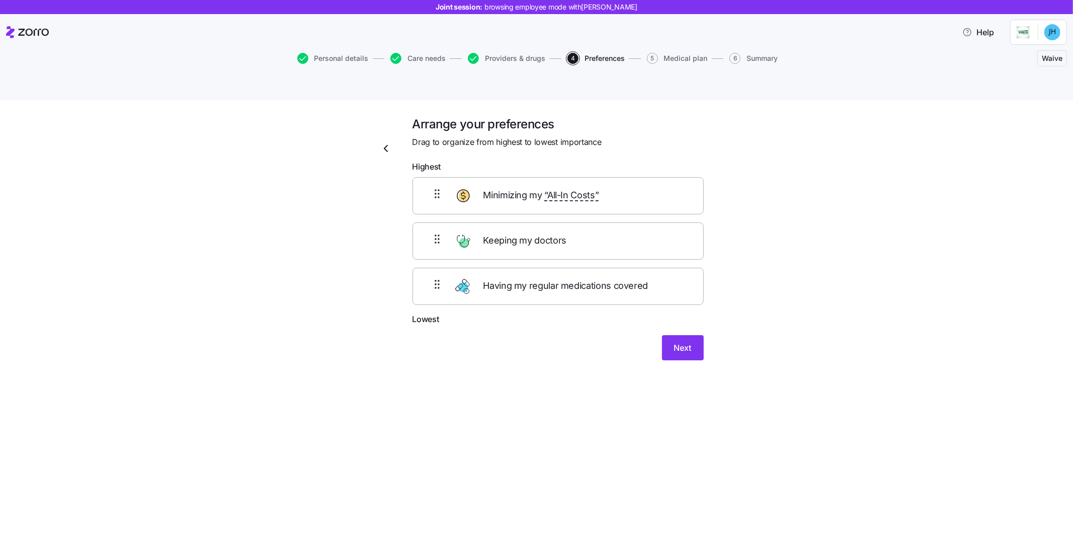
drag, startPoint x: 682, startPoint y: 327, endPoint x: 797, endPoint y: 309, distance: 116.0
click at [797, 309] on div "Arrange your preferences Drag to organize from highest to lowest importance Hig…" at bounding box center [543, 250] width 1031 height 269
click at [665, 335] on button "Next" at bounding box center [683, 347] width 42 height 25
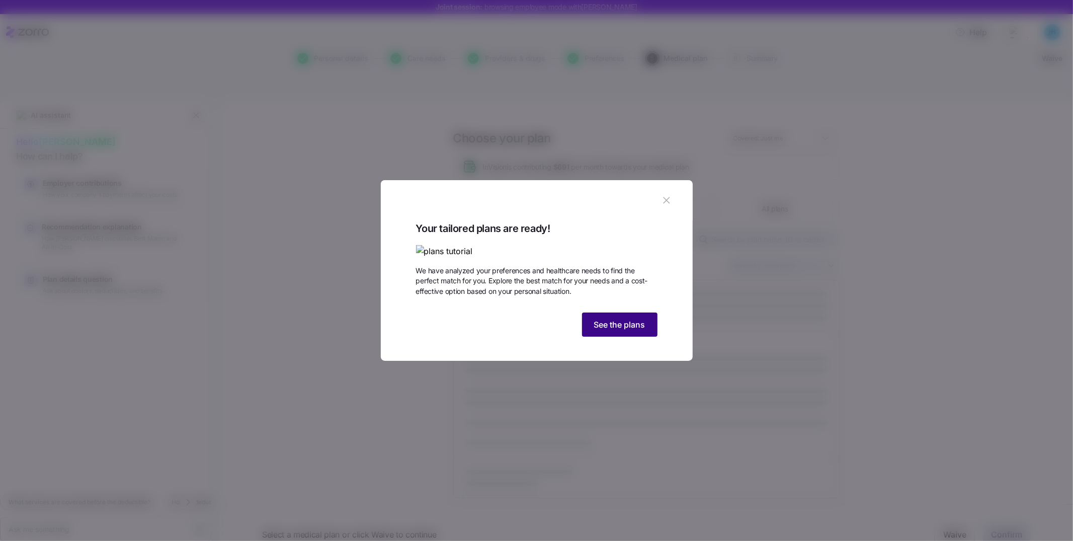
click at [628, 331] on span "See the plans" at bounding box center [619, 325] width 51 height 12
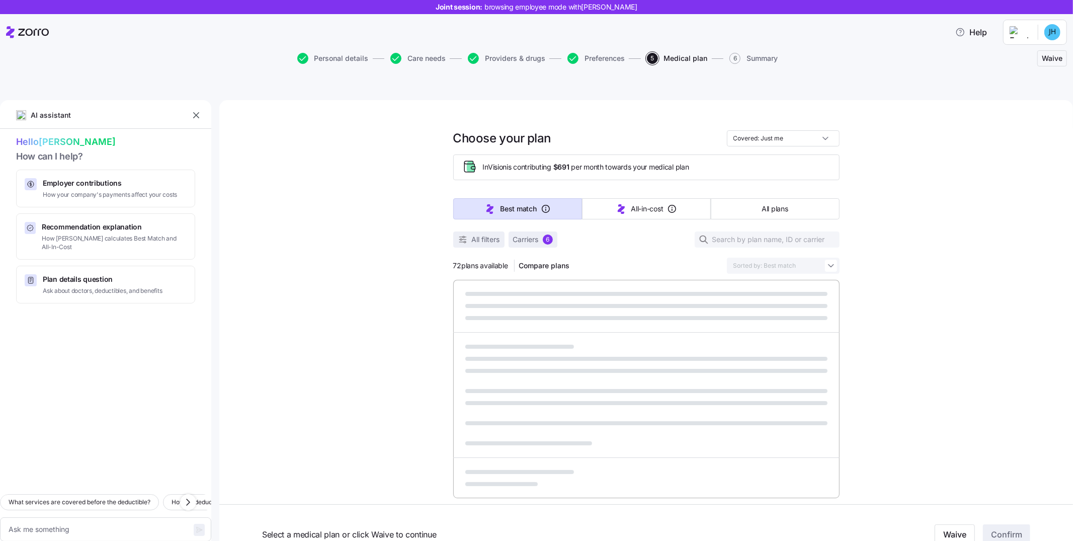
type textarea "x"
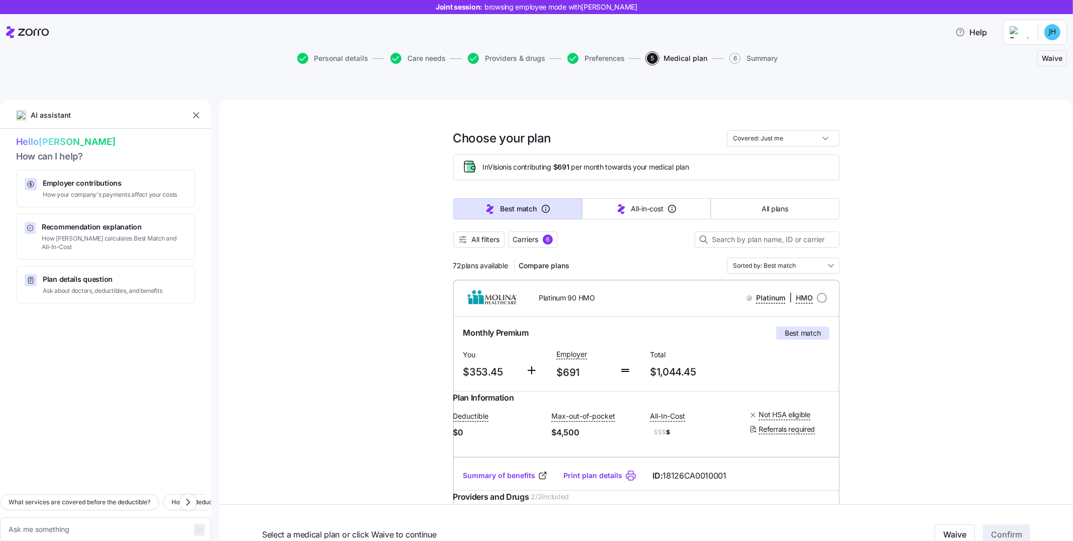
click at [194, 110] on icon "button" at bounding box center [196, 115] width 10 height 10
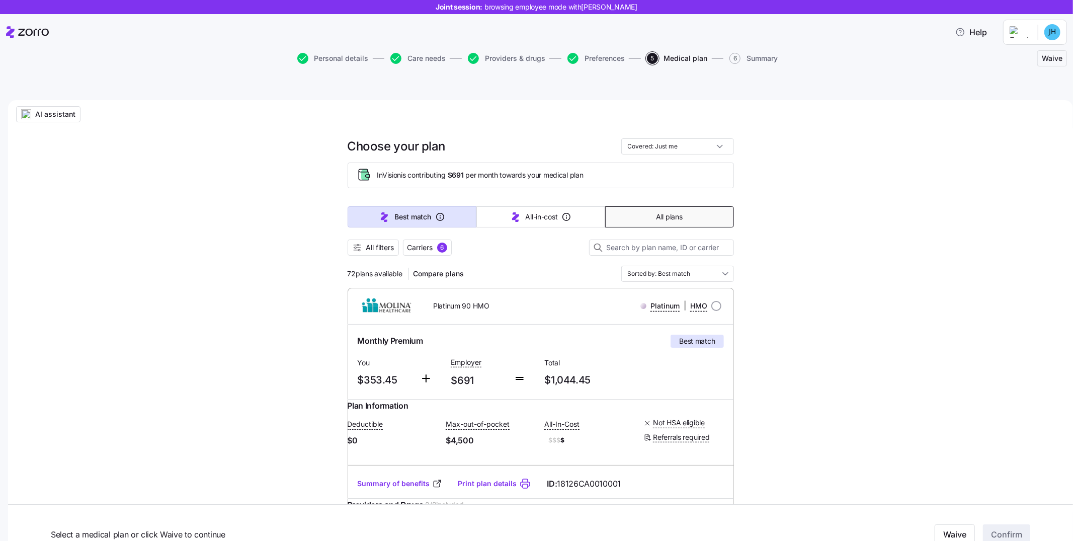
click at [638, 206] on button "All plans" at bounding box center [669, 216] width 129 height 21
click at [723, 266] on input "Sorted by: Premium" at bounding box center [677, 274] width 113 height 16
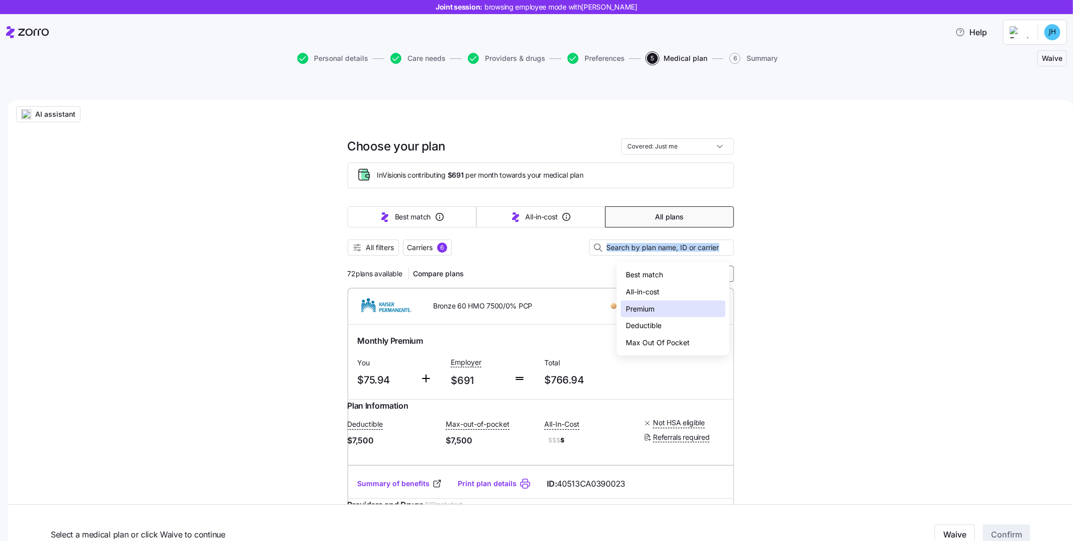
click at [711, 266] on input "Sorted by: Premium" at bounding box center [677, 274] width 113 height 16
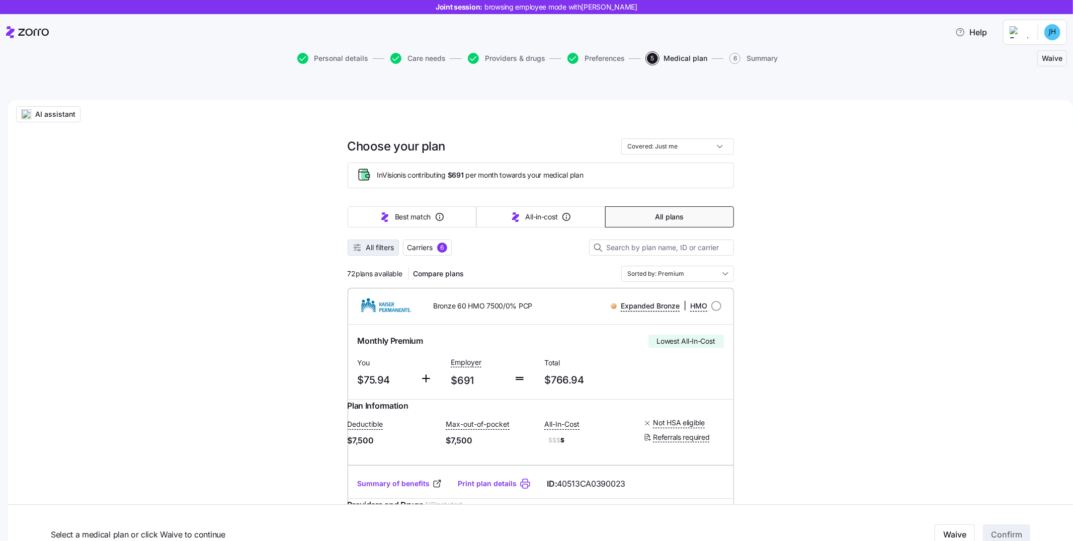
click at [379, 243] on span "All filters" at bounding box center [380, 248] width 28 height 10
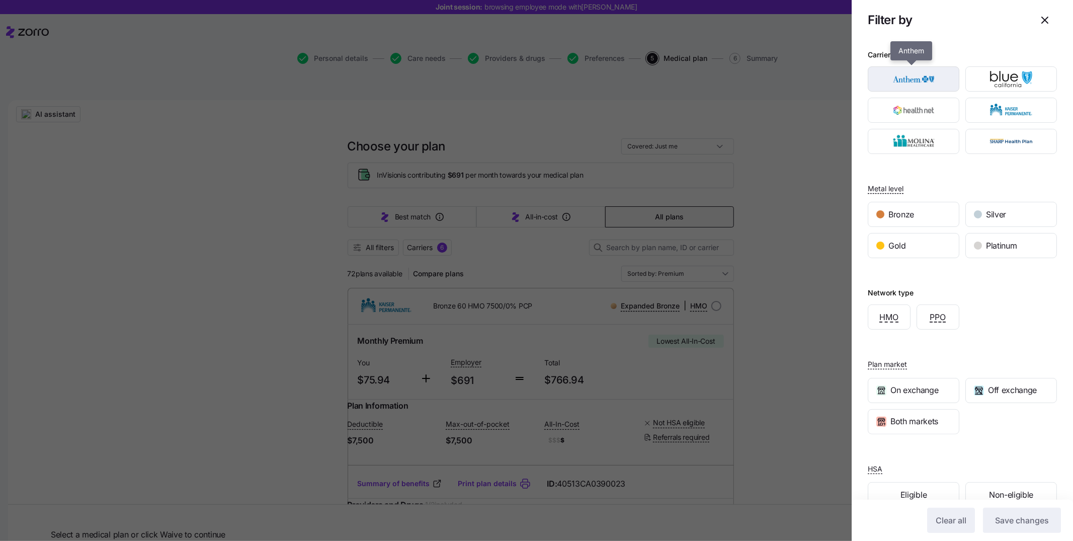
click at [936, 82] on img "button" at bounding box center [914, 79] width 74 height 20
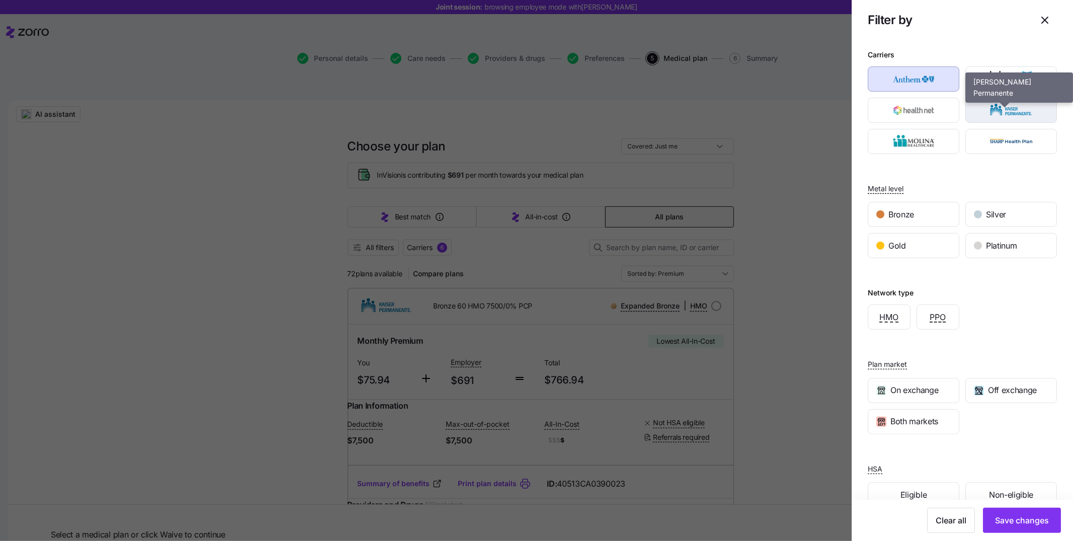
click at [993, 116] on img "button" at bounding box center [1012, 110] width 74 height 20
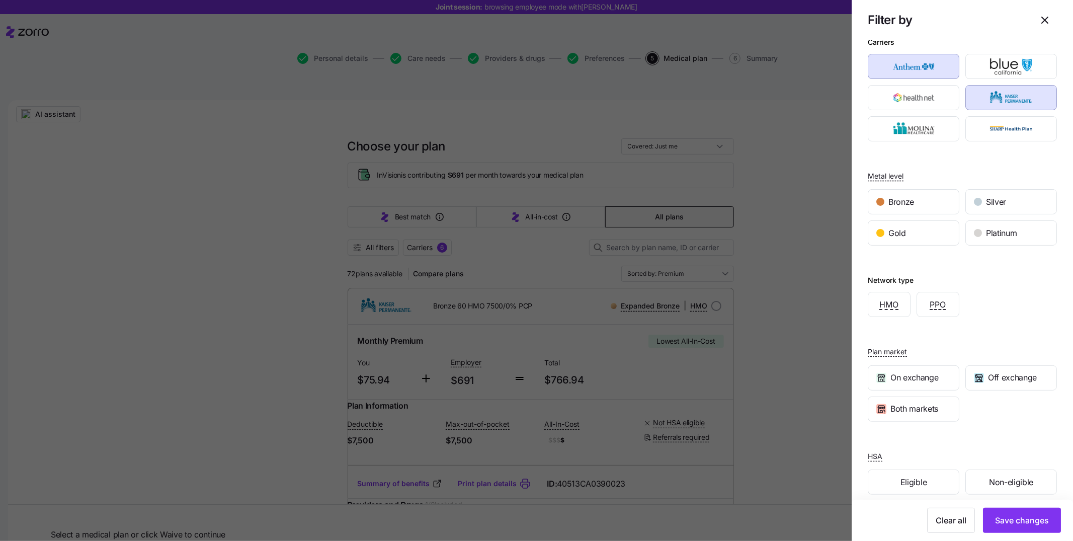
scroll to position [25, 0]
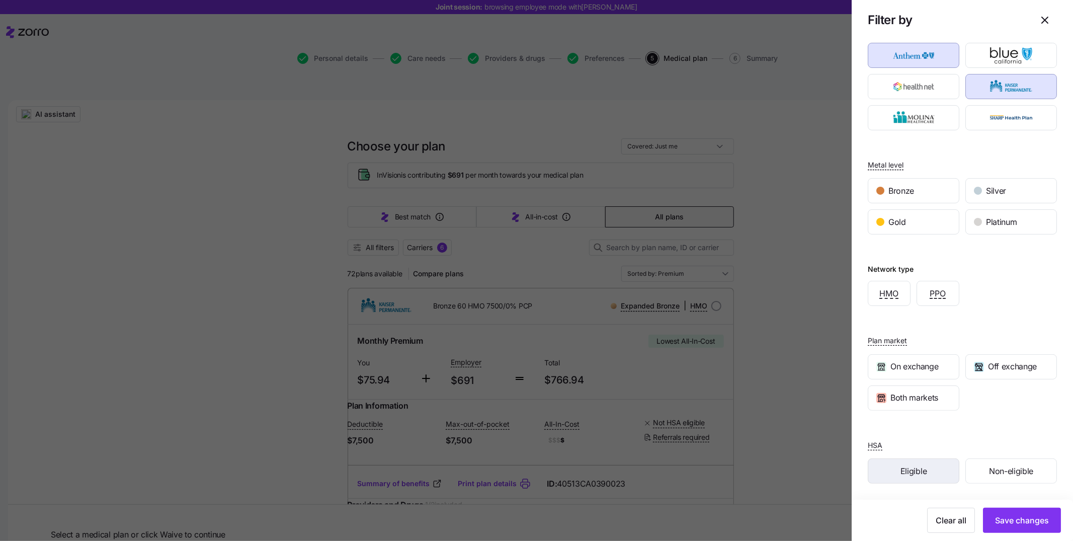
click at [928, 476] on div "Eligible" at bounding box center [914, 471] width 91 height 24
click at [1000, 512] on button "Save changes" at bounding box center [1022, 520] width 78 height 25
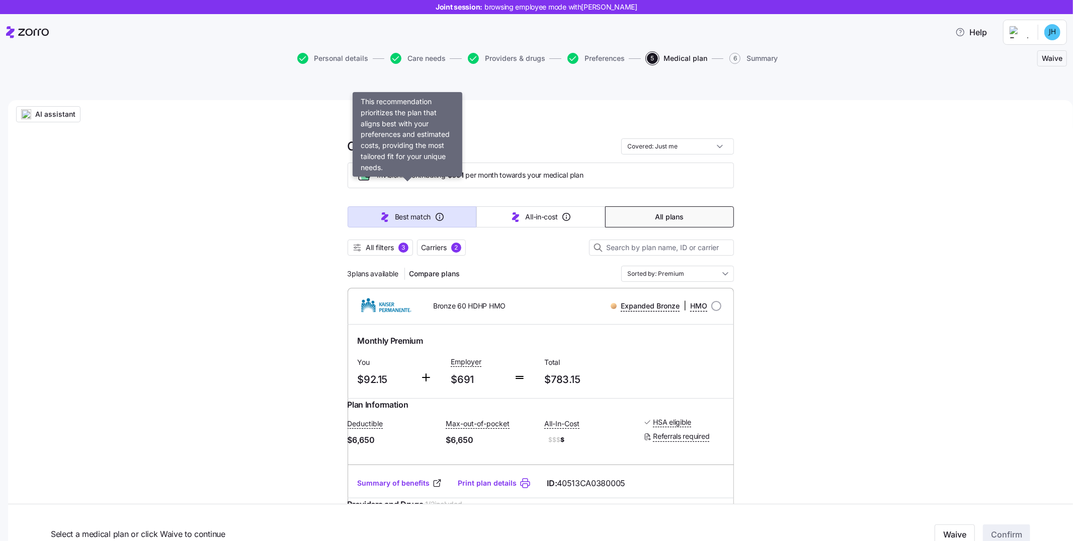
click at [399, 212] on span "Best match" at bounding box center [413, 217] width 36 height 10
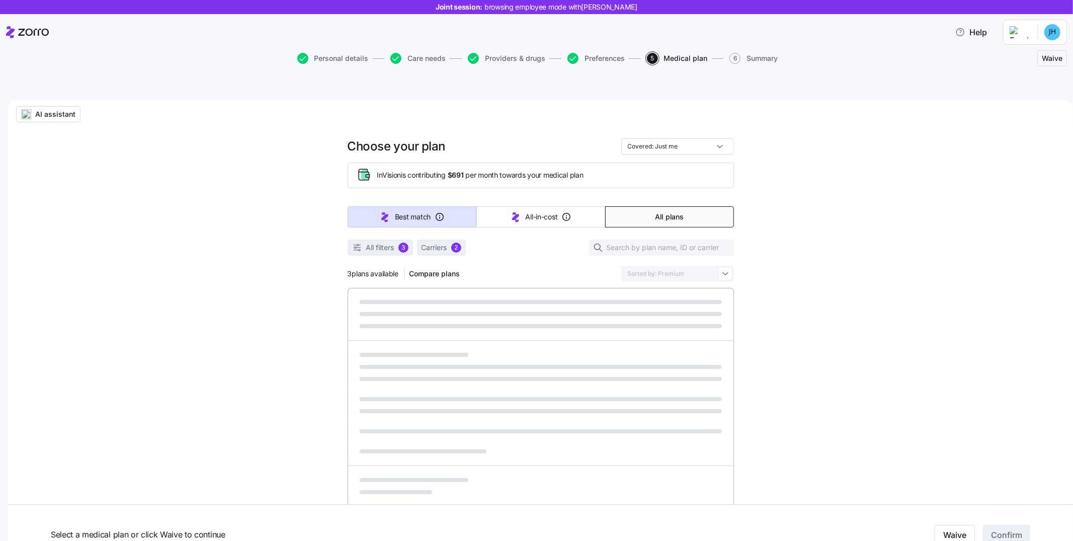
type input "Sorted by: Best match"
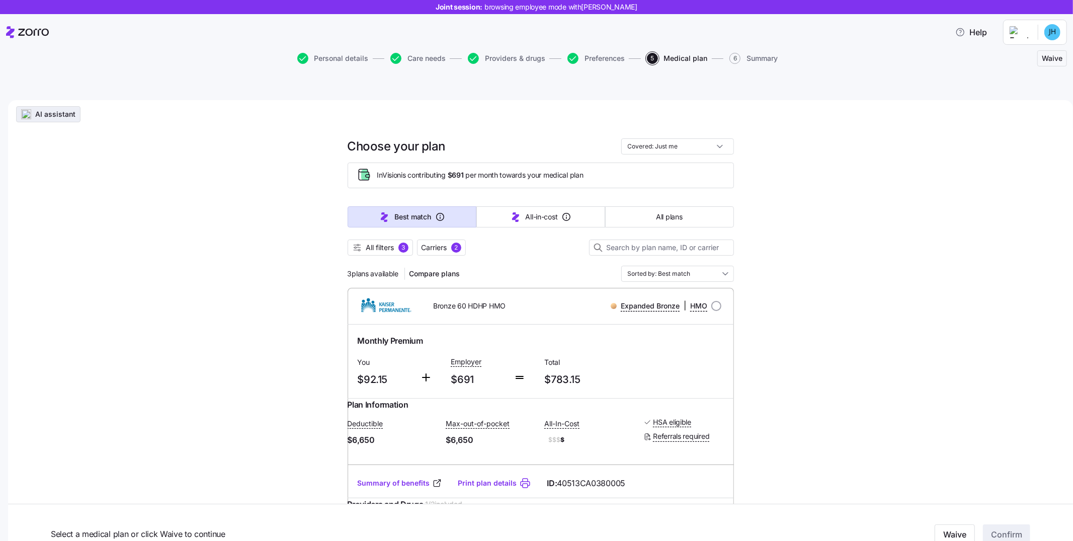
click at [32, 109] on span "AI assistant" at bounding box center [48, 114] width 55 height 10
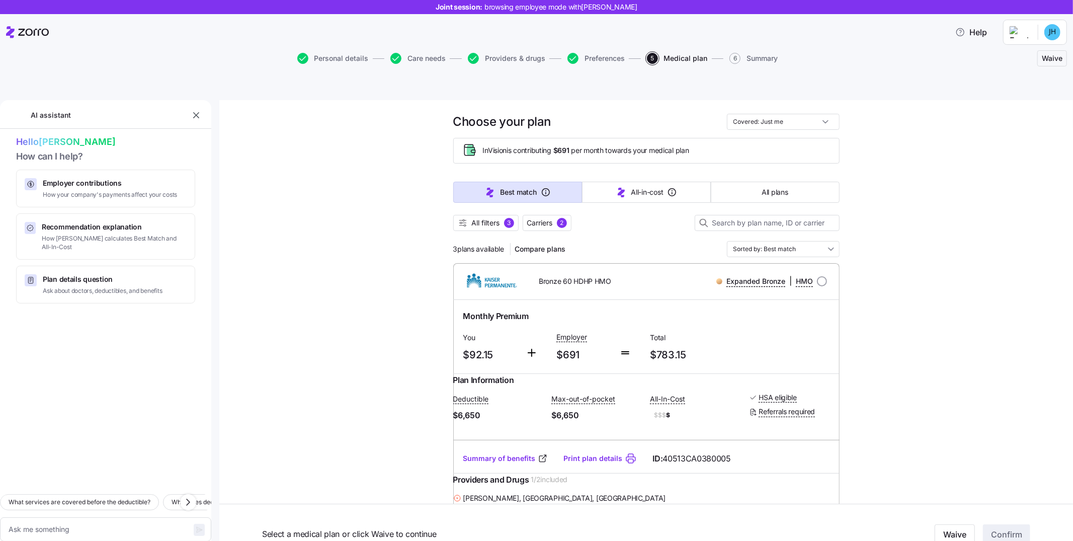
scroll to position [17, 0]
click at [776, 187] on span "All plans" at bounding box center [775, 192] width 26 height 10
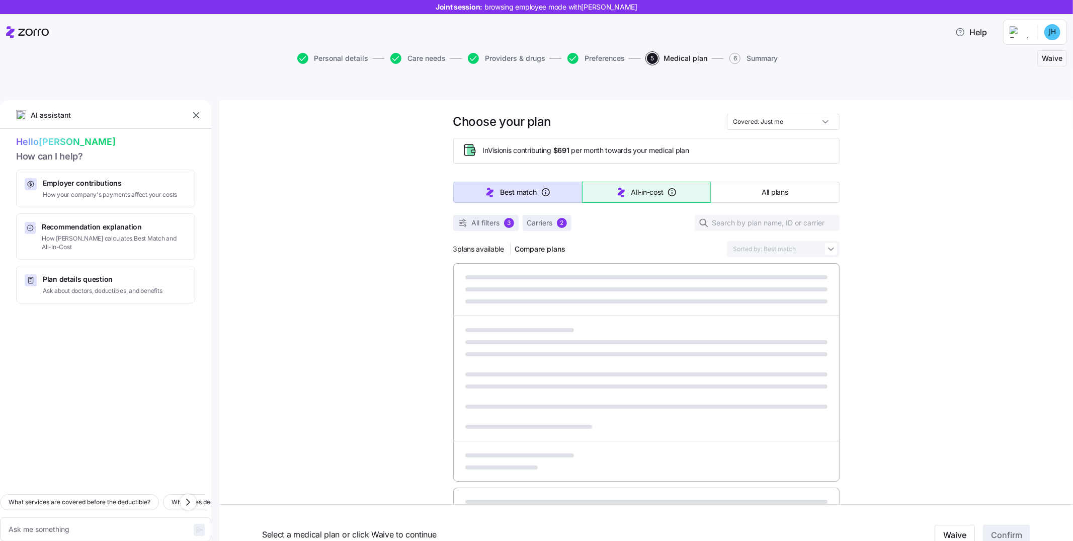
type textarea "x"
type input "Sorted by: Premium"
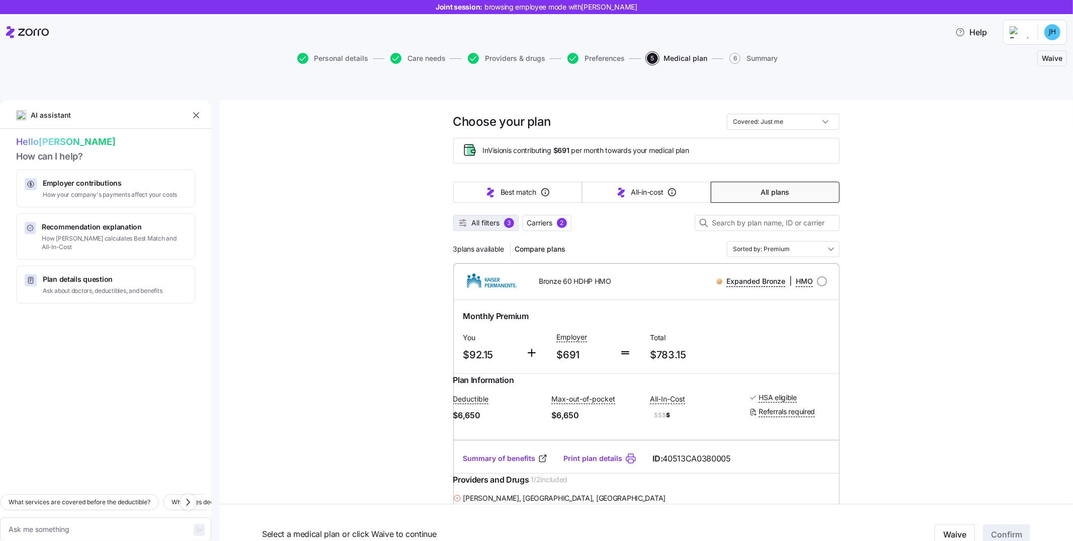
click at [504, 218] on div "3" at bounding box center [509, 223] width 10 height 10
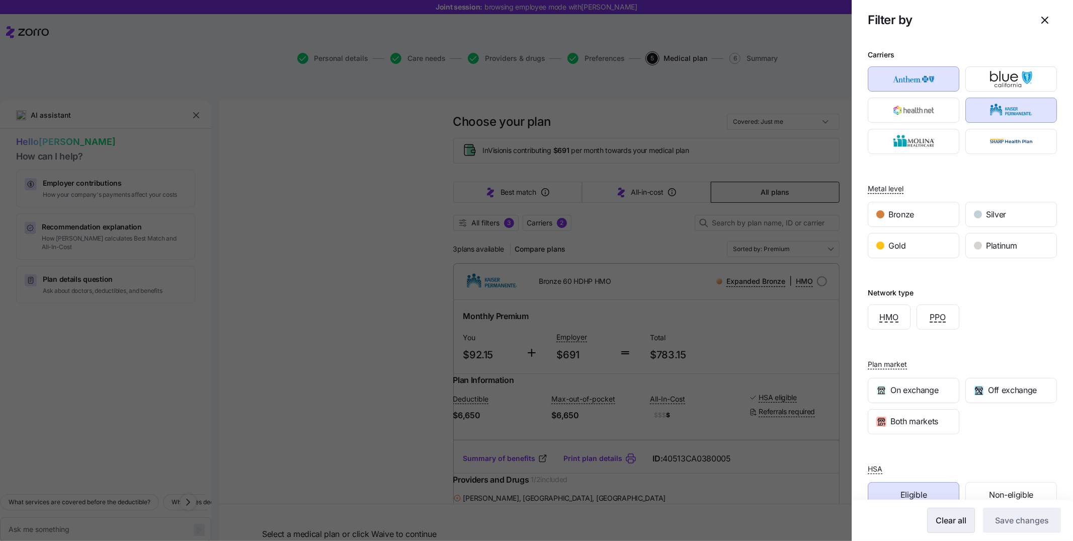
click at [944, 520] on span "Clear all" at bounding box center [951, 520] width 31 height 12
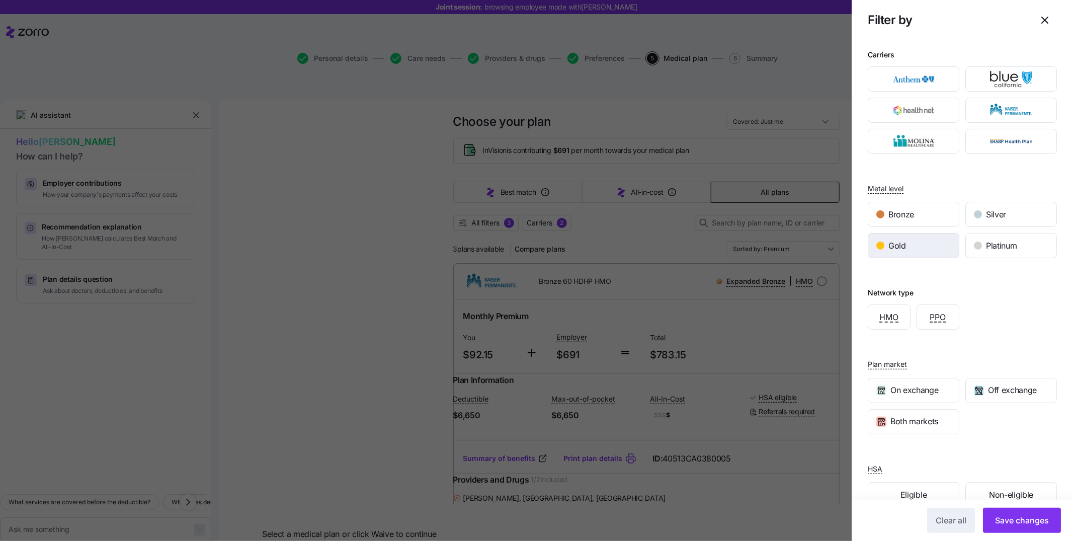
click at [907, 238] on div "Gold" at bounding box center [914, 245] width 91 height 24
click at [1029, 522] on span "Save changes" at bounding box center [1022, 520] width 54 height 12
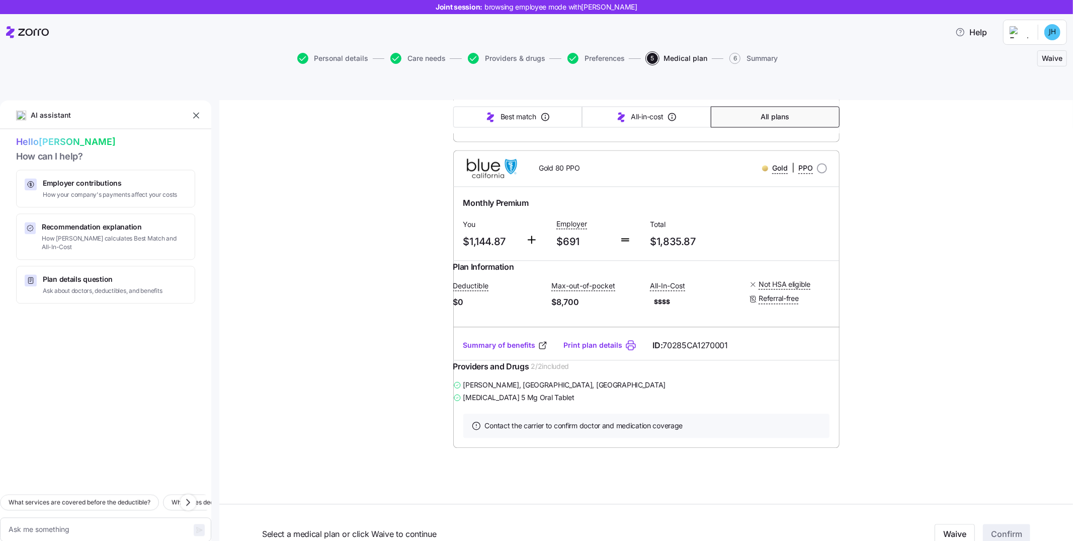
scroll to position [5553, 0]
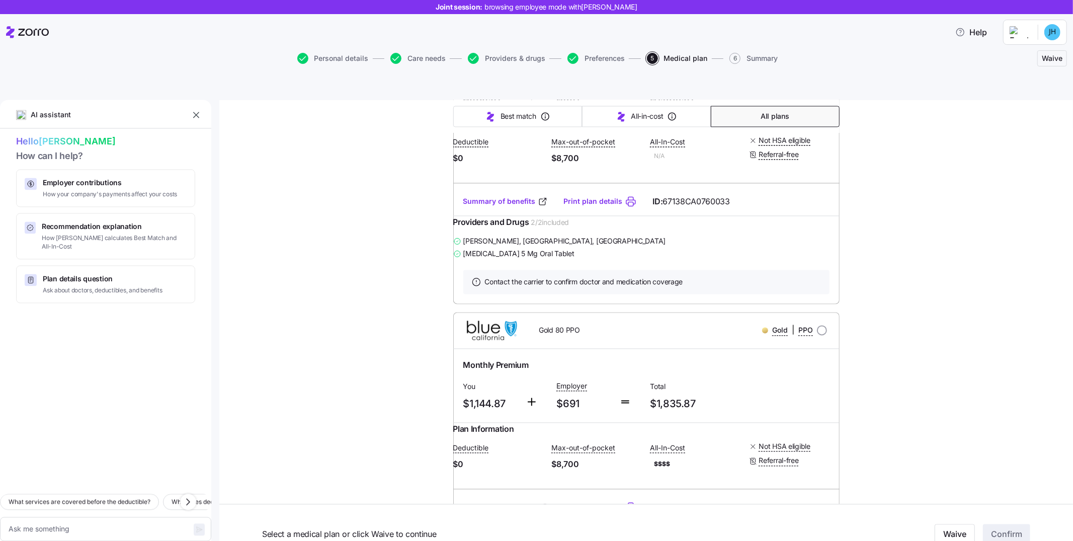
type textarea "x"
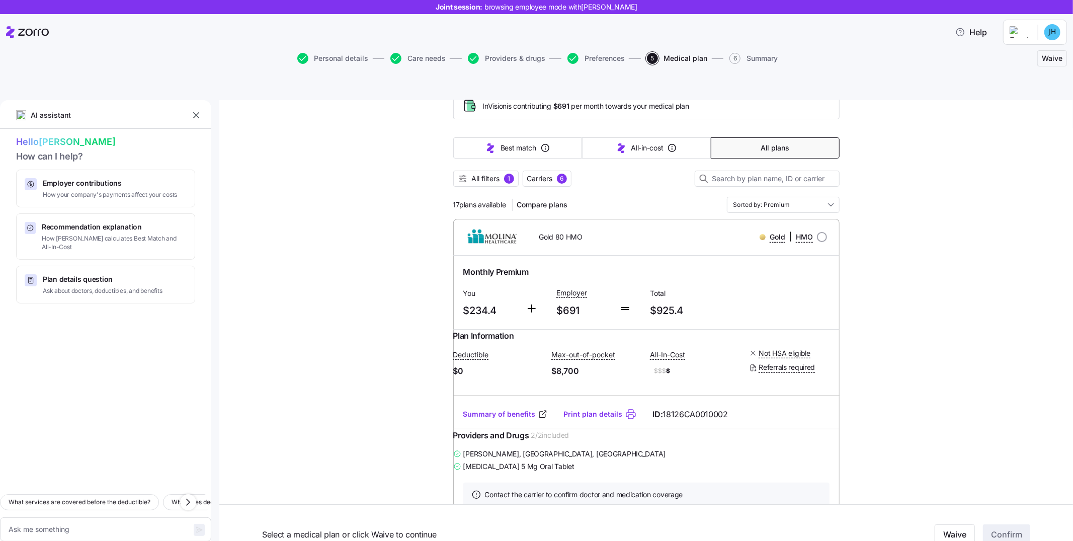
scroll to position [60, 0]
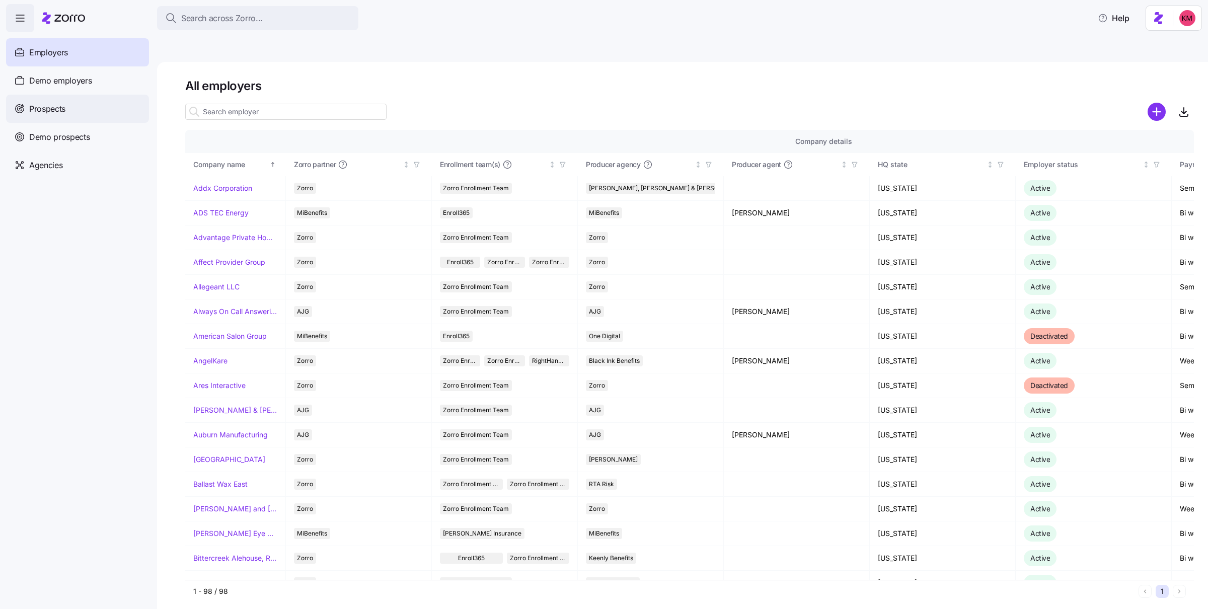
click at [83, 110] on div "Prospects" at bounding box center [77, 109] width 143 height 28
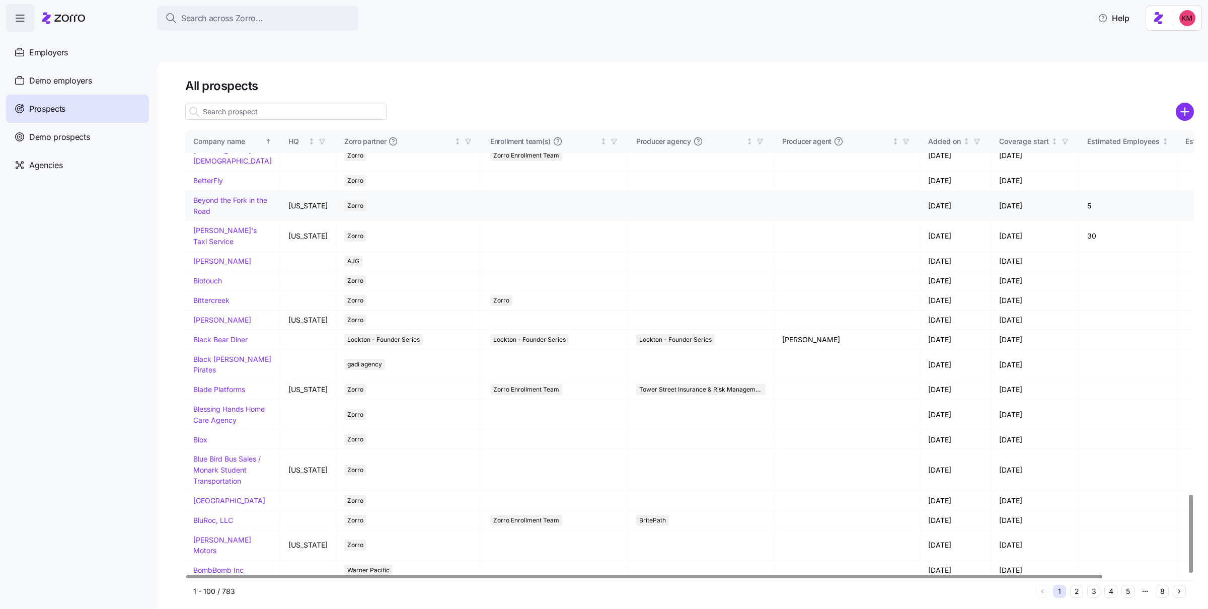
scroll to position [2107, 0]
click at [1074, 585] on button "2" at bounding box center [1076, 591] width 13 height 13
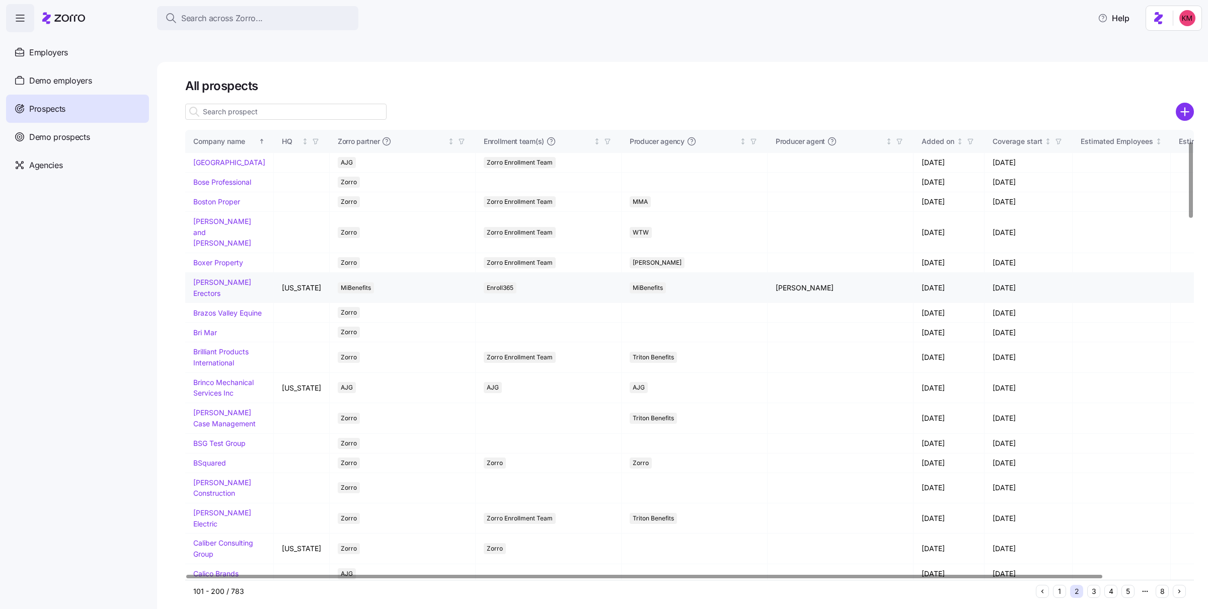
scroll to position [394, 0]
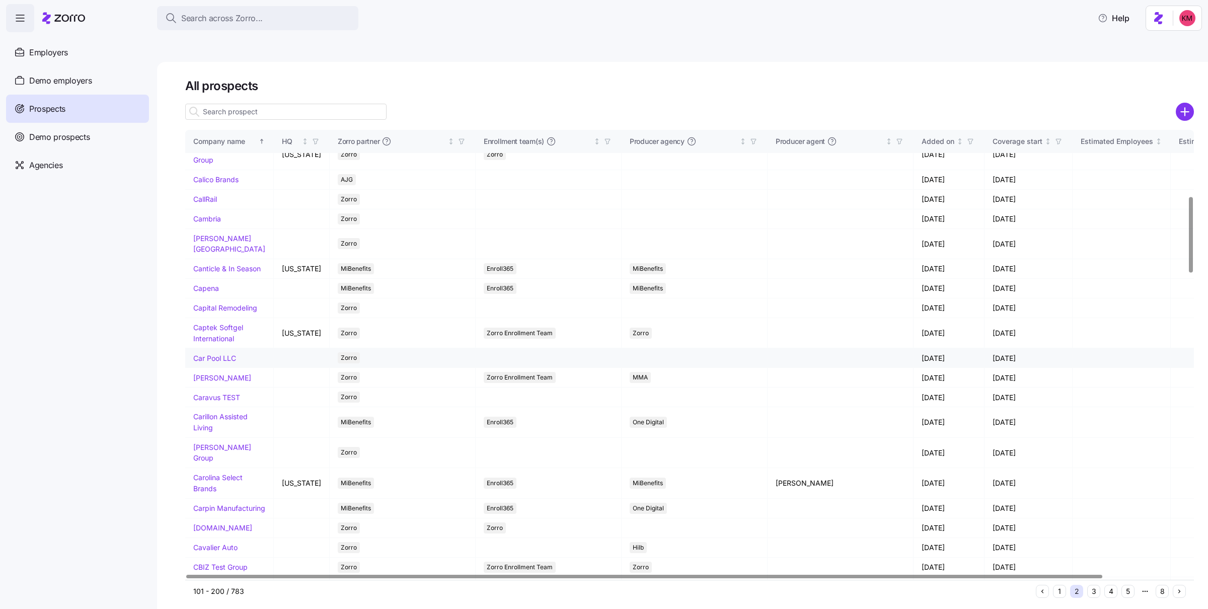
click at [211, 354] on link "Car Pool LLC" at bounding box center [214, 358] width 43 height 9
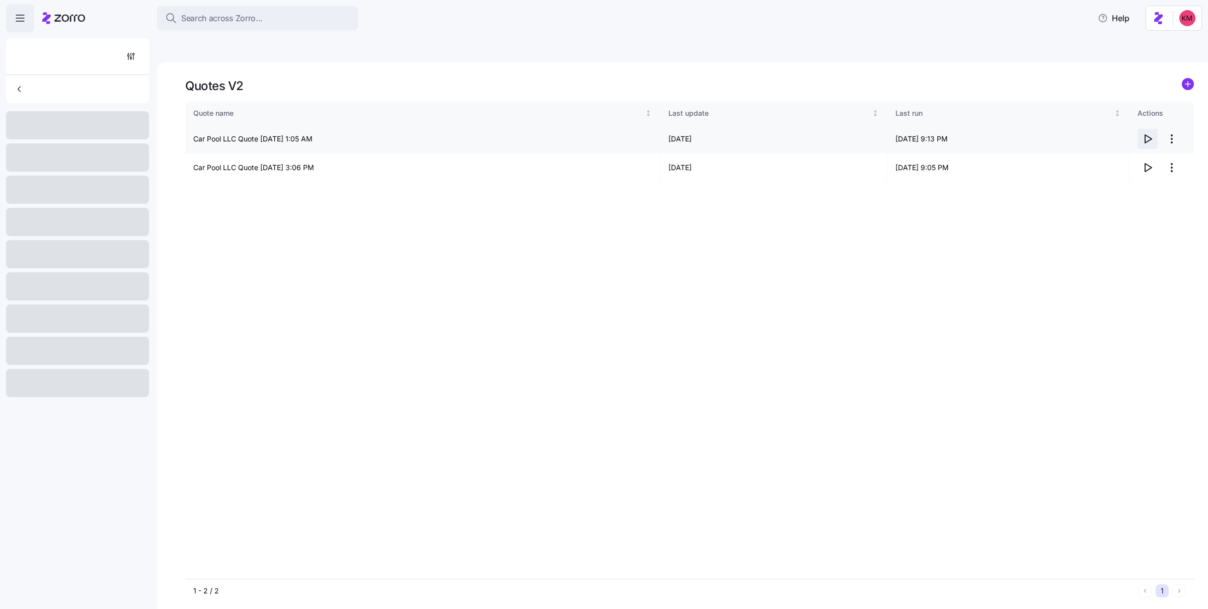
click at [1145, 135] on icon "button" at bounding box center [1148, 139] width 7 height 8
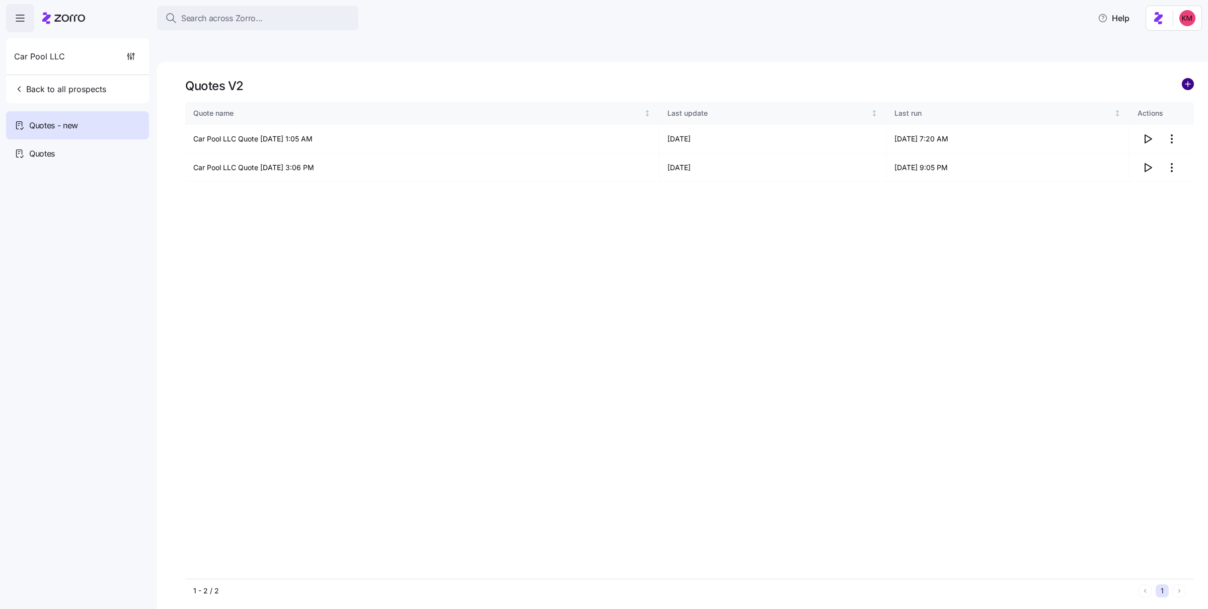
click at [1185, 79] on circle "add icon" at bounding box center [1187, 84] width 11 height 11
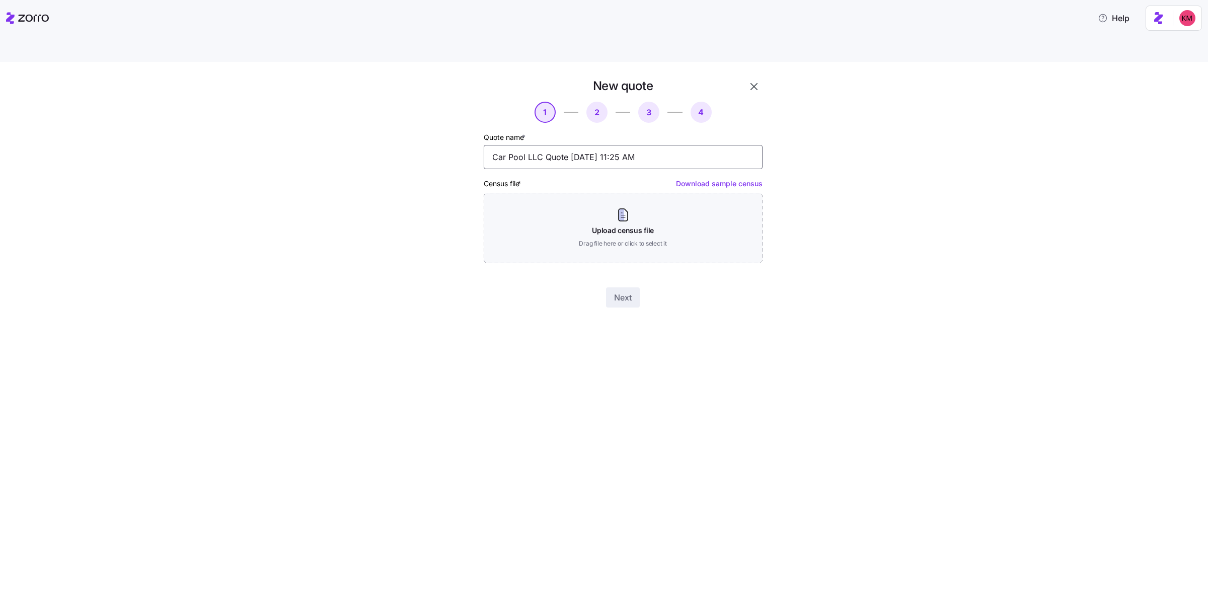
click at [546, 145] on input "Car Pool LLC Quote [DATE] 11:25 AM" at bounding box center [623, 157] width 279 height 24
type input "Car Pool LLC Corrected Quote [DATE] 11:25 AM"
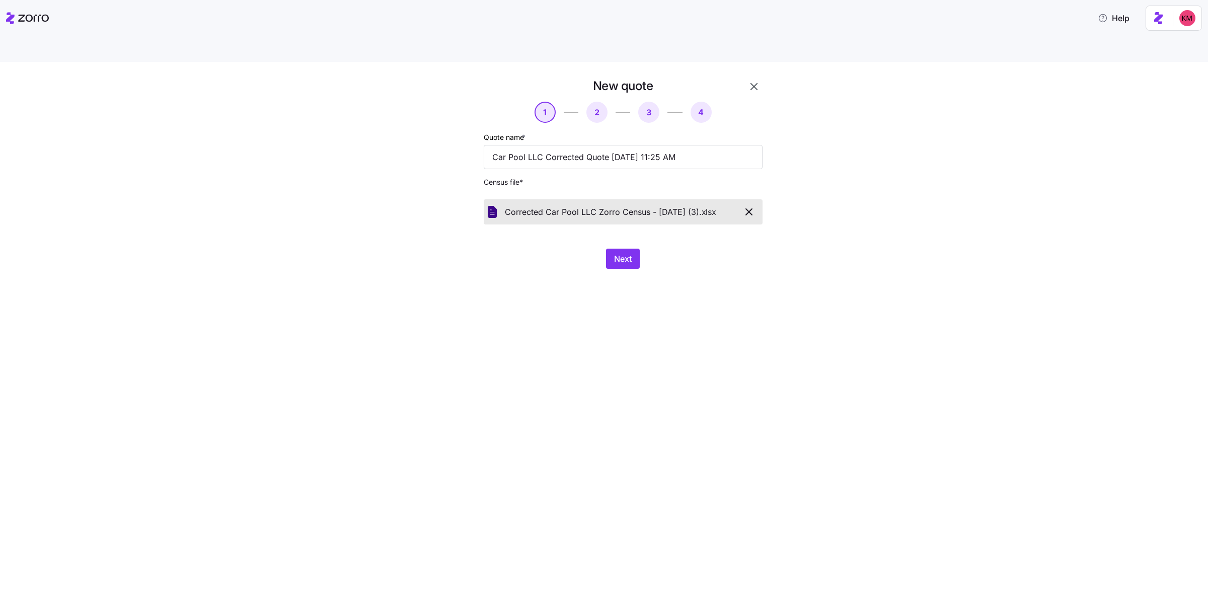
click at [27, 21] on icon at bounding box center [27, 18] width 43 height 12
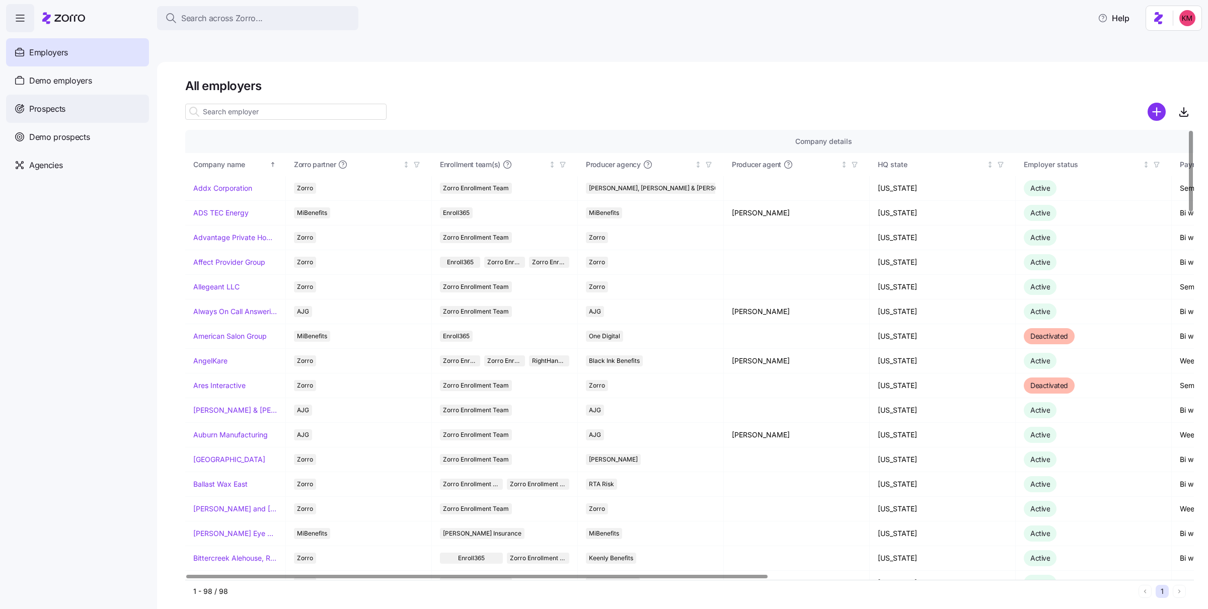
click at [45, 105] on span "Prospects" at bounding box center [47, 109] width 36 height 13
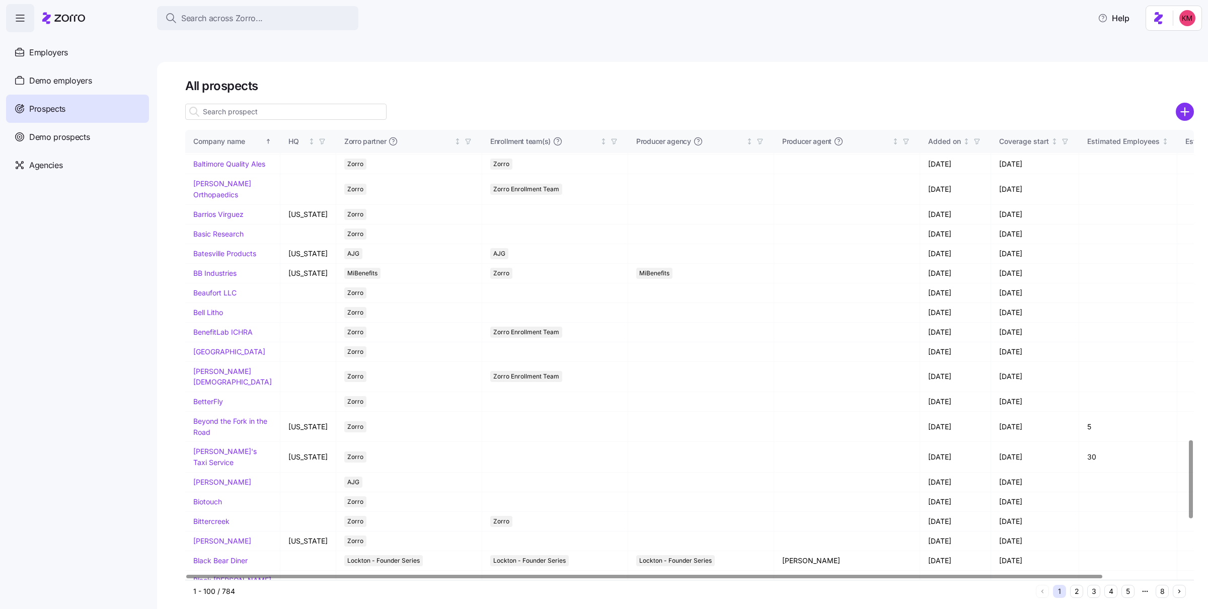
scroll to position [2107, 0]
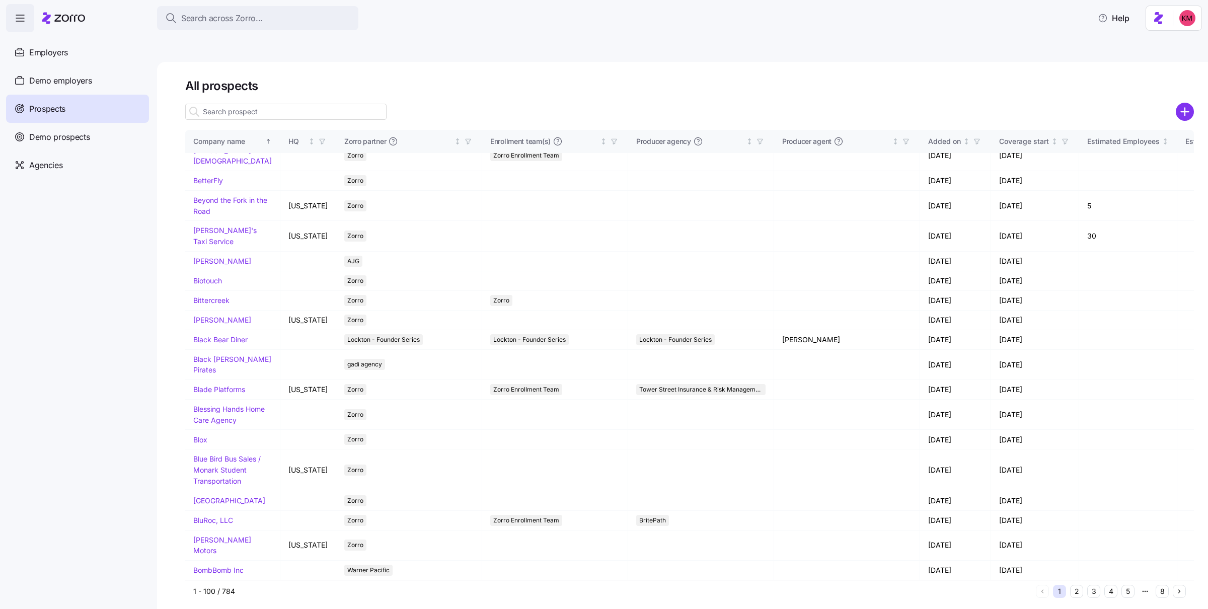
click at [1079, 585] on button "2" at bounding box center [1076, 591] width 13 height 13
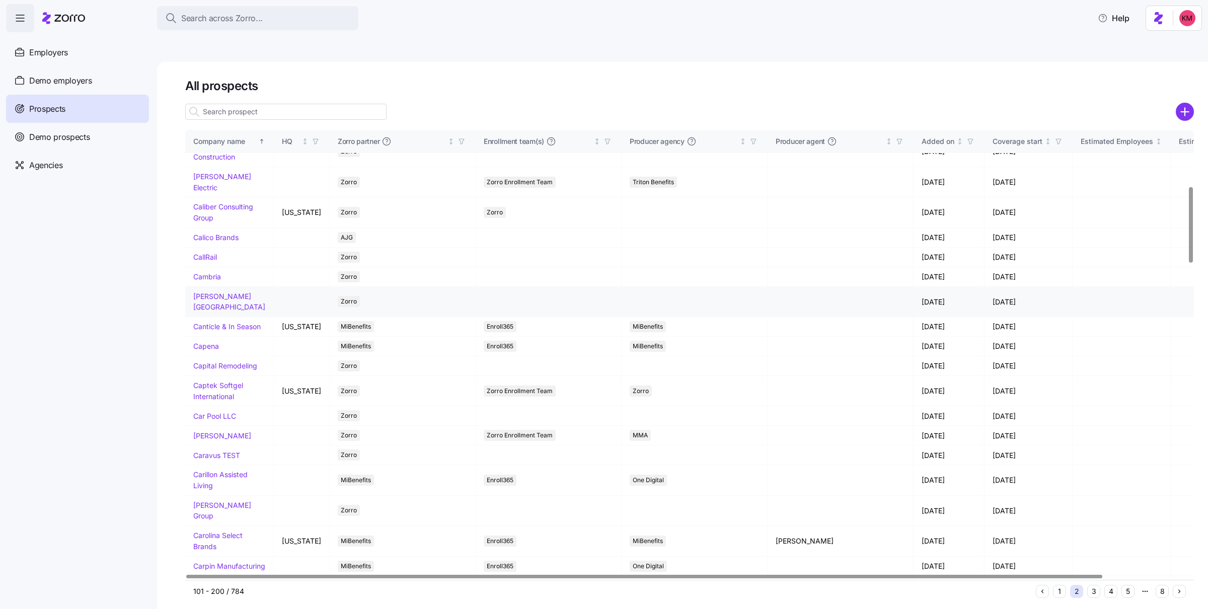
scroll to position [334, 0]
click at [210, 414] on link "Car Pool LLC" at bounding box center [214, 418] width 43 height 9
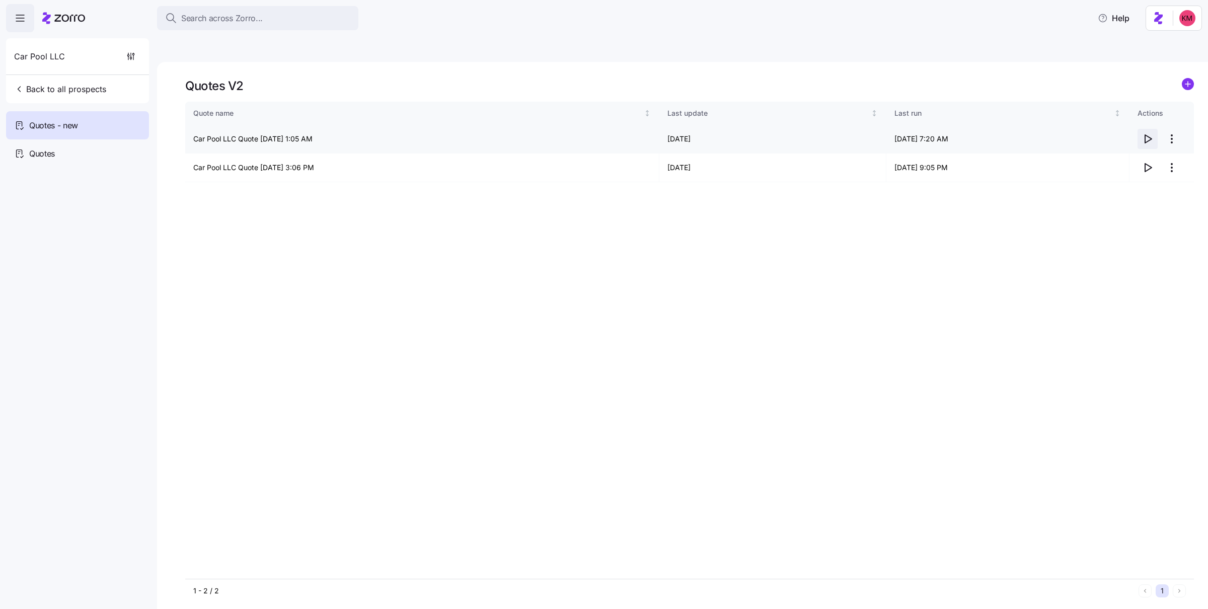
click at [1146, 133] on icon "button" at bounding box center [1147, 139] width 12 height 12
click at [1142, 162] on icon "button" at bounding box center [1147, 168] width 12 height 12
click at [1167, 115] on html "Search across Zorro... Help Car Pool LLC Back to all prospects Quotes - new Quo…" at bounding box center [604, 352] width 1208 height 704
click at [1113, 157] on div "Delete quote" at bounding box center [1110, 155] width 42 height 11
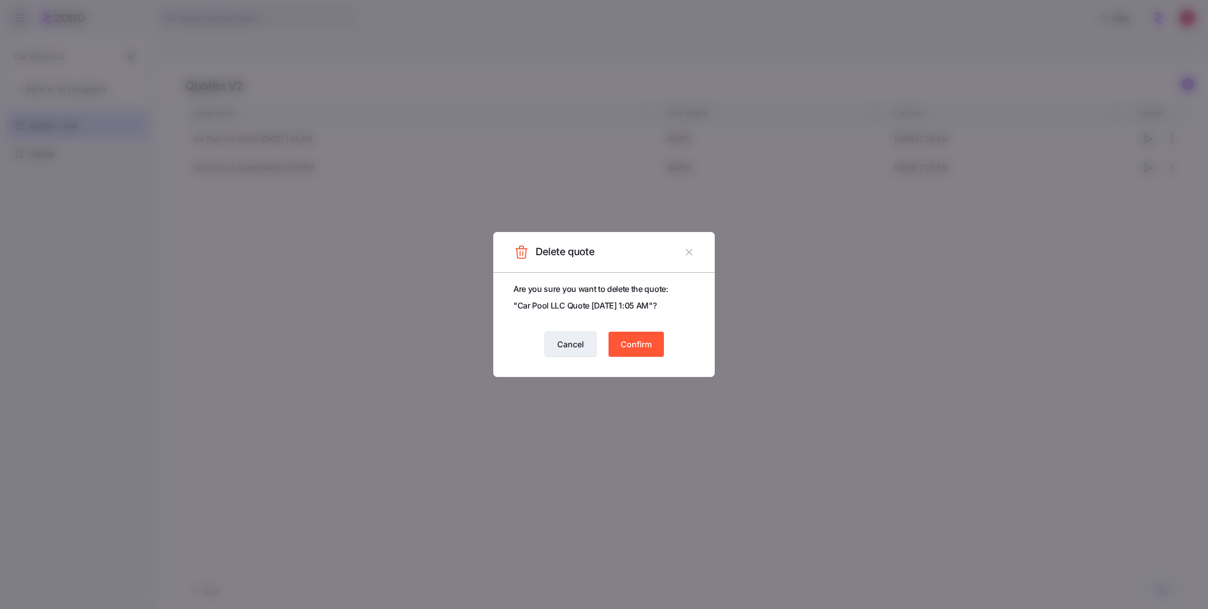
click at [587, 351] on button "Cancel" at bounding box center [570, 344] width 52 height 25
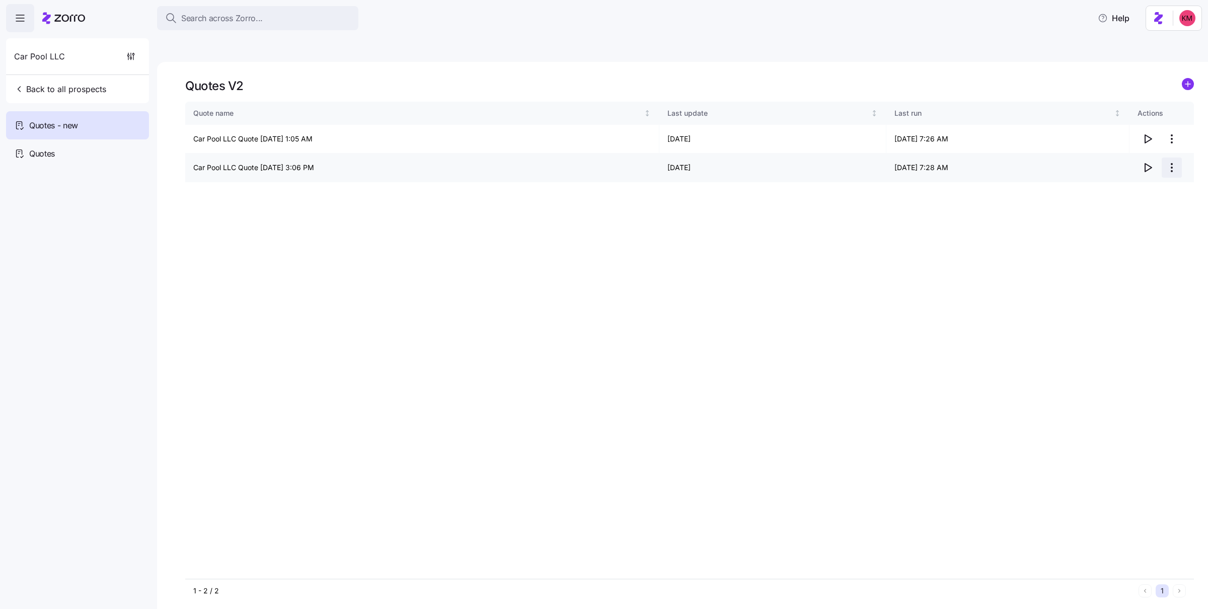
click at [1171, 144] on html "Search across Zorro... Help Car Pool LLC Back to all prospects Quotes - new Quo…" at bounding box center [604, 352] width 1208 height 704
click at [1139, 184] on div "Delete quote" at bounding box center [1131, 185] width 93 height 16
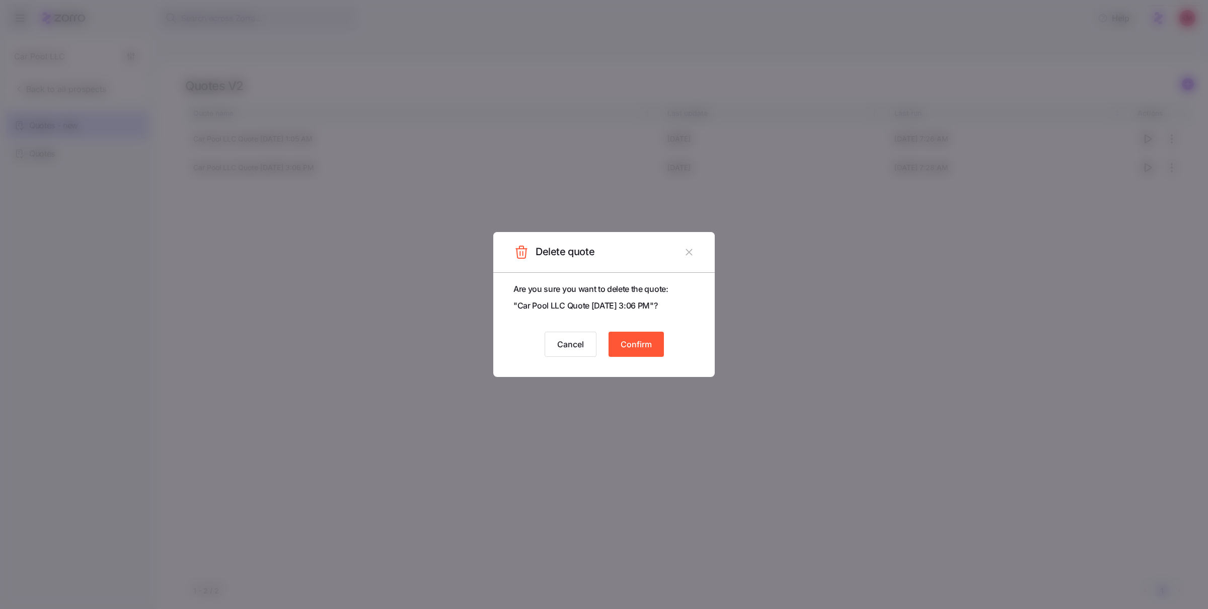
drag, startPoint x: 572, startPoint y: 343, endPoint x: 655, endPoint y: 344, distance: 83.5
click at [657, 342] on div "Cancel Confirm" at bounding box center [603, 344] width 181 height 25
click at [654, 345] on button "Confirm" at bounding box center [635, 344] width 55 height 25
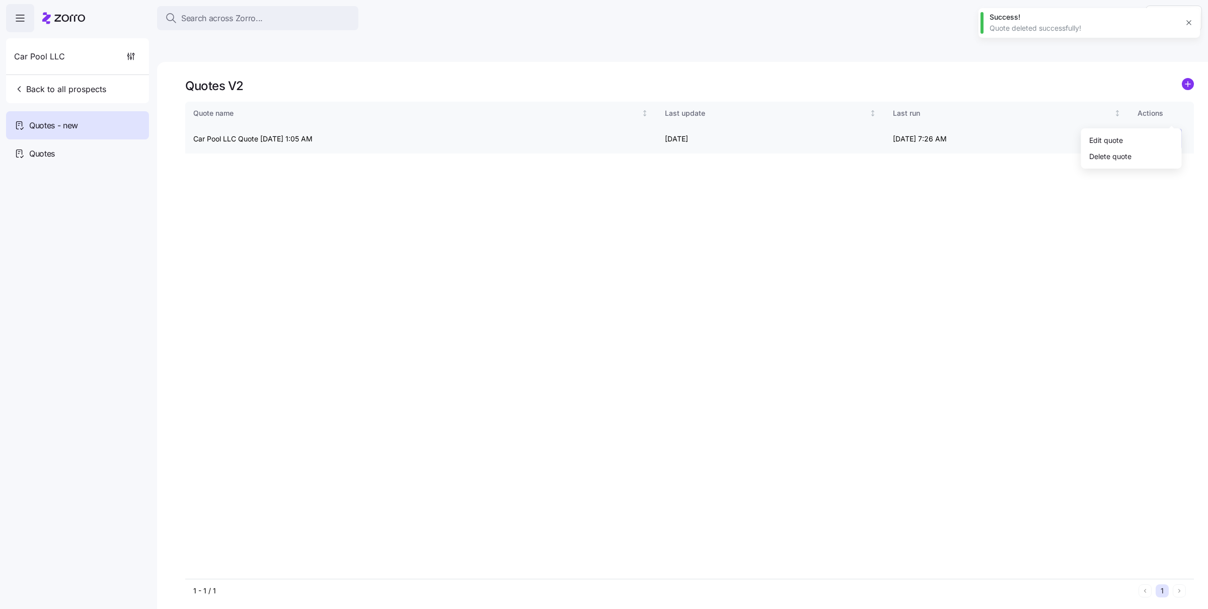
click at [1173, 110] on html "Search across Zorro... Help Car Pool LLC Back to all prospects Quotes - new Quo…" at bounding box center [604, 352] width 1208 height 704
click at [1132, 161] on div "Delete quote" at bounding box center [1131, 156] width 93 height 16
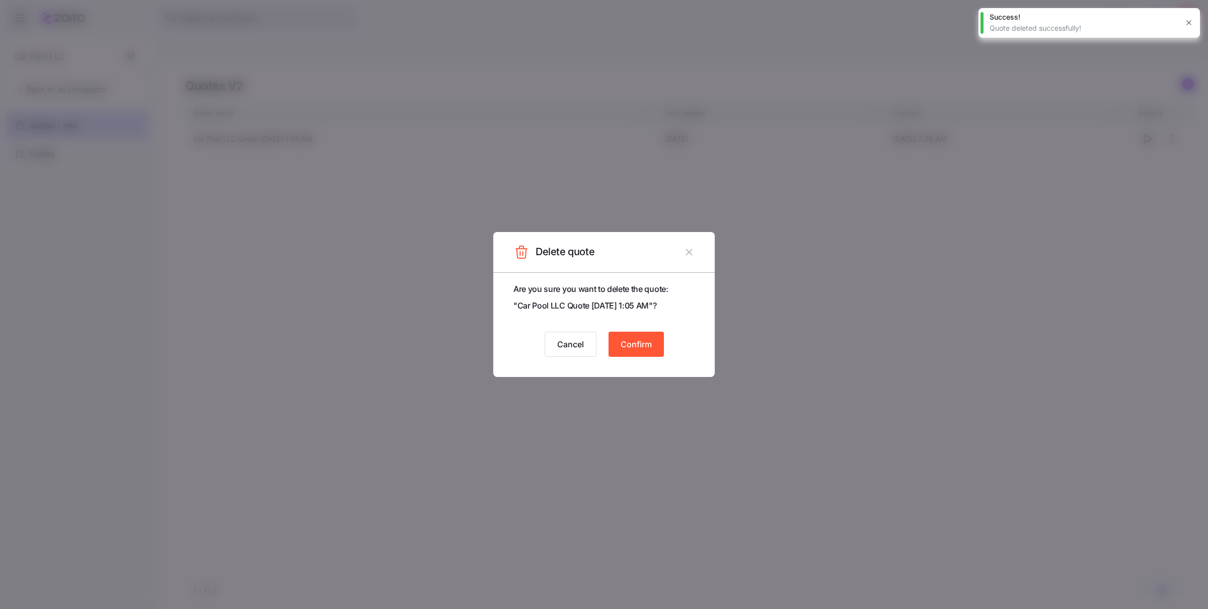
click at [627, 358] on div "Are you sure you want to delete the quote: " Car Pool LLC Quote [DATE] 1:05 AM …" at bounding box center [603, 324] width 221 height 105
click at [630, 352] on button "Confirm" at bounding box center [635, 344] width 55 height 25
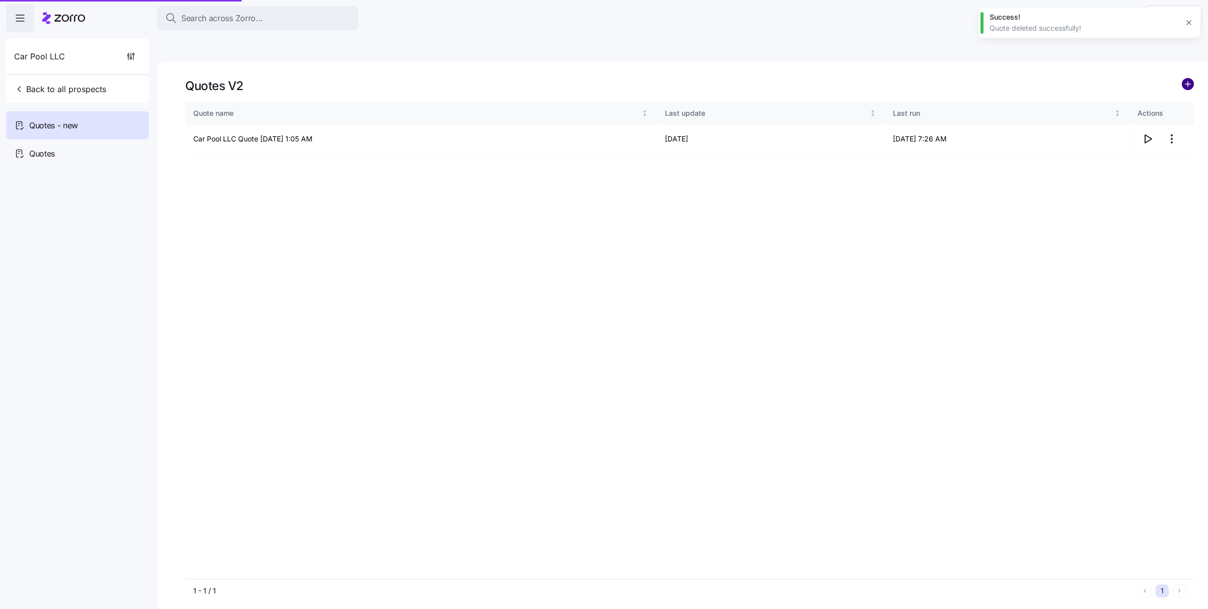
click at [1187, 79] on circle "add icon" at bounding box center [1187, 84] width 11 height 11
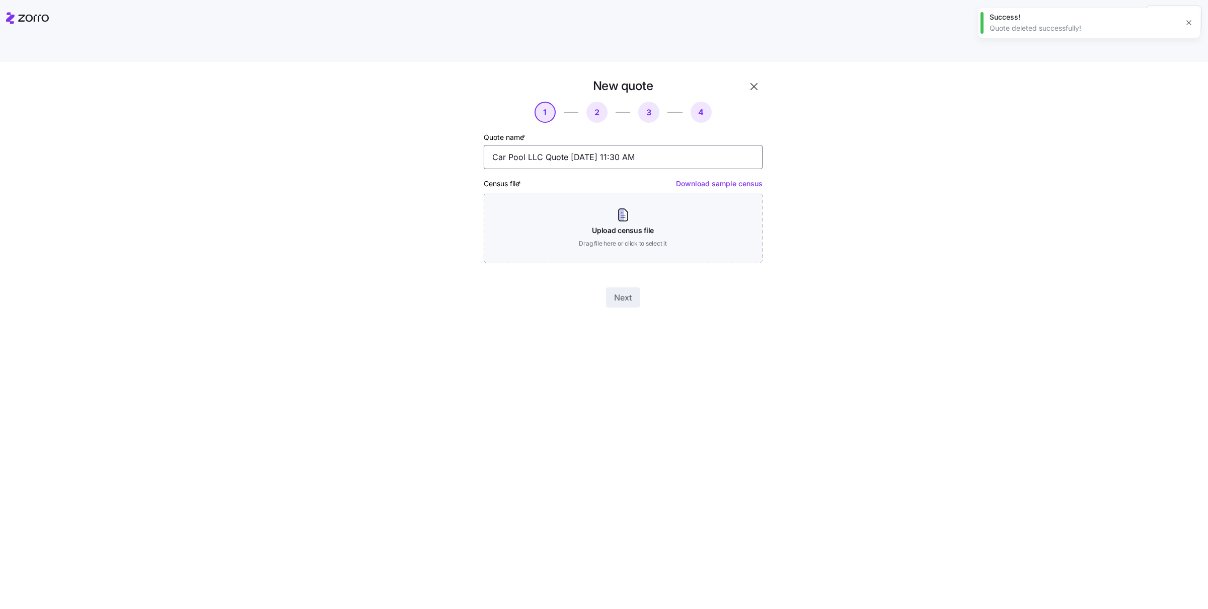
click at [541, 145] on input "Car Pool LLC Quote [DATE] 11:30 AM" at bounding box center [623, 157] width 279 height 24
type input "Corrected Car Pool LLC Quote [DATE] 11:30 AM"
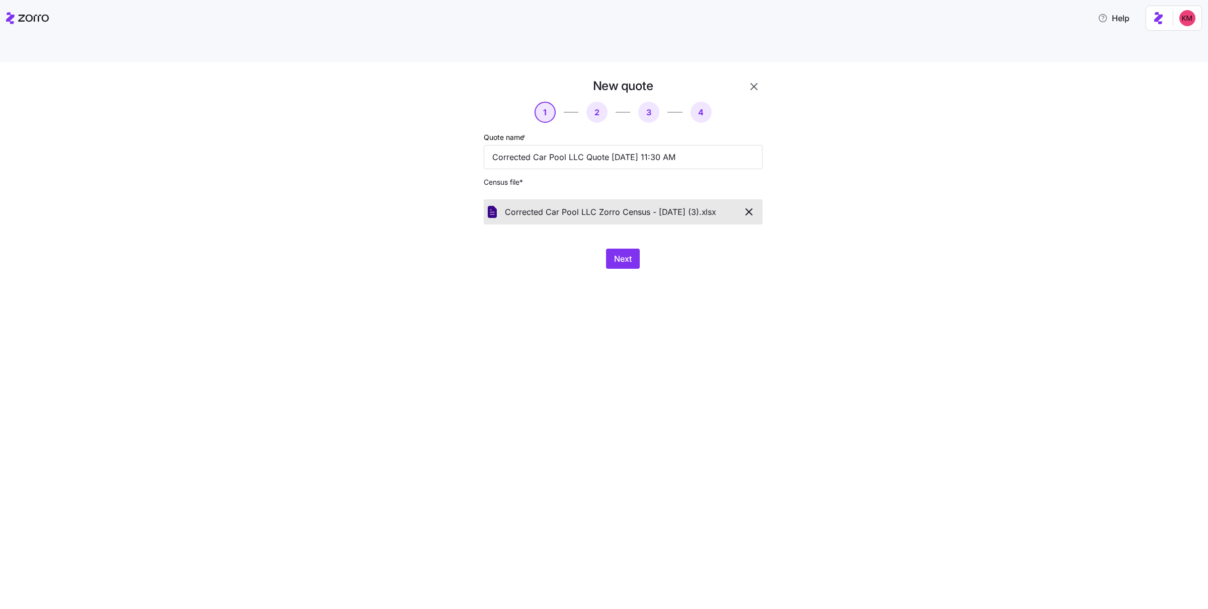
click at [644, 199] on div "Corrected Car Pool LLC Zorro Census - [DATE] (3). xlsx" at bounding box center [623, 211] width 279 height 25
click at [635, 249] on button "Next" at bounding box center [623, 259] width 34 height 20
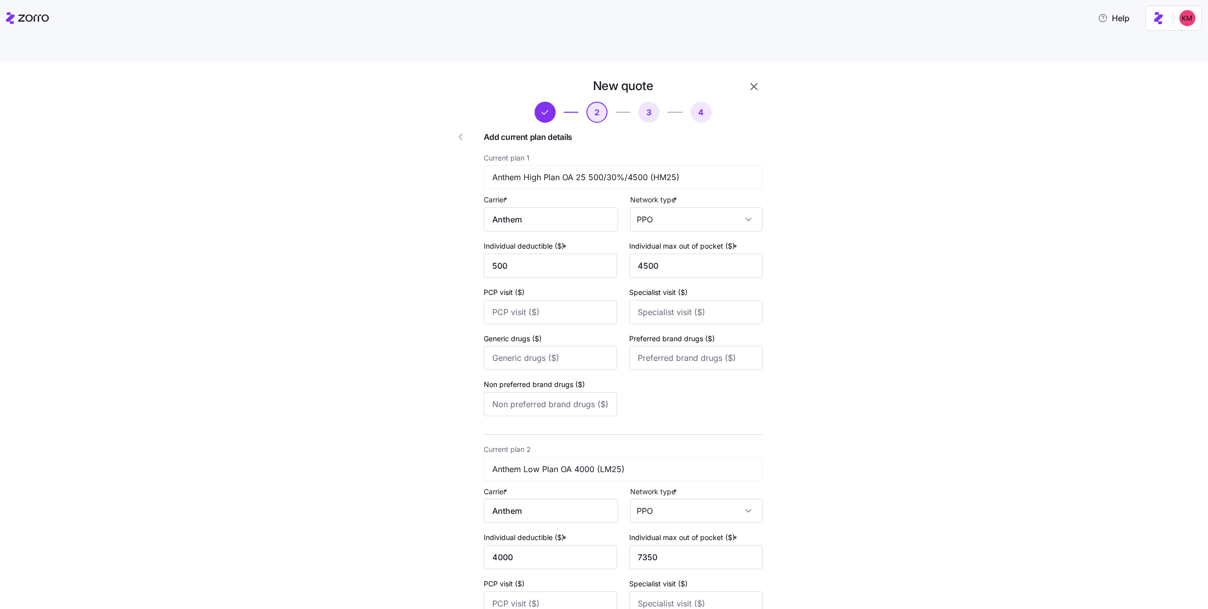
scroll to position [469, 0]
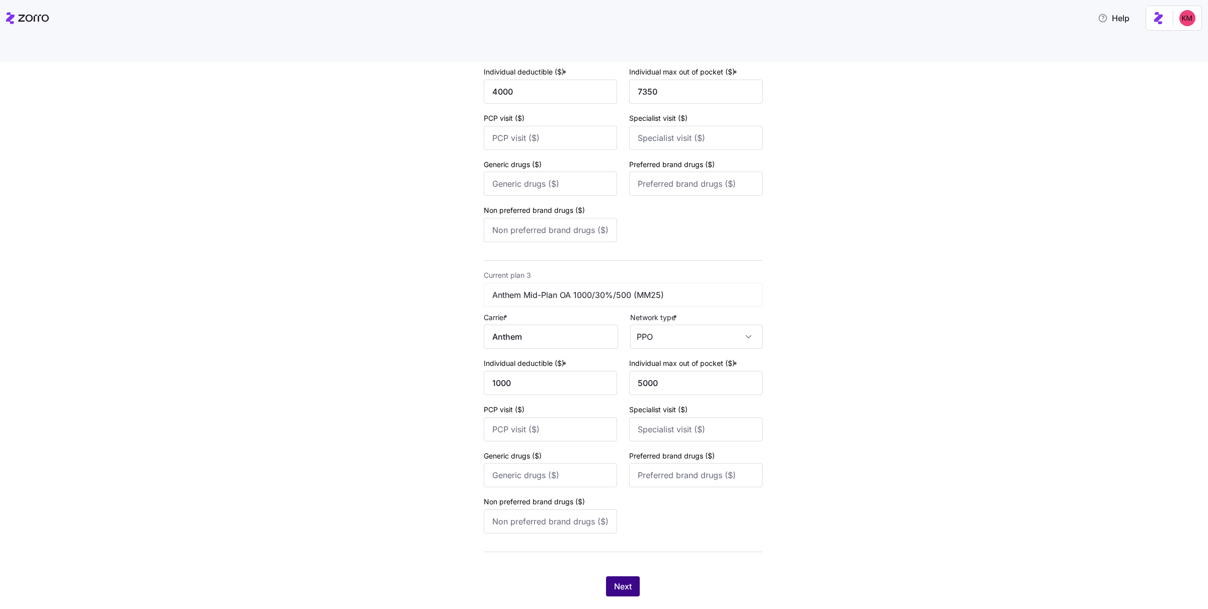
click at [615, 580] on span "Next" at bounding box center [623, 586] width 18 height 12
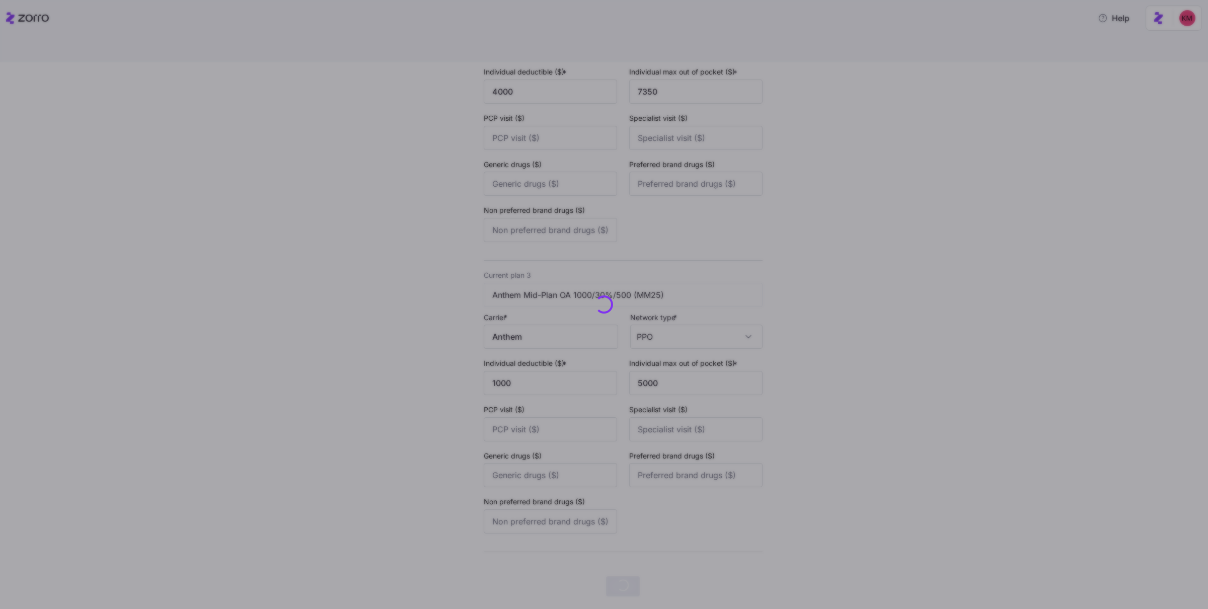
scroll to position [0, 0]
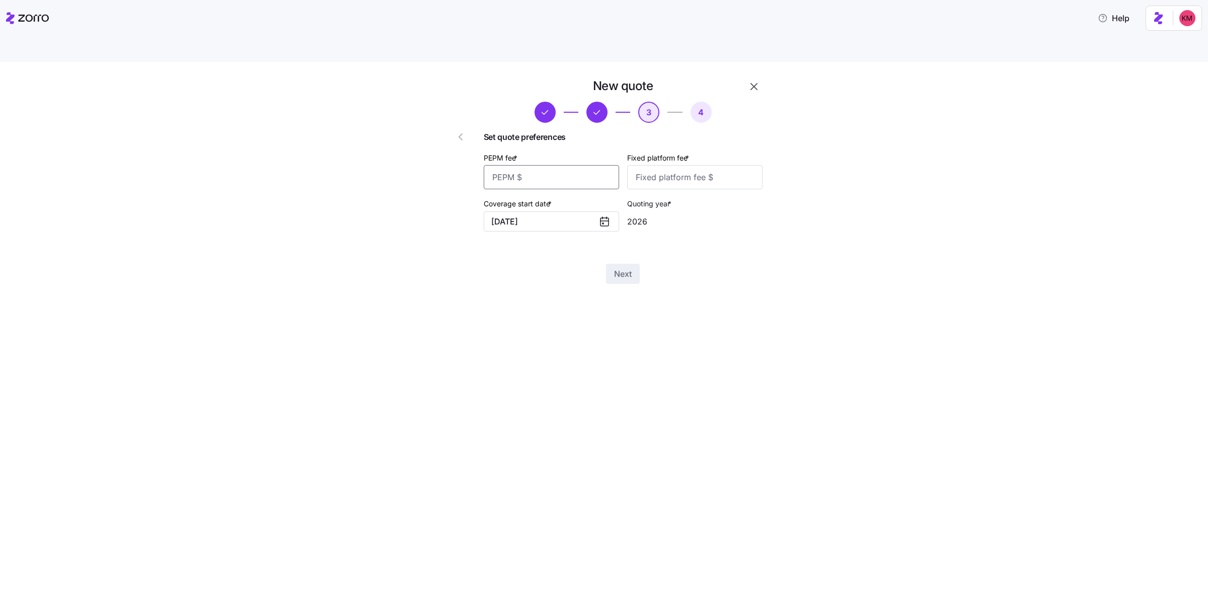
click at [573, 165] on input "PEPM fee *" at bounding box center [551, 177] width 135 height 24
type input "40"
type input "100"
click at [618, 264] on button "Next" at bounding box center [623, 274] width 34 height 20
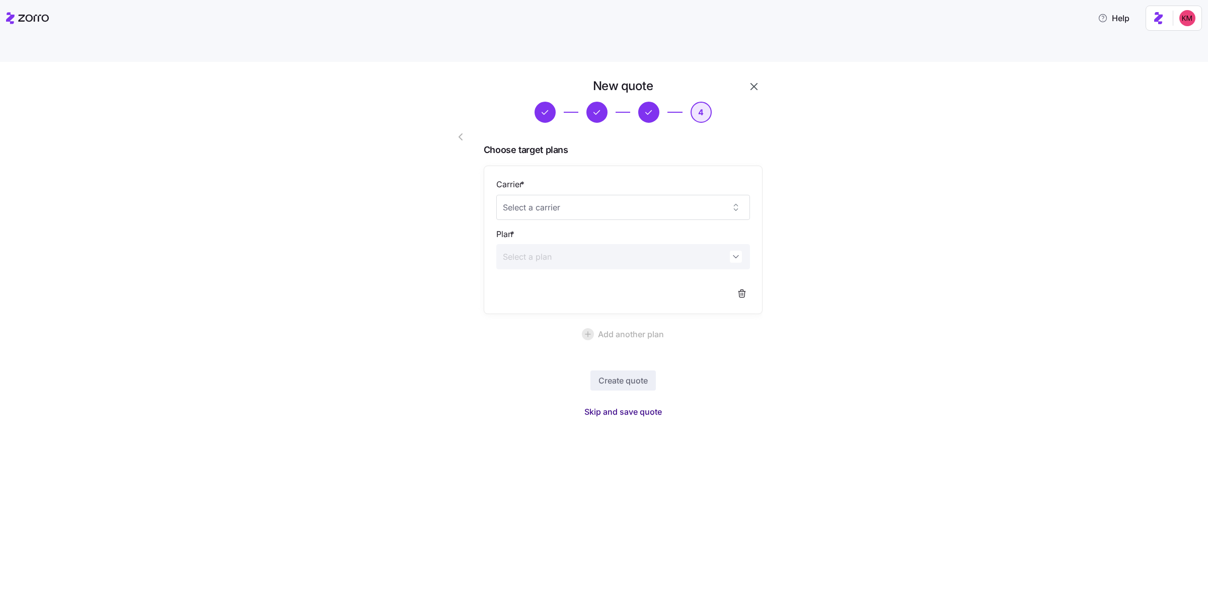
click at [597, 406] on span "Skip and save quote" at bounding box center [622, 412] width 77 height 12
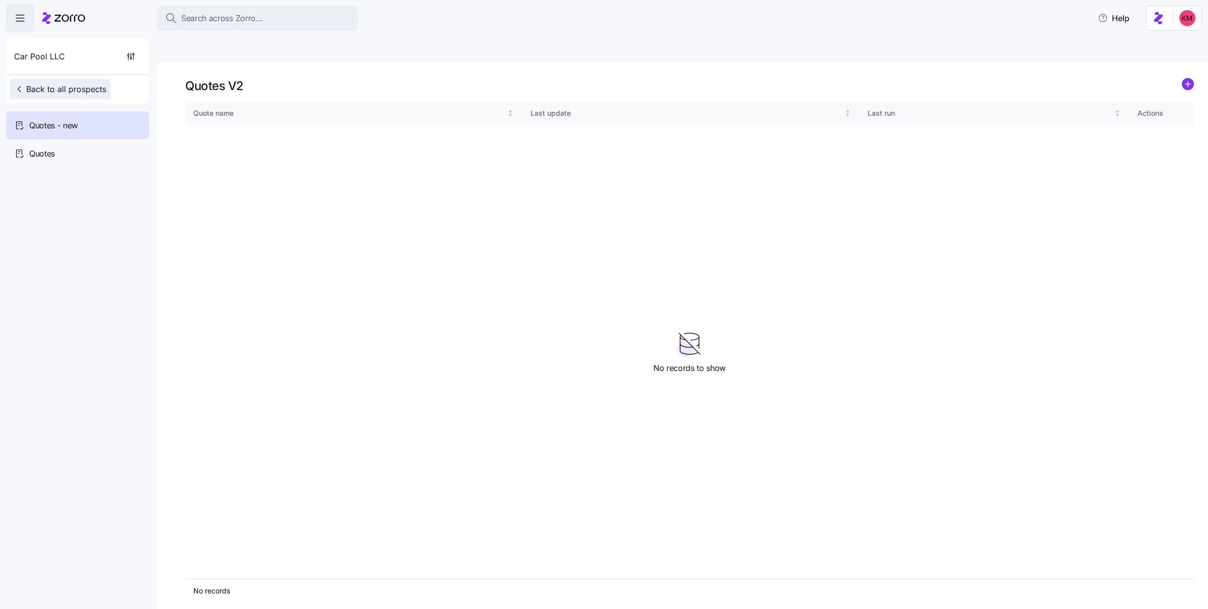
click at [85, 88] on span "Back to all prospects" at bounding box center [60, 89] width 92 height 12
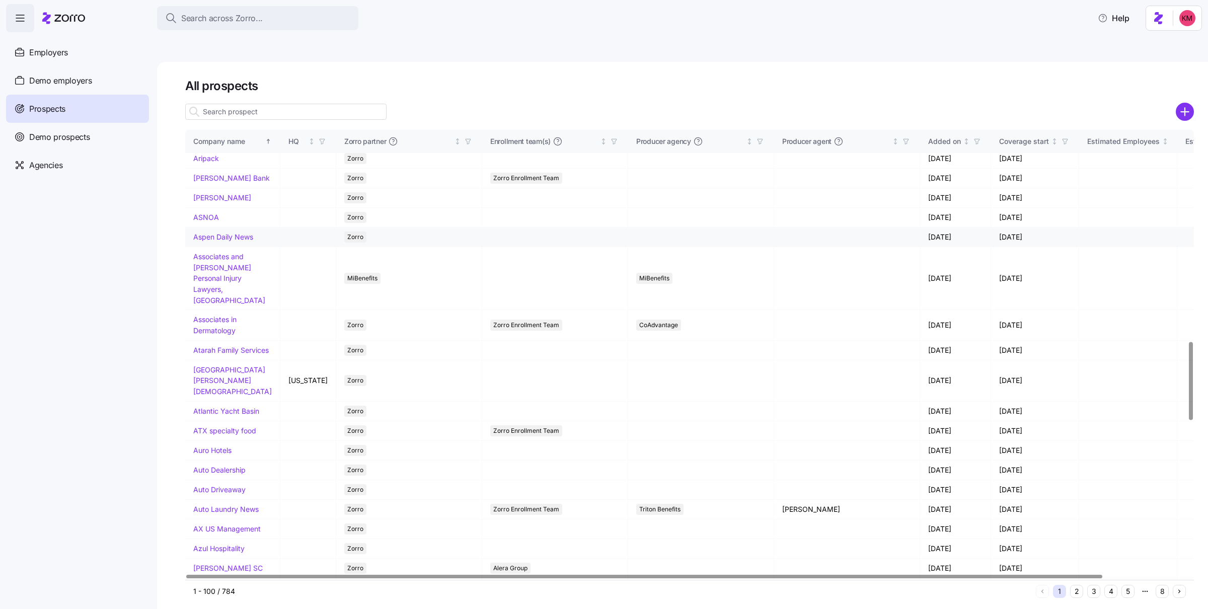
scroll to position [1817, 0]
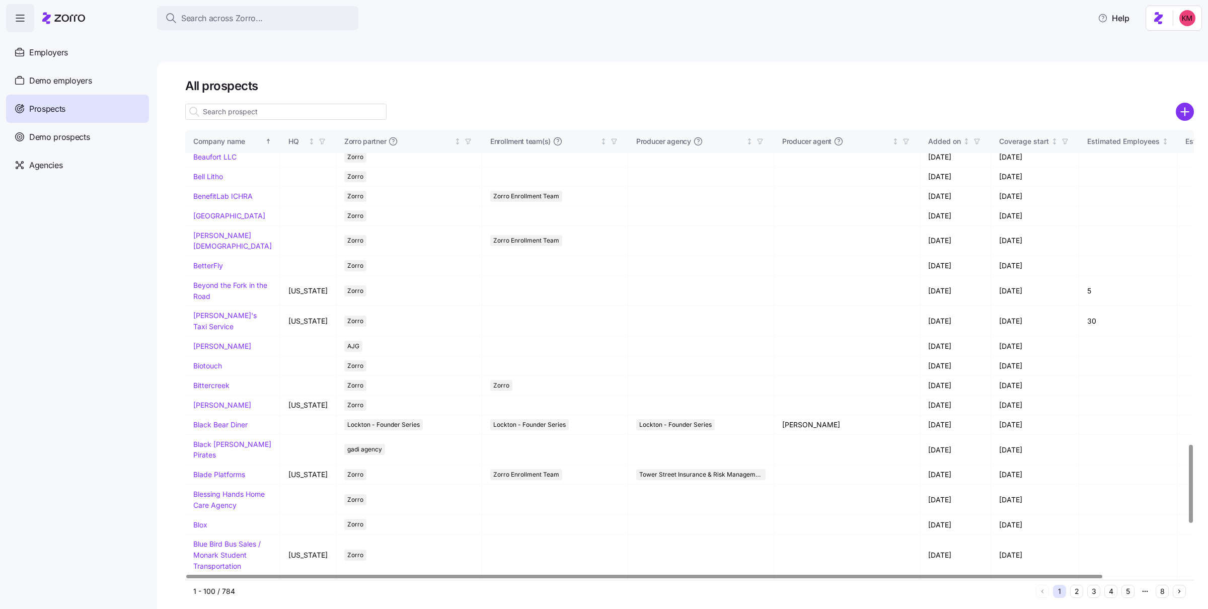
click at [275, 104] on input at bounding box center [285, 112] width 201 height 16
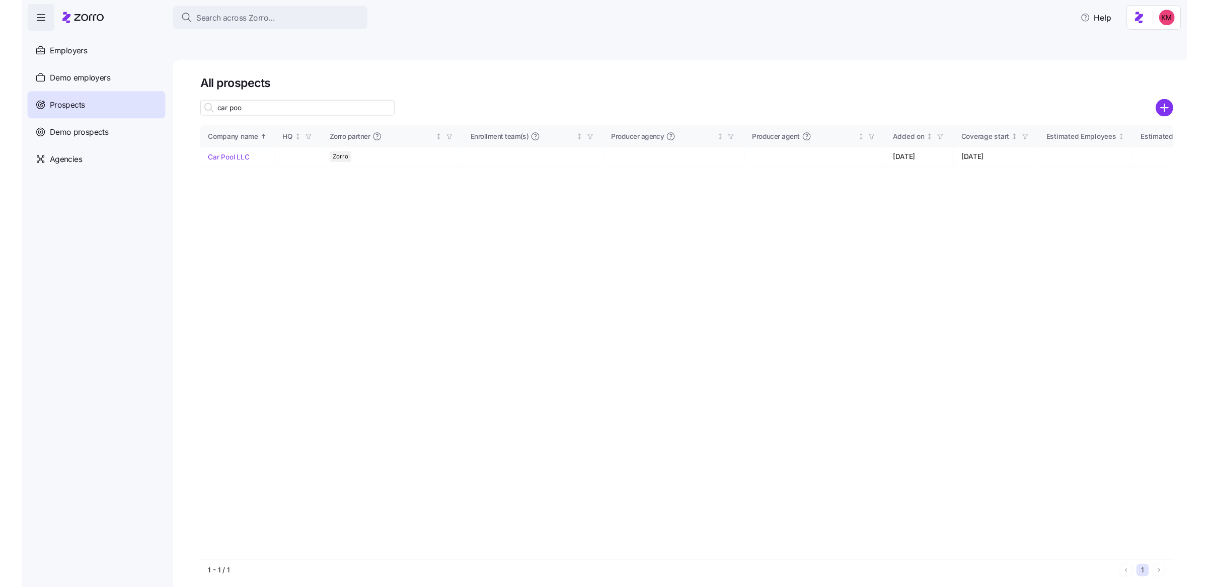
scroll to position [0, 0]
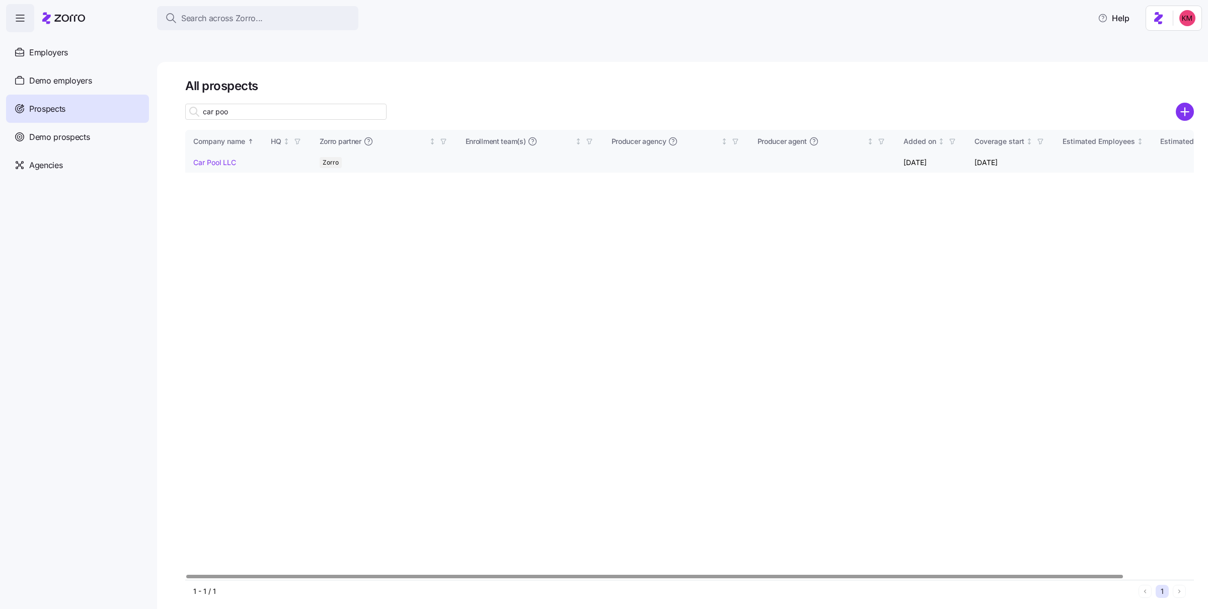
type input "car poo"
click at [220, 158] on link "Car Pool LLC" at bounding box center [214, 162] width 43 height 9
click at [223, 158] on link "Car Pool LLC" at bounding box center [214, 162] width 43 height 9
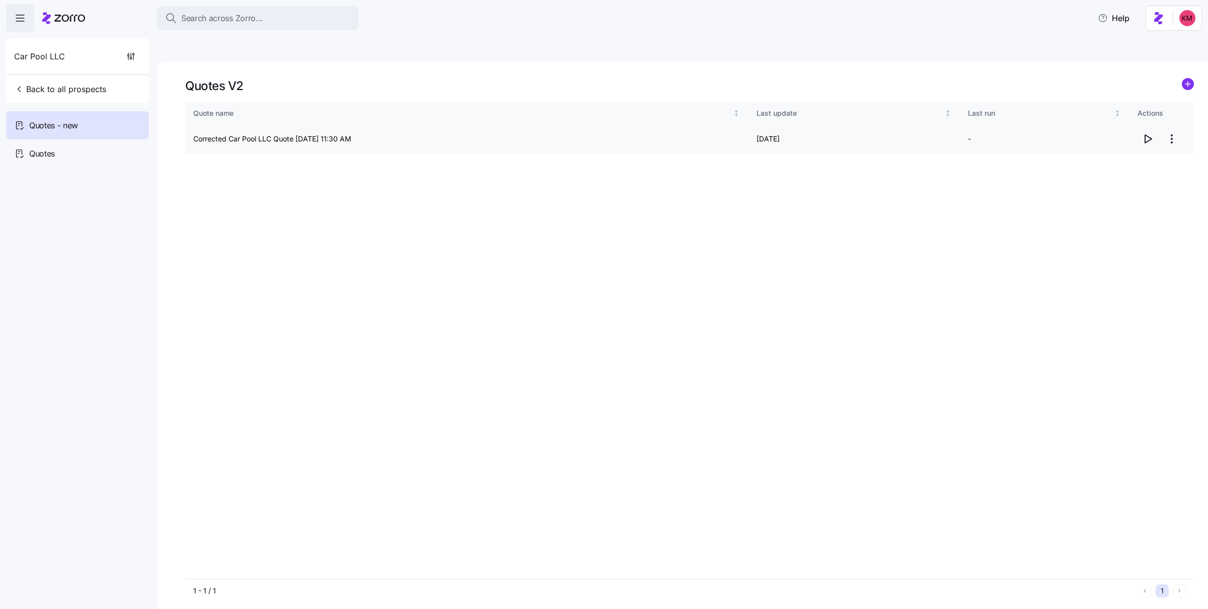
click at [1158, 129] on div at bounding box center [1161, 139] width 48 height 20
click at [1154, 129] on span "button" at bounding box center [1147, 138] width 19 height 19
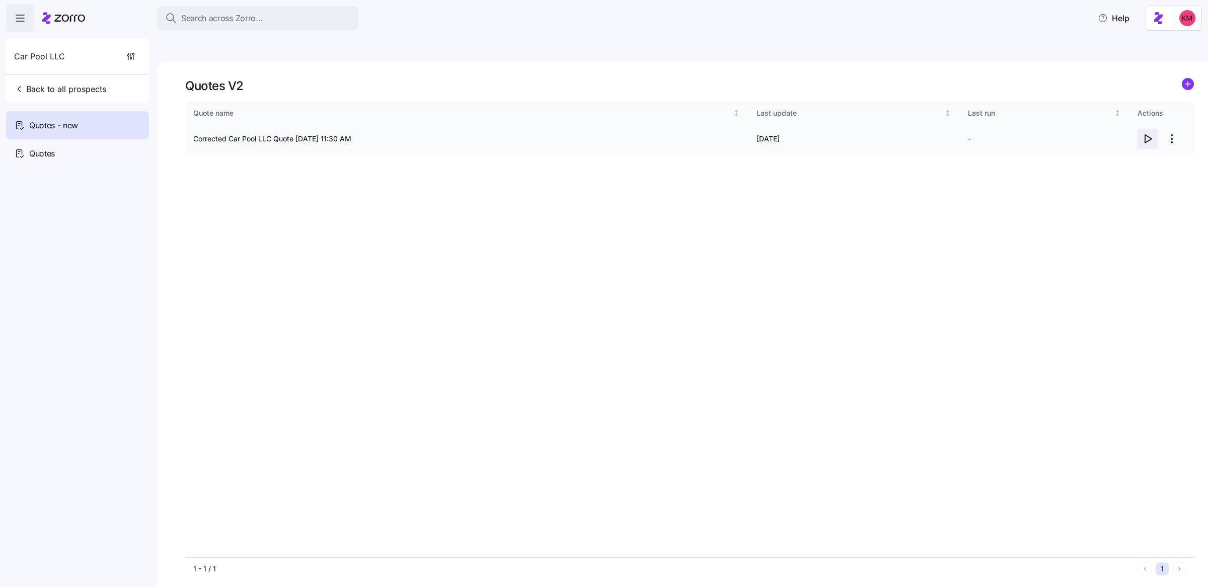
click at [1141, 133] on icon "button" at bounding box center [1147, 139] width 12 height 12
click at [1139, 129] on span "button" at bounding box center [1147, 138] width 19 height 19
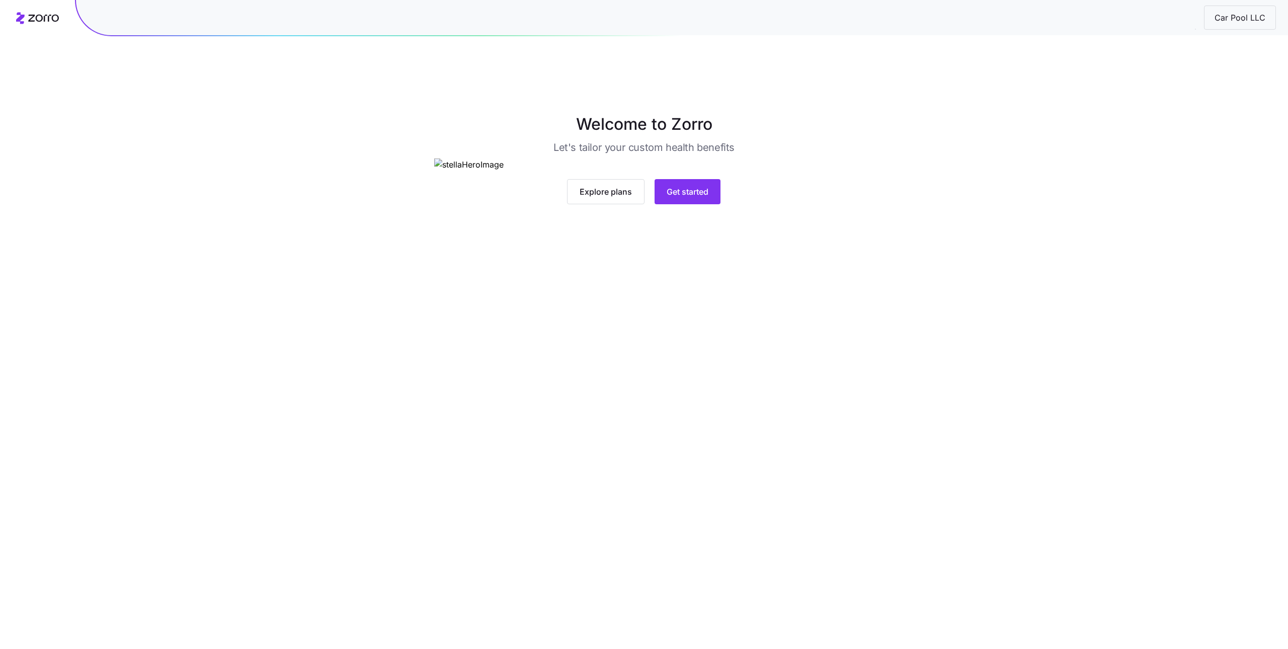
click at [722, 370] on main "Welcome to Zorro Let's tailor your custom health benefits Explore plans Get sta…" at bounding box center [644, 348] width 1288 height 649
click at [719, 204] on button "Get started" at bounding box center [688, 191] width 66 height 25
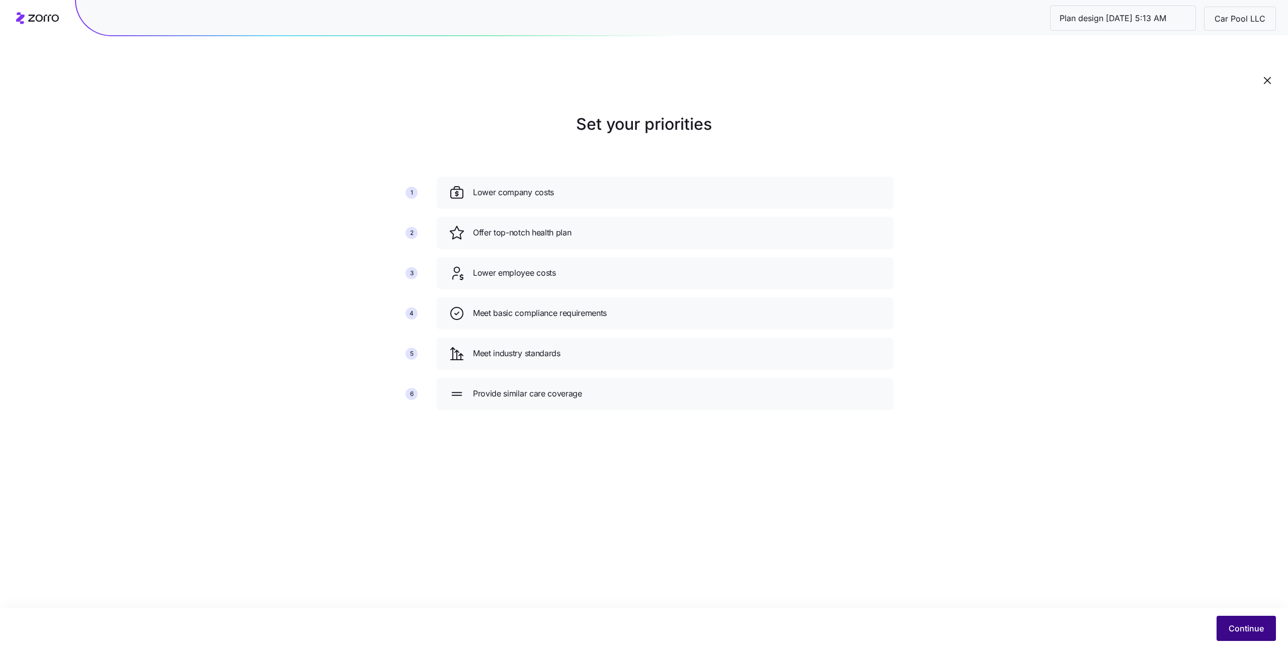
click at [1242, 629] on span "Continue" at bounding box center [1246, 628] width 35 height 12
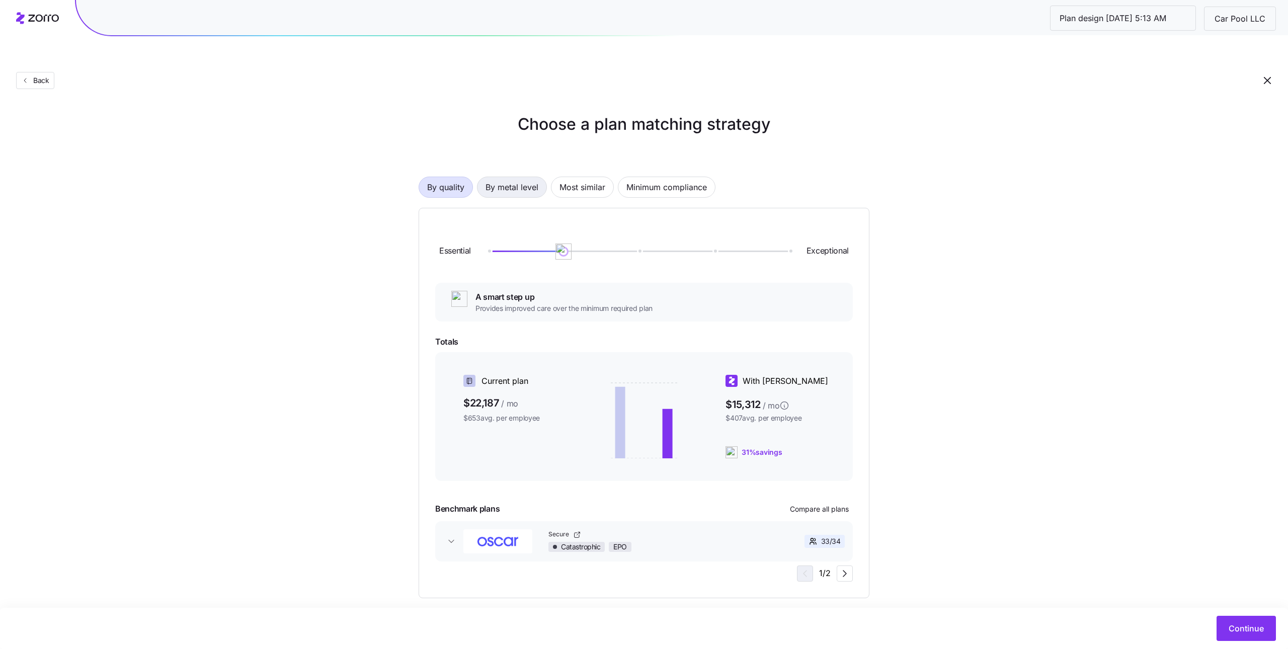
click at [527, 177] on span "By metal level" at bounding box center [512, 187] width 53 height 20
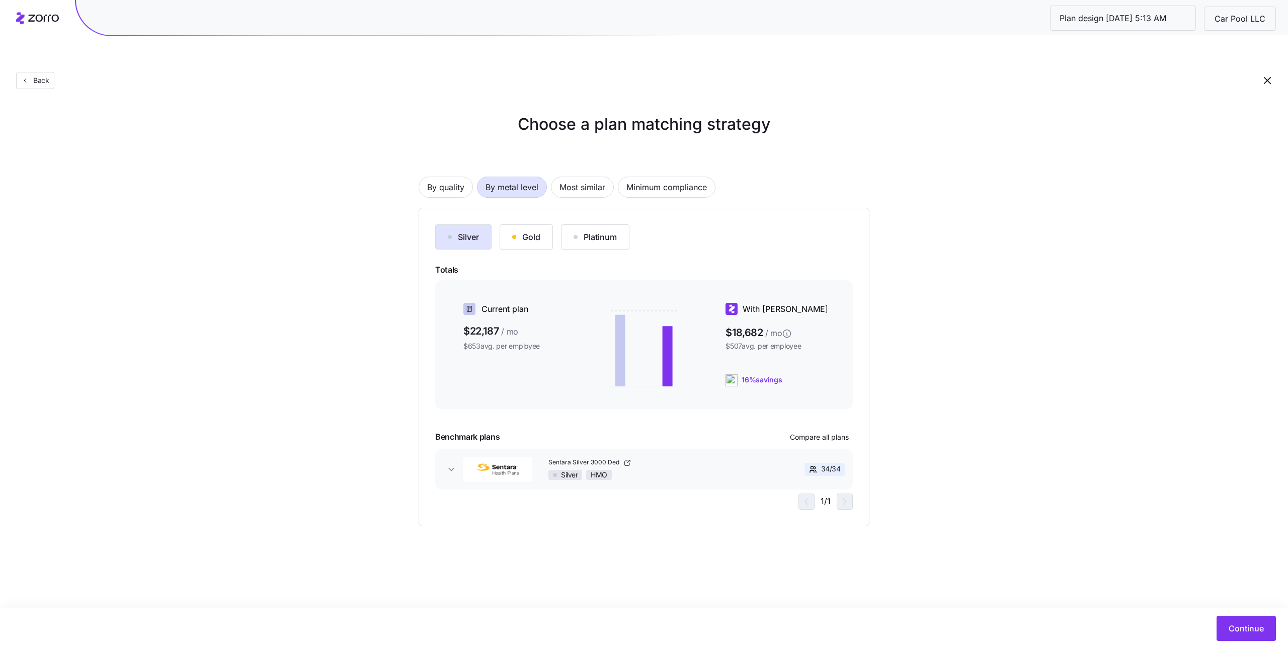
click at [546, 224] on button "Gold" at bounding box center [526, 236] width 53 height 25
click at [1252, 632] on span "Continue" at bounding box center [1246, 628] width 35 height 12
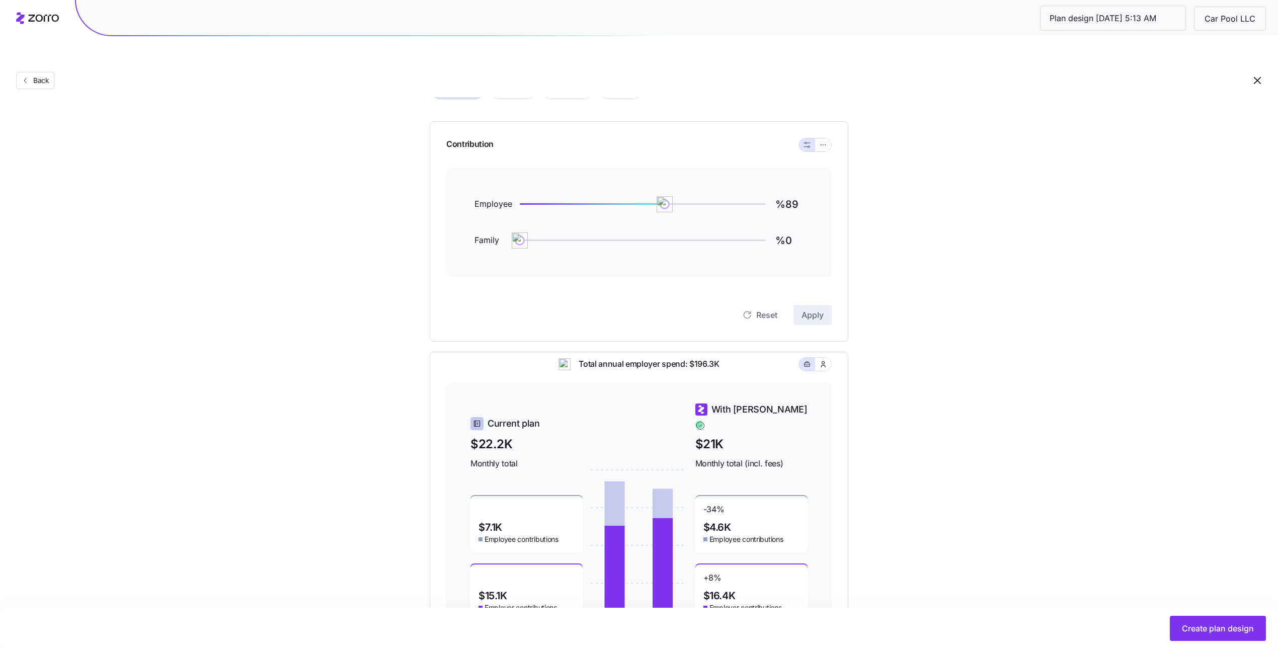
scroll to position [86, 0]
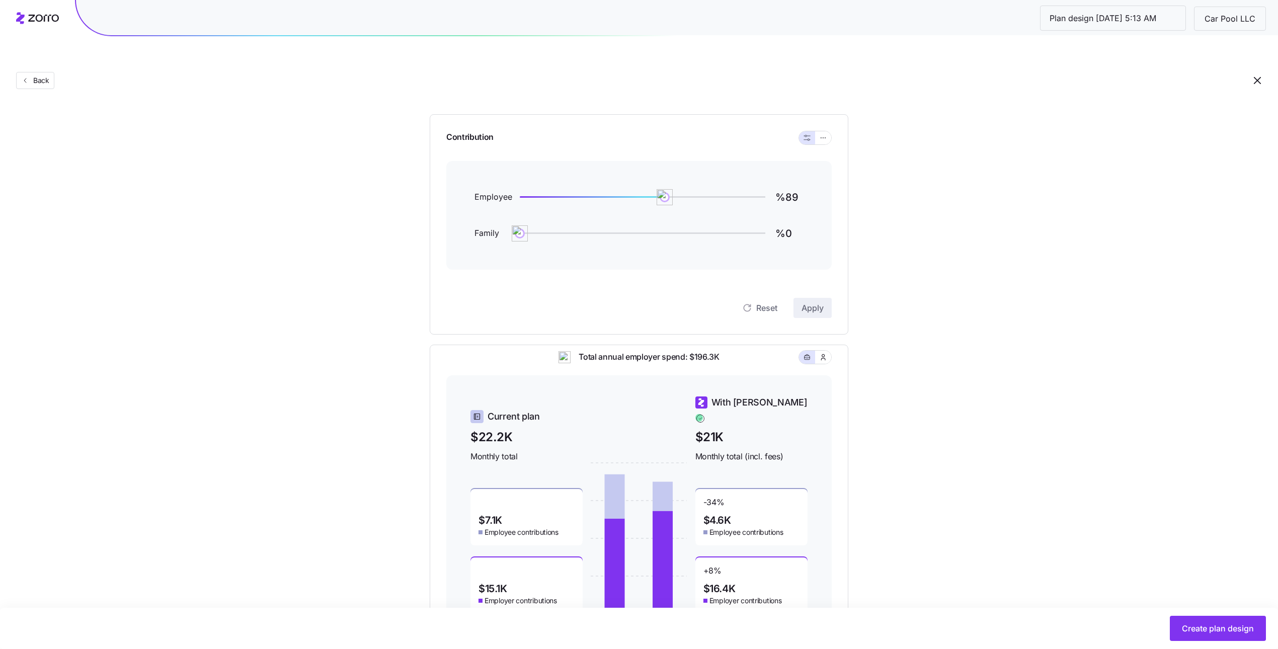
click at [1204, 608] on main "Set your contribution Compliant Industry Generous Current Contribution Employee…" at bounding box center [639, 321] width 1278 height 767
click at [1205, 622] on button "Create plan design" at bounding box center [1218, 628] width 96 height 25
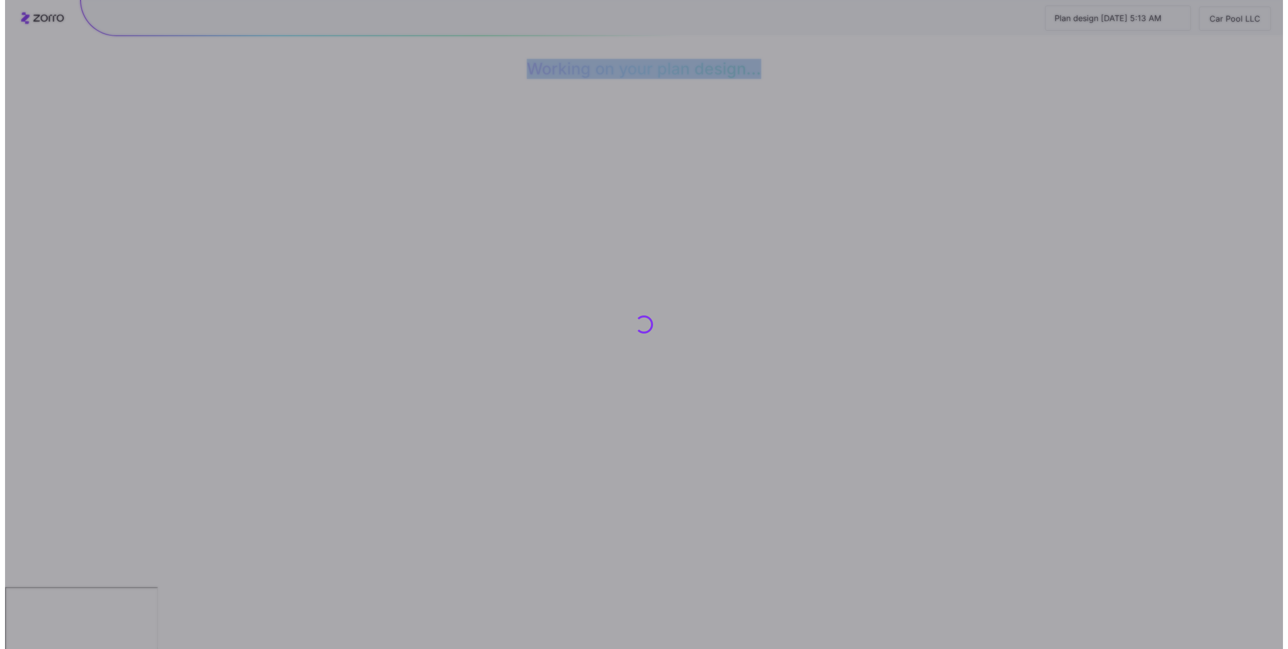
scroll to position [0, 0]
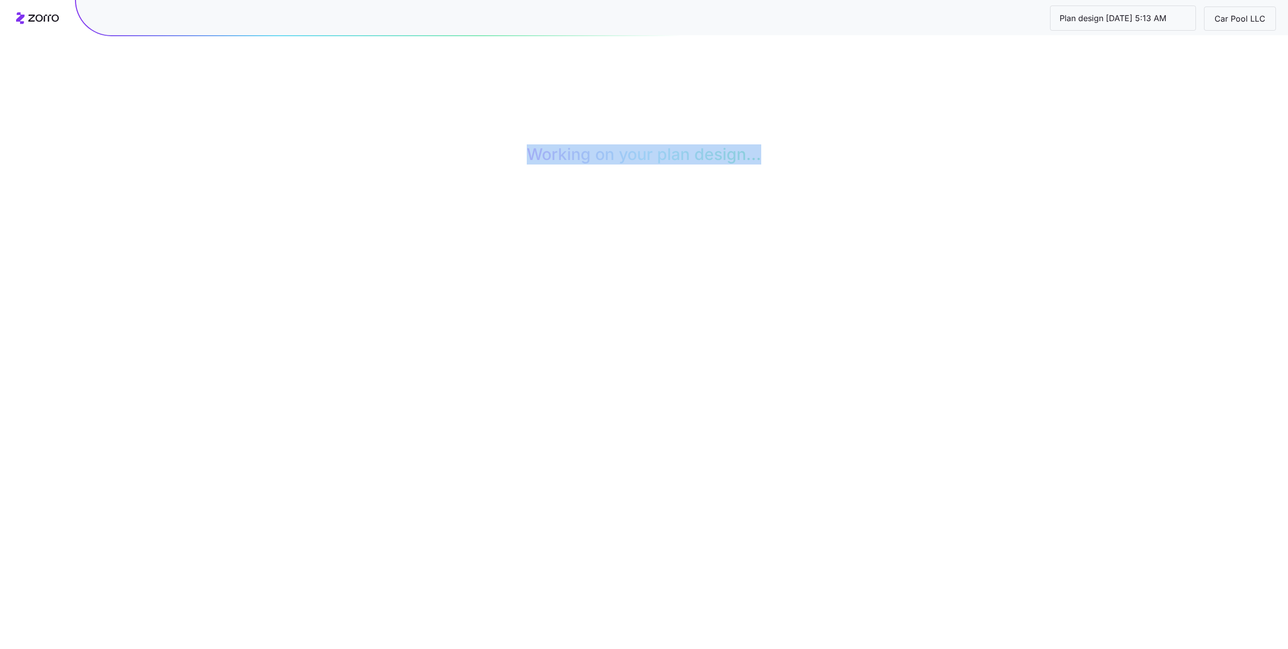
click at [498, 272] on video "Your browser does not support the video tag." at bounding box center [644, 262] width 387 height 194
click at [495, 253] on video "Your browser does not support the video tag." at bounding box center [644, 262] width 387 height 194
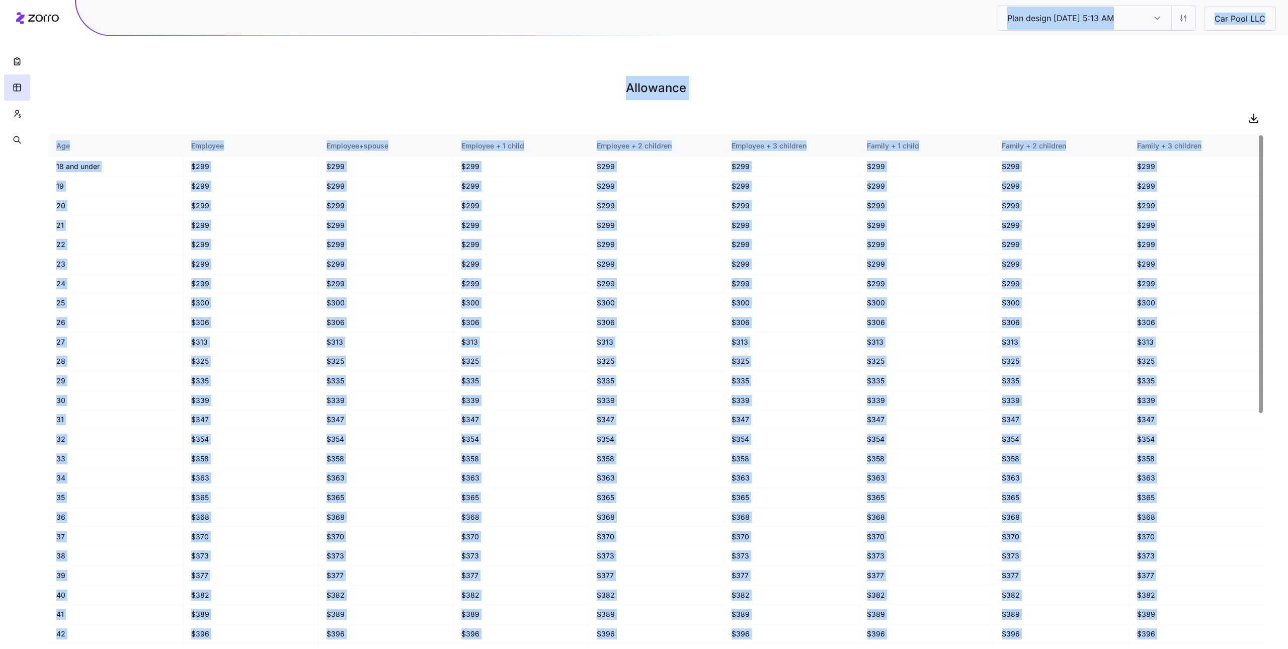
drag, startPoint x: 164, startPoint y: 72, endPoint x: 79, endPoint y: 118, distance: 95.9
click at [163, 76] on h1 "Allowance" at bounding box center [656, 88] width 1216 height 24
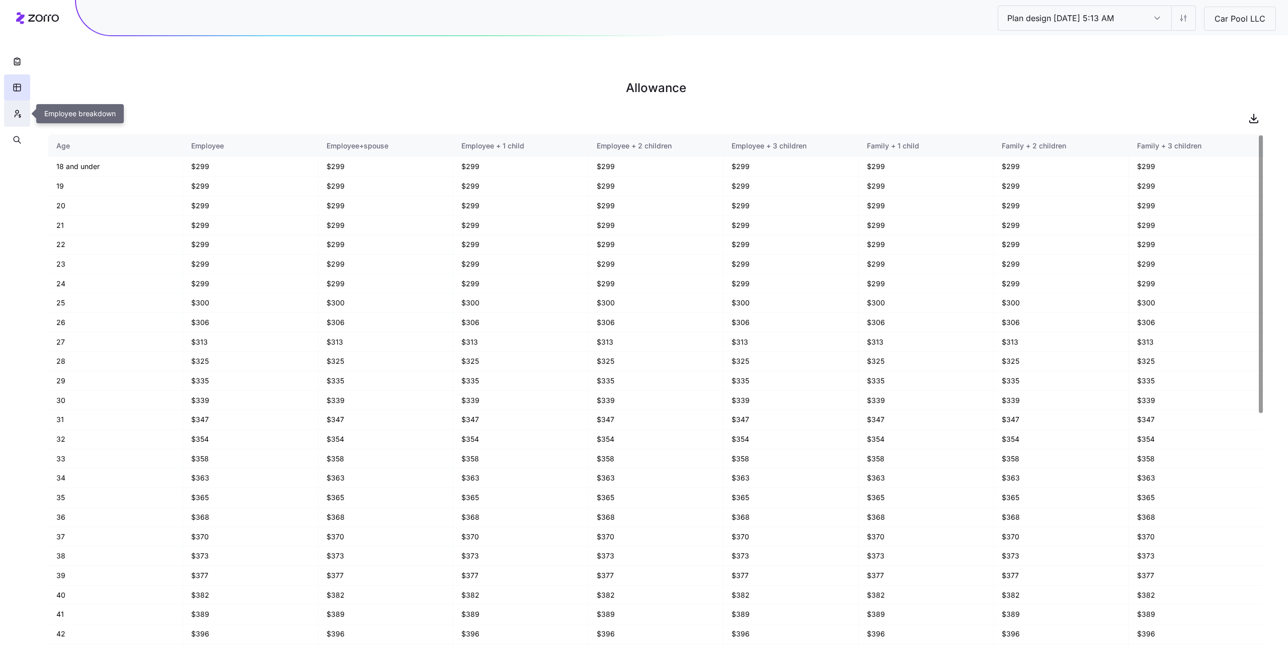
click at [6, 103] on button "button" at bounding box center [17, 114] width 26 height 26
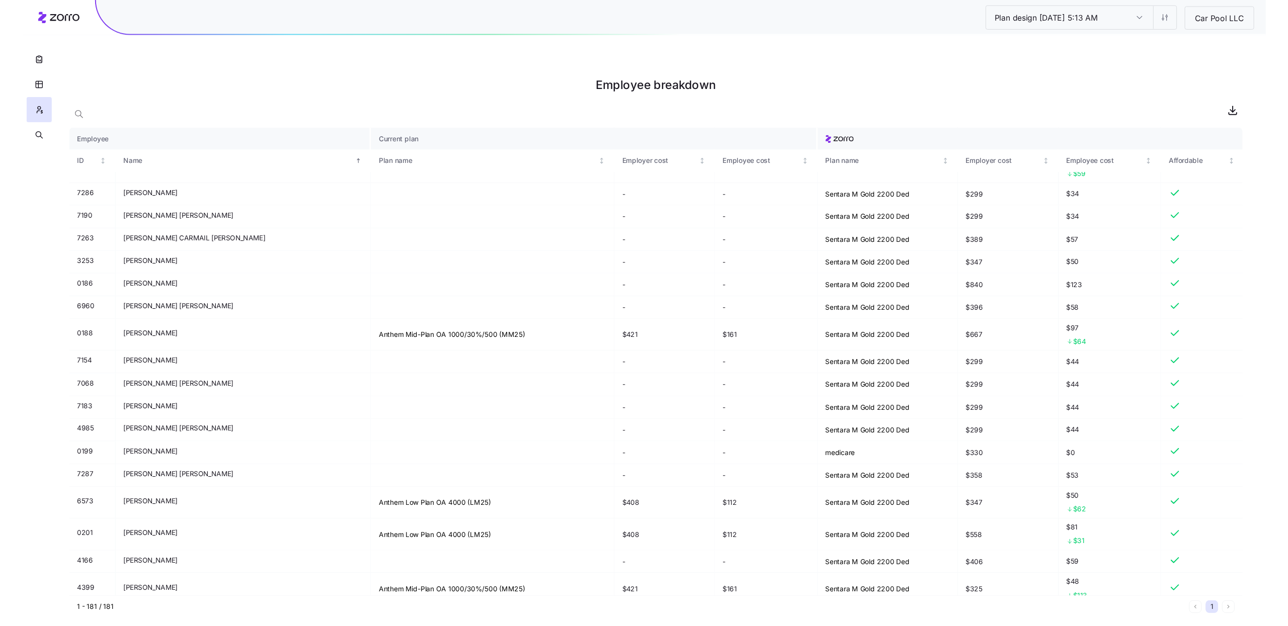
scroll to position [2928, 0]
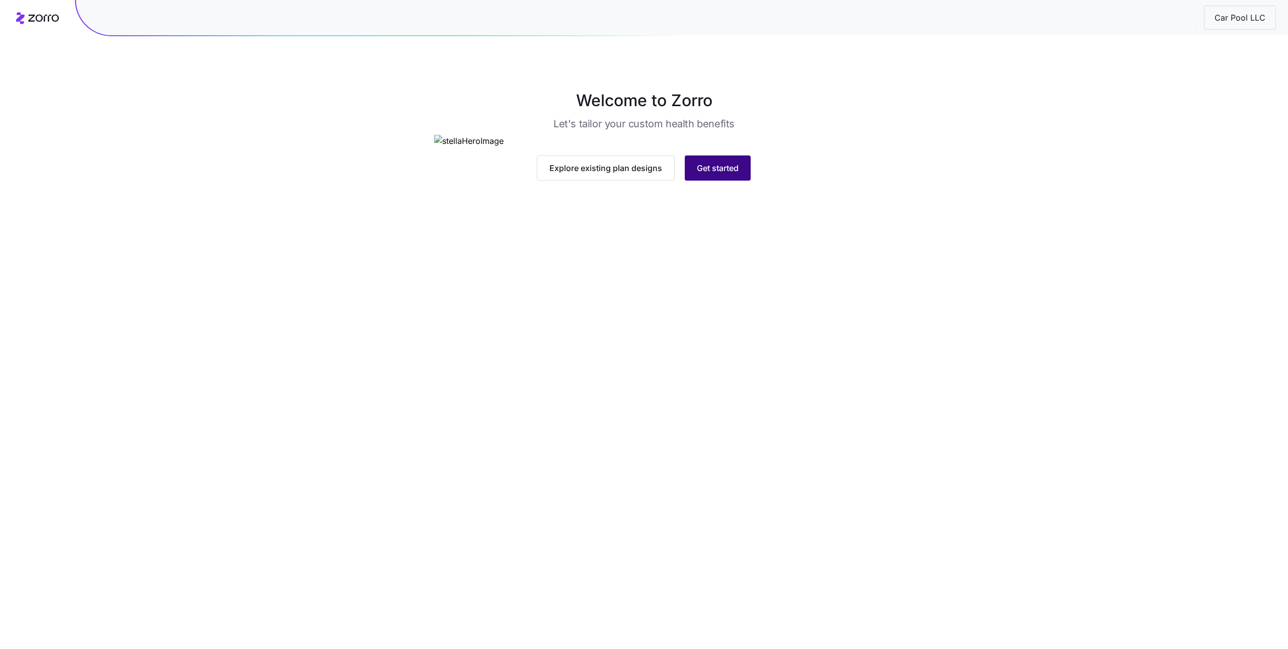
click at [716, 181] on button "Get started" at bounding box center [718, 167] width 66 height 25
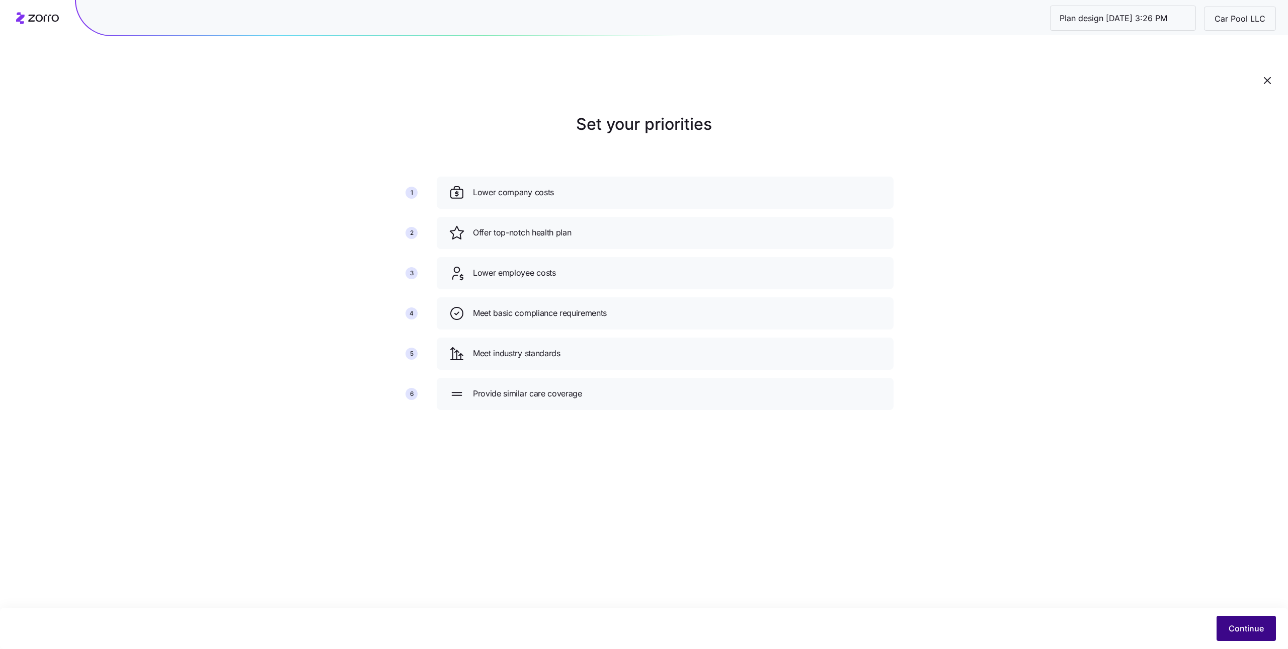
click at [1224, 619] on button "Continue" at bounding box center [1246, 628] width 59 height 25
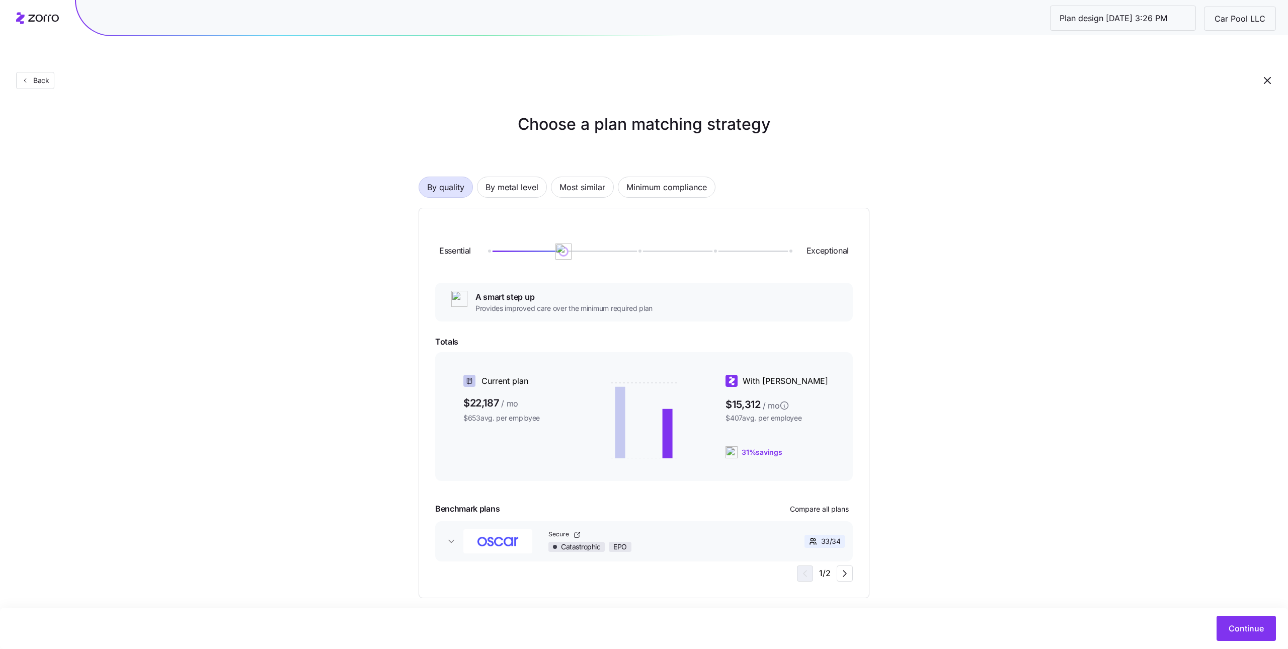
drag, startPoint x: 589, startPoint y: 167, endPoint x: 630, endPoint y: 217, distance: 64.4
click at [630, 217] on div "By quality By metal level Most similar Minimum compliance Essential Exceptional…" at bounding box center [644, 371] width 451 height 454
click at [506, 177] on span "By metal level" at bounding box center [512, 187] width 53 height 20
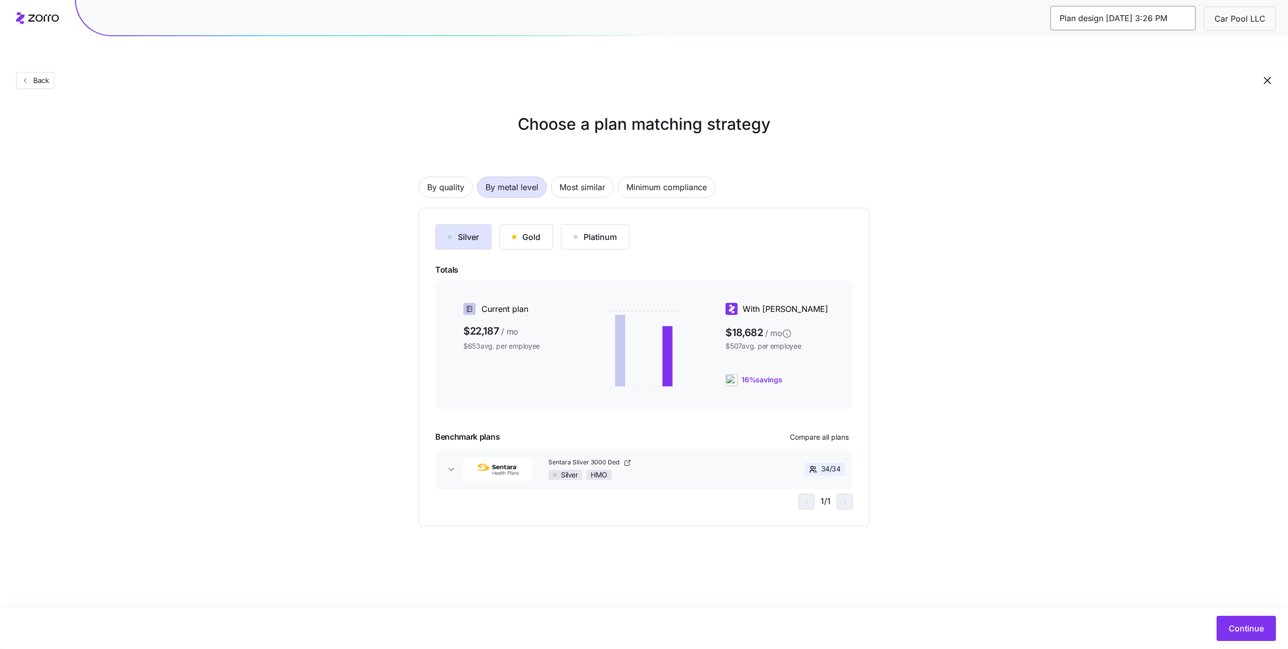
click at [1109, 22] on input "Plan design [DATE] 3:26 PM" at bounding box center [1123, 18] width 145 height 24
click at [1168, 21] on input "Plan design [DATE] 3:26 PM" at bounding box center [1123, 18] width 145 height 24
click at [1170, 21] on input "Plan design [DATE] 3:26 PM" at bounding box center [1123, 18] width 145 height 24
click at [1168, 112] on div "Choose a plan matching strategy By quality By metal level Most similar Minimum …" at bounding box center [644, 319] width 1288 height 414
click at [1182, 22] on input "Plan design [DATE] 3:26 PM" at bounding box center [1123, 18] width 145 height 24
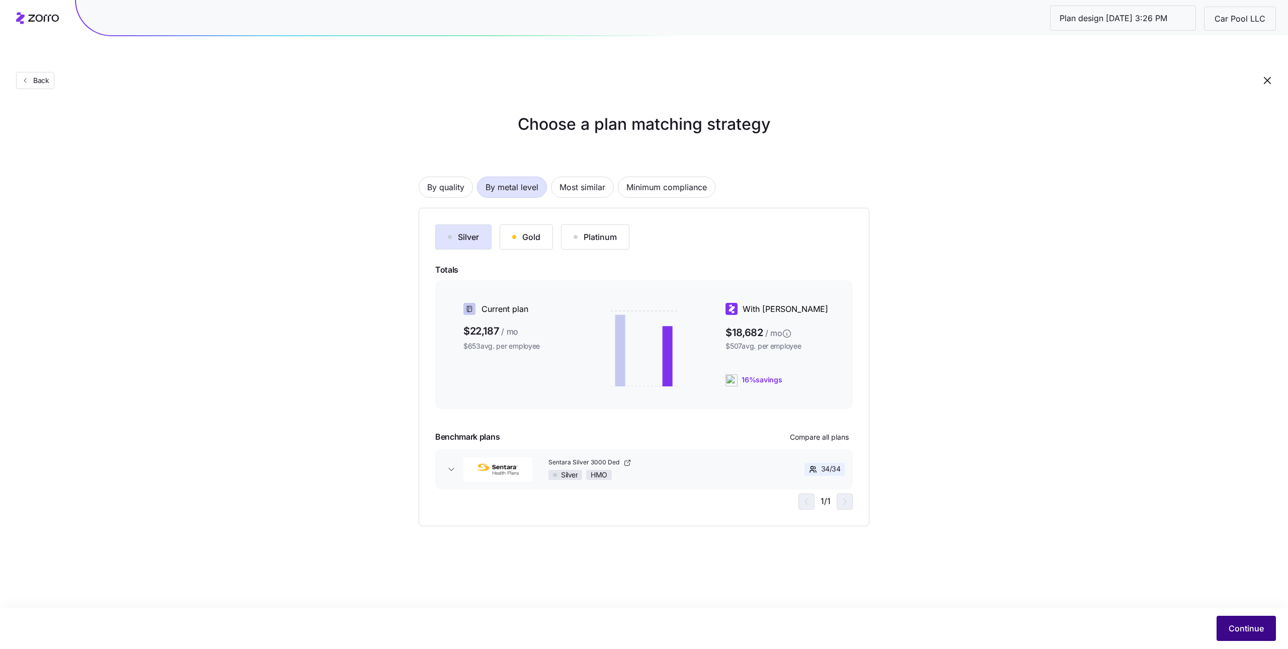
click at [1236, 632] on span "Continue" at bounding box center [1246, 628] width 35 height 12
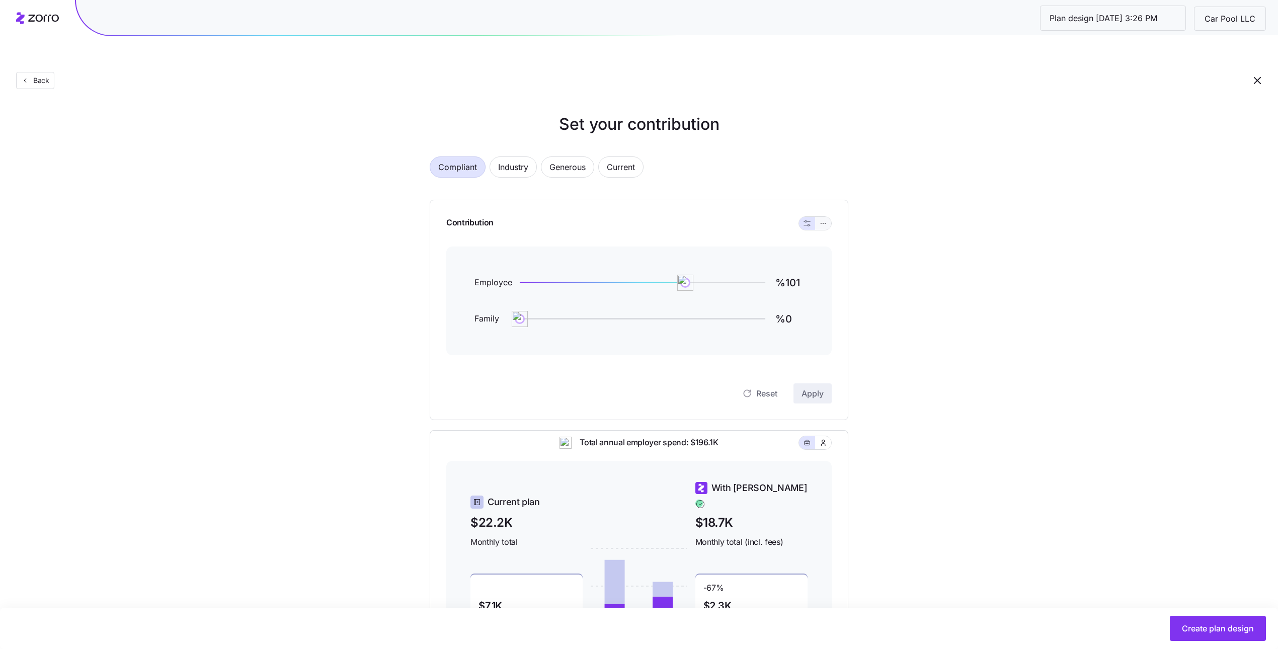
click at [830, 217] on button "button" at bounding box center [823, 223] width 16 height 13
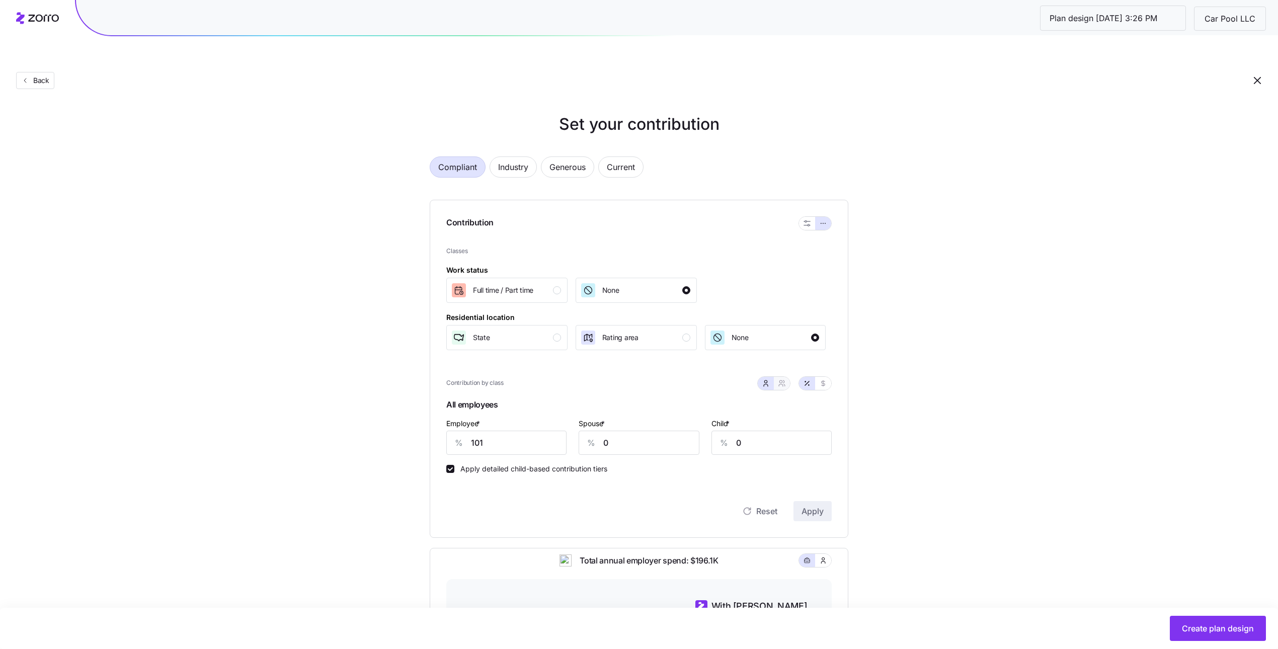
click at [786, 377] on button "button" at bounding box center [782, 383] width 16 height 13
type input "50"
type input "57"
click at [487, 431] on input "101" at bounding box center [490, 443] width 88 height 24
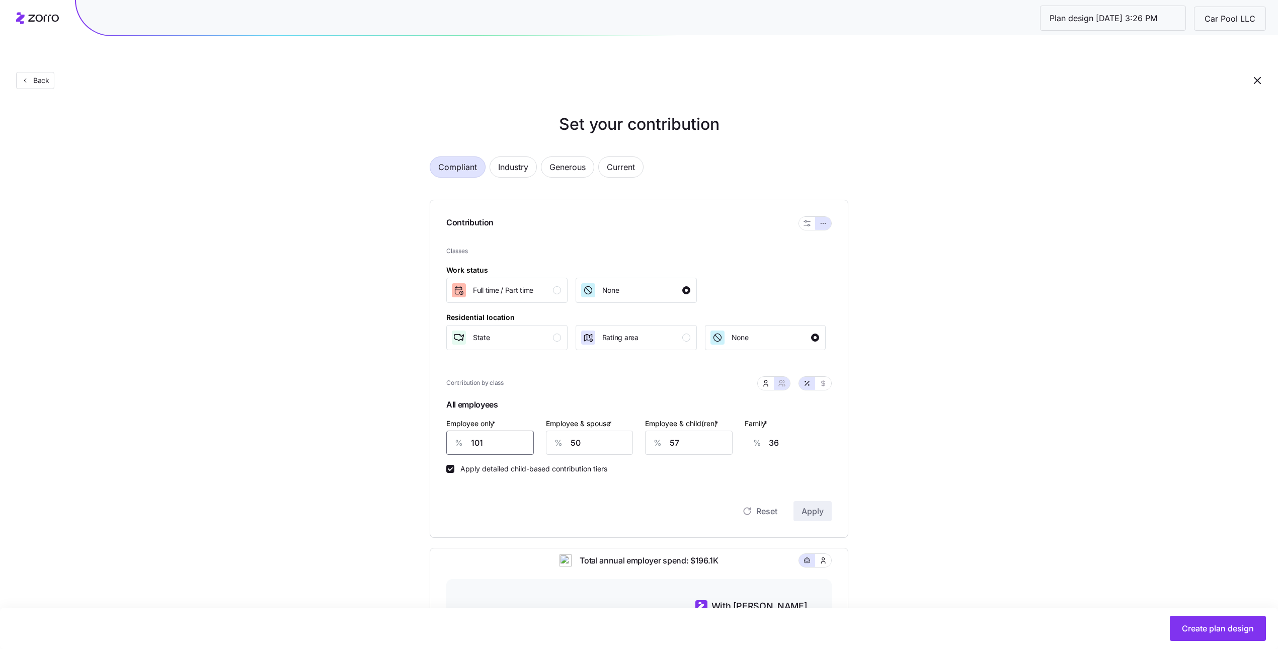
click at [487, 431] on input "101" at bounding box center [490, 443] width 88 height 24
click at [486, 431] on input "101" at bounding box center [490, 443] width 88 height 24
type input "5"
type input "71"
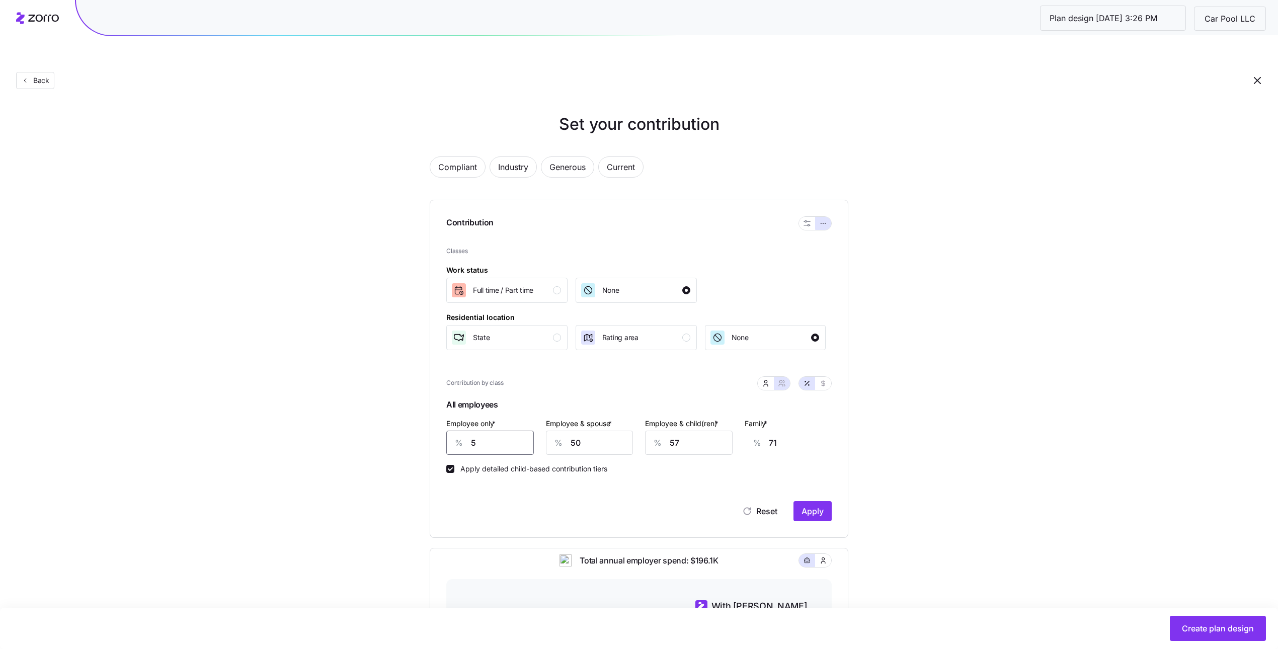
type input "58"
type input "52"
type input "58"
type input "3"
type input "18"
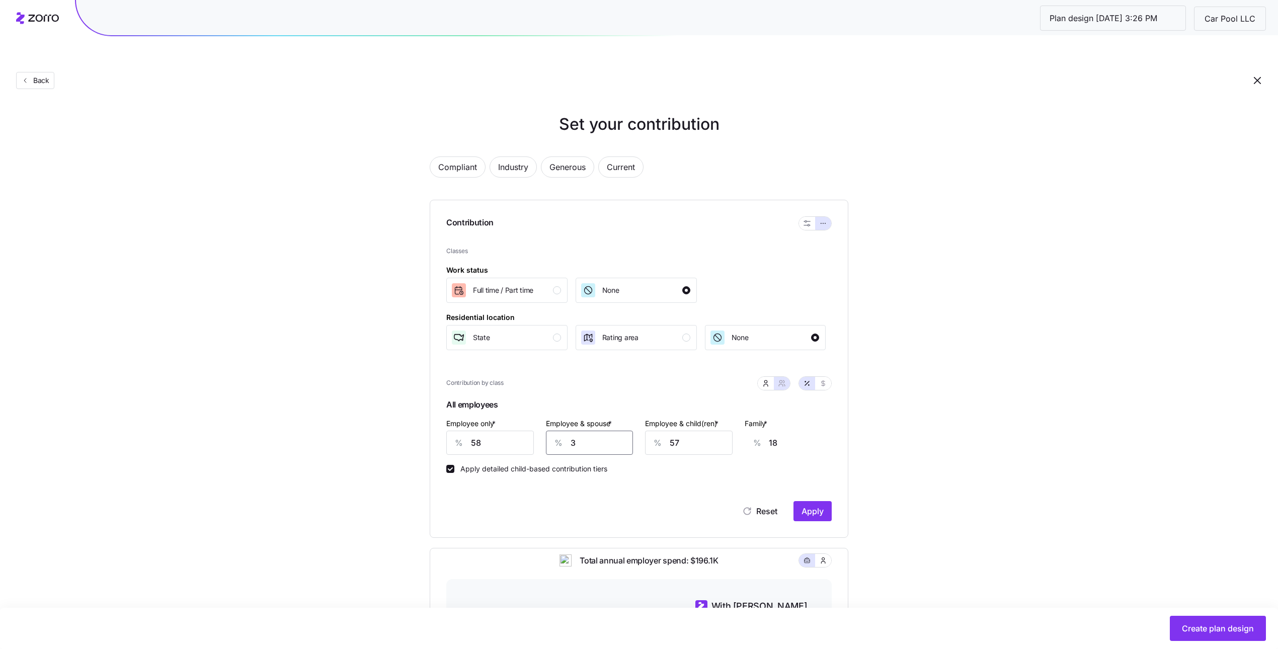
type input "34"
type input "40"
type input "34"
type input "4"
type input "6"
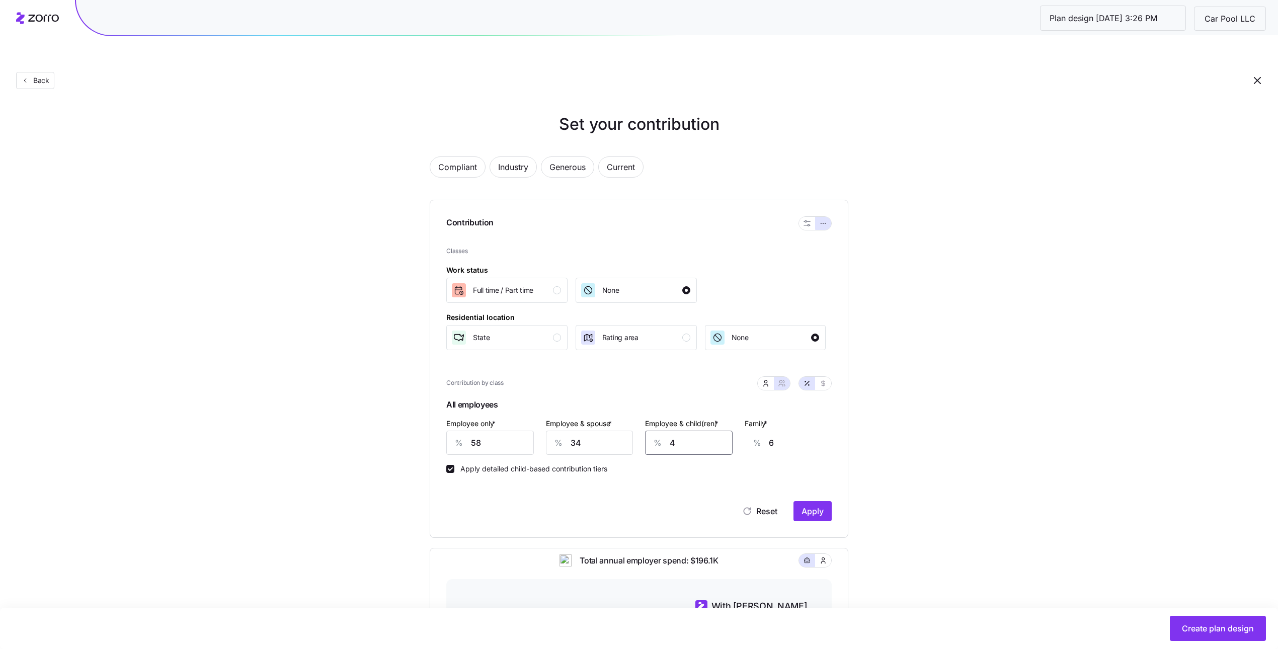
type input "49"
type input "35"
type input "49"
click at [1001, 350] on div "Set your contribution Compliant Industry Generous Current Contribution Classes …" at bounding box center [639, 478] width 1278 height 732
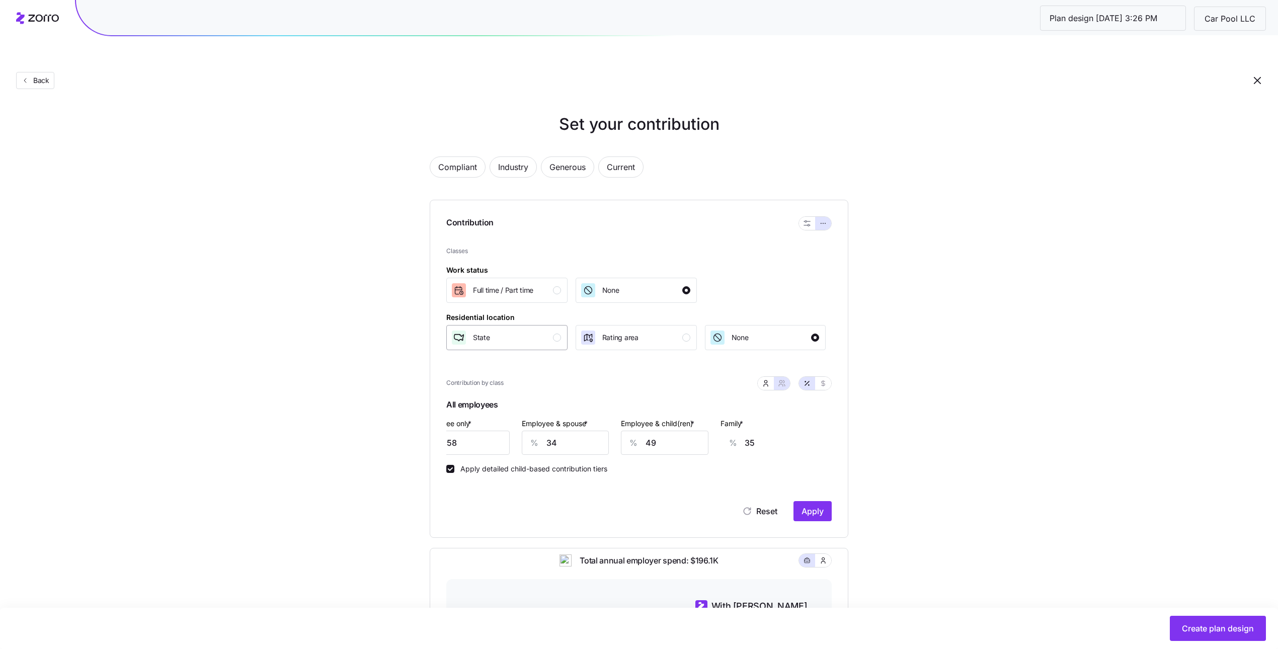
click at [547, 330] on div "State" at bounding box center [506, 338] width 110 height 16
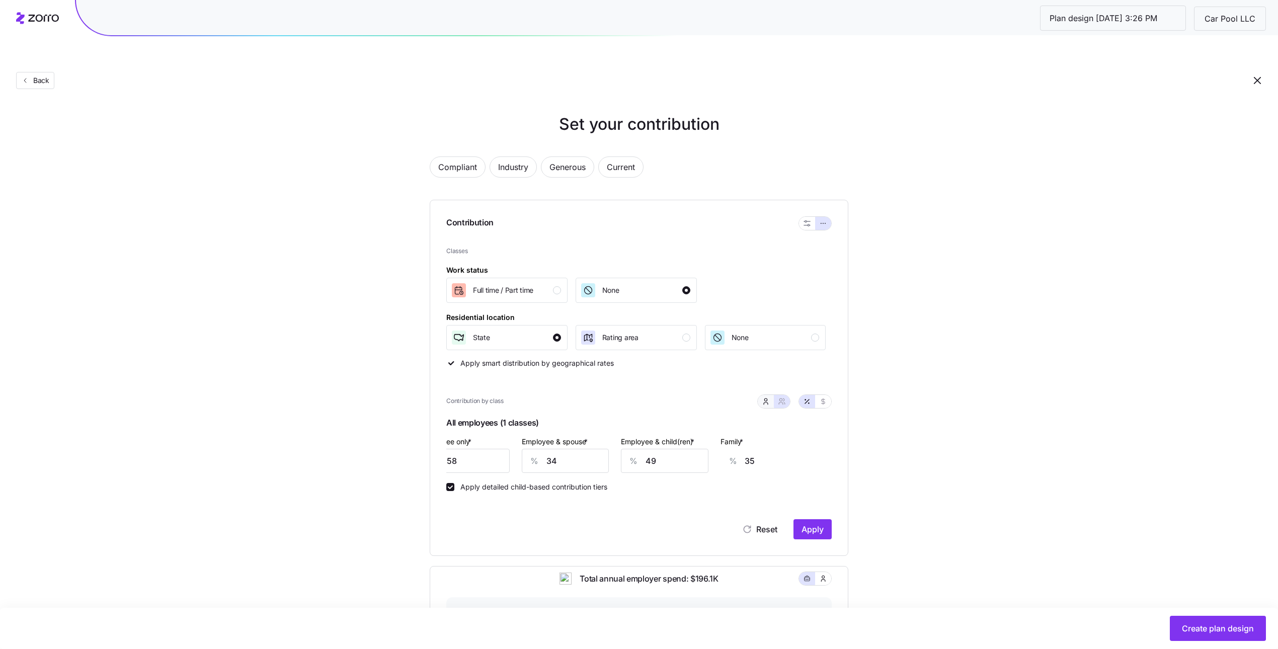
click at [772, 395] on button "button" at bounding box center [766, 401] width 16 height 13
type input "10"
type input "37"
click at [633, 449] on input "10" at bounding box center [633, 461] width 120 height 24
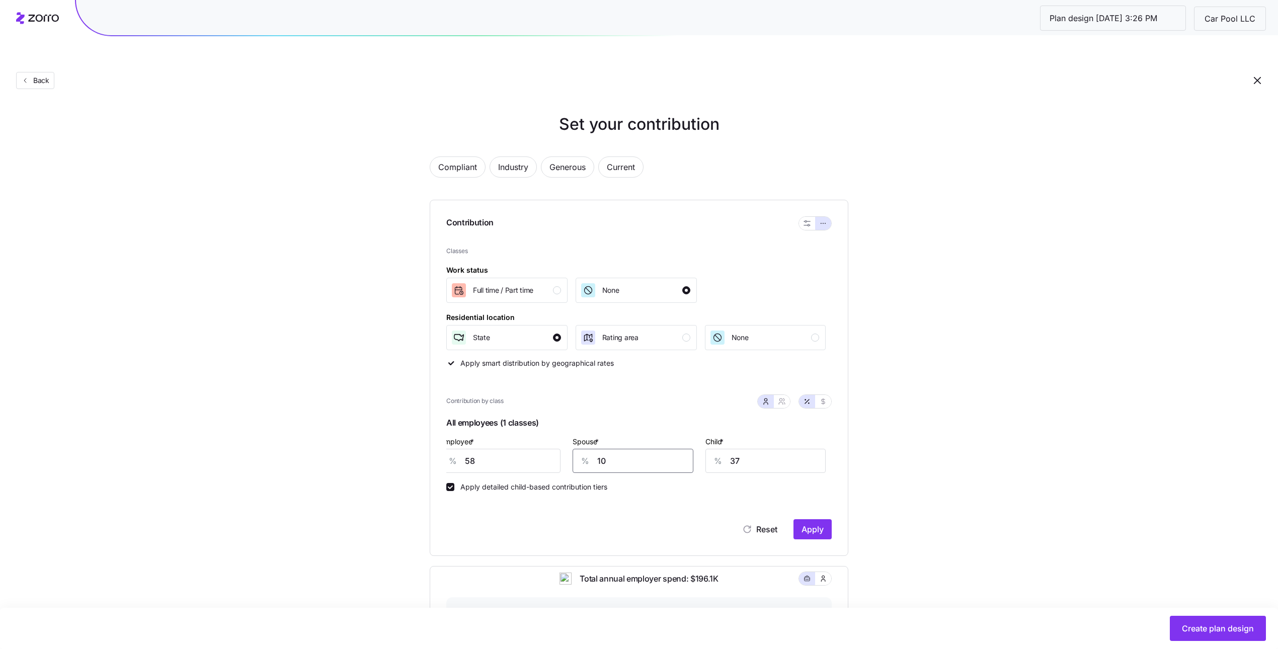
click at [633, 449] on input "10" at bounding box center [633, 461] width 120 height 24
type input "34"
type input "49"
click at [813, 519] on button "Apply" at bounding box center [813, 529] width 38 height 20
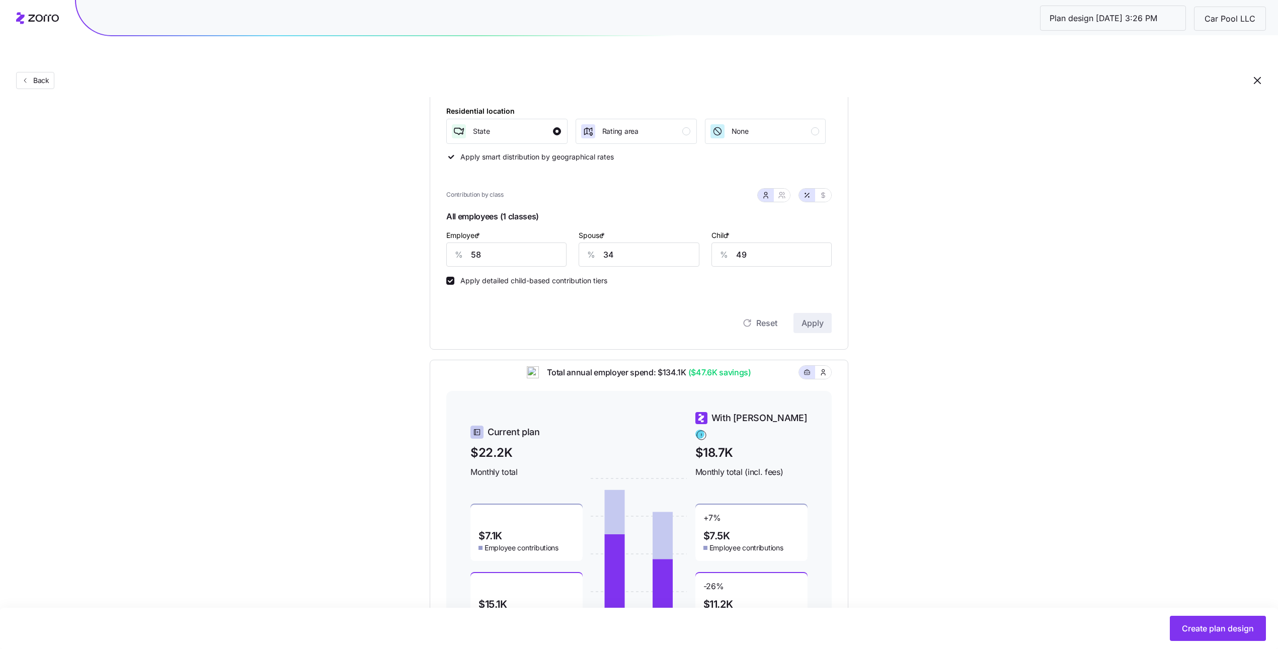
scroll to position [22, 0]
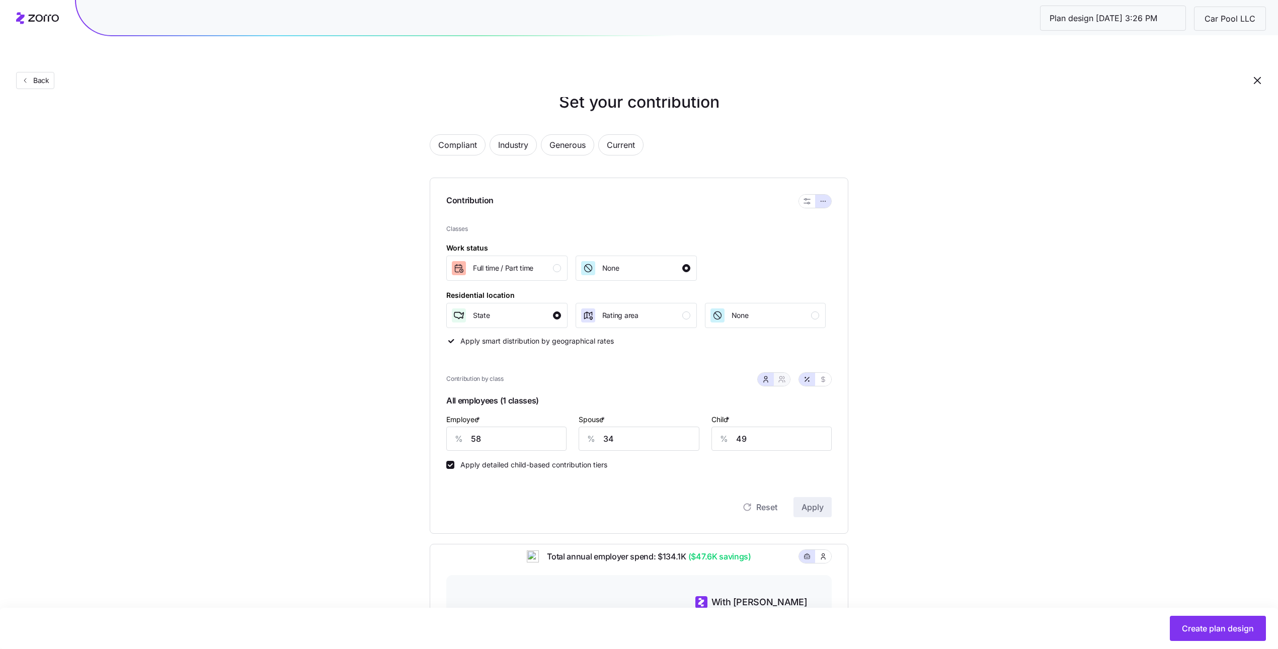
click at [778, 375] on icon "button" at bounding box center [782, 379] width 8 height 8
type input "46"
type input "54"
click at [586, 427] on input "46" at bounding box center [590, 439] width 88 height 24
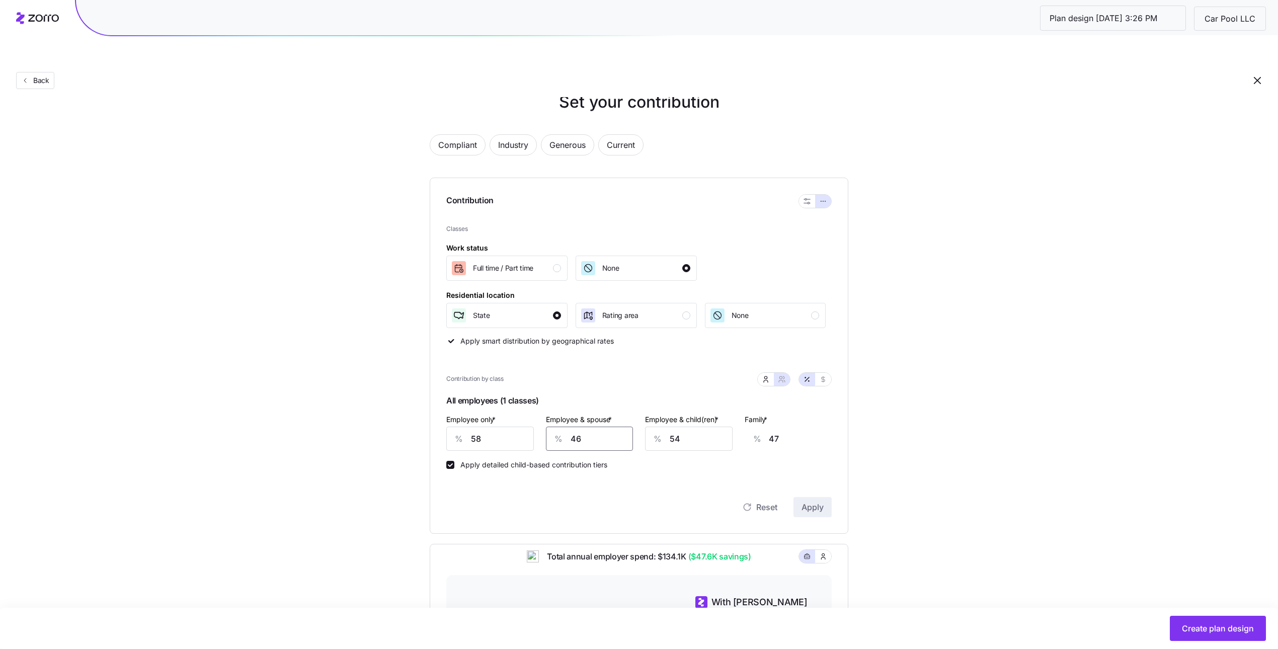
type input "3"
type input "16"
type input "34"
type input "38"
type input "34"
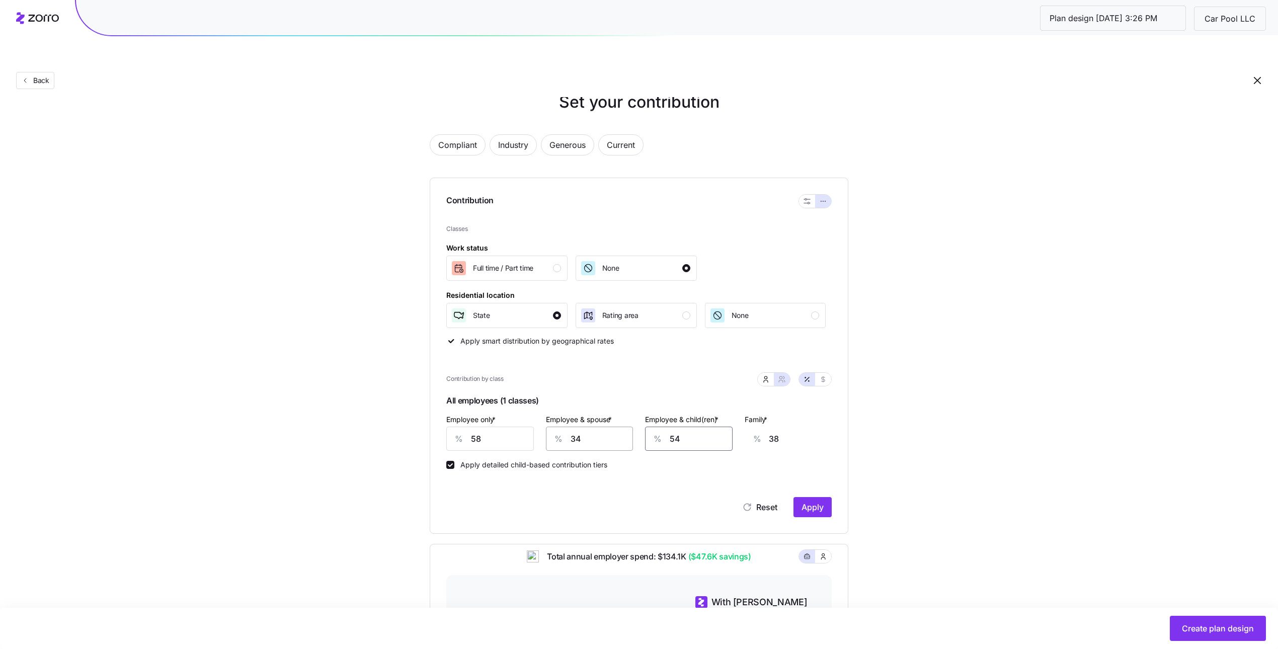
type input "3"
type input "6"
type input "39"
type input "29"
type input "39"
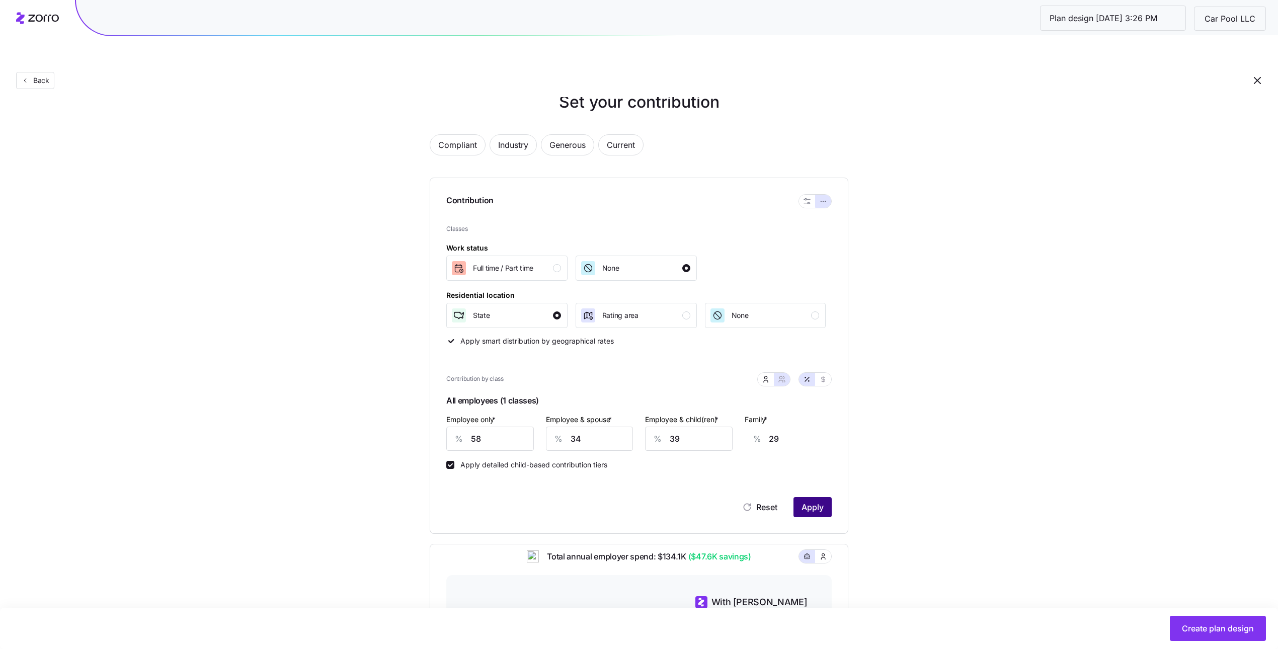
click at [808, 501] on span "Apply" at bounding box center [813, 507] width 22 height 12
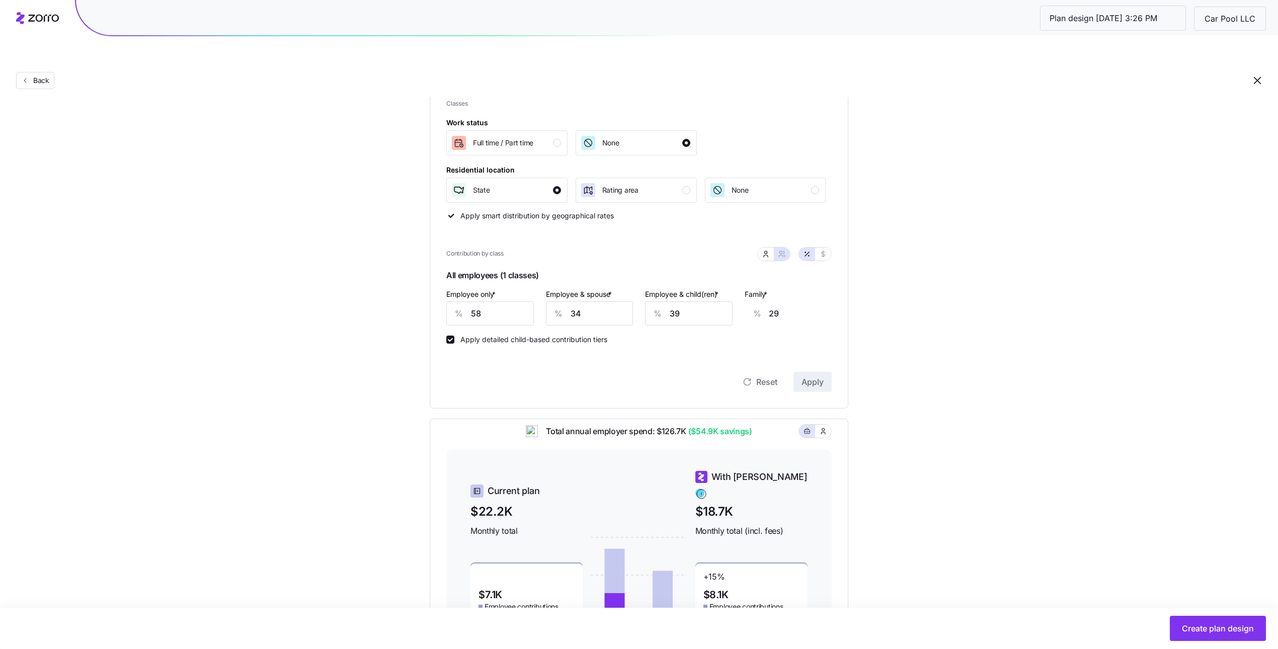
scroll to position [143, 0]
click at [770, 252] on button "button" at bounding box center [766, 258] width 16 height 13
type input "10"
type input "15"
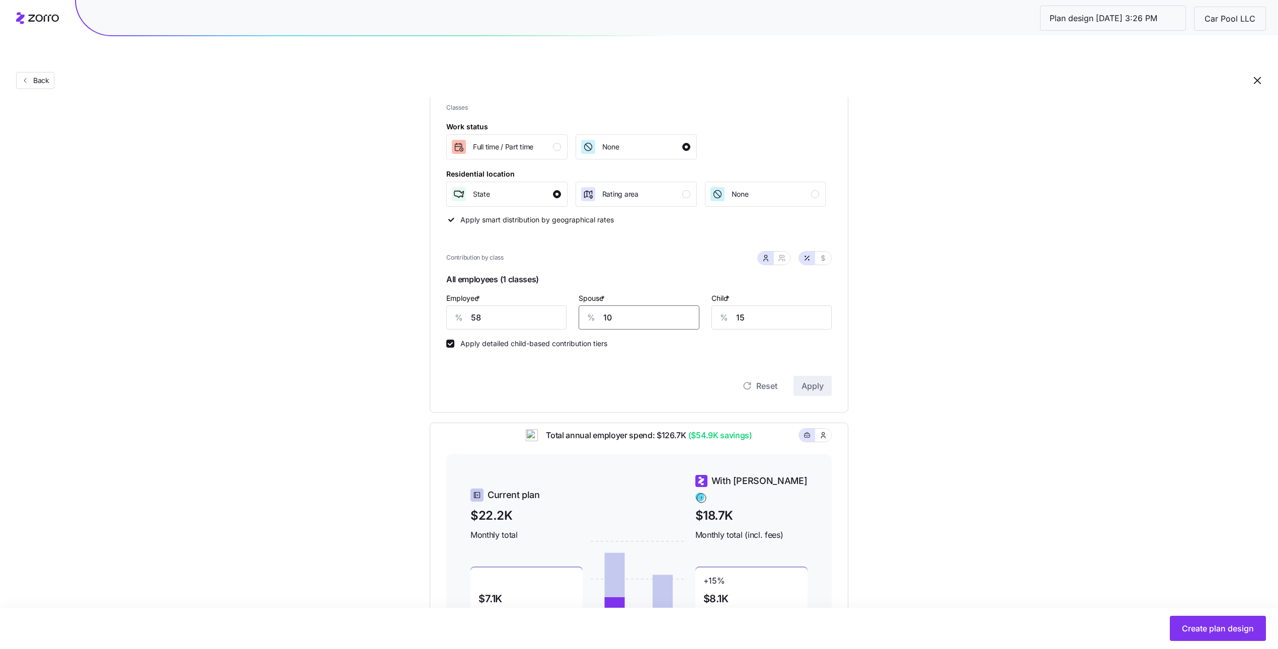
click at [606, 305] on input "10" at bounding box center [639, 317] width 120 height 24
type input "34"
type input "49"
click at [815, 380] on span "Apply" at bounding box center [813, 386] width 22 height 12
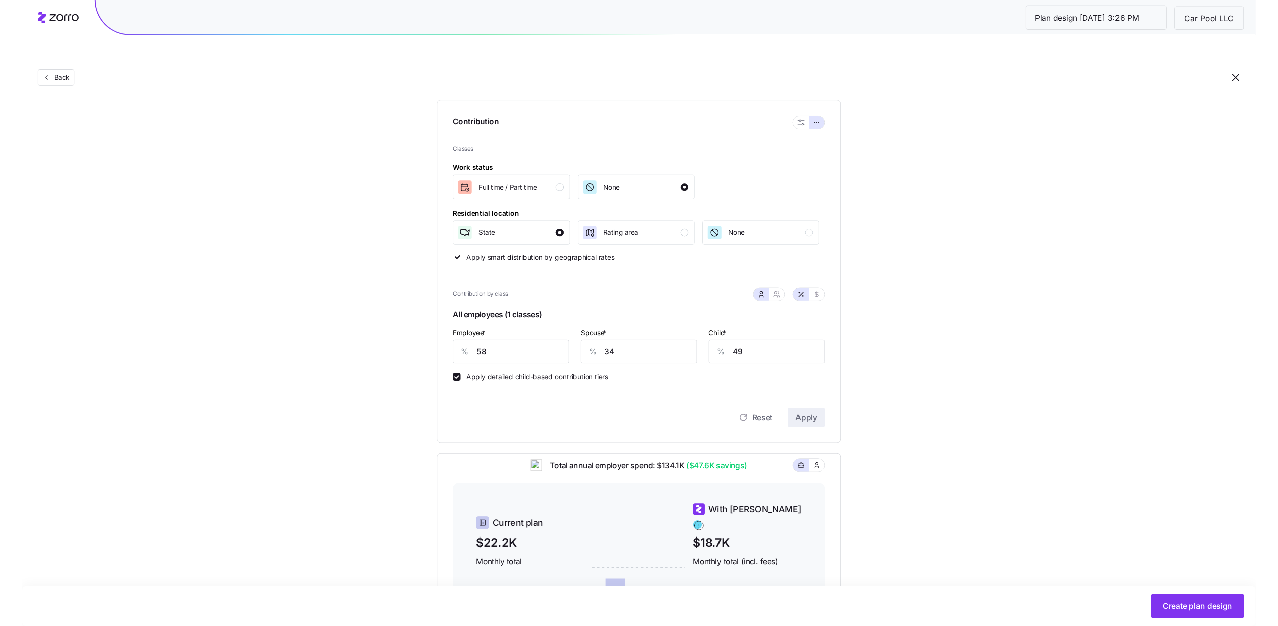
scroll to position [256, 0]
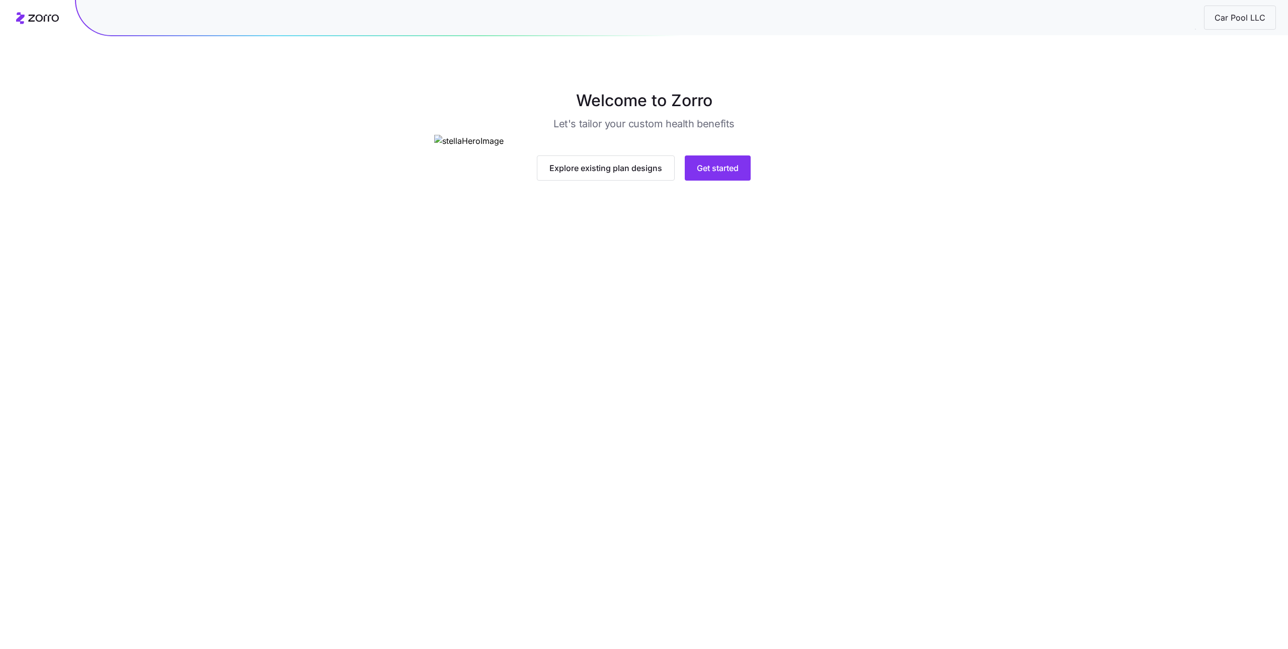
click at [727, 378] on main "Welcome to Zorro Let's tailor your custom health benefits Explore existing plan…" at bounding box center [644, 324] width 1288 height 649
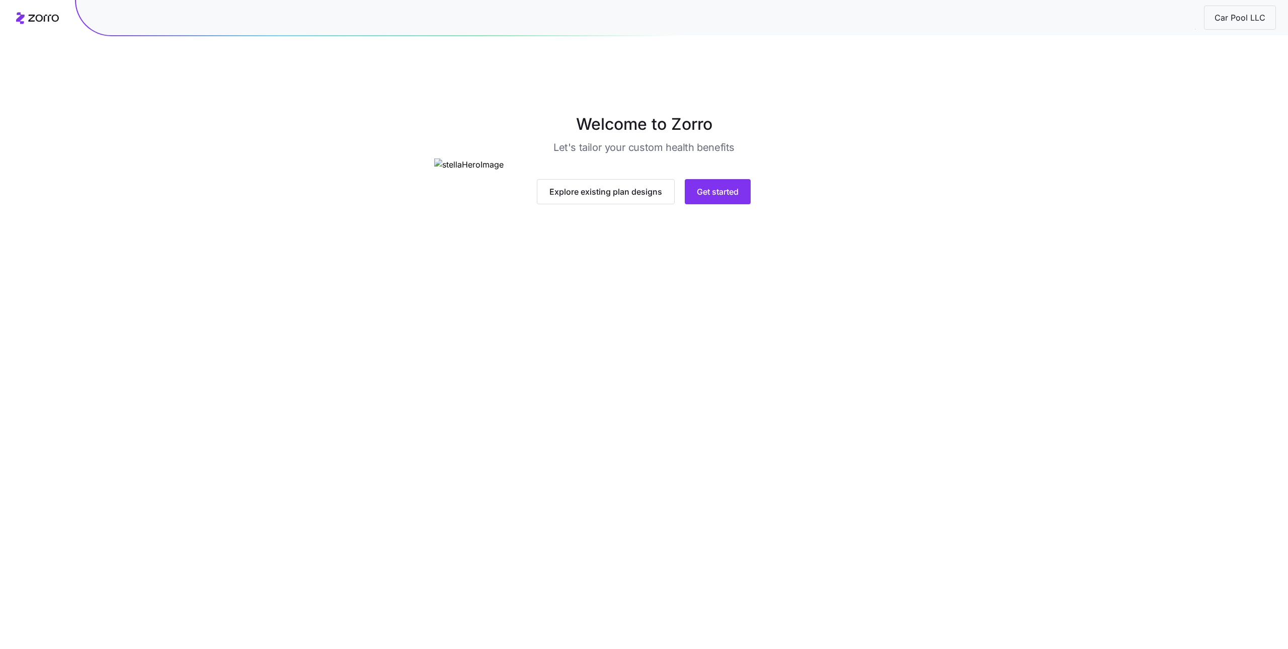
click at [727, 371] on main "Welcome to Zorro Let's tailor your custom health benefits Explore existing plan…" at bounding box center [644, 348] width 1288 height 649
click at [727, 370] on main "Welcome to Zorro Let's tailor your custom health benefits Explore existing plan…" at bounding box center [644, 348] width 1288 height 649
click at [726, 204] on button "Get started" at bounding box center [718, 191] width 66 height 25
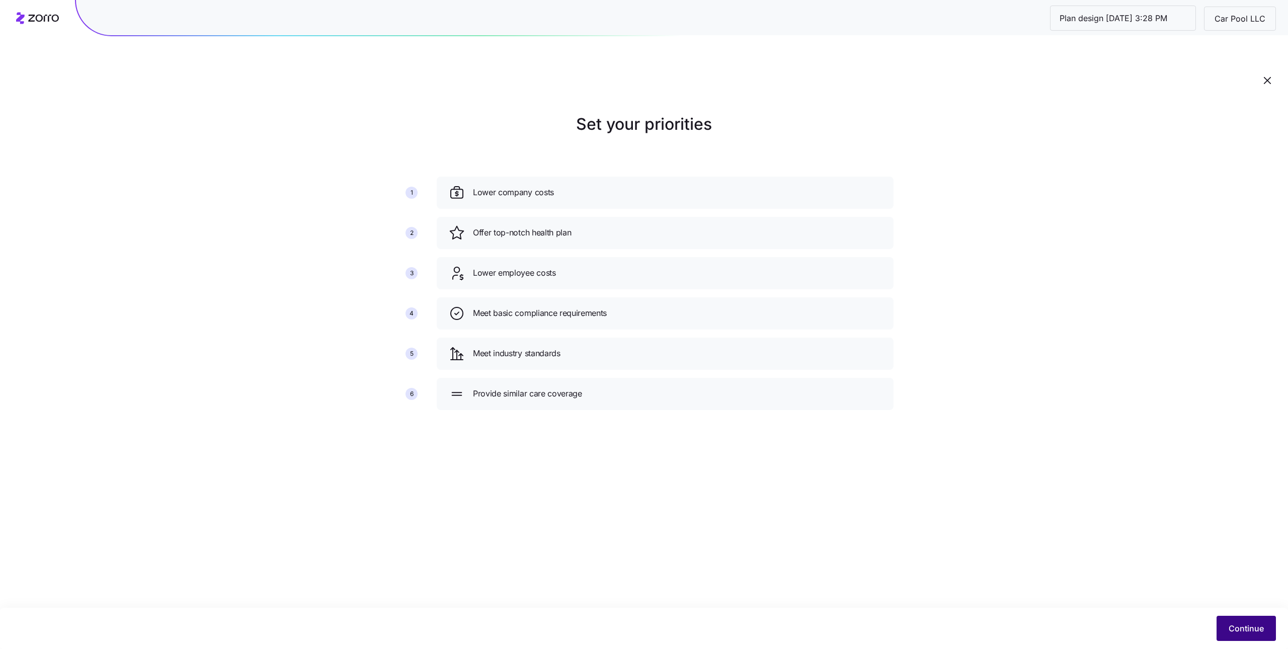
click at [1240, 625] on span "Continue" at bounding box center [1246, 628] width 35 height 12
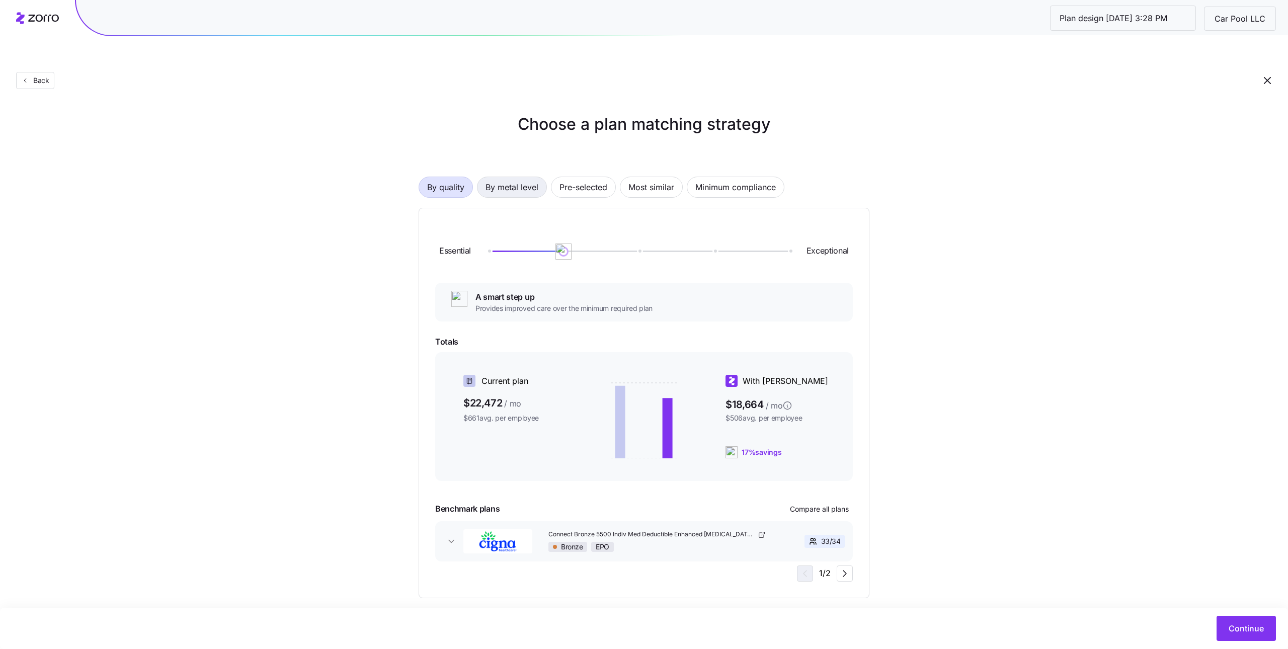
click at [515, 177] on span "By metal level" at bounding box center [512, 187] width 53 height 20
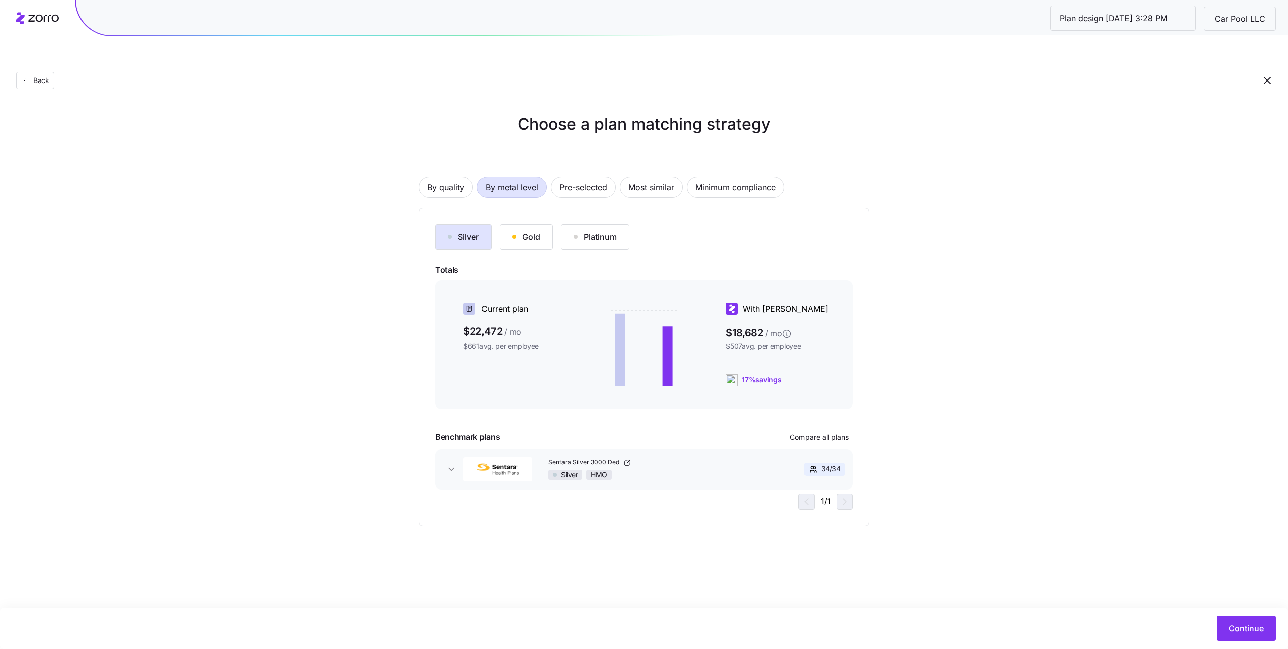
click at [543, 224] on button "Gold" at bounding box center [526, 236] width 53 height 25
click at [476, 231] on div "Silver Gold Platinum Totals Current plan $22,472 / mo $661 avg. per employee Wi…" at bounding box center [644, 366] width 418 height 285
click at [461, 224] on button "Silver" at bounding box center [463, 236] width 56 height 25
click at [1270, 627] on button "Continue" at bounding box center [1246, 628] width 59 height 25
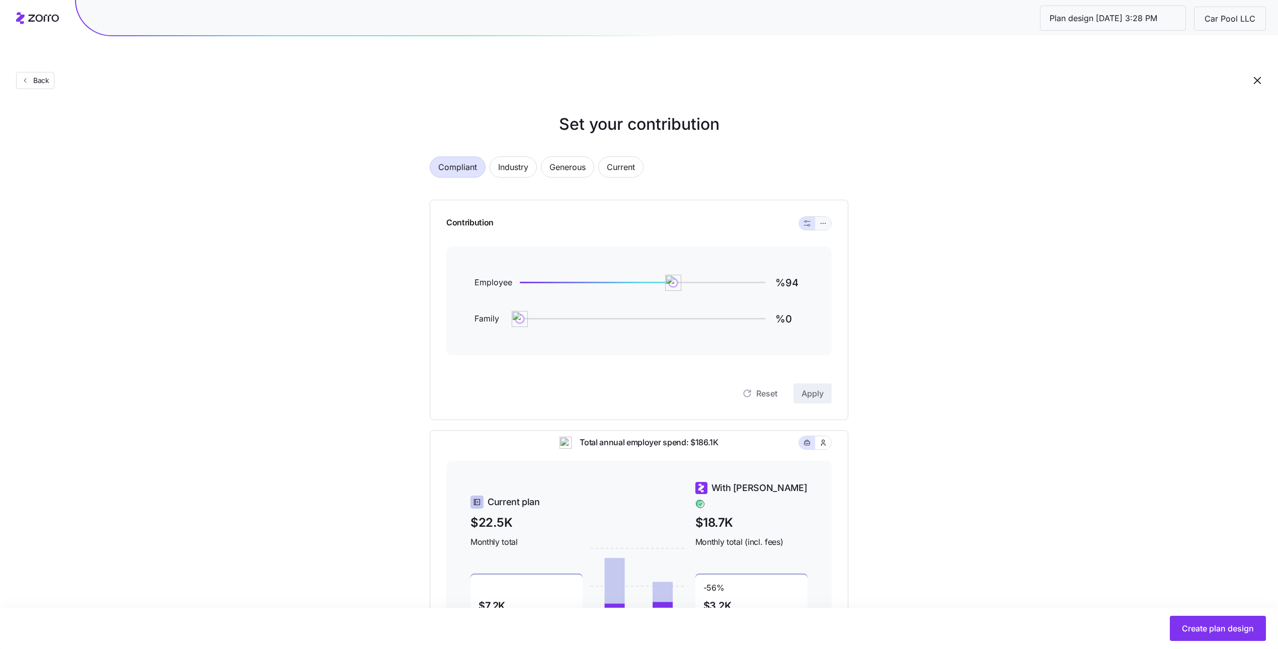
click at [820, 217] on icon "button" at bounding box center [823, 223] width 7 height 12
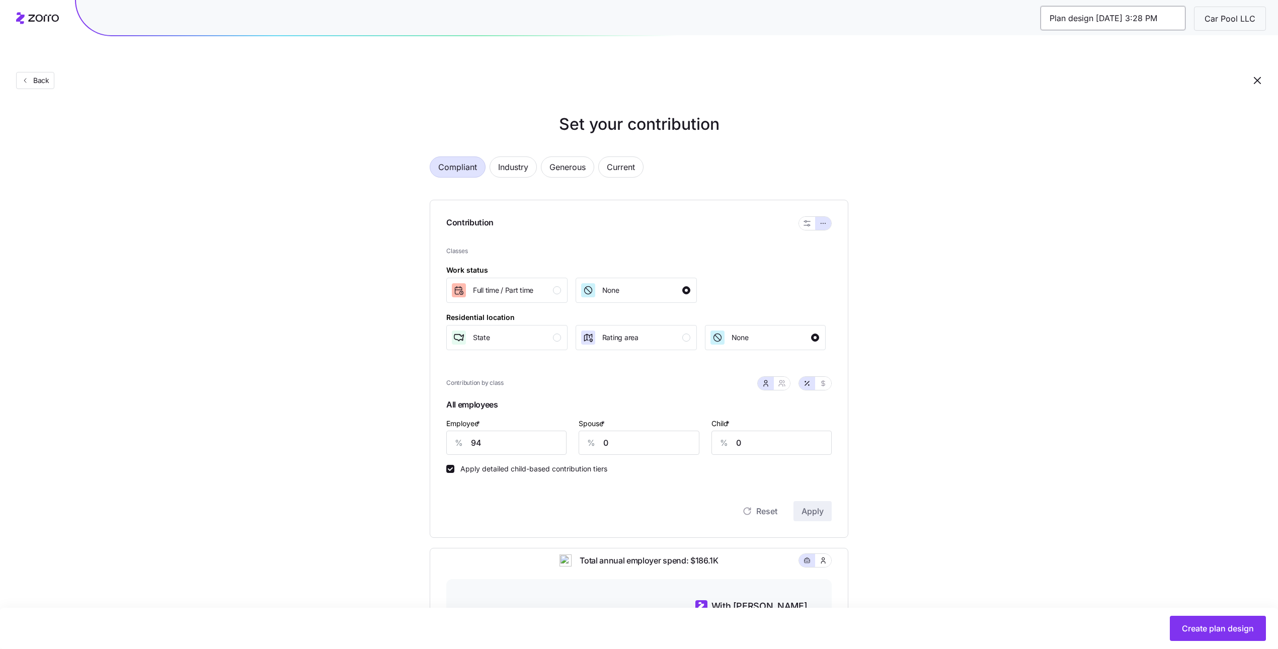
click at [1154, 20] on input "Plan design 10/08/2025 3:28 PM" at bounding box center [1113, 18] width 145 height 24
click at [526, 431] on input "94" at bounding box center [506, 443] width 120 height 24
click at [791, 376] on div at bounding box center [794, 383] width 74 height 14
click at [789, 377] on div at bounding box center [774, 383] width 32 height 13
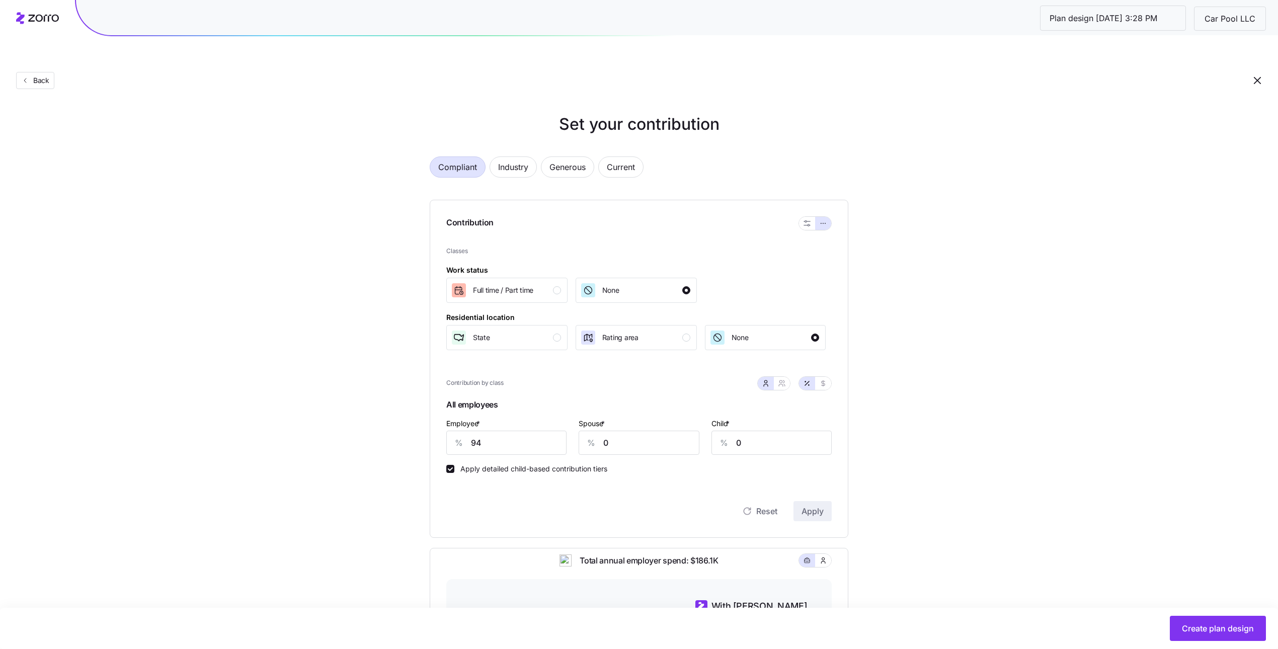
drag, startPoint x: 783, startPoint y: 365, endPoint x: 703, endPoint y: 364, distance: 80.5
click at [783, 379] on span "button" at bounding box center [782, 383] width 8 height 8
type input "47"
type input "53"
click at [497, 327] on button "State" at bounding box center [506, 337] width 121 height 25
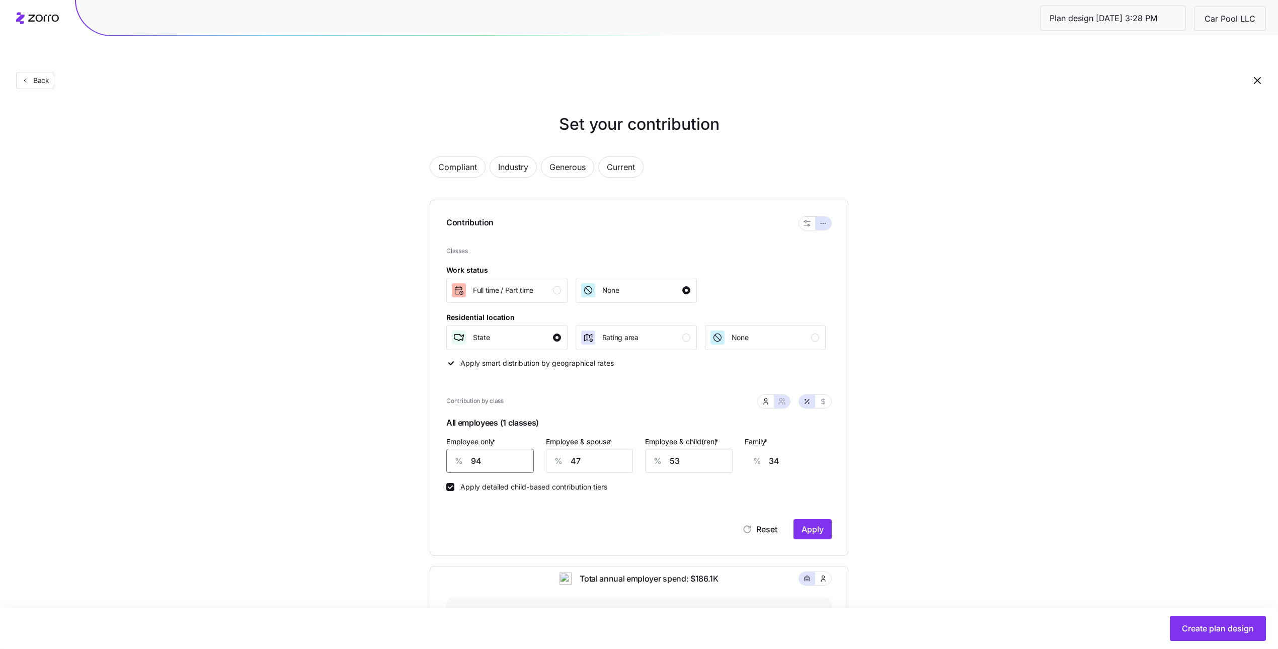
click at [490, 449] on input "94" at bounding box center [490, 461] width 88 height 24
type input "5"
type input "66"
type input "58"
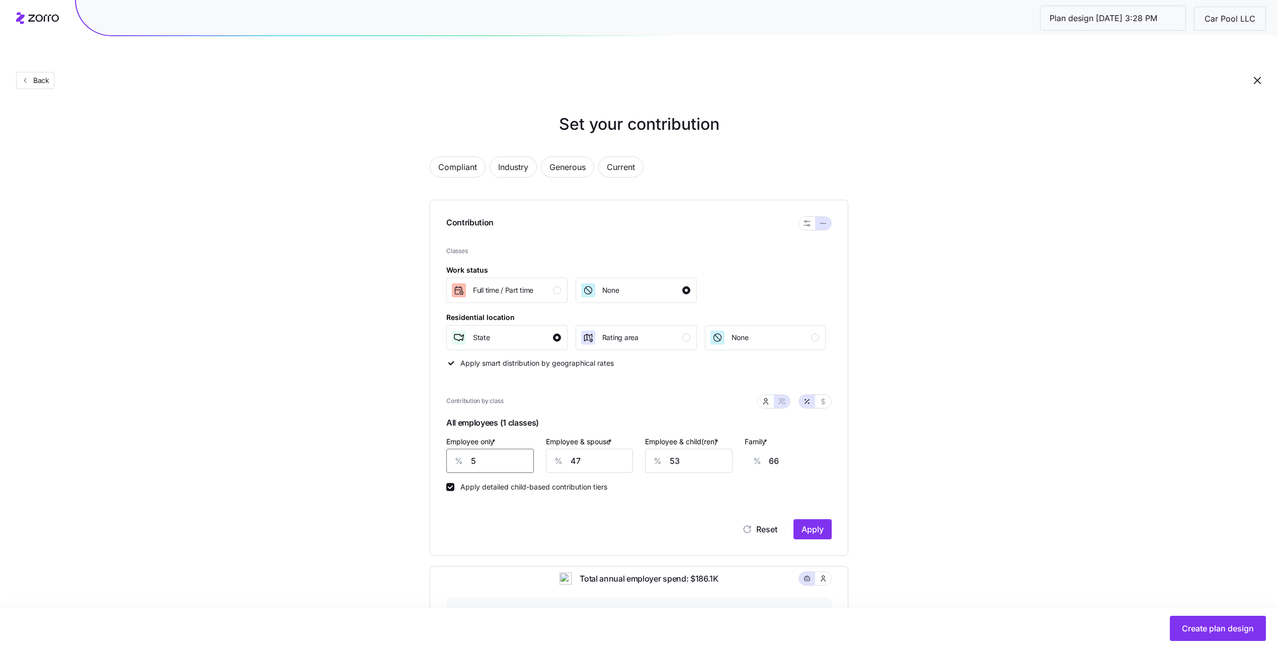
type input "46"
type input "58"
type input "3"
type input "15"
type input "34"
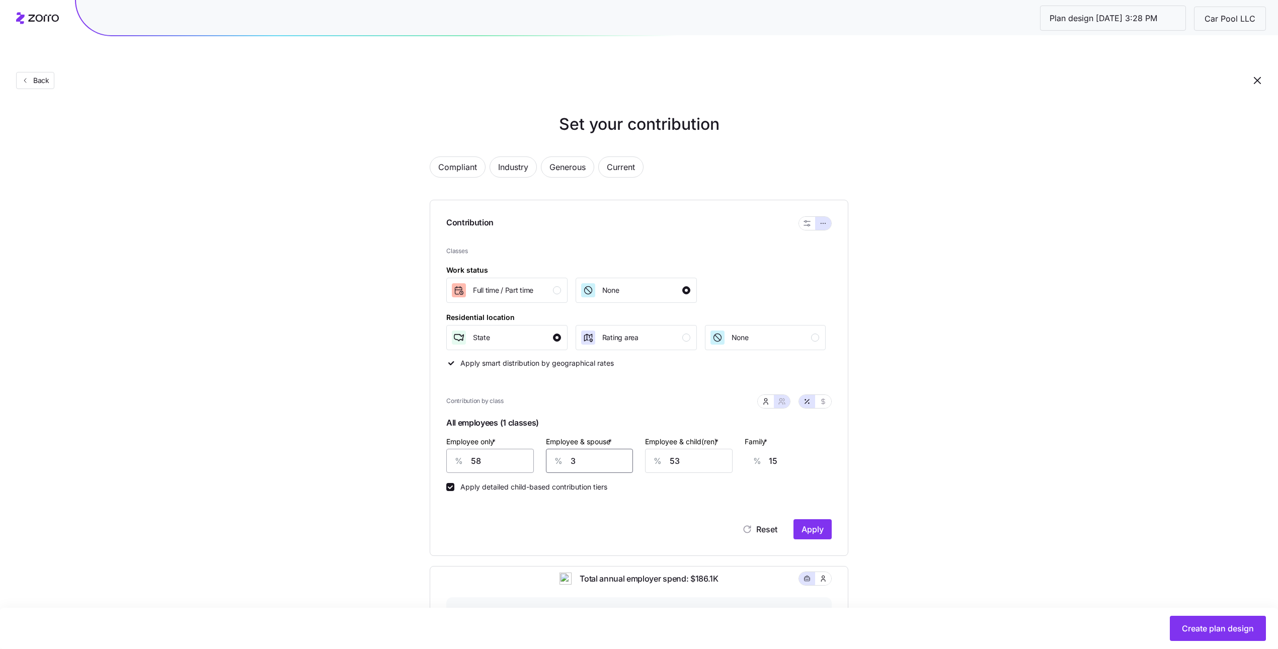
type input "37"
type input "34"
type input "4"
type input "6"
type input "49"
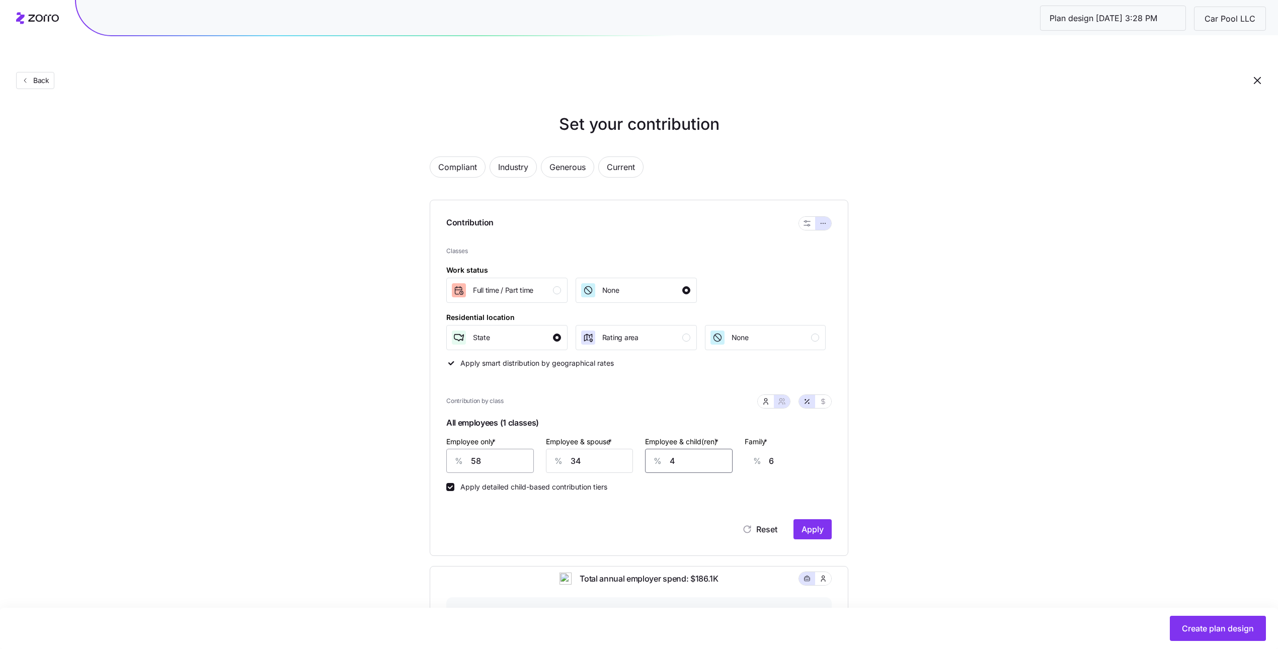
type input "35"
type input "49"
click at [823, 523] on span "Apply" at bounding box center [813, 529] width 22 height 12
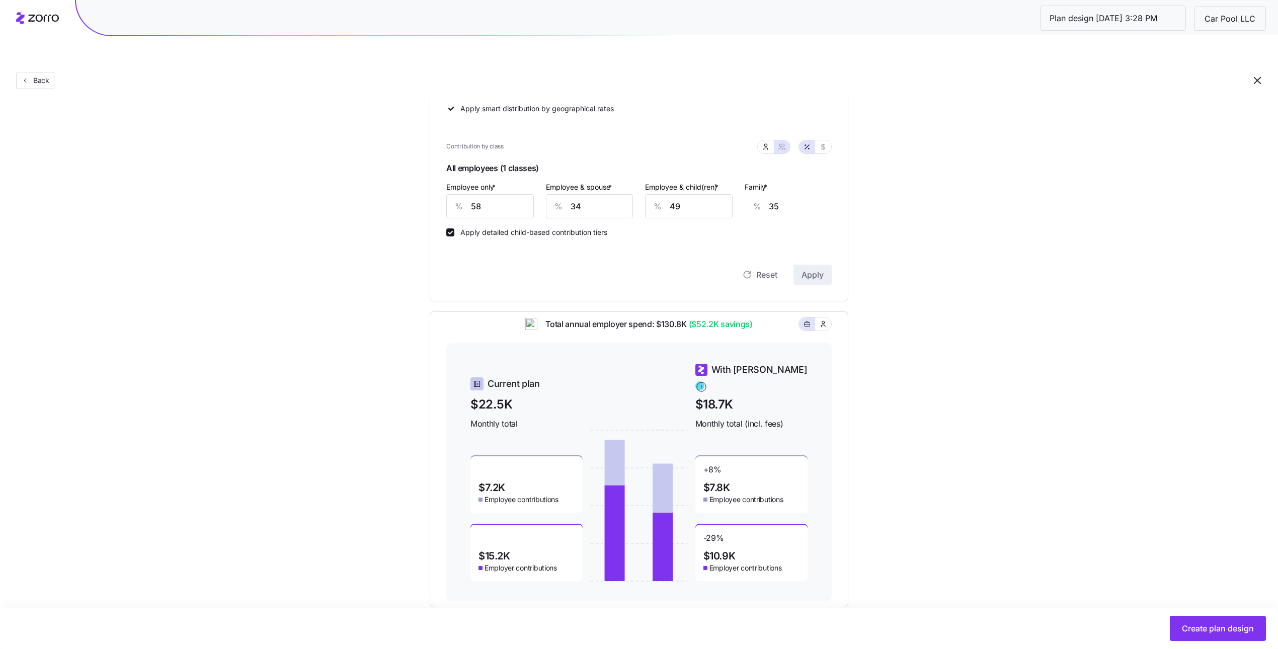
scroll to position [256, 0]
click at [767, 142] on icon "button" at bounding box center [766, 146] width 8 height 8
type input "10"
type input "37"
click at [629, 193] on input "10" at bounding box center [639, 205] width 120 height 24
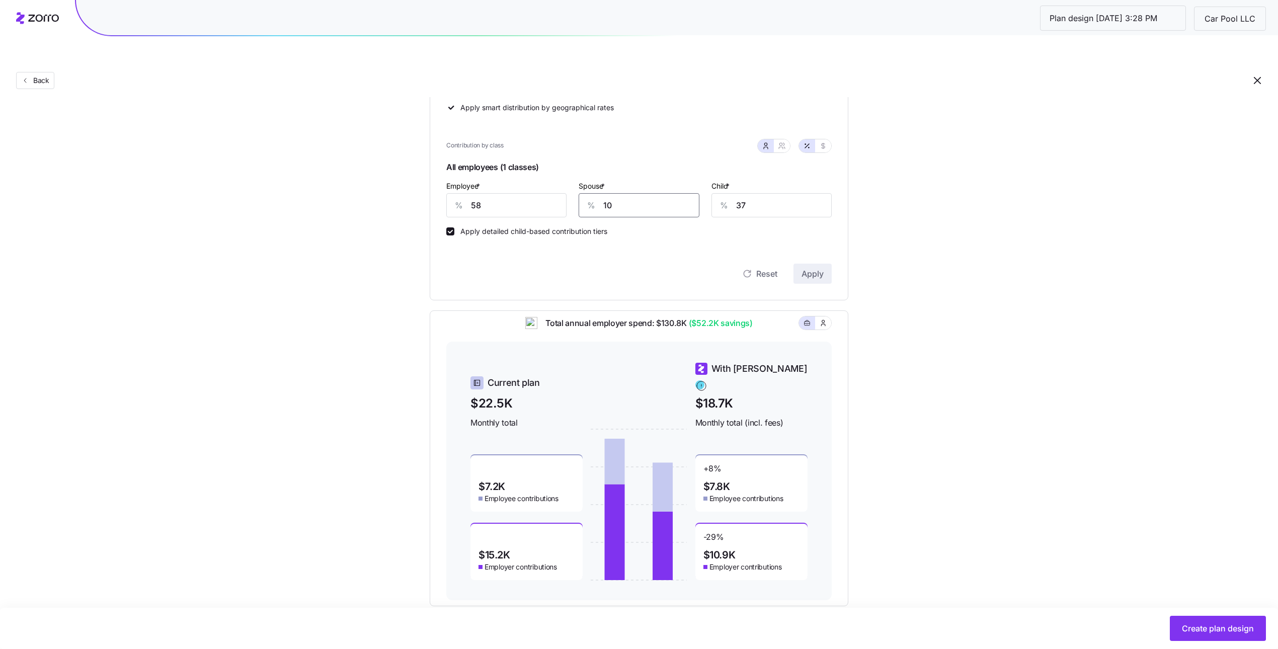
click at [629, 193] on input "10" at bounding box center [639, 205] width 120 height 24
type input "34"
type input "49"
click at [809, 268] on span "Apply" at bounding box center [813, 274] width 22 height 12
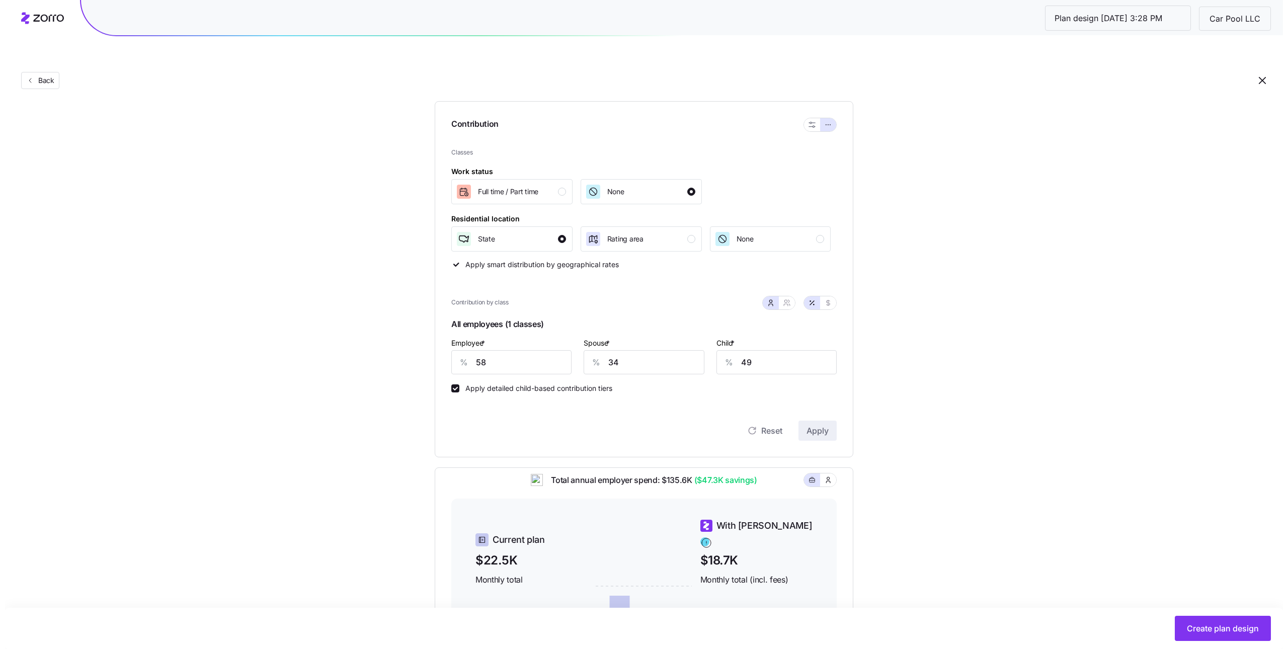
scroll to position [0, 0]
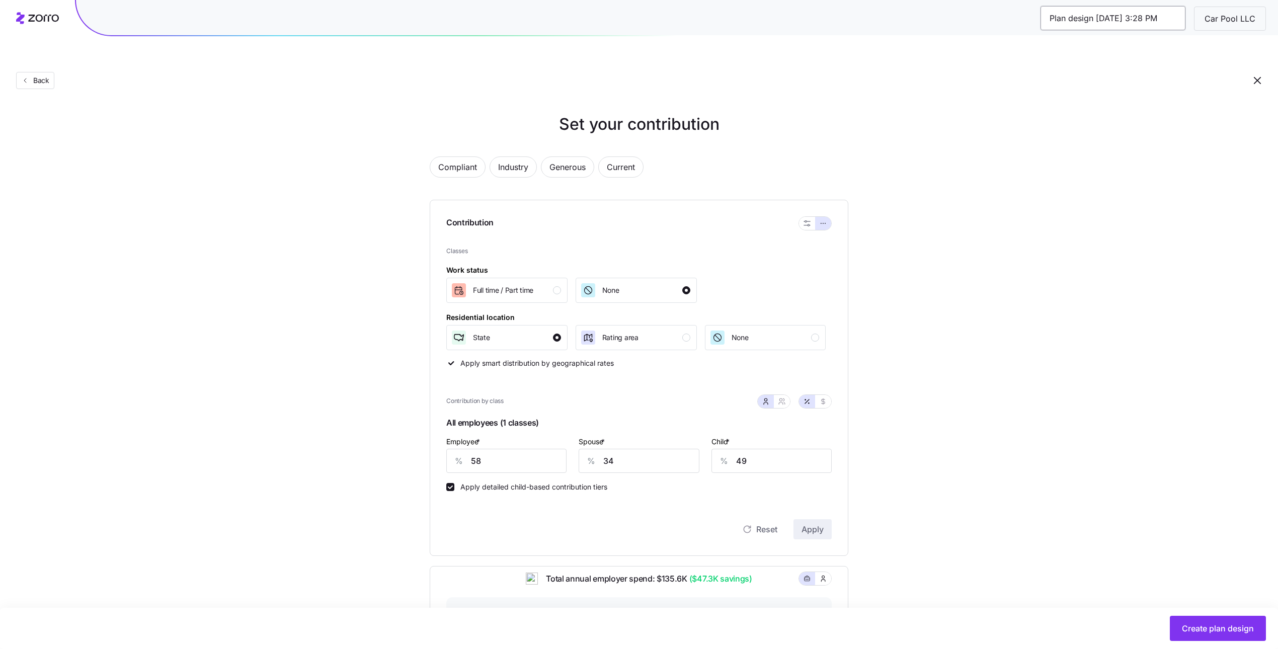
click at [1150, 16] on input "Plan design 10/08/2025 3:28 PM" at bounding box center [1113, 18] width 145 height 24
click at [1149, 21] on input "Plan design 10/08/2025 3:28 PM" at bounding box center [1113, 18] width 145 height 24
click at [1102, 353] on div "Set your contribution Compliant Industry Generous Current Contribution Classes …" at bounding box center [639, 487] width 1278 height 750
click at [1209, 628] on span "Create plan design" at bounding box center [1218, 628] width 72 height 12
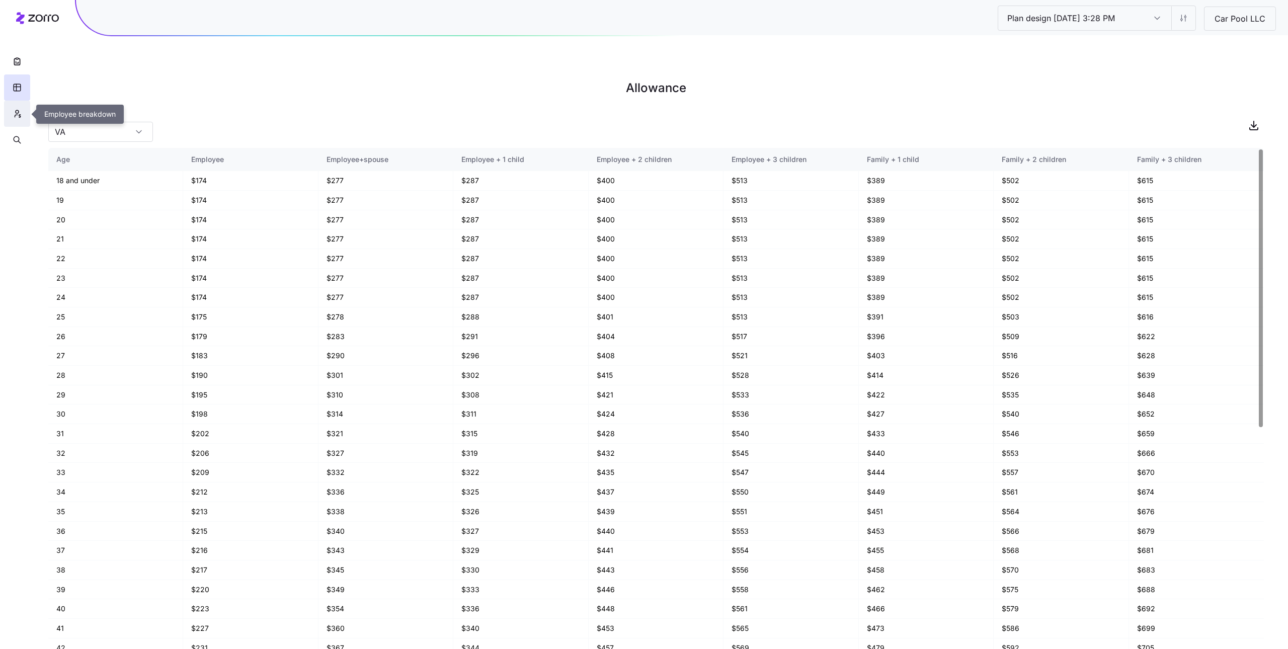
click at [5, 118] on button "button" at bounding box center [17, 114] width 26 height 26
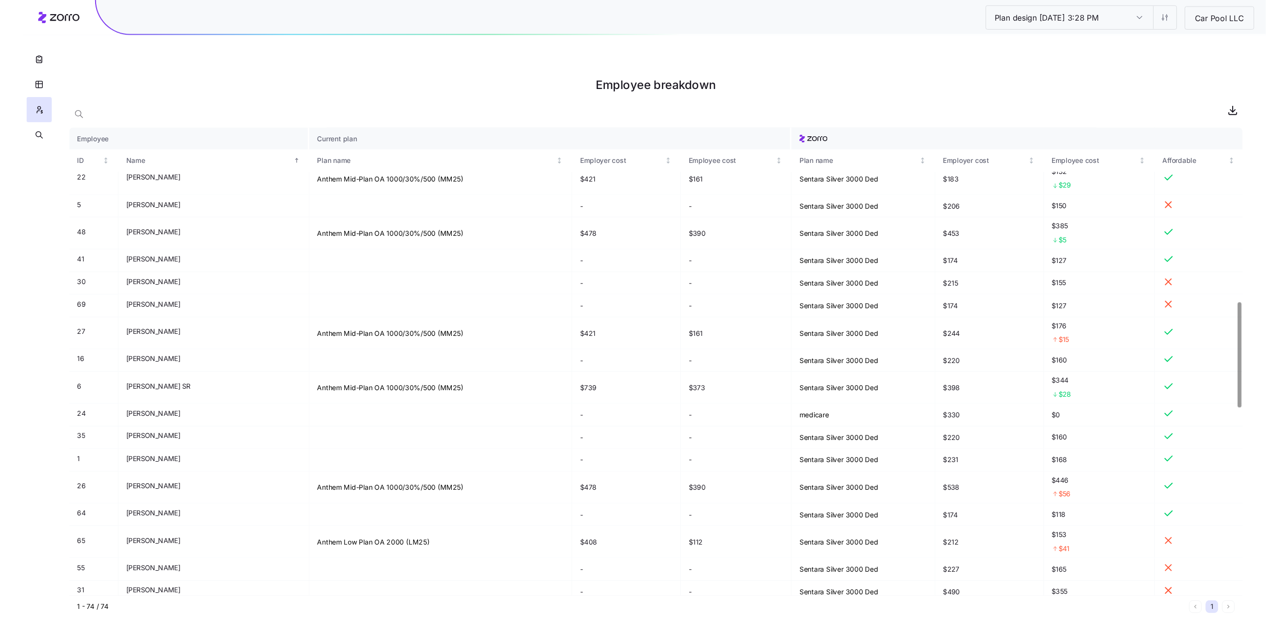
scroll to position [1042, 0]
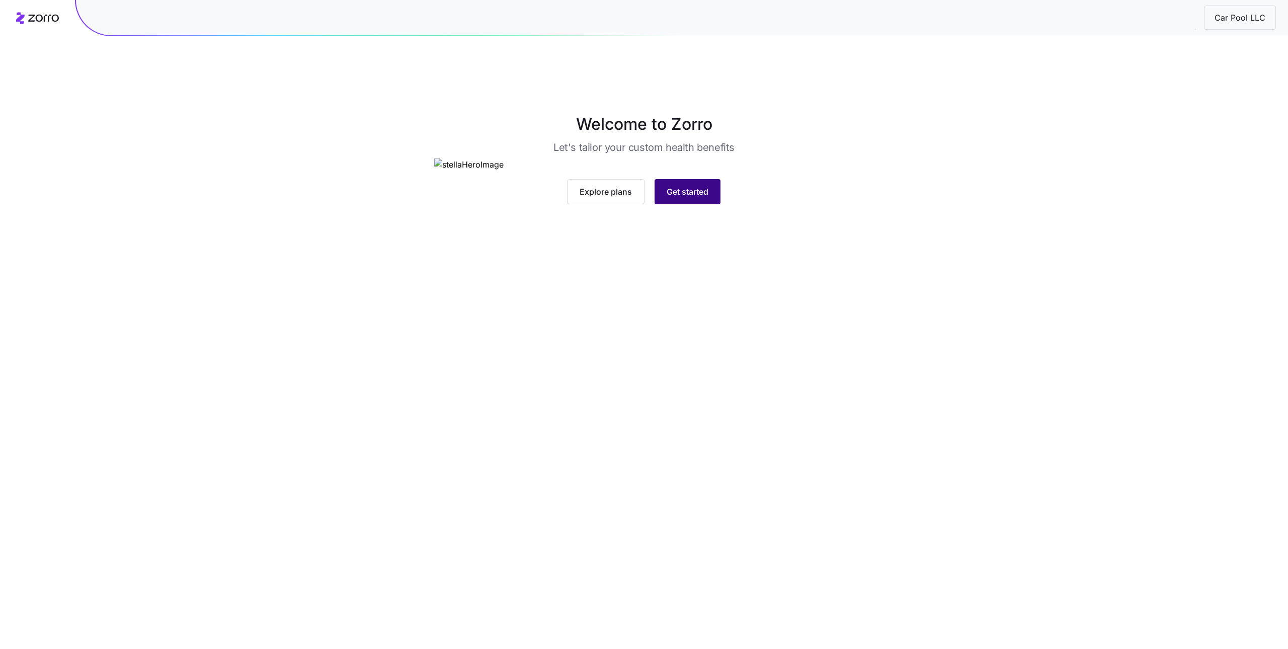
click at [700, 204] on button "Get started" at bounding box center [688, 191] width 66 height 25
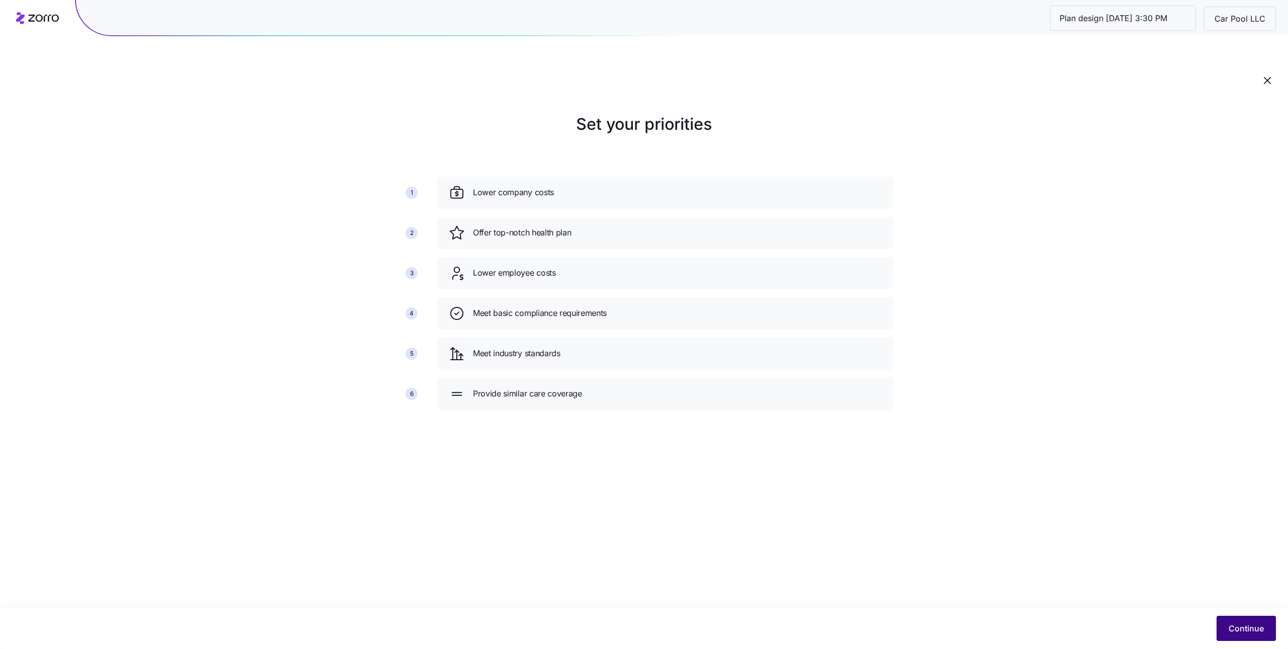
click at [1226, 628] on button "Continue" at bounding box center [1246, 628] width 59 height 25
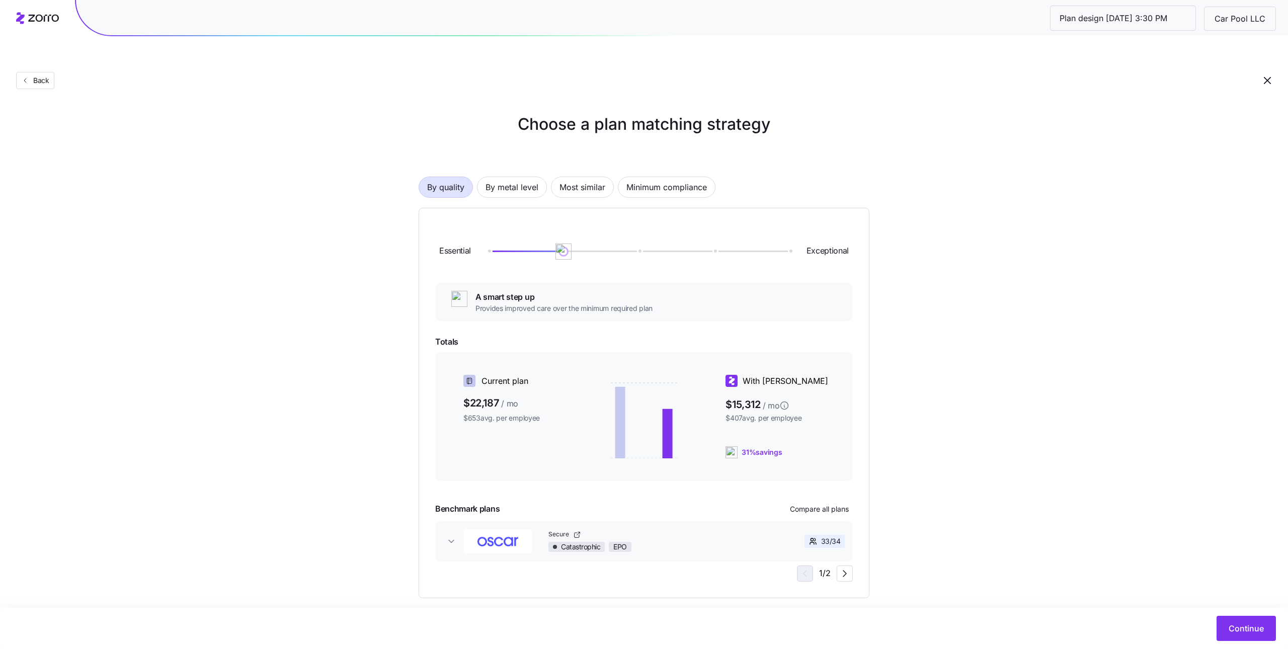
click at [539, 176] on div "By quality By metal level Most similar Minimum compliance Essential Exceptional…" at bounding box center [644, 371] width 451 height 454
click at [535, 177] on span "By metal level" at bounding box center [512, 187] width 53 height 20
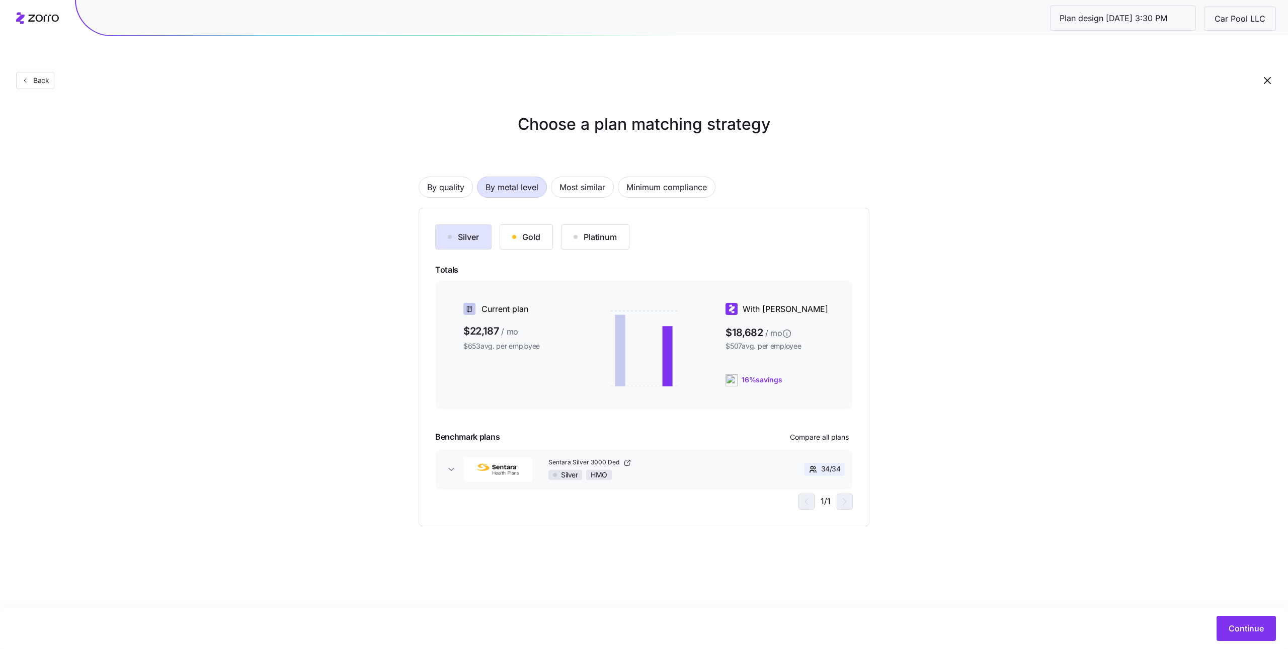
click at [523, 231] on div "Gold" at bounding box center [526, 237] width 28 height 12
click at [1246, 628] on span "Continue" at bounding box center [1246, 628] width 35 height 12
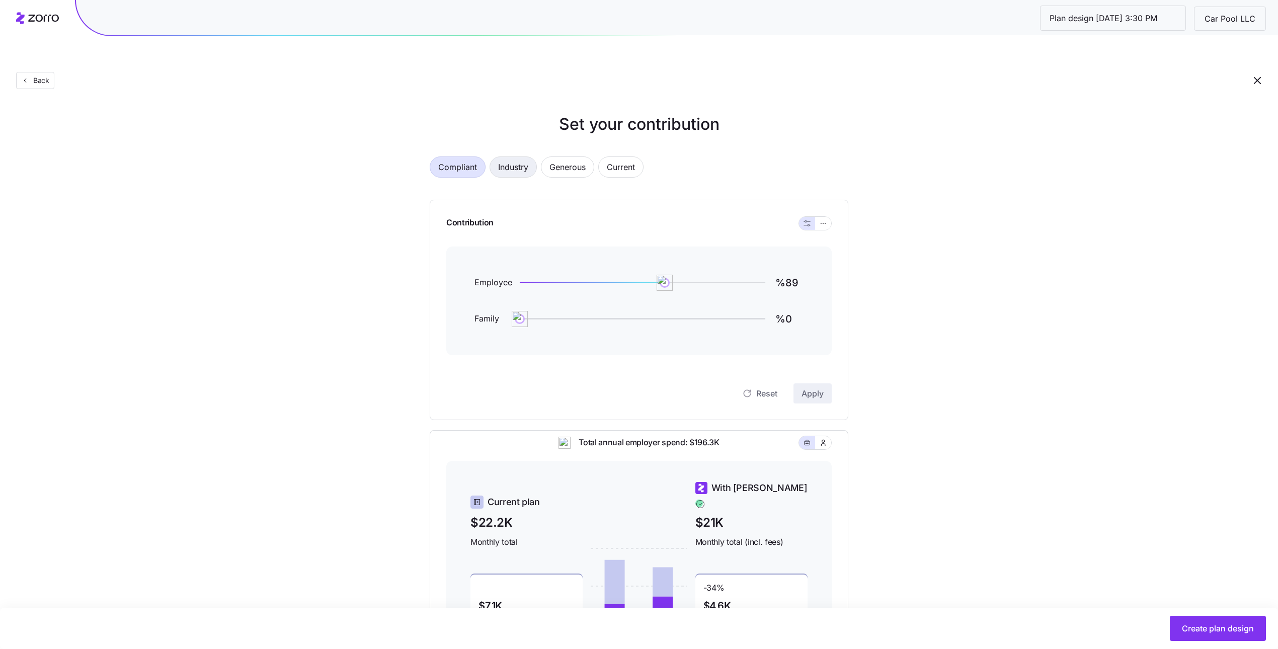
click at [521, 156] on button "Industry" at bounding box center [513, 166] width 47 height 21
click at [828, 217] on button "button" at bounding box center [823, 223] width 16 height 13
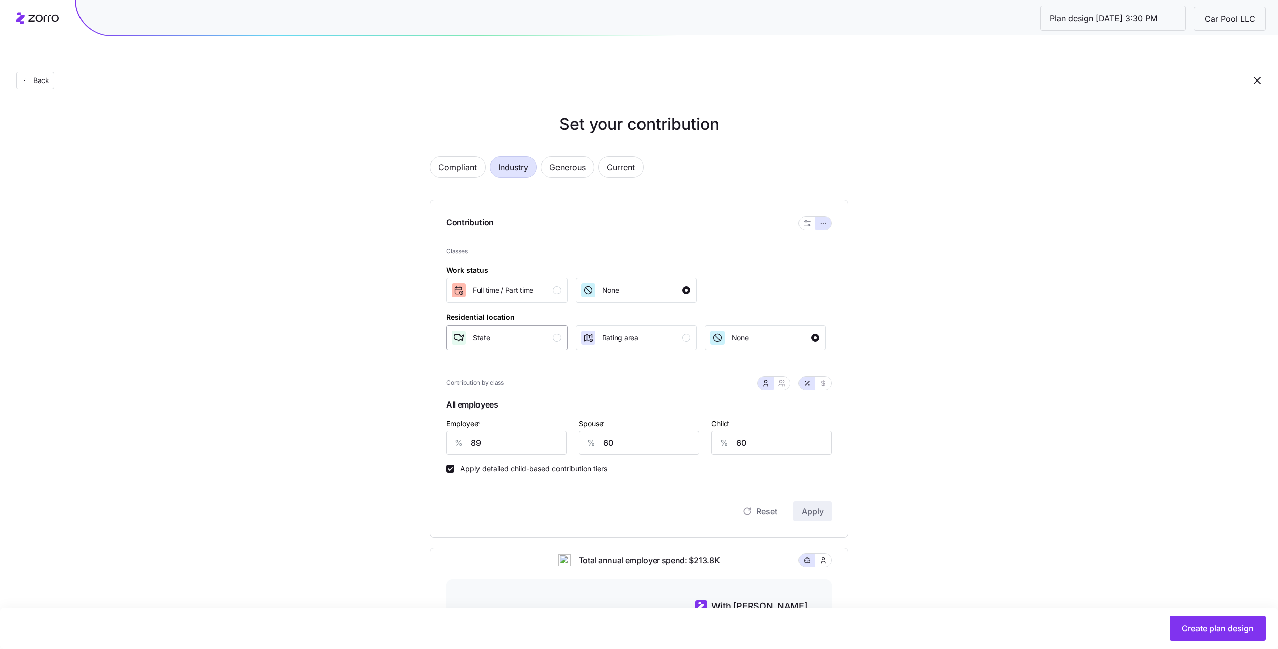
click at [551, 330] on div "State" at bounding box center [506, 338] width 110 height 16
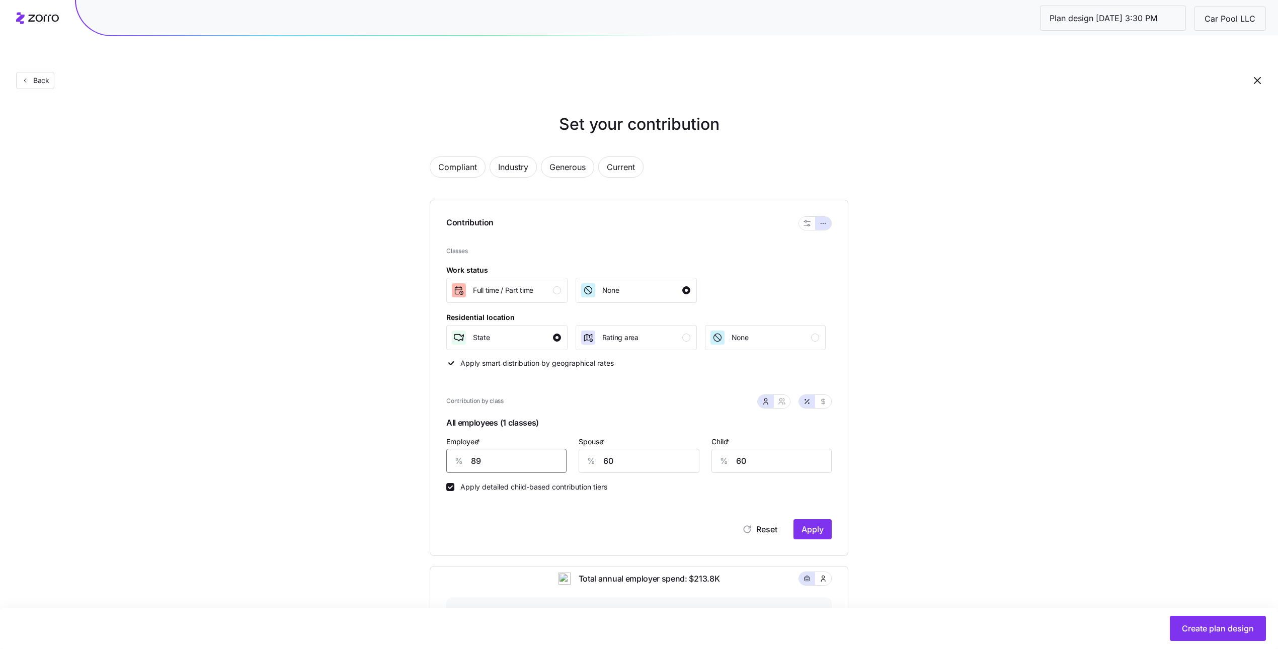
click at [538, 449] on input "89" at bounding box center [506, 461] width 120 height 24
type input "54"
click at [784, 403] on icon "button" at bounding box center [784, 404] width 1 height 2
type input "57"
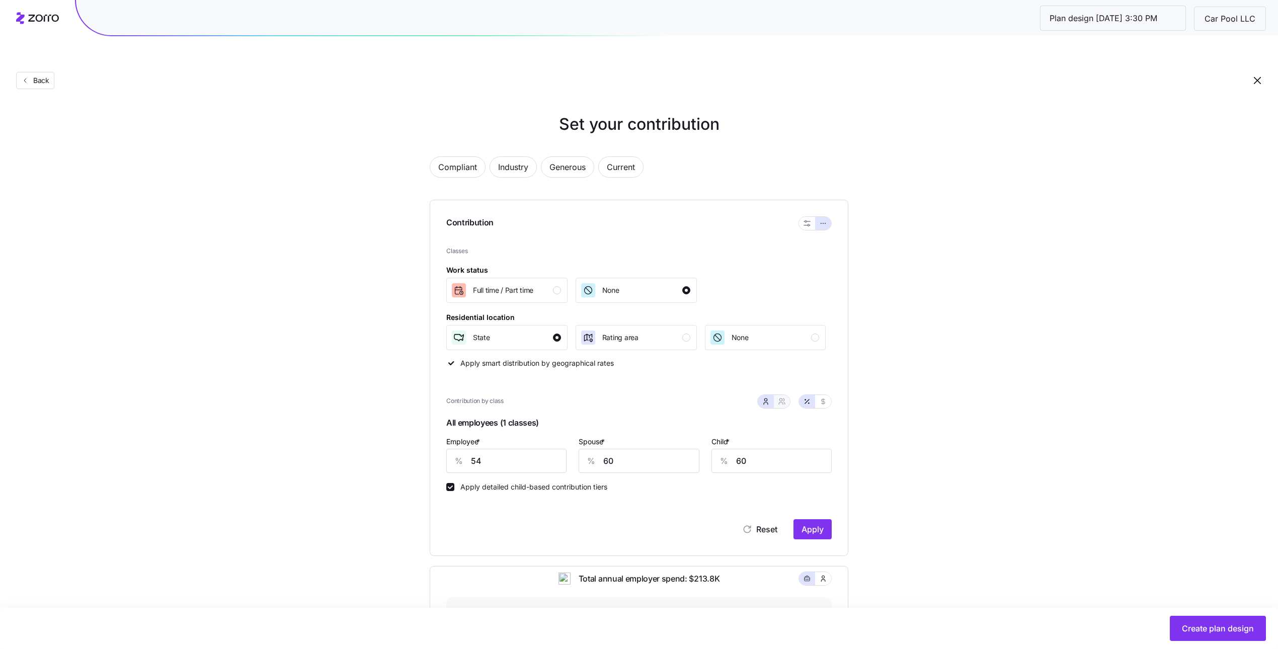
type input "56"
click at [588, 449] on input "57" at bounding box center [590, 461] width 88 height 24
type input "3"
type input "19"
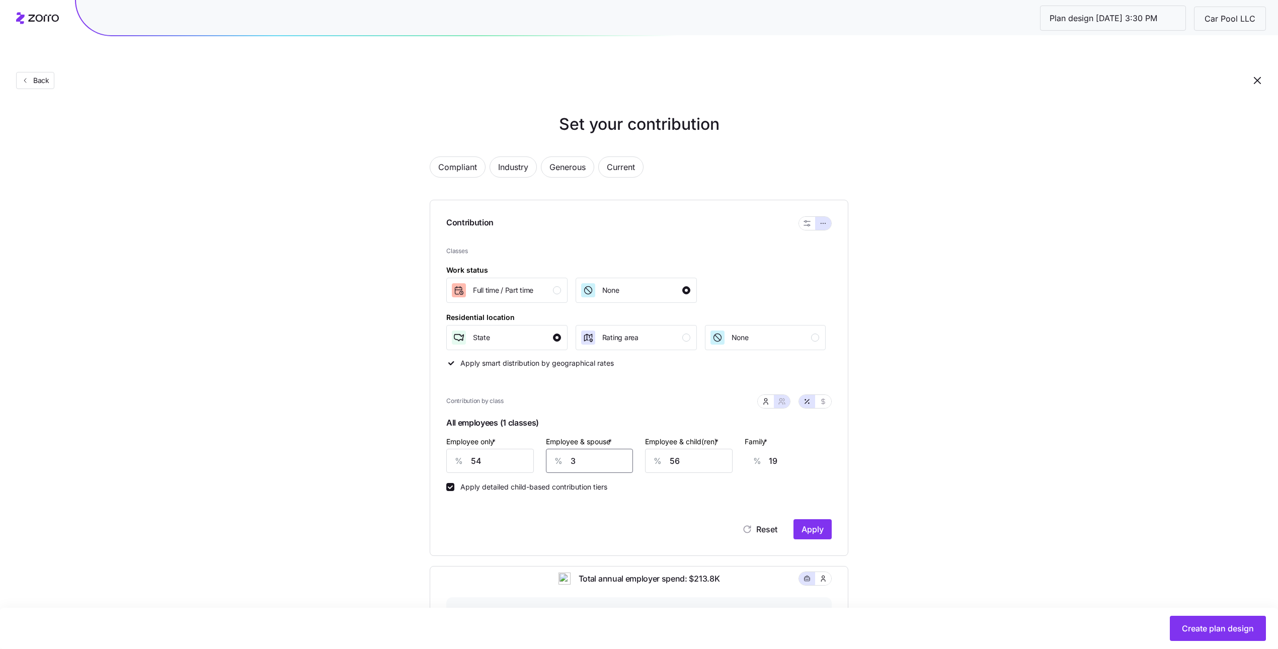
type input "34"
type input "41"
type input "34"
type input "4"
type input "8"
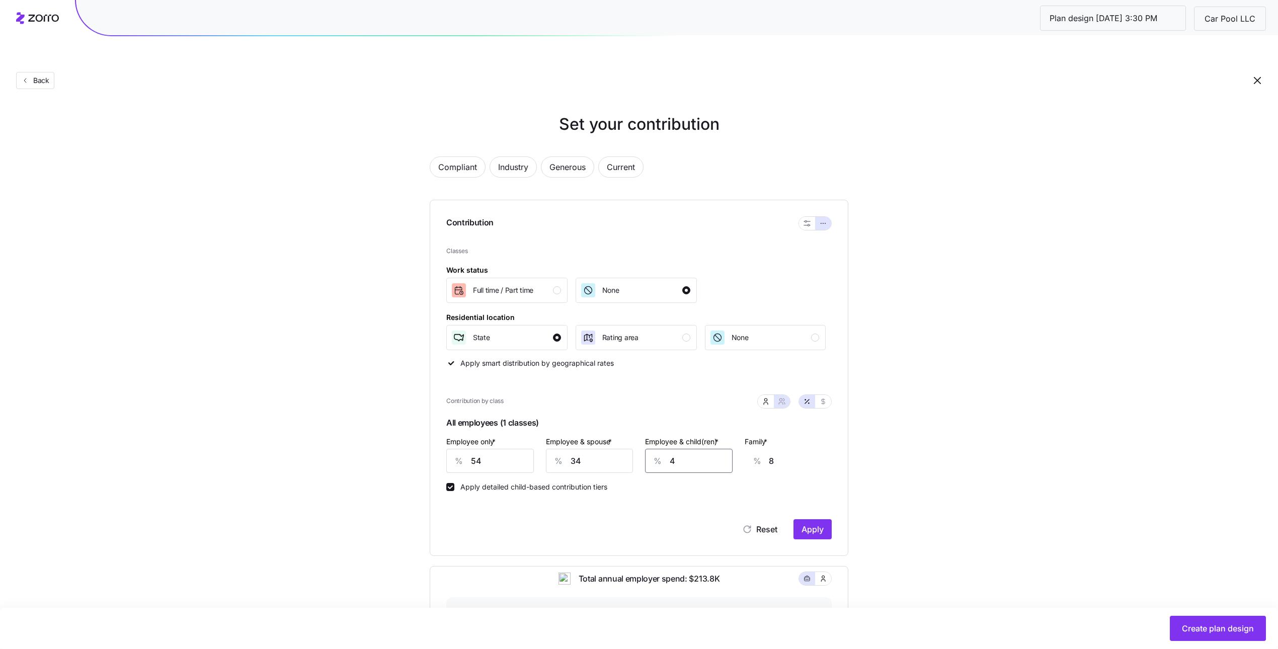
type input "49"
type input "36"
type input "49"
click at [816, 523] on span "Apply" at bounding box center [813, 529] width 22 height 12
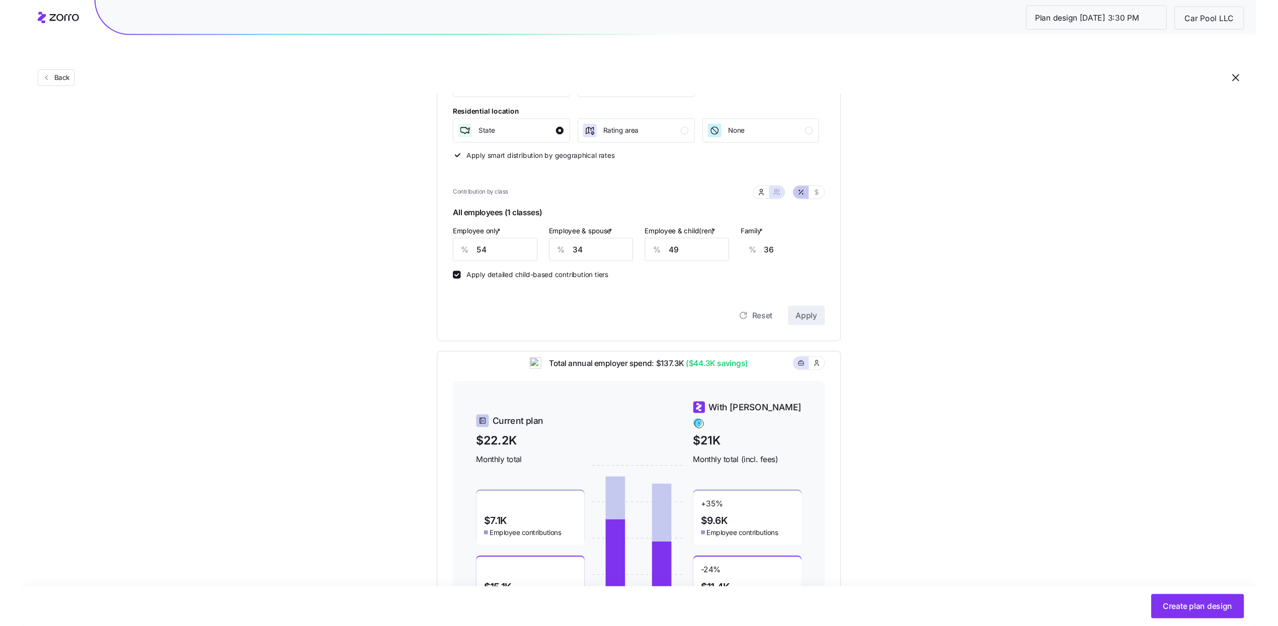
scroll to position [256, 0]
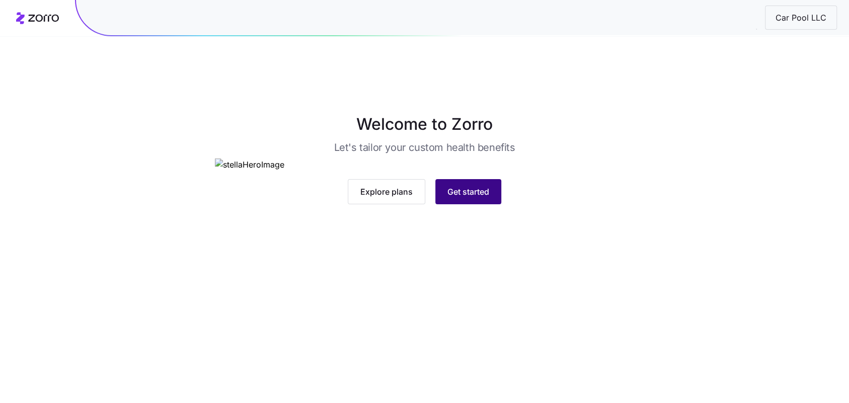
click at [475, 198] on span "Get started" at bounding box center [468, 192] width 42 height 12
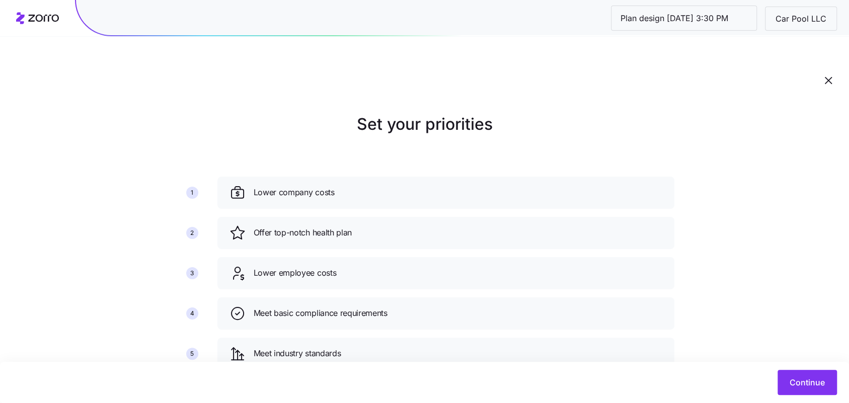
click at [820, 349] on div "Set your priorities 1 2 3 4 5 6 Lower company costs Offer top-notch health plan…" at bounding box center [424, 265] width 849 height 306
click at [816, 370] on button "Continue" at bounding box center [806, 382] width 59 height 25
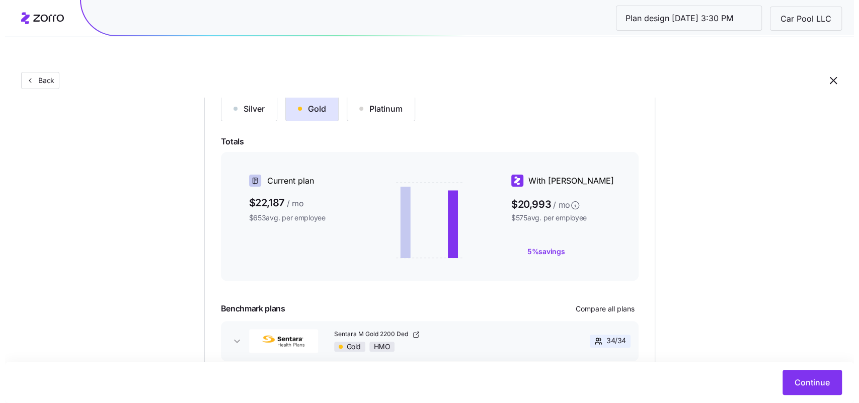
scroll to position [163, 0]
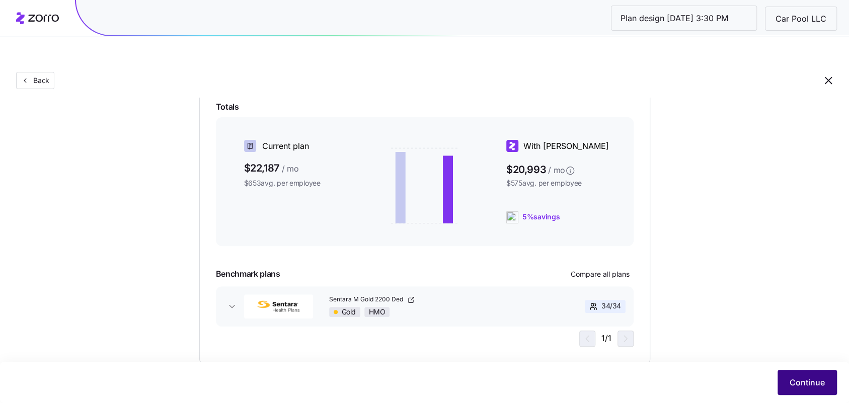
click at [797, 379] on span "Continue" at bounding box center [807, 382] width 35 height 12
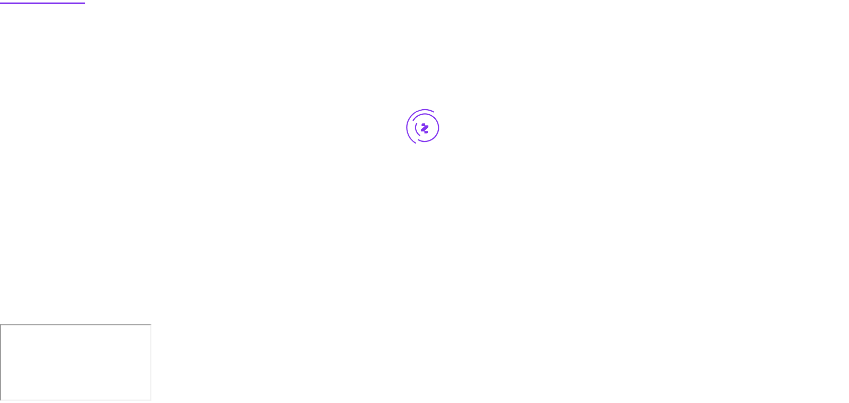
scroll to position [0, 0]
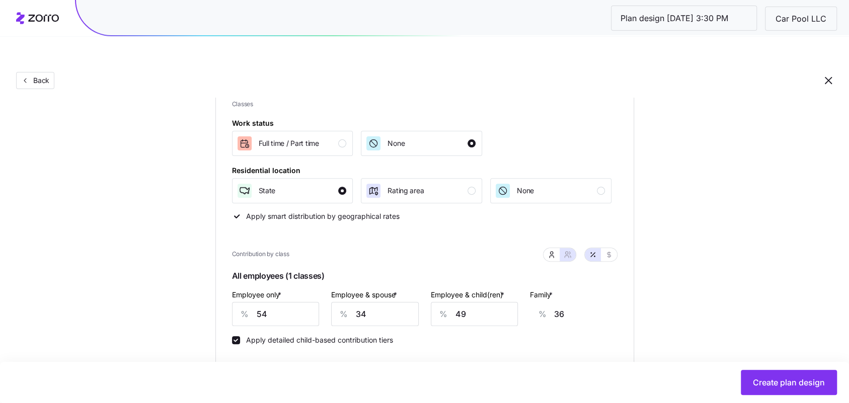
scroll to position [244, 0]
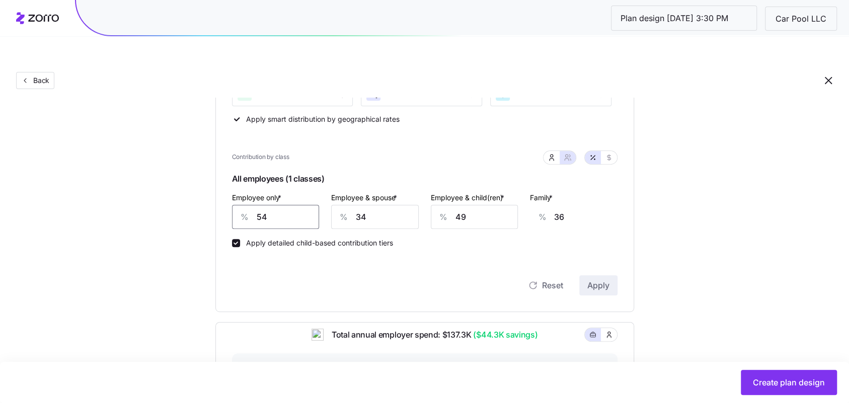
click at [273, 205] on input "54" at bounding box center [276, 217] width 88 height 24
type input "5"
type input "54"
type input "58"
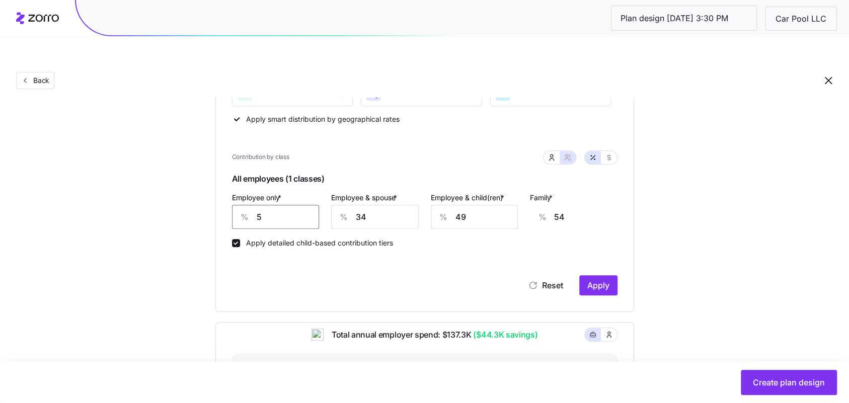
type input "35"
type input "58"
click at [389, 205] on input "34" at bounding box center [375, 217] width 88 height 24
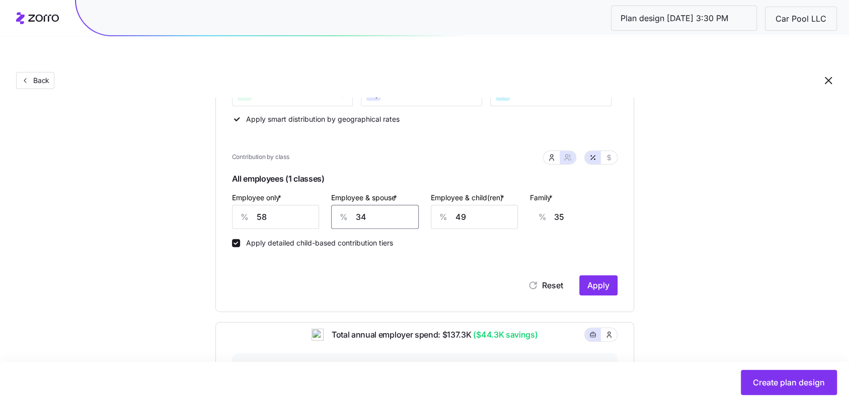
type input "4"
type input "13"
type input "45"
type input "43"
type input "45"
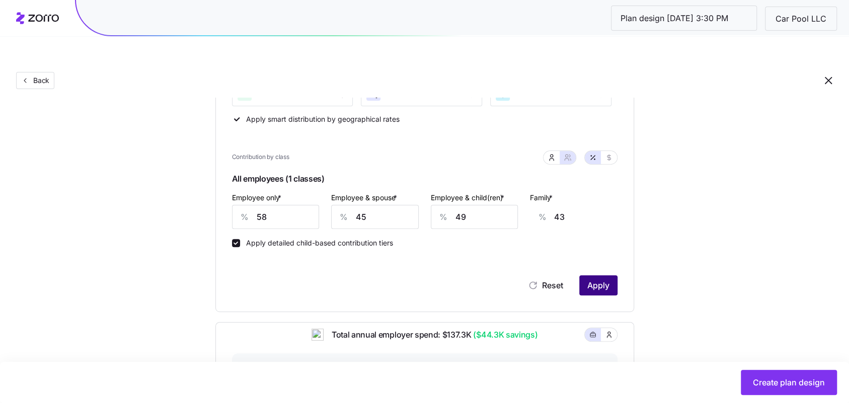
click at [608, 279] on span "Apply" at bounding box center [598, 285] width 22 height 12
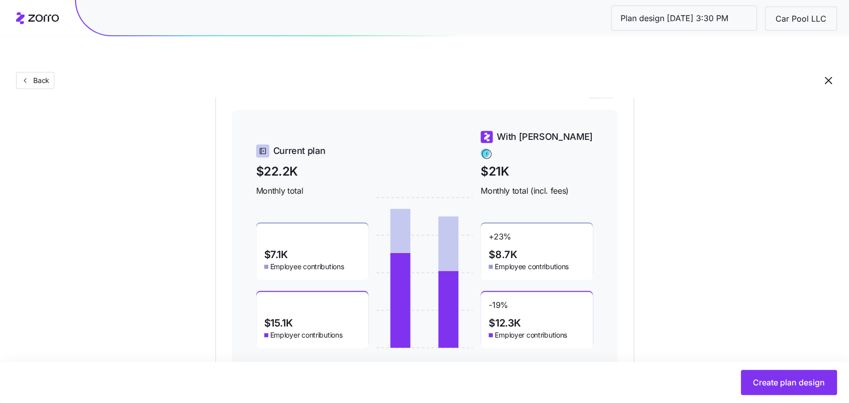
scroll to position [487, 0]
click at [792, 385] on span "Create plan design" at bounding box center [789, 382] width 72 height 12
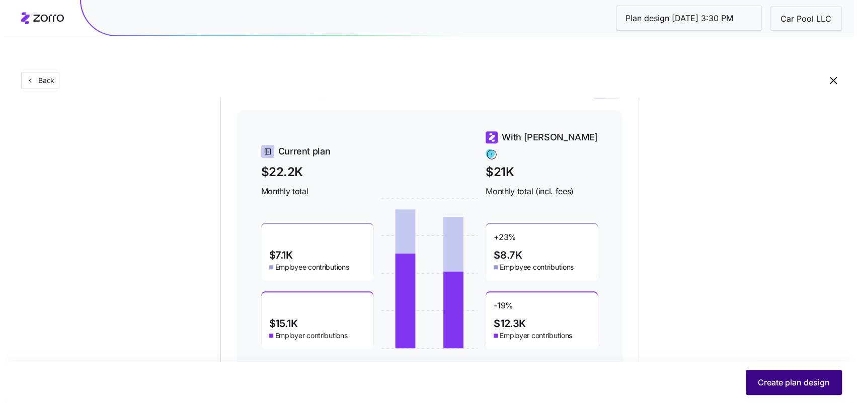
scroll to position [0, 0]
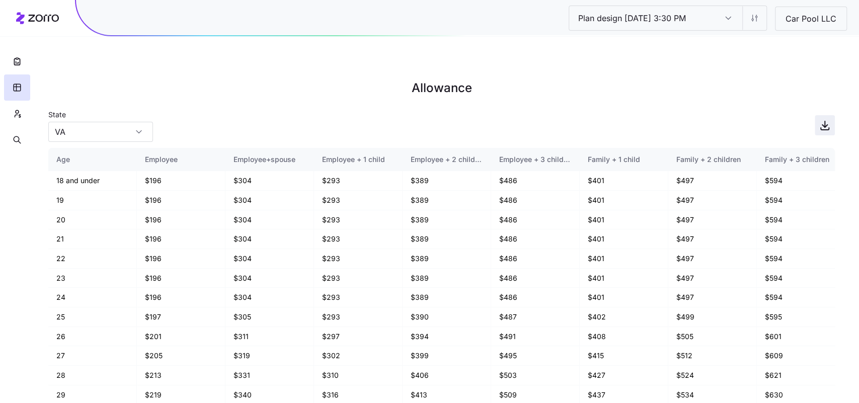
click at [826, 119] on icon "button" at bounding box center [825, 125] width 12 height 12
click at [17, 114] on icon "button" at bounding box center [17, 114] width 9 height 10
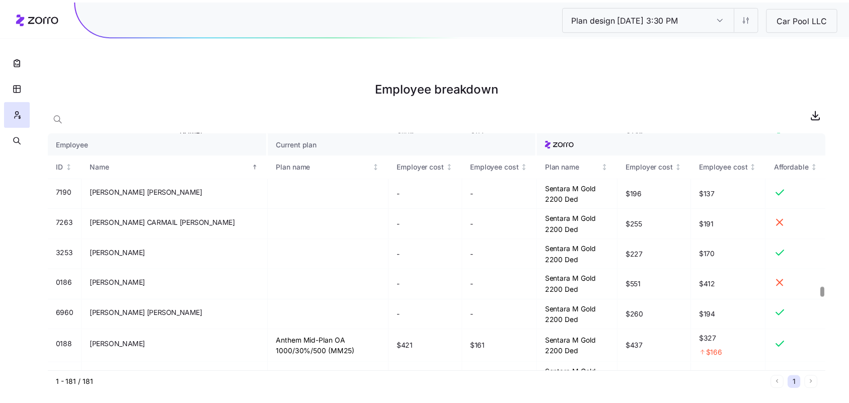
scroll to position [3650, 0]
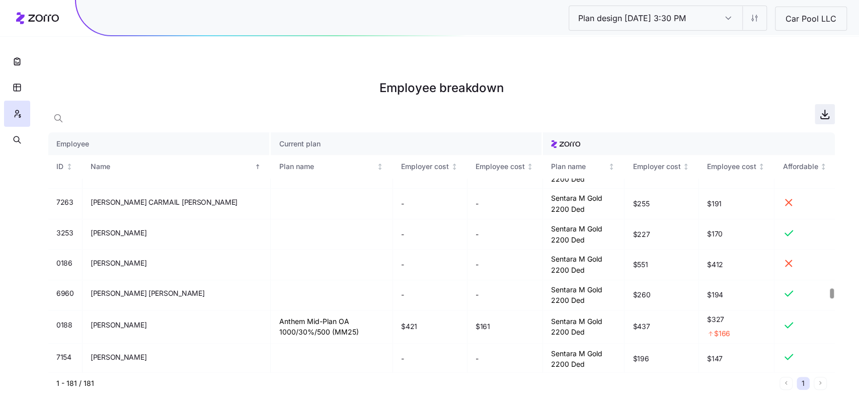
click at [827, 108] on icon "button" at bounding box center [825, 114] width 12 height 12
click at [761, 19] on html "Plan design 10/08/2025 3:30 PM Plan design 10/08/2025 3:30 PM Car Pool LLC Empl…" at bounding box center [429, 252] width 859 height 504
click at [730, 60] on div "Edit plan design (in wizard)" at bounding box center [714, 60] width 90 height 11
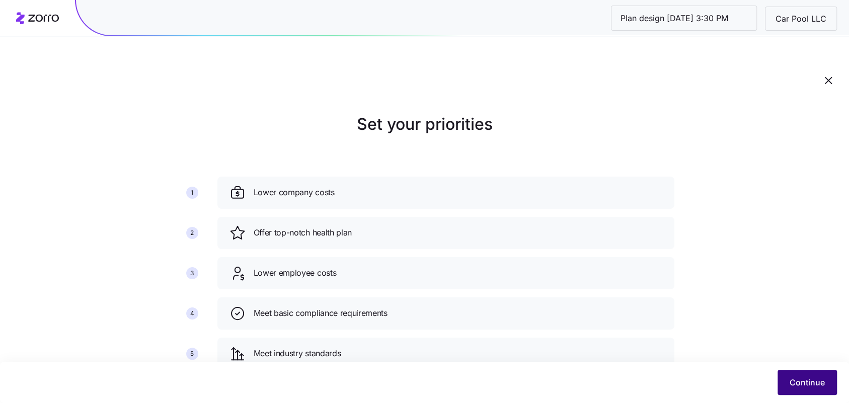
click at [792, 390] on button "Continue" at bounding box center [806, 382] width 59 height 25
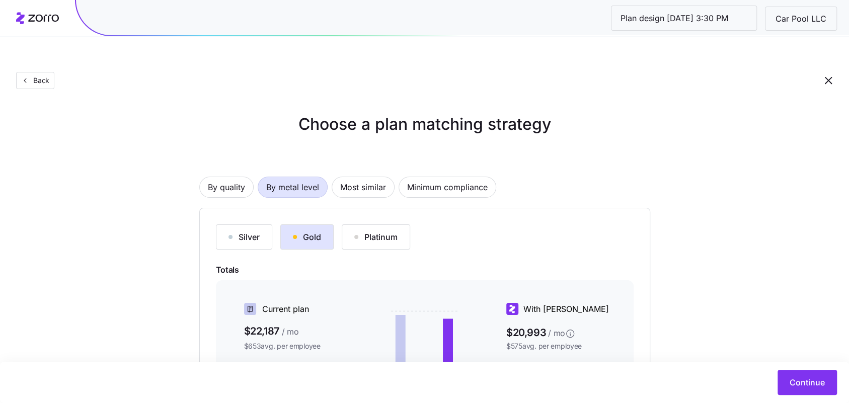
click at [244, 231] on div "Silver" at bounding box center [243, 237] width 31 height 12
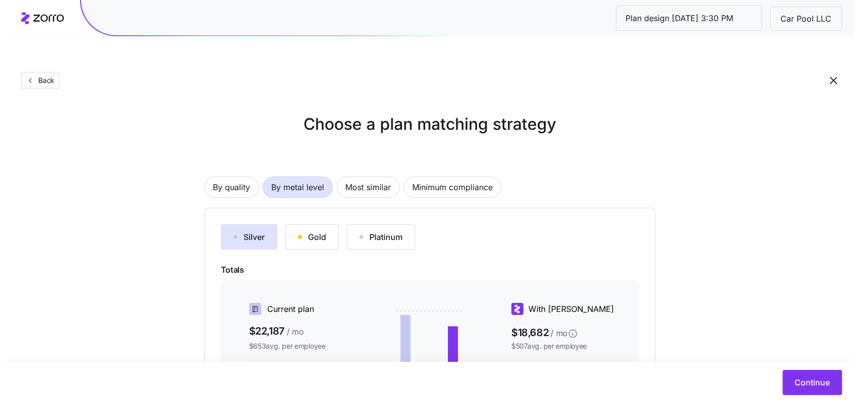
scroll to position [163, 0]
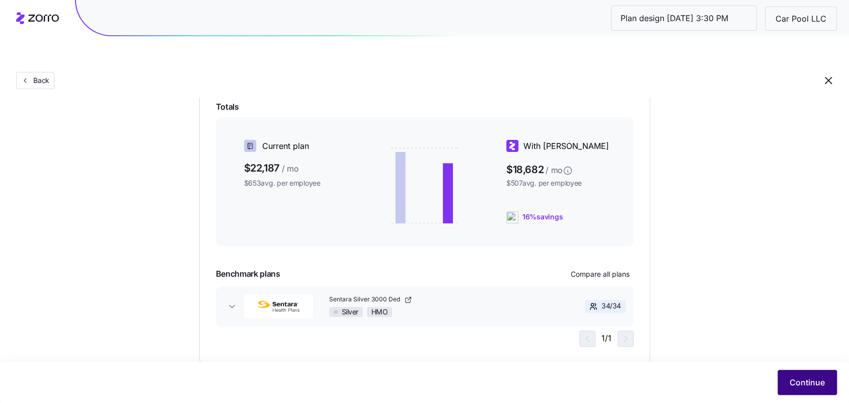
click at [787, 381] on button "Continue" at bounding box center [806, 382] width 59 height 25
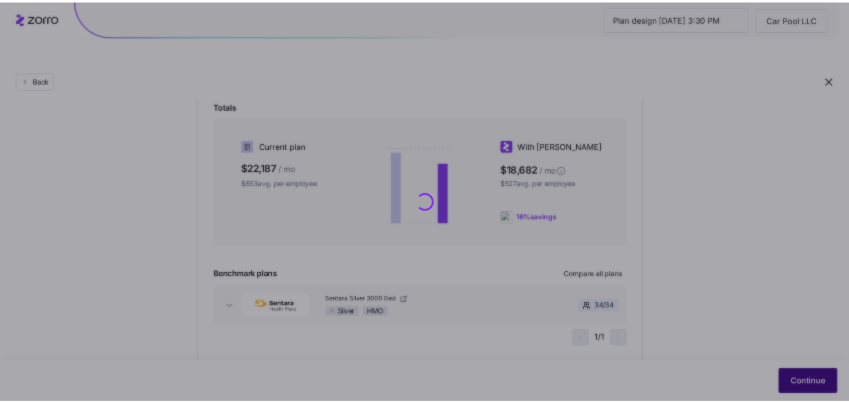
scroll to position [0, 0]
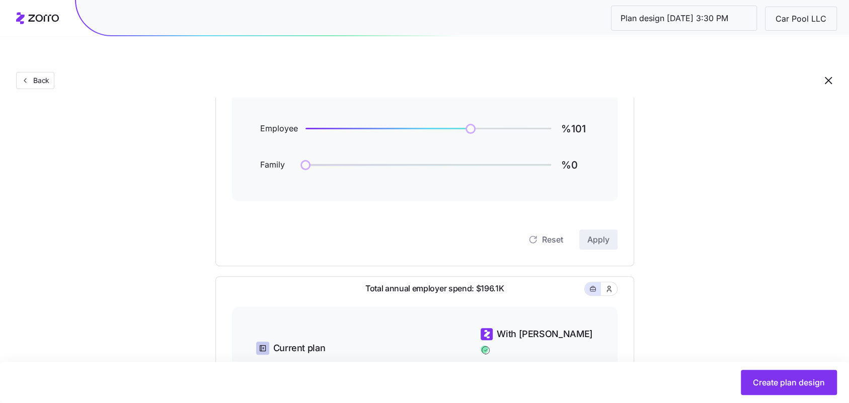
scroll to position [90, 0]
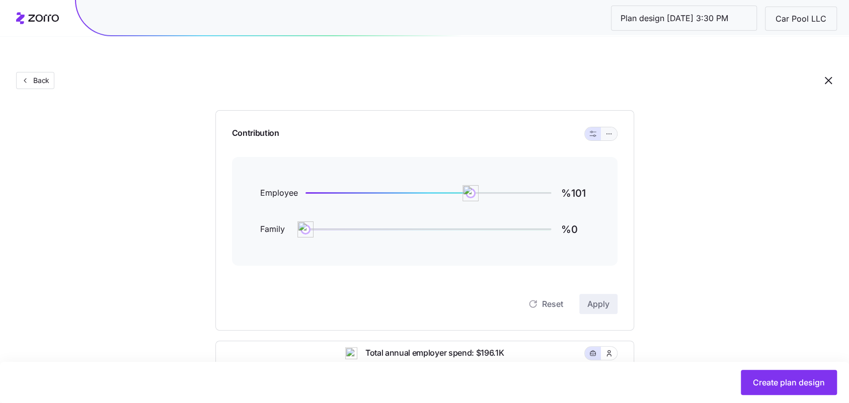
click at [611, 133] on icon "button" at bounding box center [610, 133] width 1 height 1
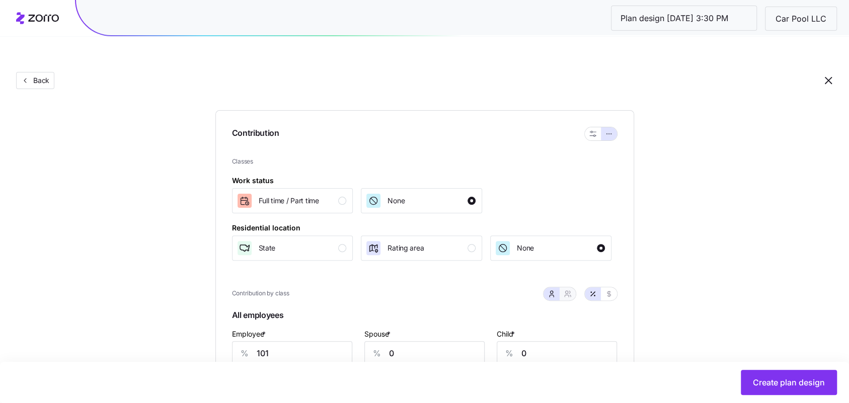
click at [572, 287] on button "button" at bounding box center [568, 293] width 16 height 13
type input "50"
type input "57"
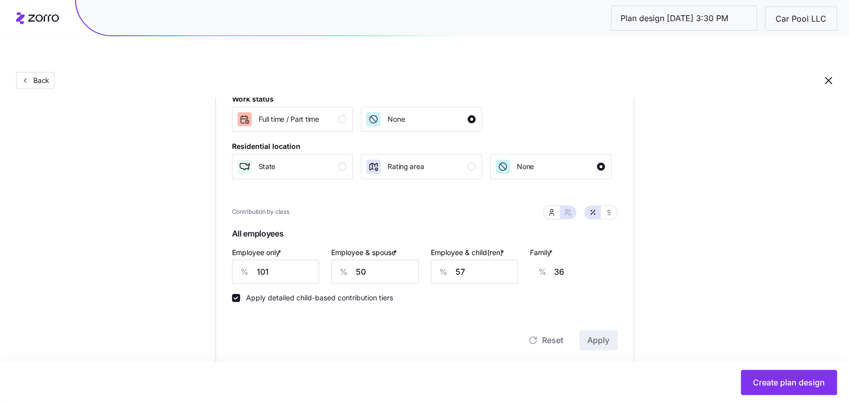
scroll to position [173, 0]
click at [273, 258] on input "101" at bounding box center [276, 270] width 88 height 24
click at [271, 258] on input "101" at bounding box center [276, 270] width 88 height 24
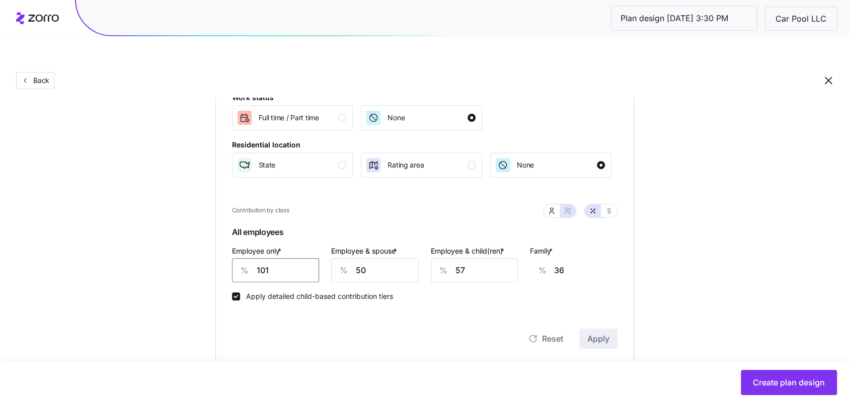
type input "5"
type input "71"
type input "58"
type input "52"
type input "58"
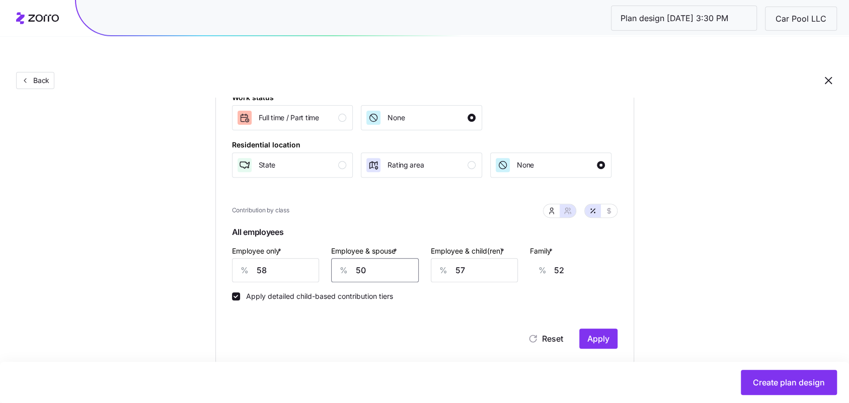
type input "4"
type input "18"
type input "45"
type input "48"
type input "45"
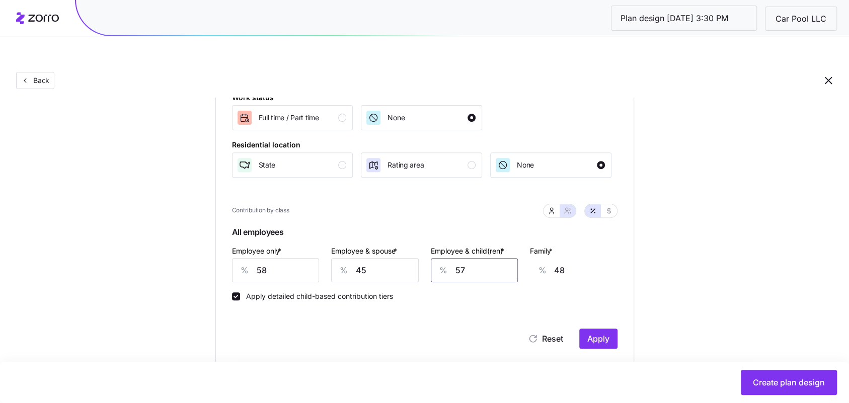
type input "4"
type input "14"
type input "49"
type input "43"
type input "49"
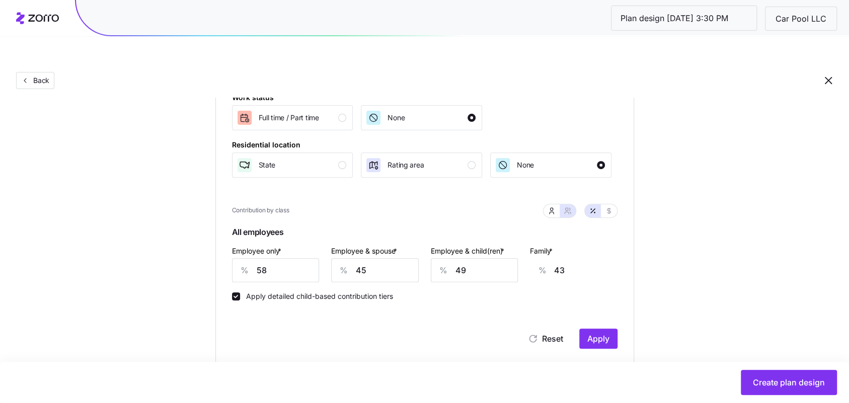
scroll to position [0, 24]
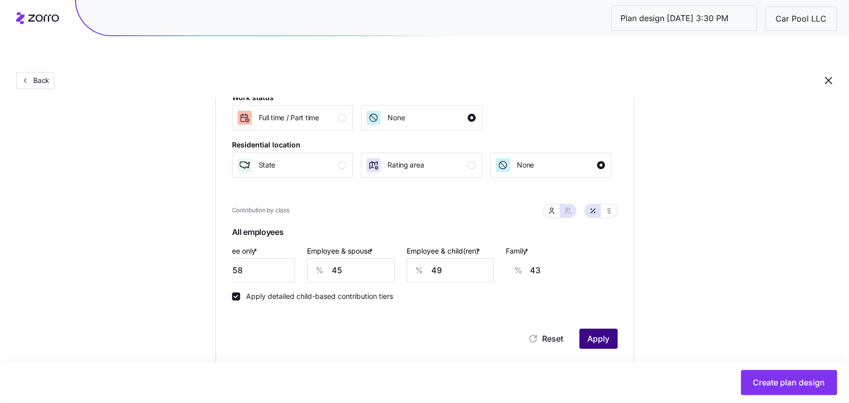
click at [597, 333] on span "Apply" at bounding box center [598, 339] width 22 height 12
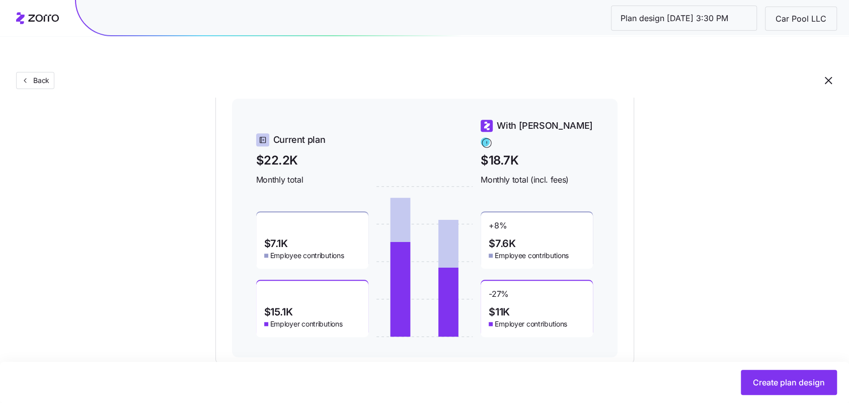
scroll to position [481, 0]
click at [780, 377] on span "Create plan design" at bounding box center [789, 382] width 72 height 12
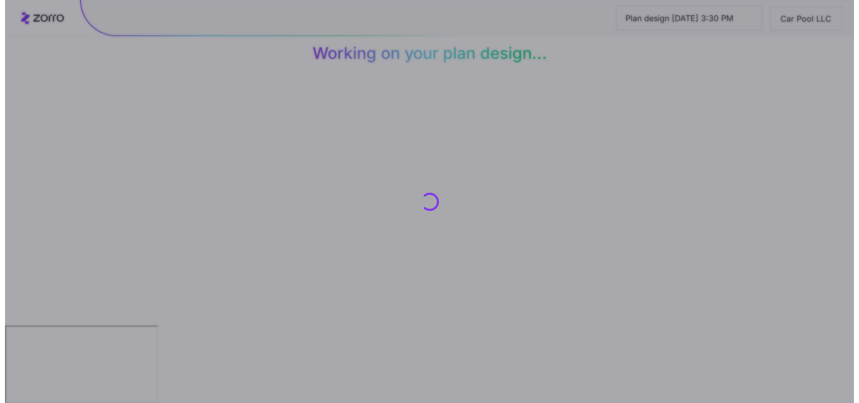
scroll to position [0, 0]
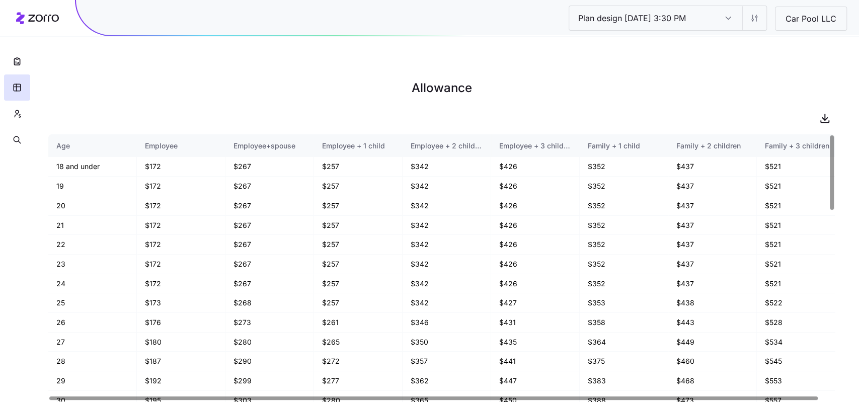
click at [795, 46] on main "Allowance Age Employee Employee+spouse Employee + 1 child Employee + 2 children…" at bounding box center [429, 225] width 859 height 403
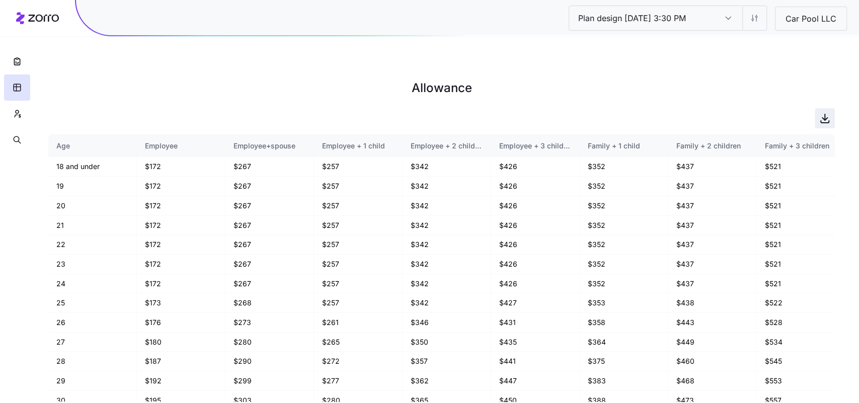
click at [831, 109] on span "button" at bounding box center [824, 118] width 19 height 19
click at [24, 111] on button "button" at bounding box center [17, 114] width 26 height 26
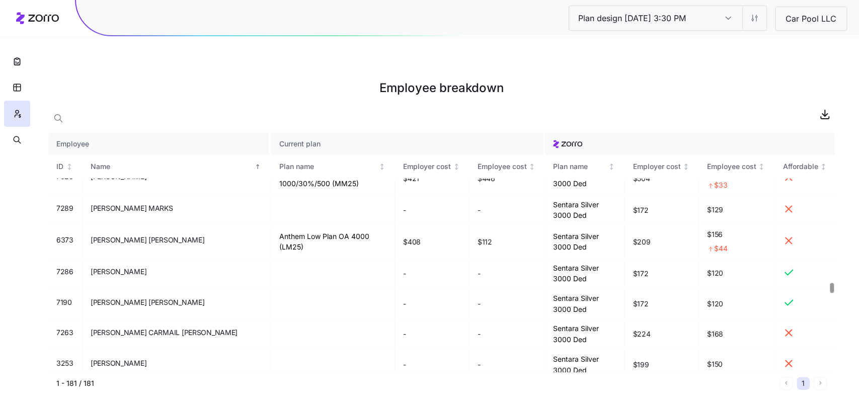
scroll to position [3670, 0]
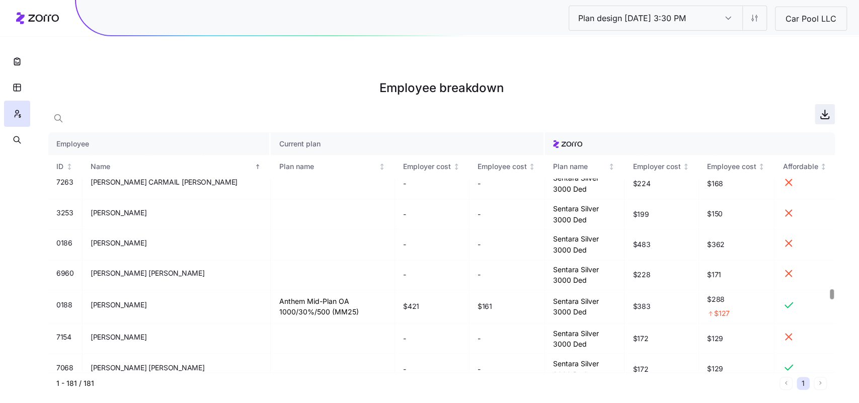
click at [821, 108] on icon "button" at bounding box center [825, 114] width 12 height 12
